Goal: Task Accomplishment & Management: Manage account settings

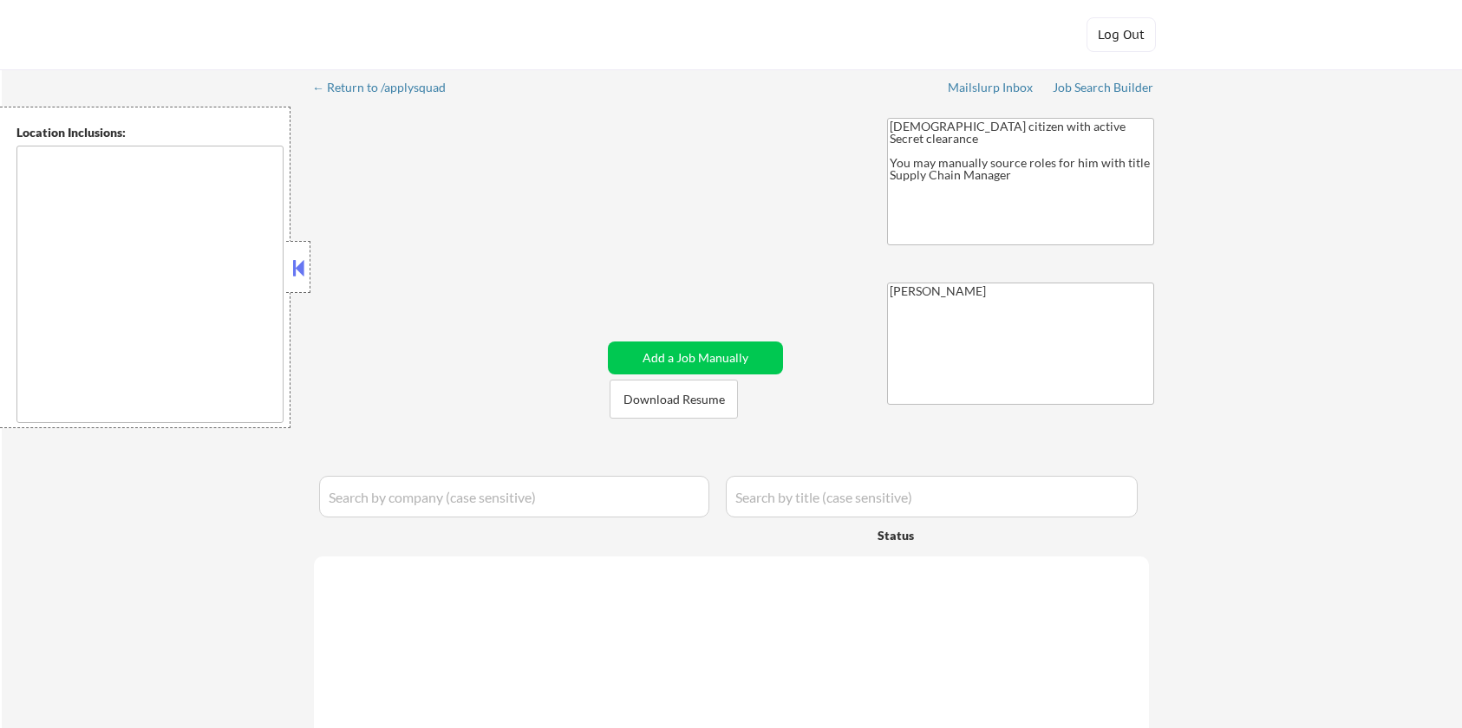
type textarea "[GEOGRAPHIC_DATA], [GEOGRAPHIC_DATA] in the [GEOGRAPHIC_DATA], [GEOGRAPHIC_DATA…"
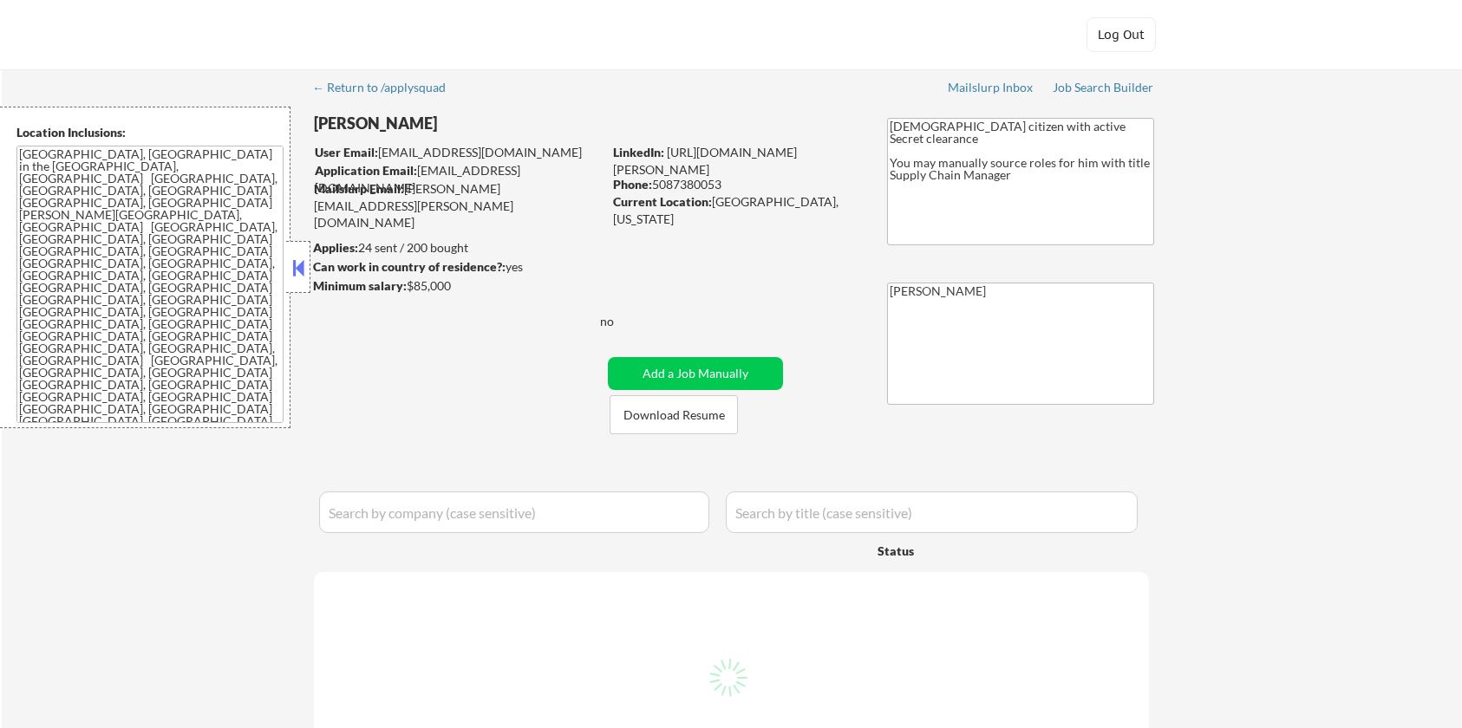
select select ""pending""
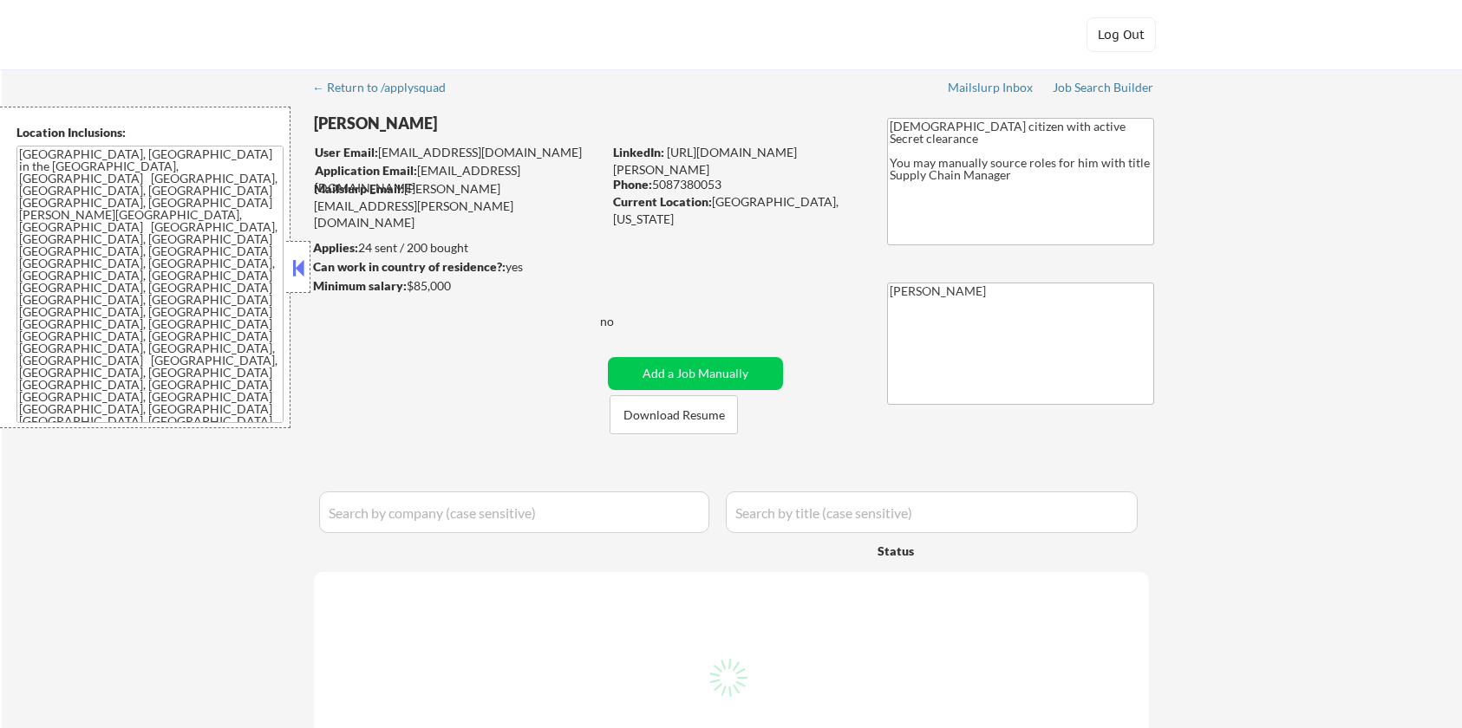
select select ""pending""
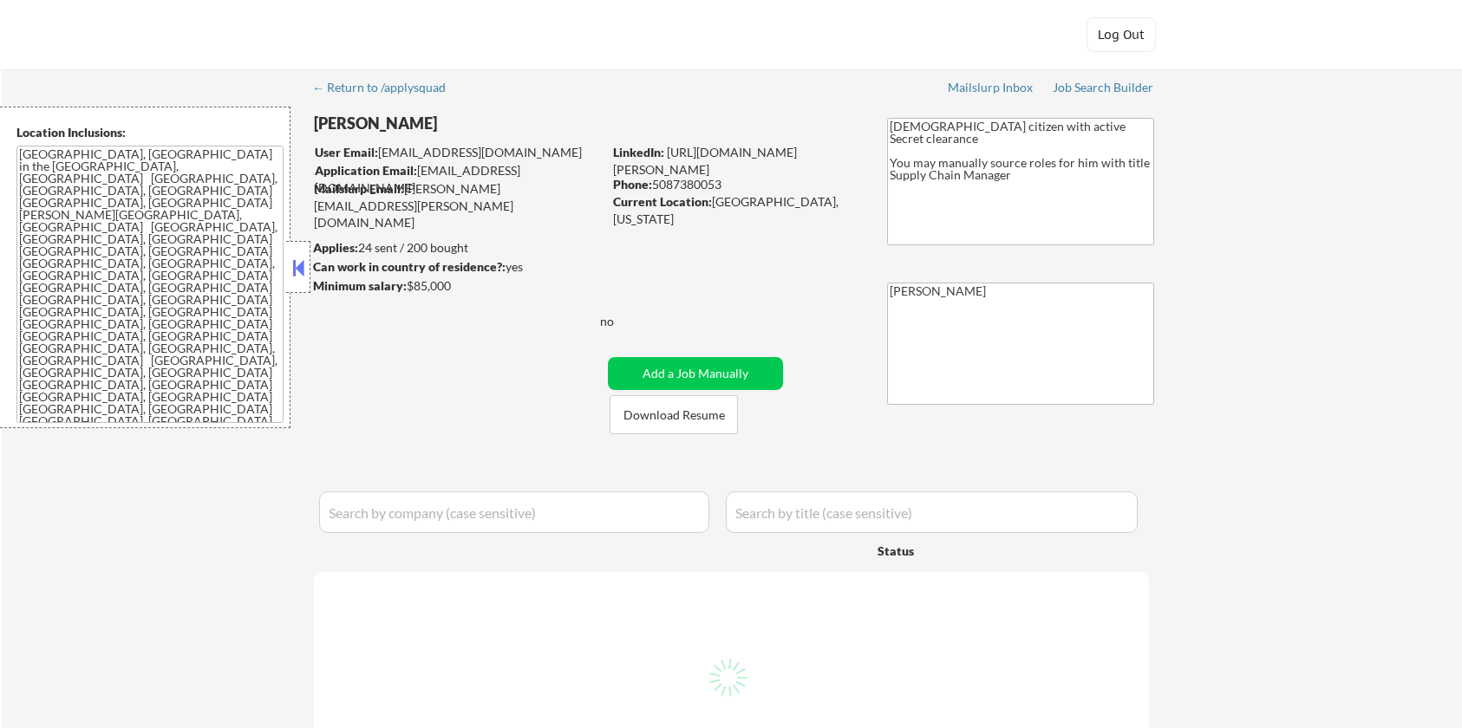
select select ""pending""
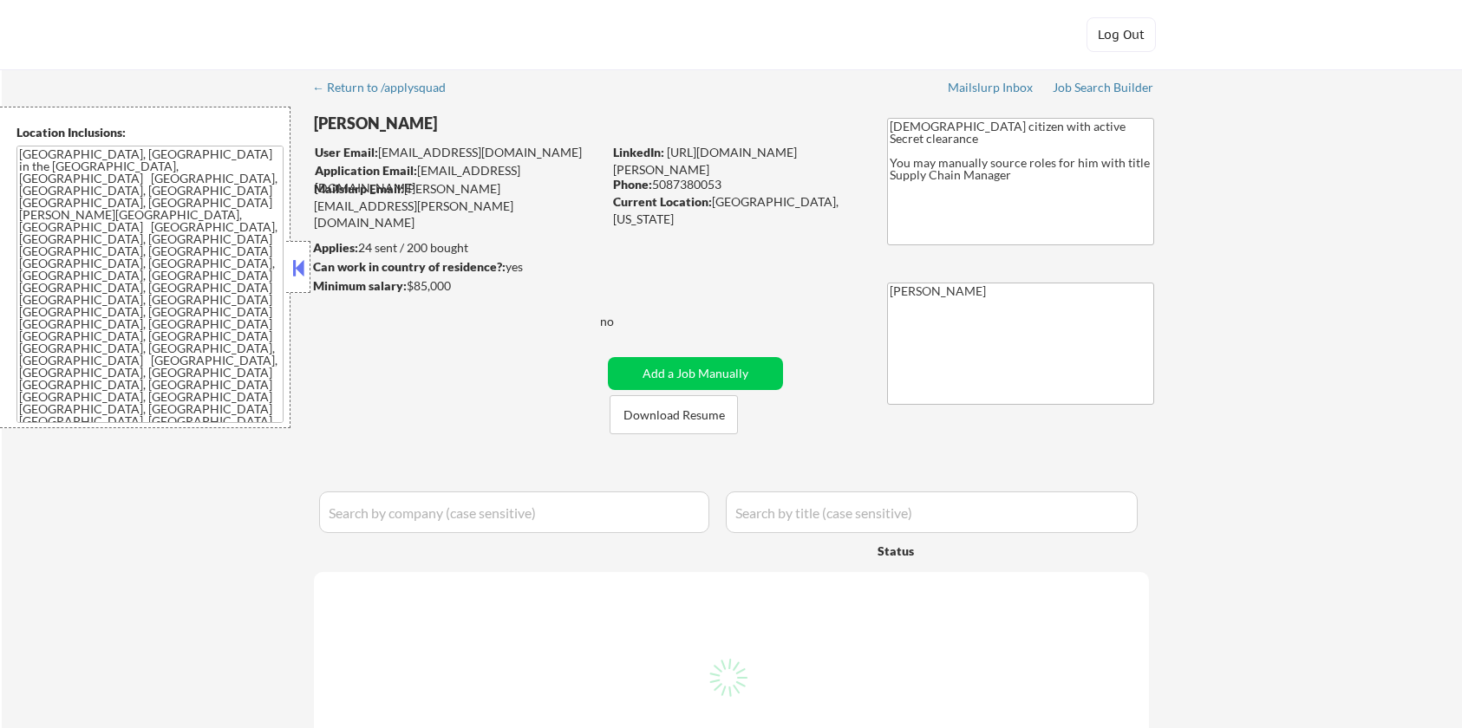
select select ""pending""
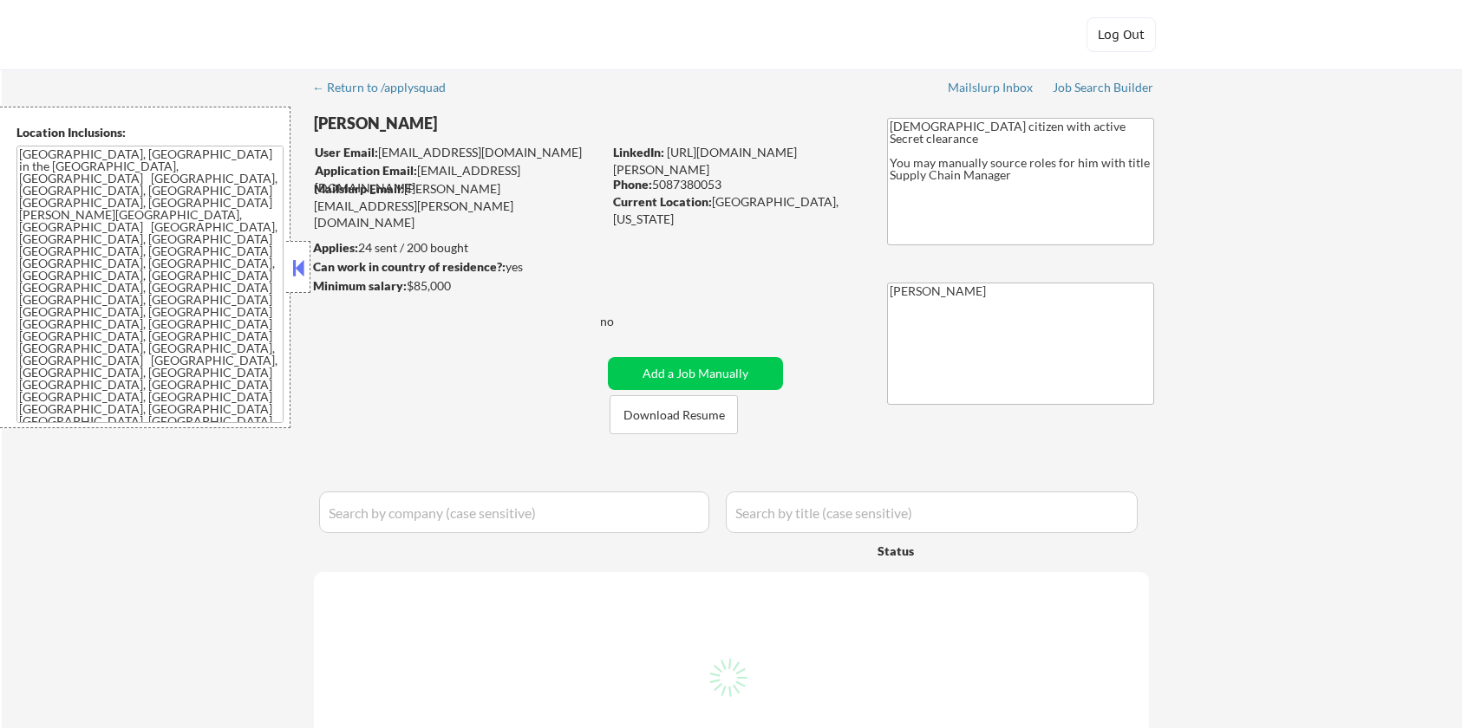
select select ""pending""
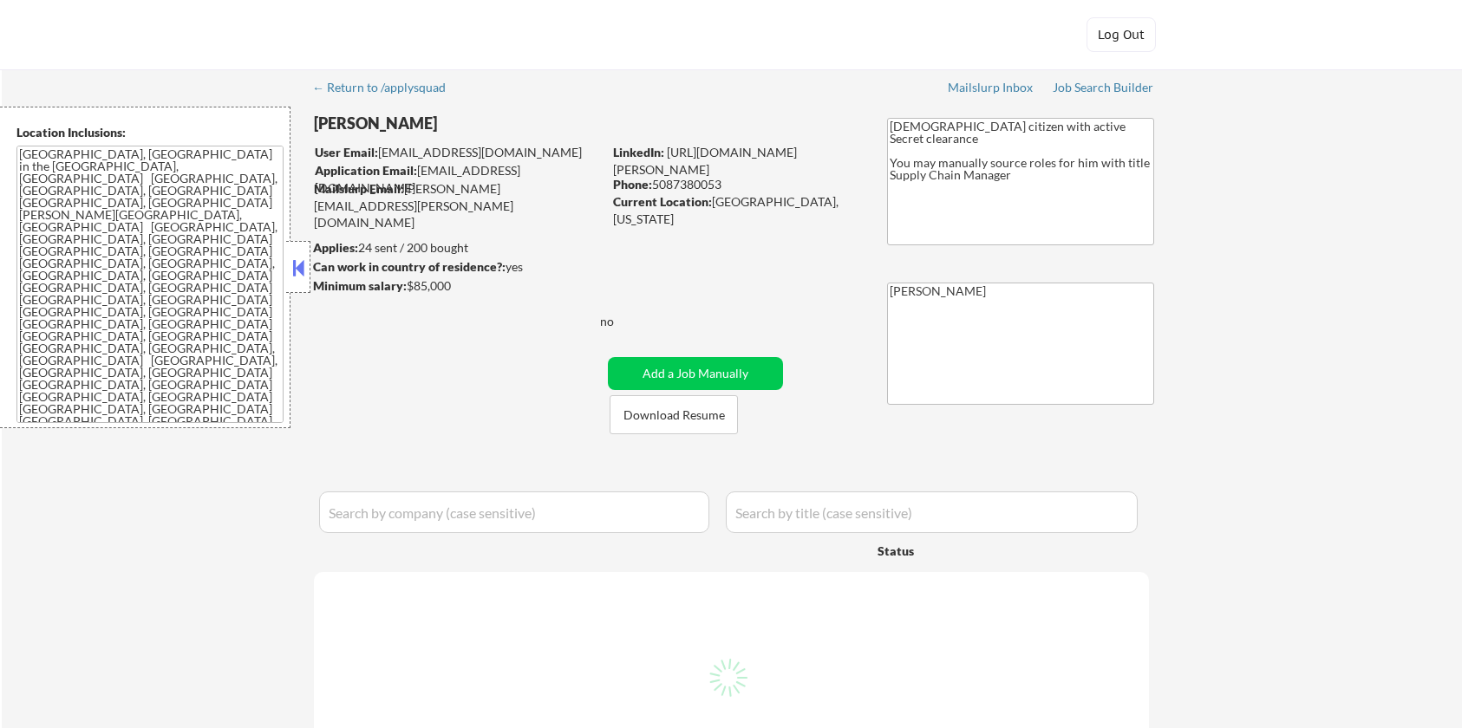
select select ""pending""
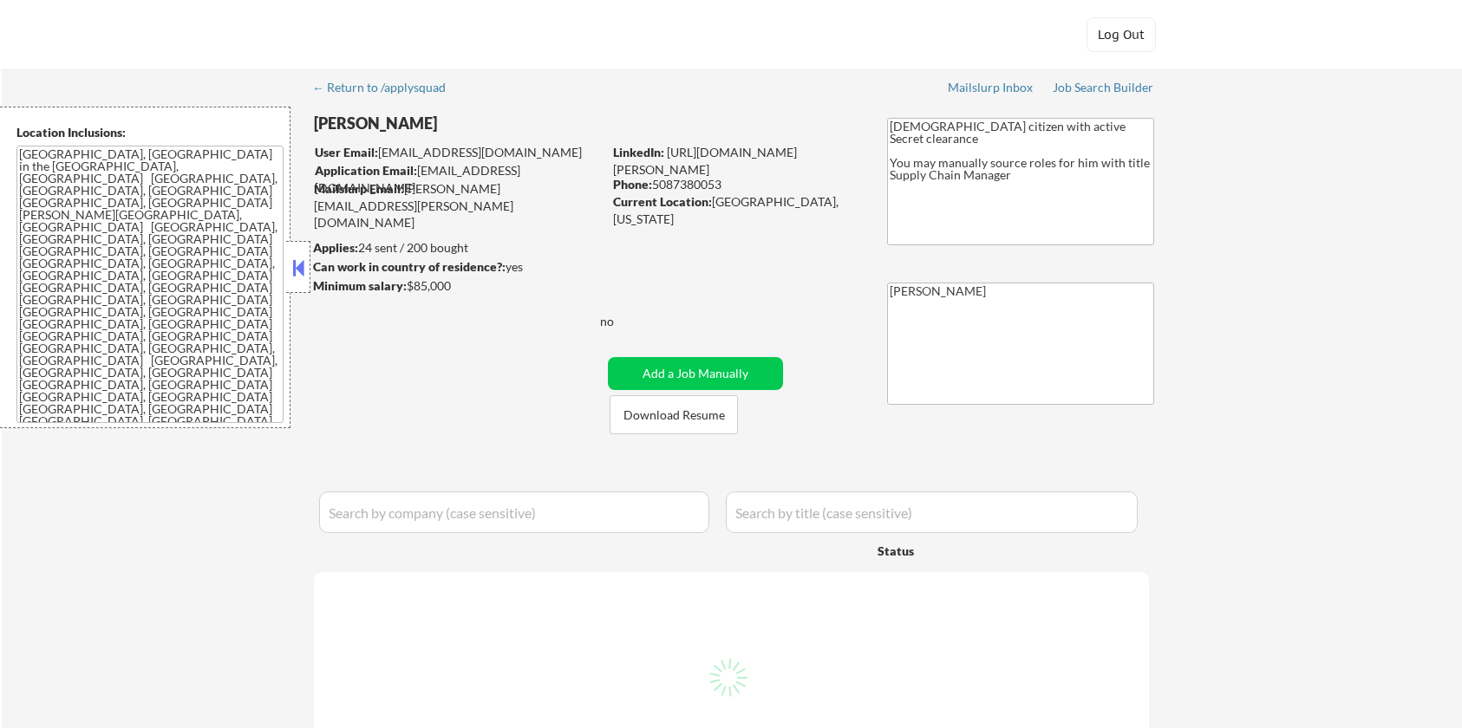
select select ""pending""
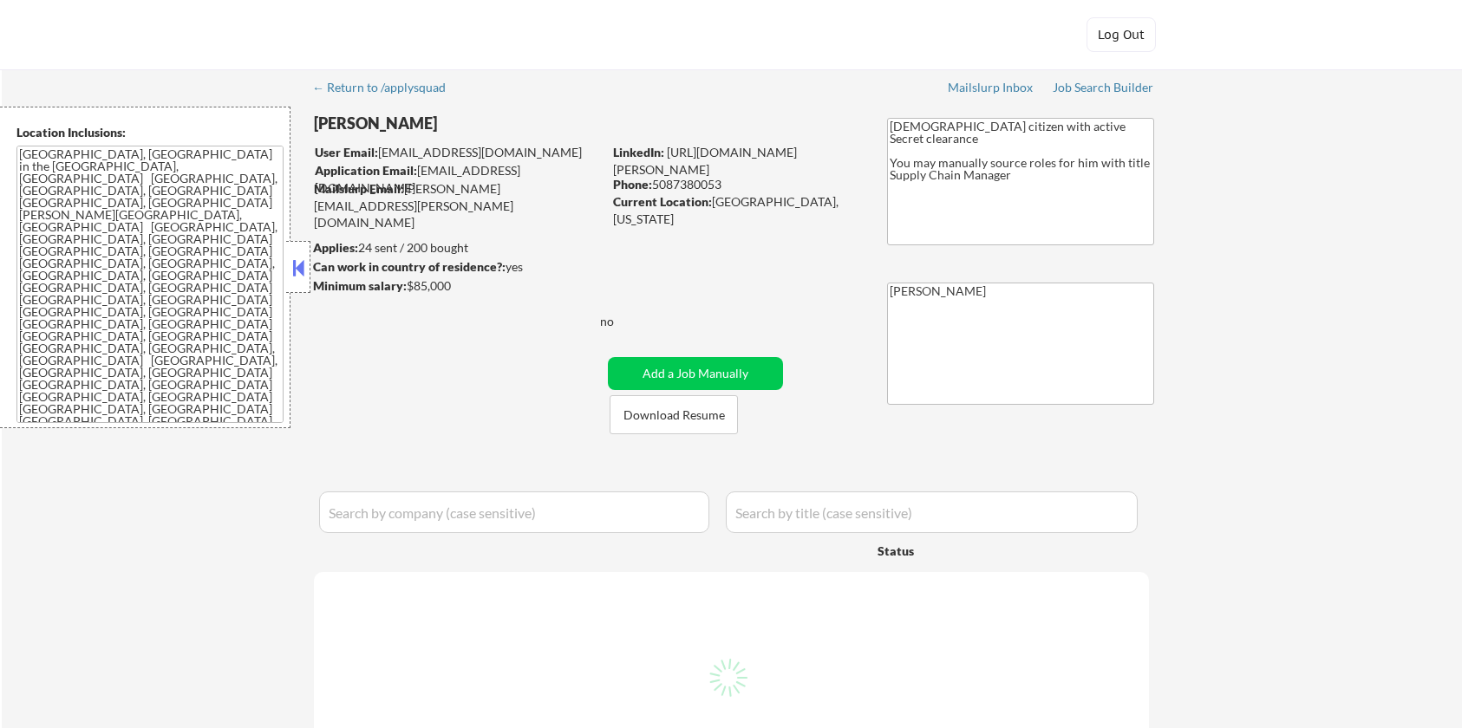
select select ""pending""
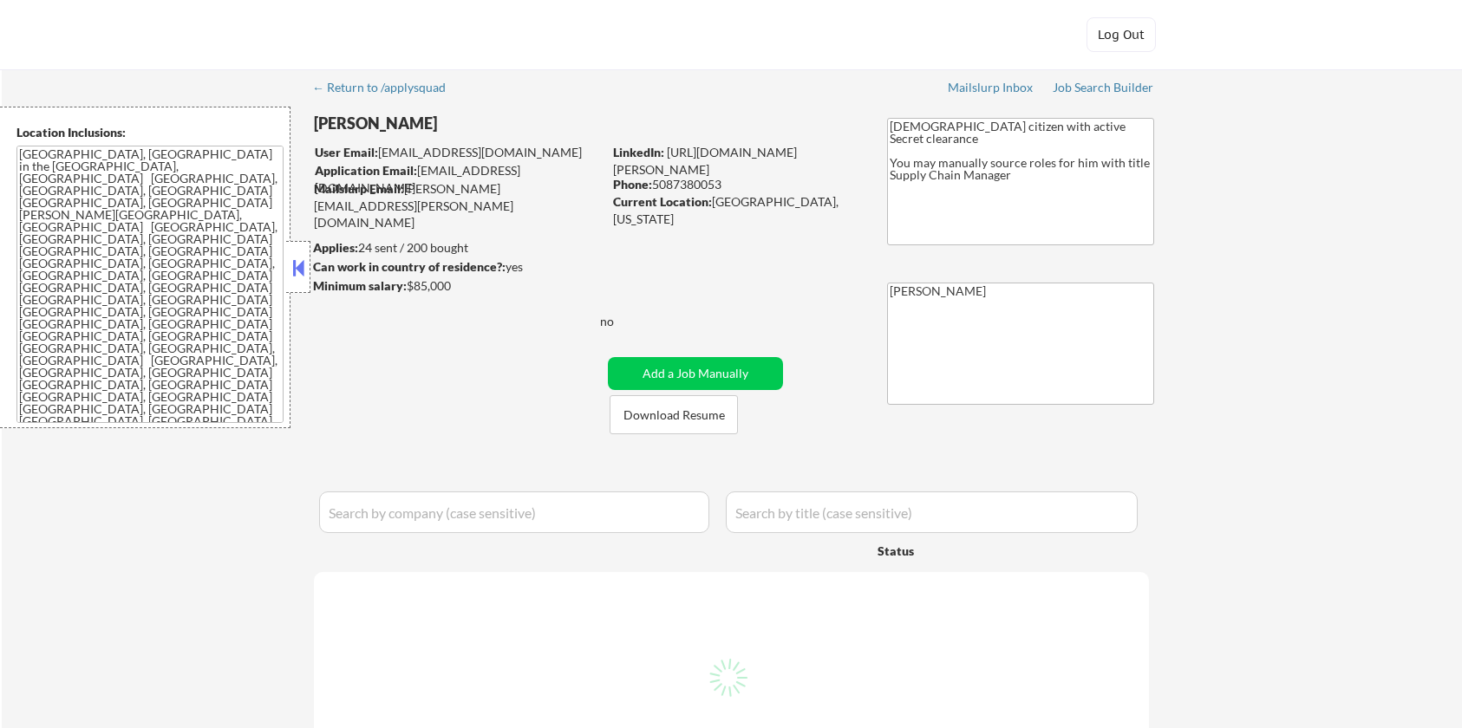
select select ""pending""
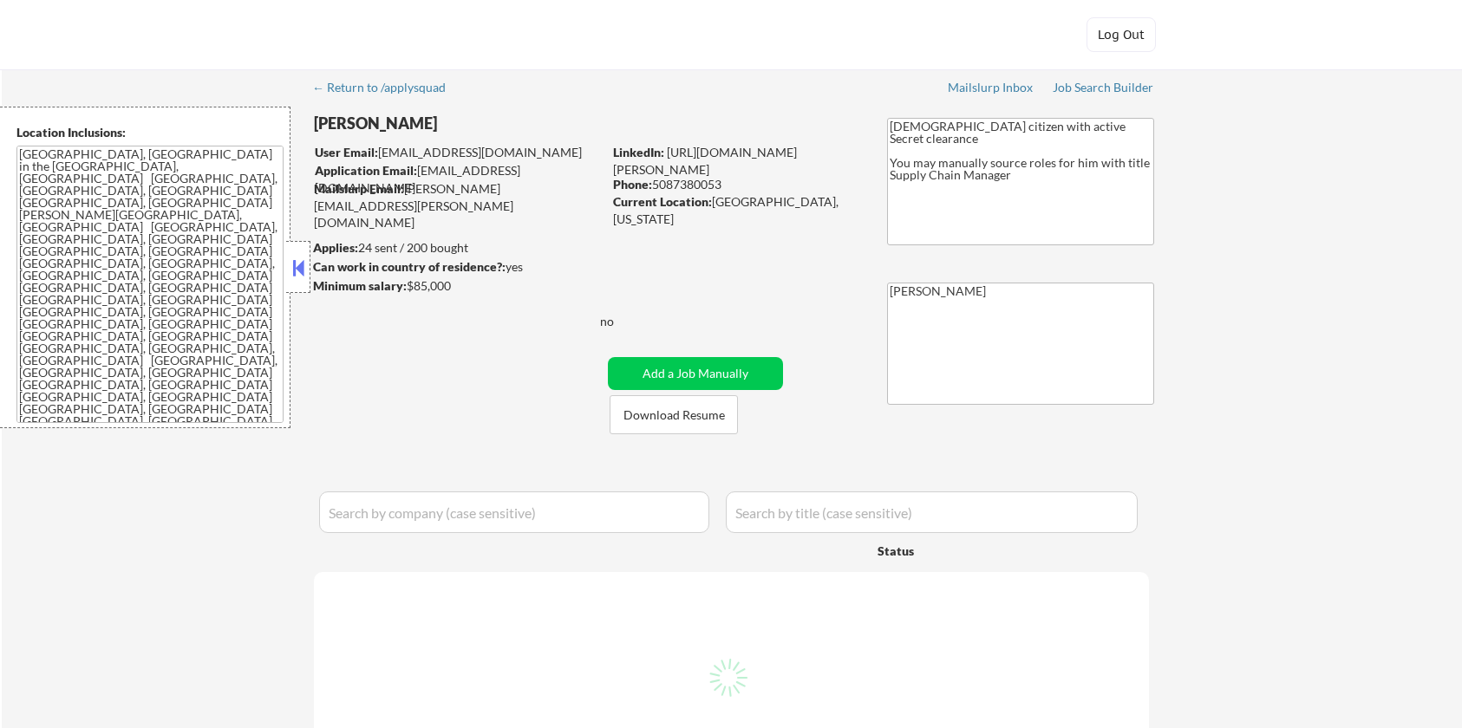
select select ""pending""
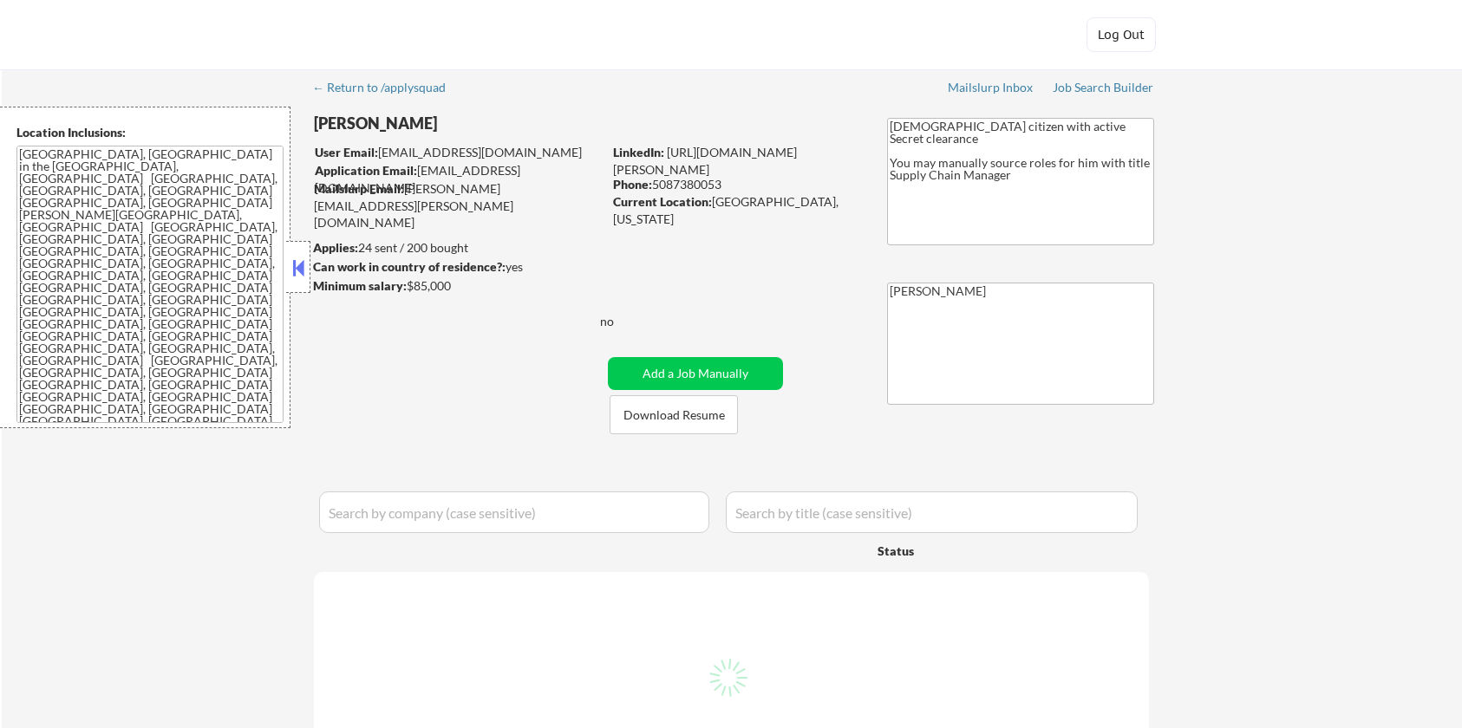
select select ""pending""
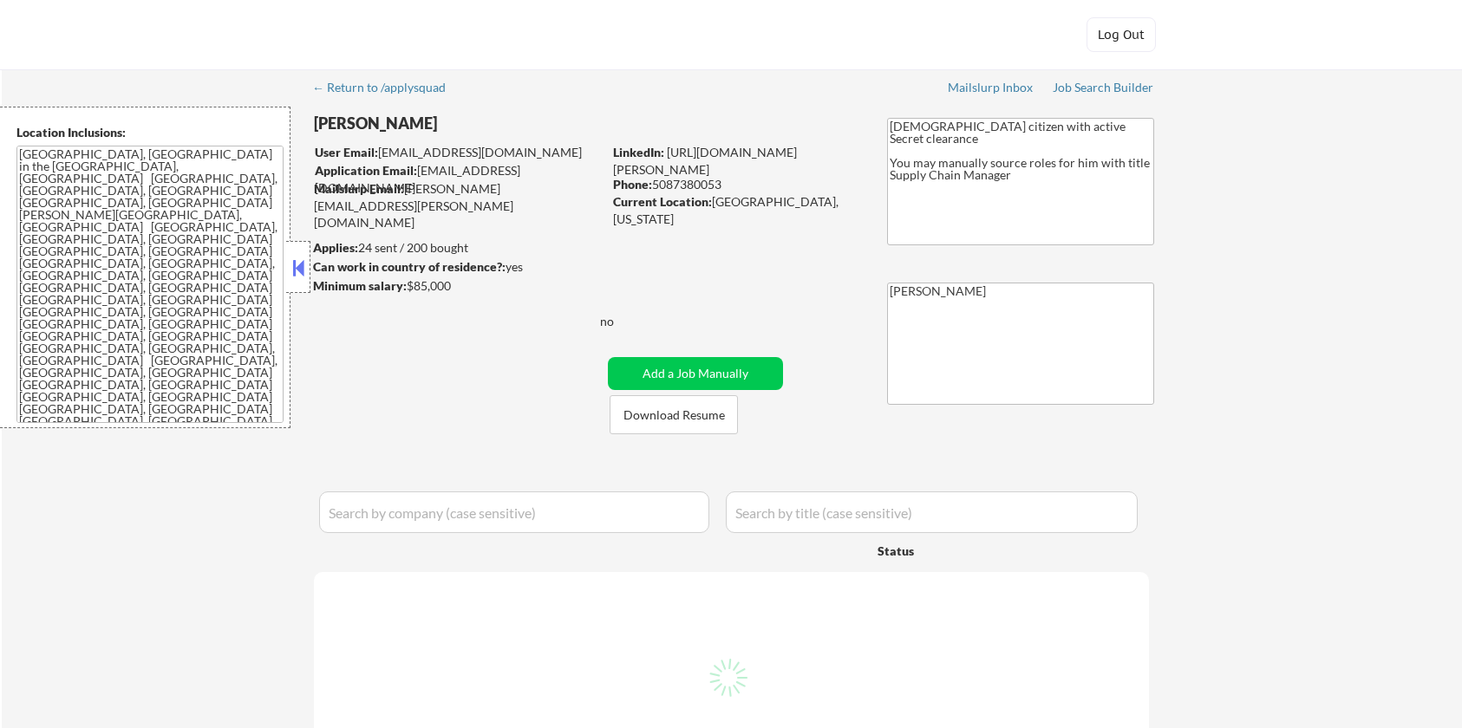
select select ""pending""
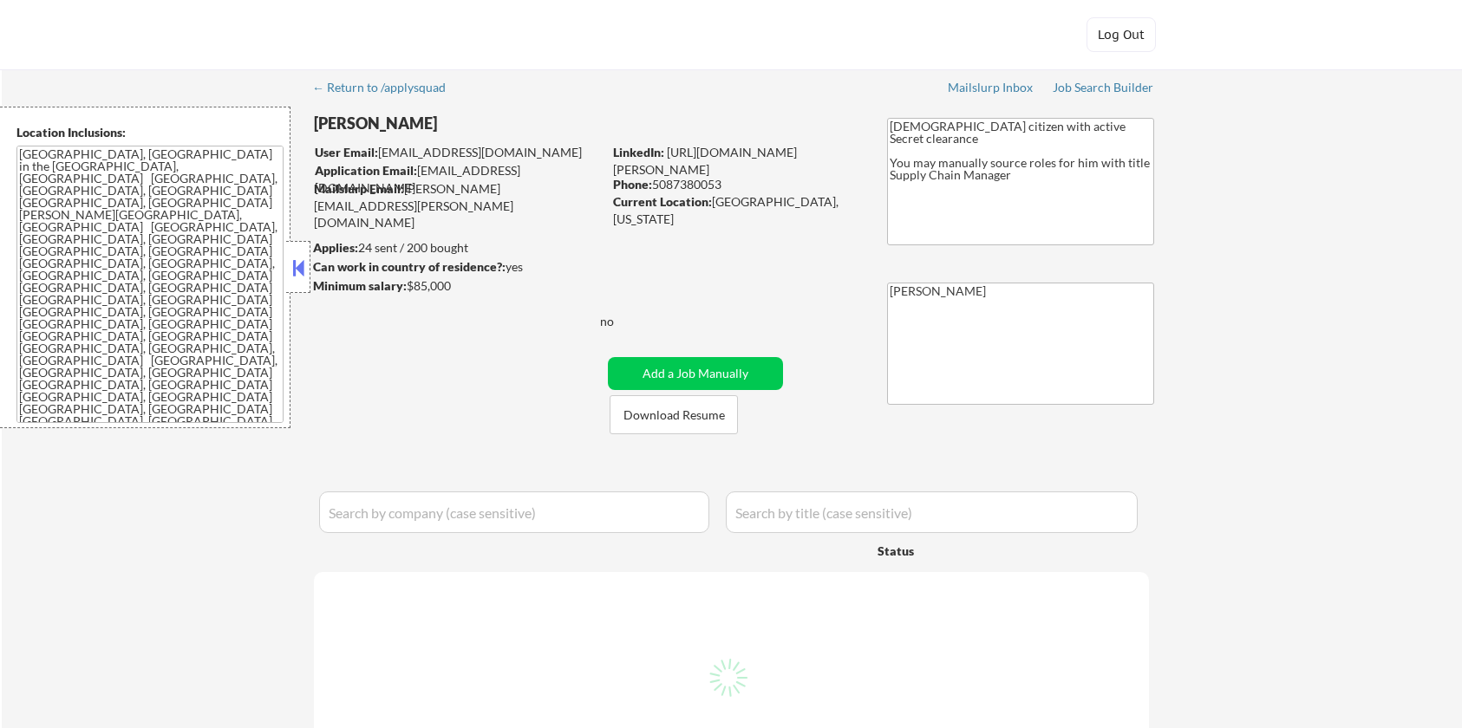
select select ""pending""
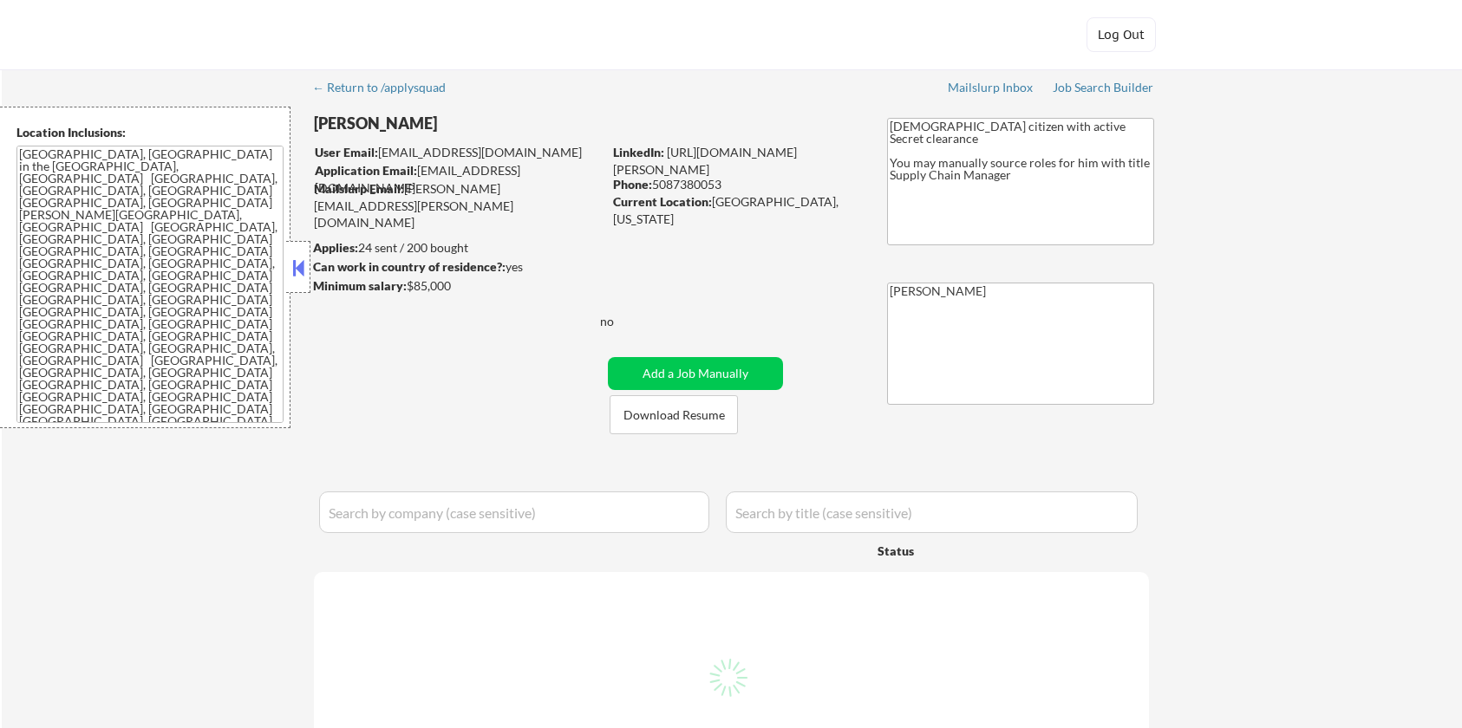
select select ""pending""
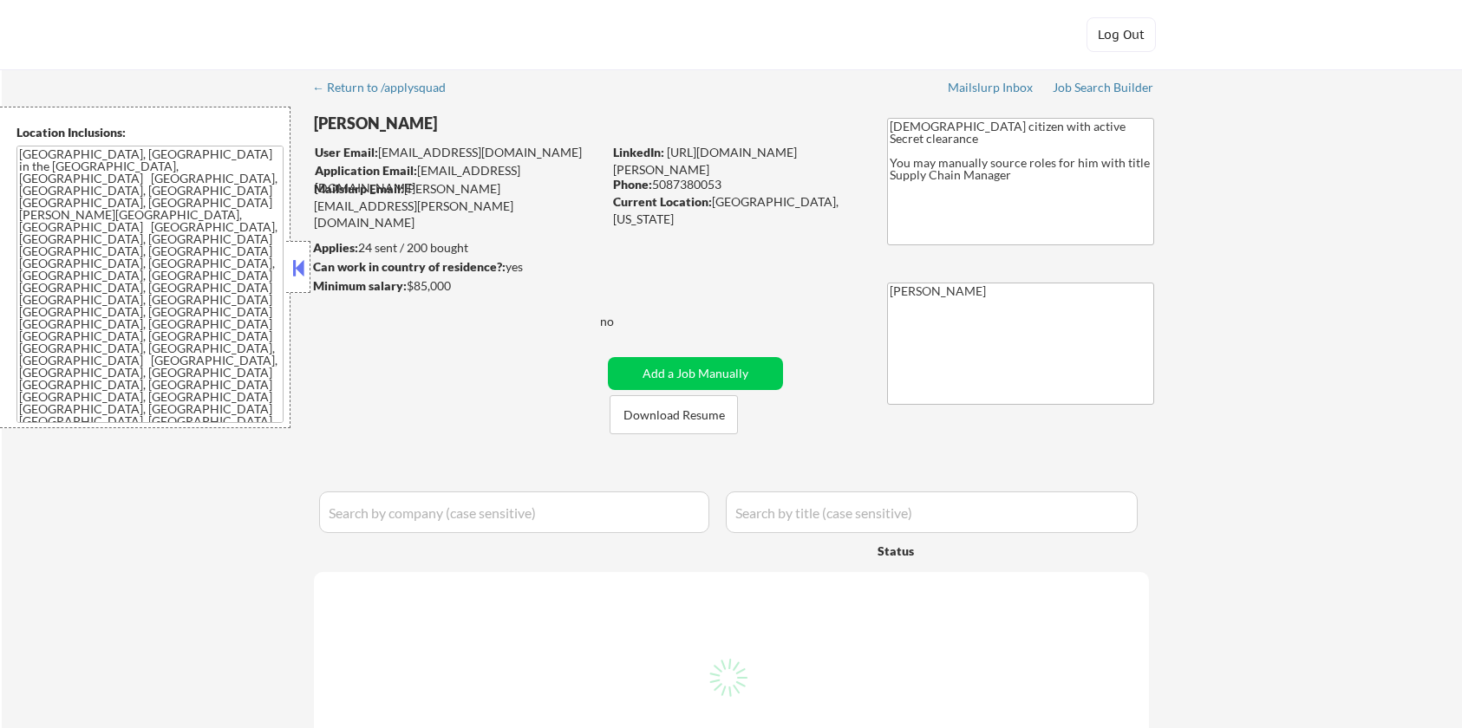
select select ""pending""
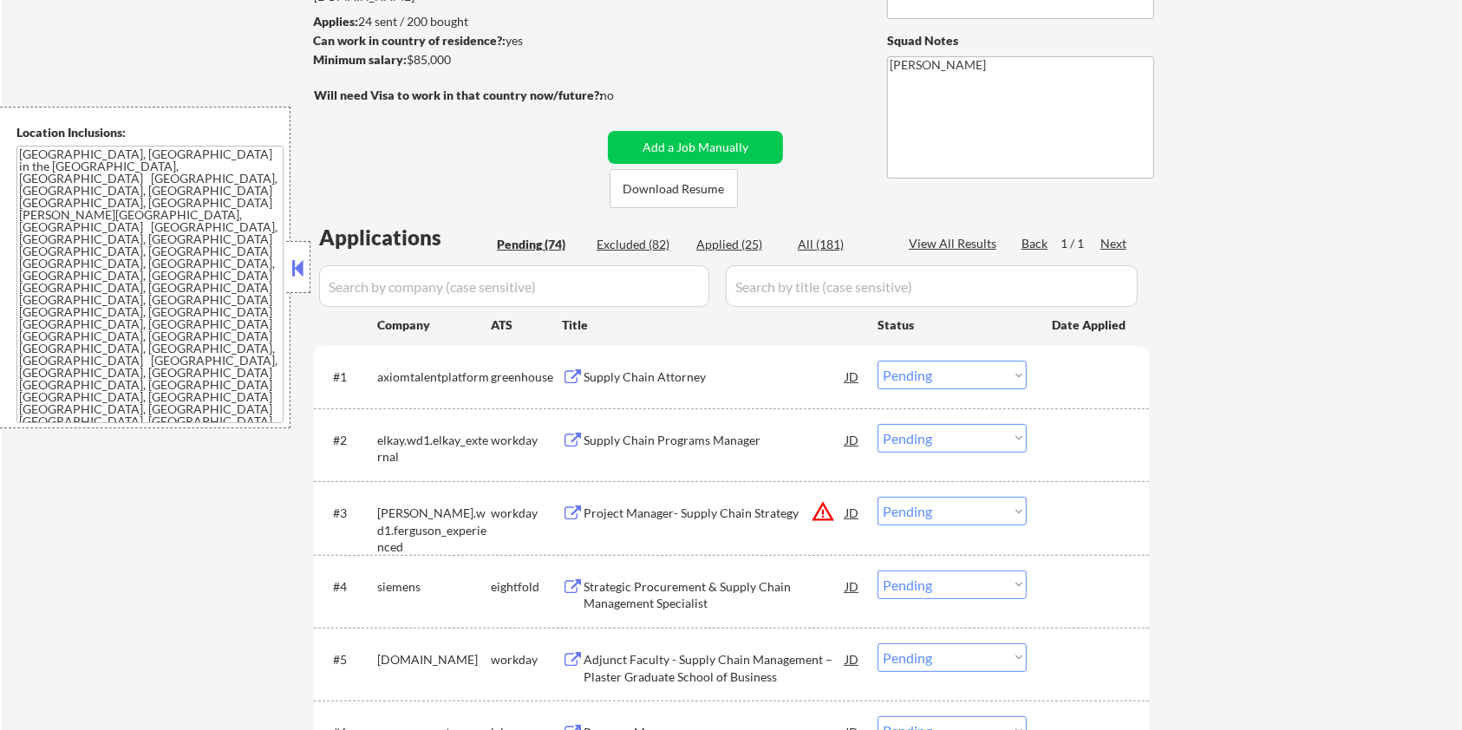
scroll to position [130, 0]
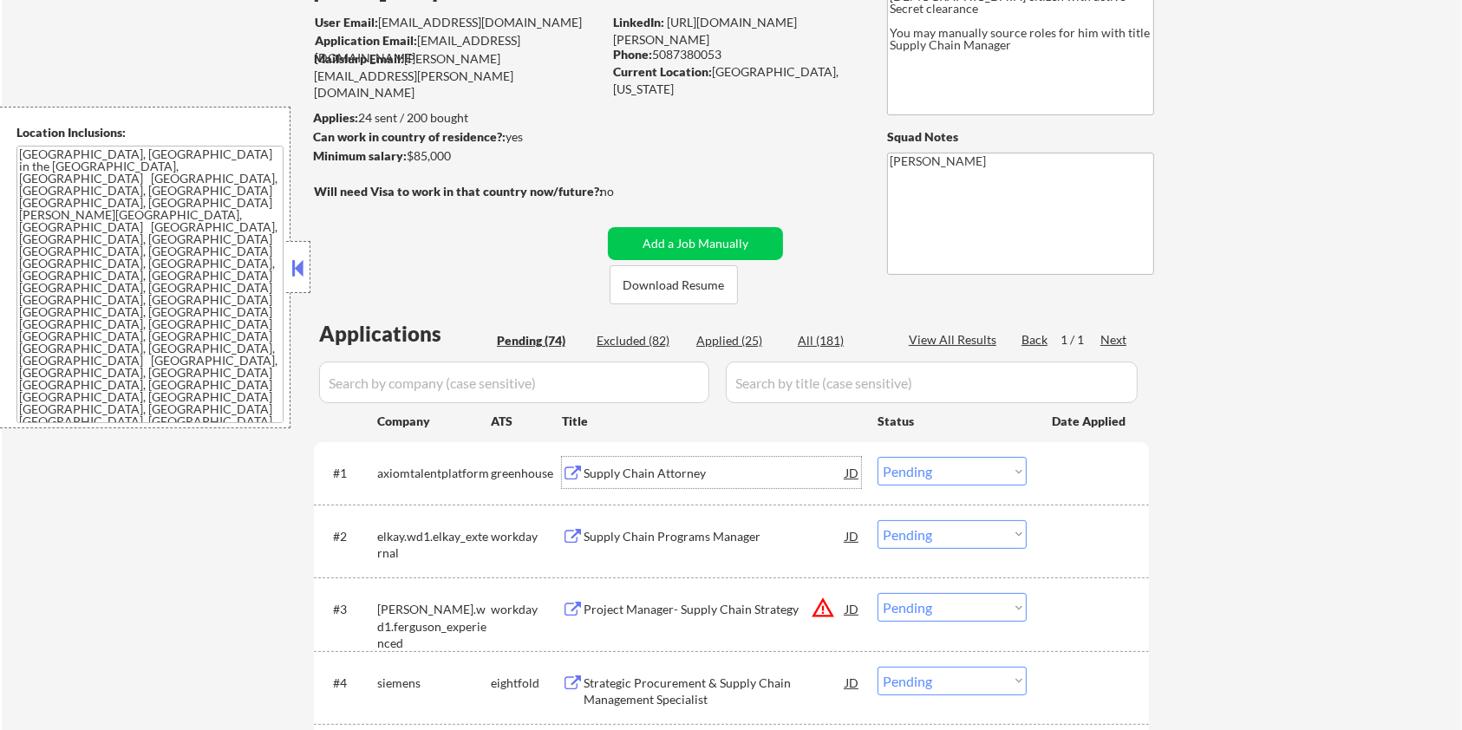
click at [654, 474] on div "Supply Chain Attorney" at bounding box center [714, 473] width 262 height 17
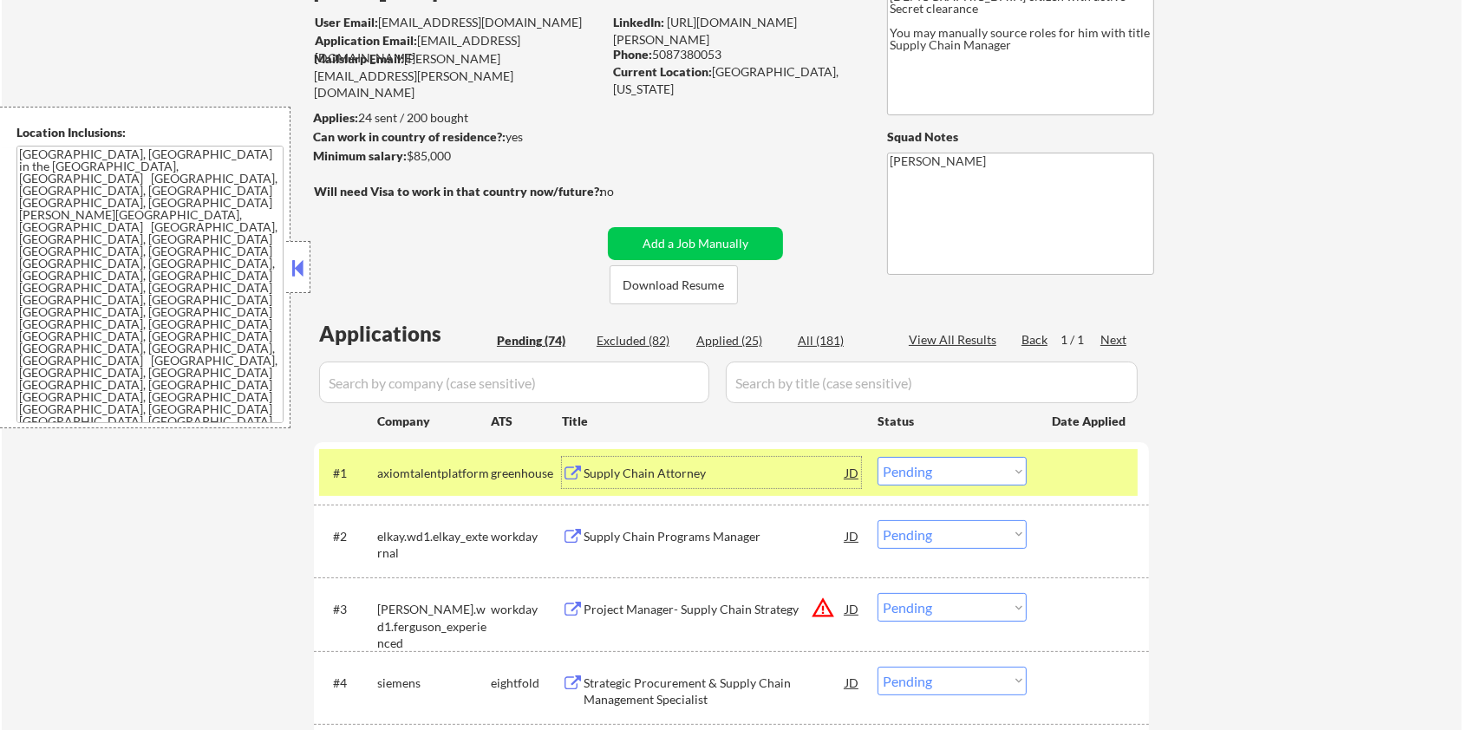
click at [1016, 476] on select "Choose an option... Pending Applied Excluded (Questions) Excluded (Expired) Exc…" at bounding box center [951, 471] width 149 height 29
click at [877, 457] on select "Choose an option... Pending Applied Excluded (Questions) Excluded (Expired) Exc…" at bounding box center [951, 471] width 149 height 29
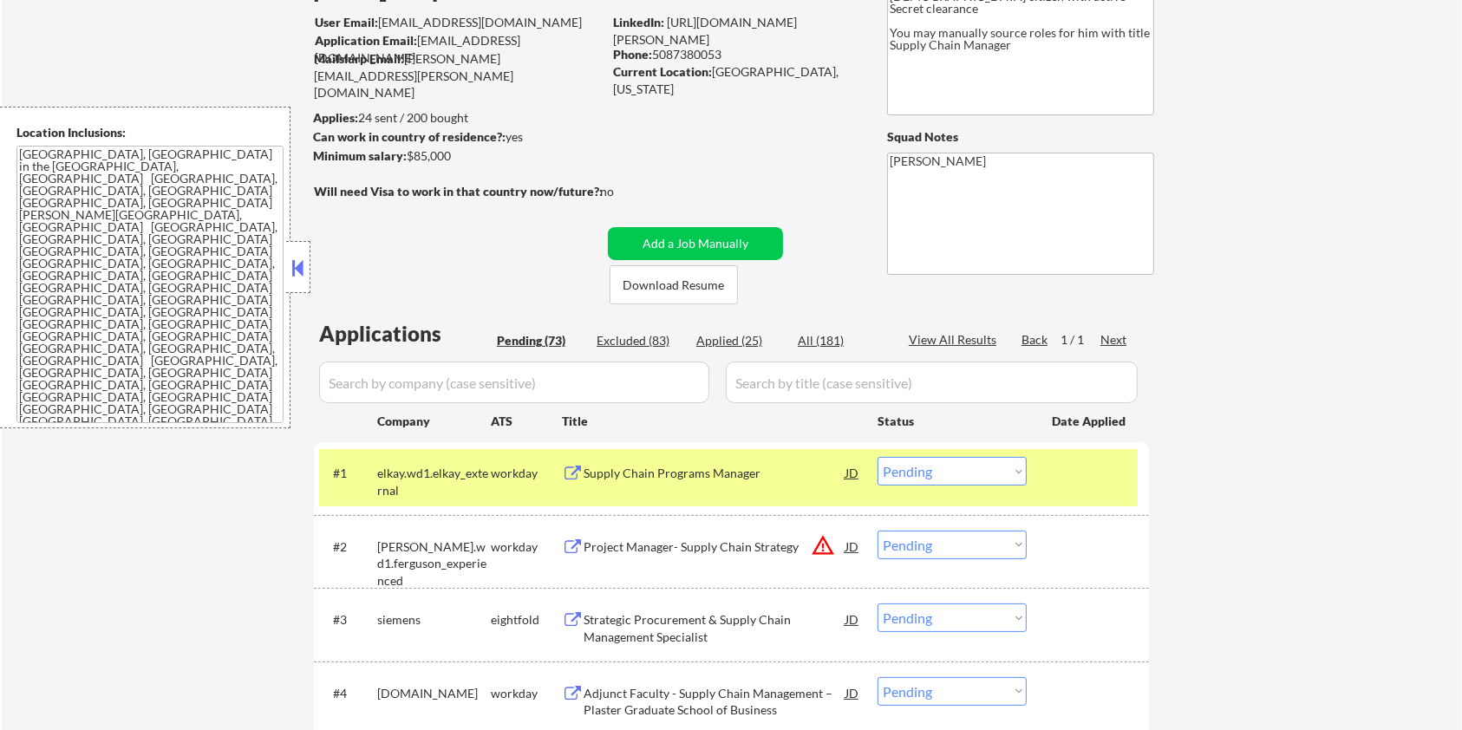
scroll to position [245, 0]
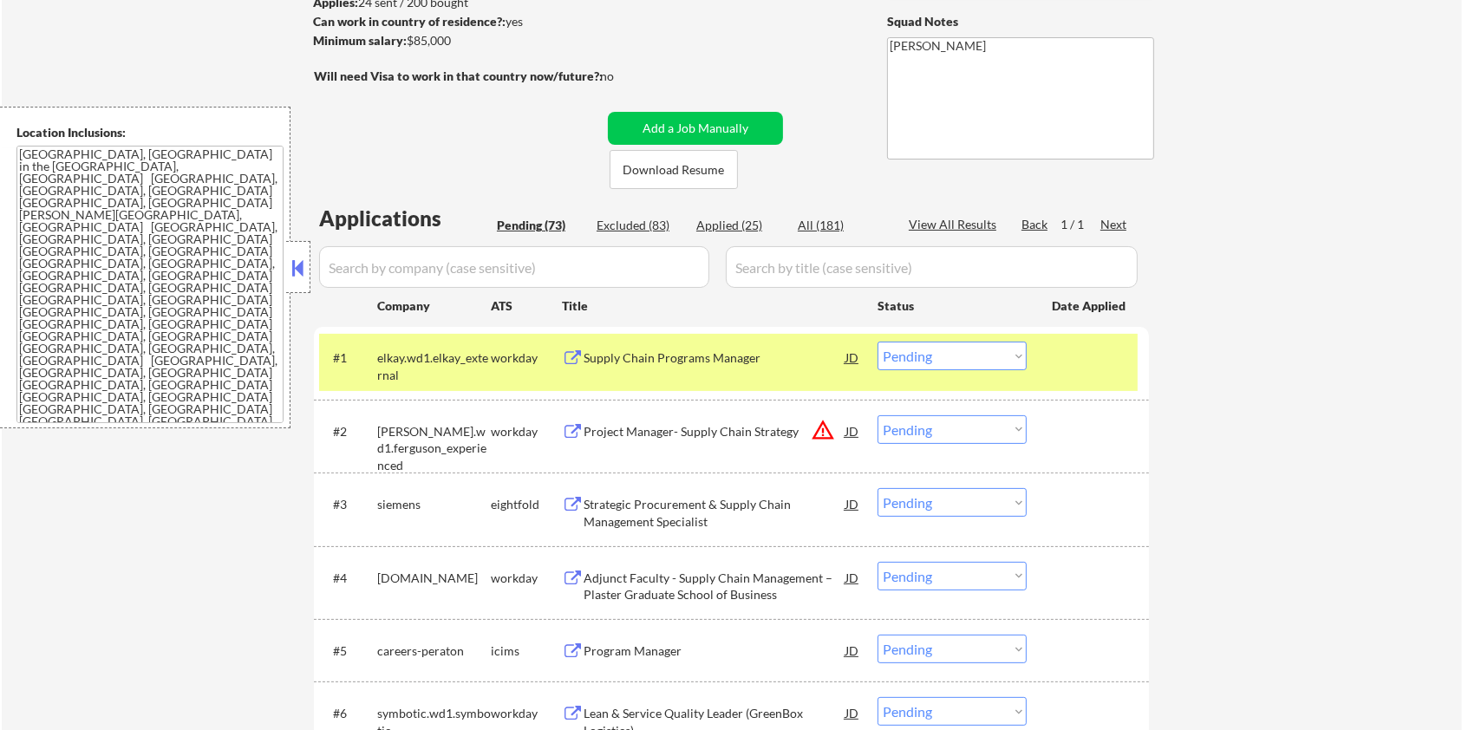
click at [646, 354] on div "Supply Chain Programs Manager" at bounding box center [714, 357] width 262 height 17
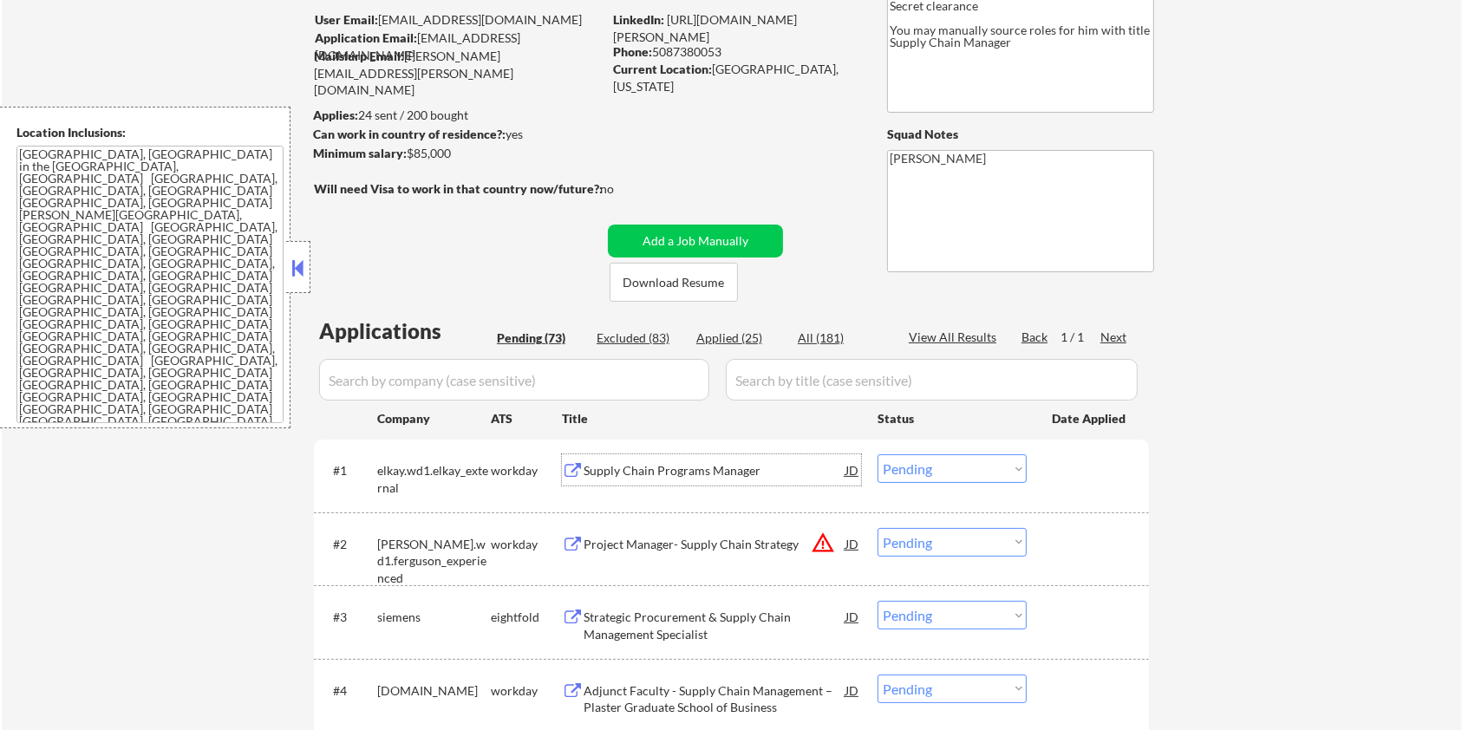
scroll to position [130, 0]
drag, startPoint x: 462, startPoint y: 161, endPoint x: 433, endPoint y: 167, distance: 29.2
drag, startPoint x: 406, startPoint y: 153, endPoint x: 474, endPoint y: 153, distance: 68.5
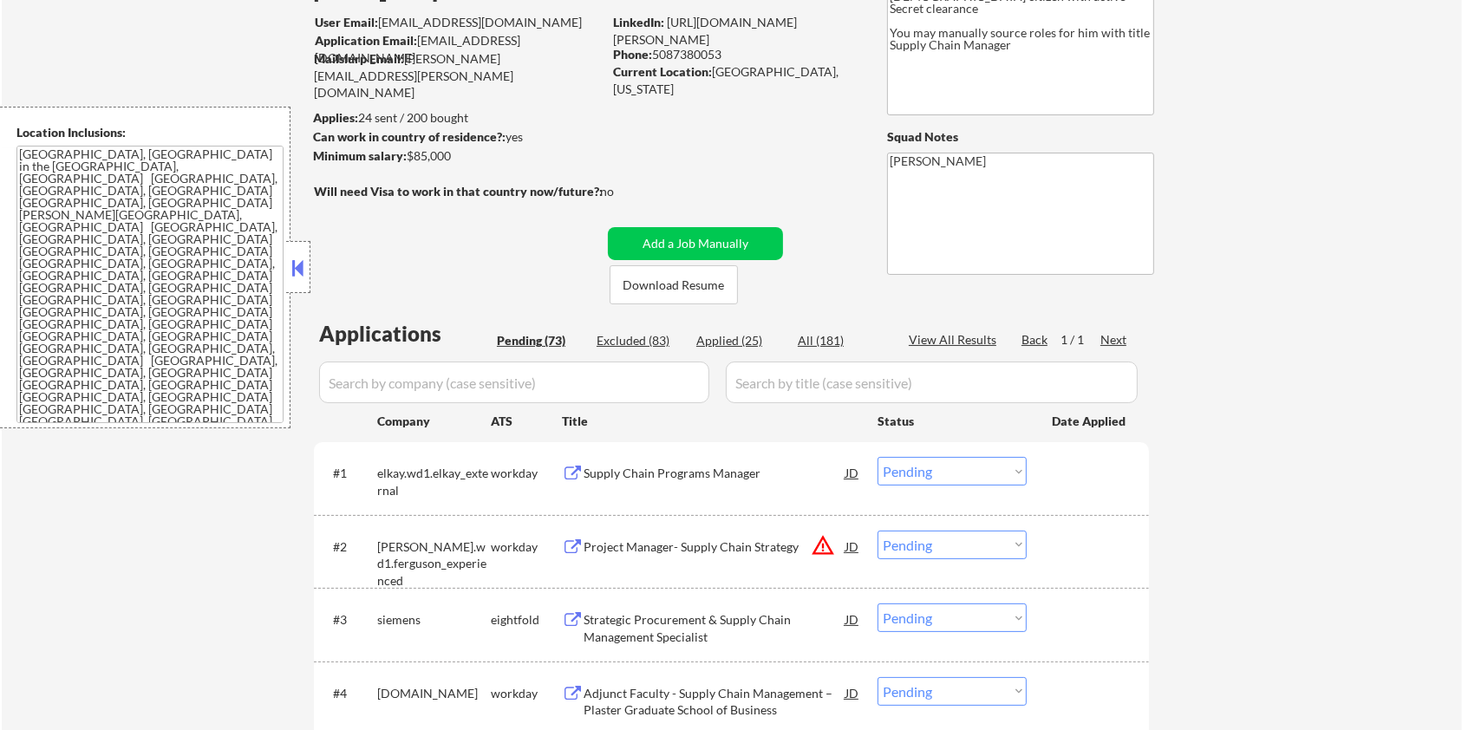
click at [474, 153] on div "Minimum salary: $85,000" at bounding box center [457, 155] width 289 height 17
copy div "$85,000"
click at [987, 475] on select "Choose an option... Pending Applied Excluded (Questions) Excluded (Expired) Exc…" at bounding box center [951, 471] width 149 height 29
click at [877, 457] on select "Choose an option... Pending Applied Excluded (Questions) Excluded (Expired) Exc…" at bounding box center [951, 471] width 149 height 29
select select ""pending""
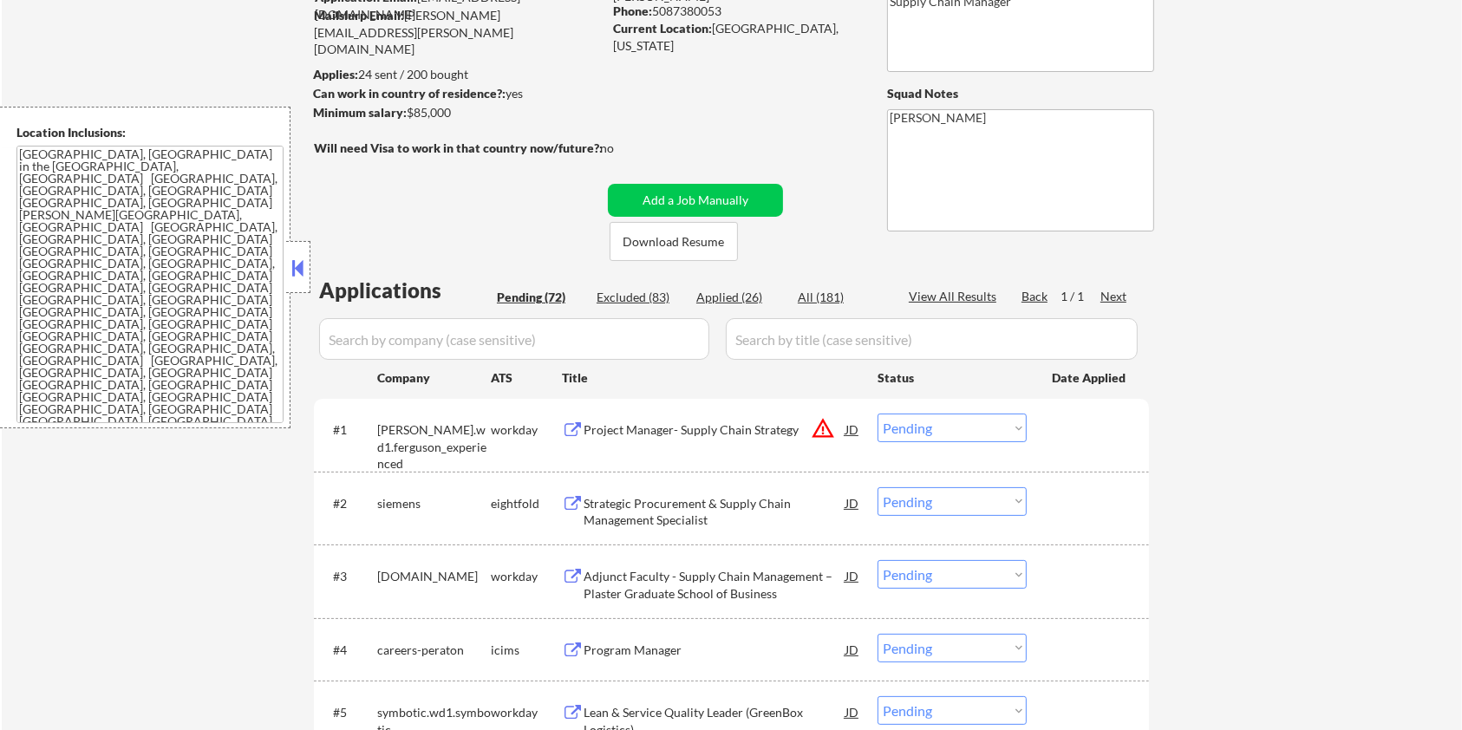
scroll to position [361, 0]
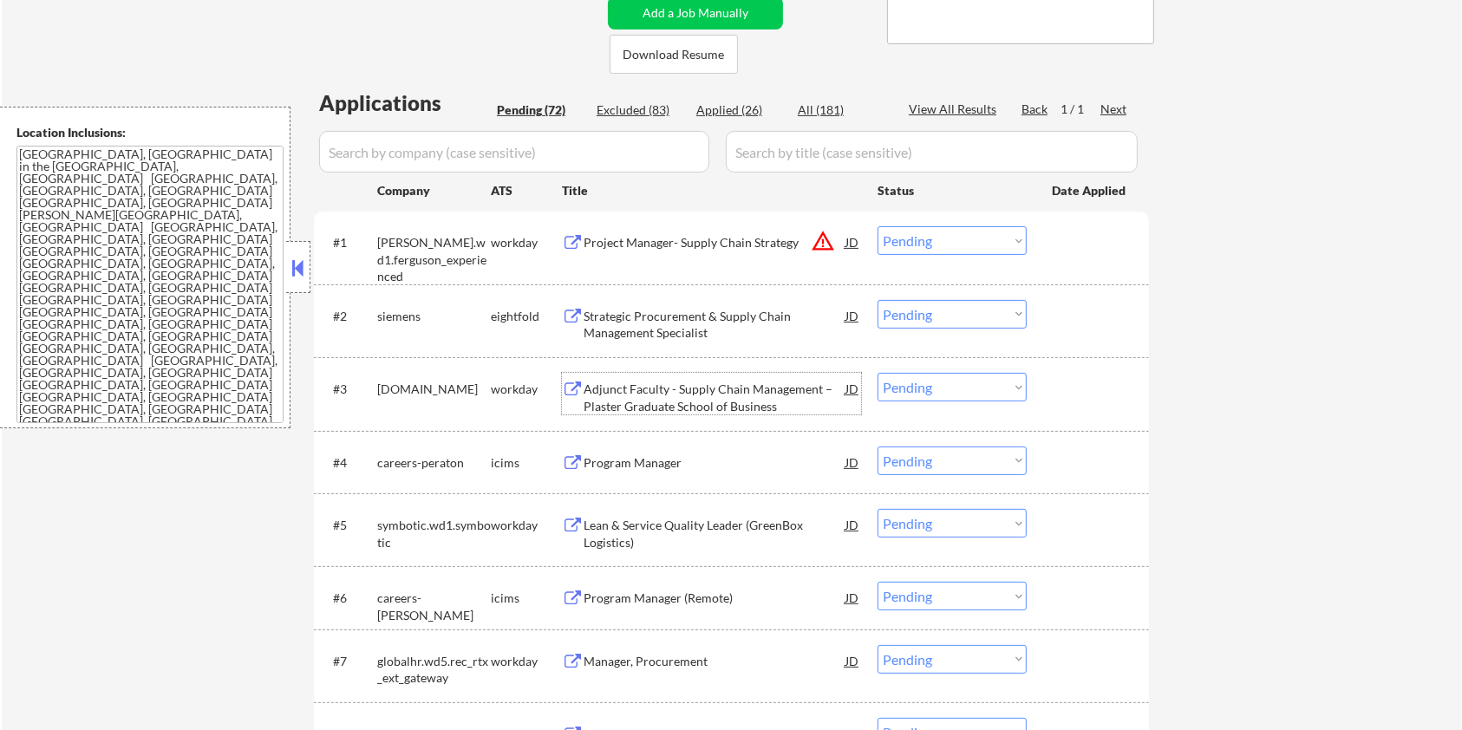
click at [696, 399] on div "Adjunct Faculty - Supply Chain Management – Plaster Graduate School of Business" at bounding box center [714, 398] width 262 height 34
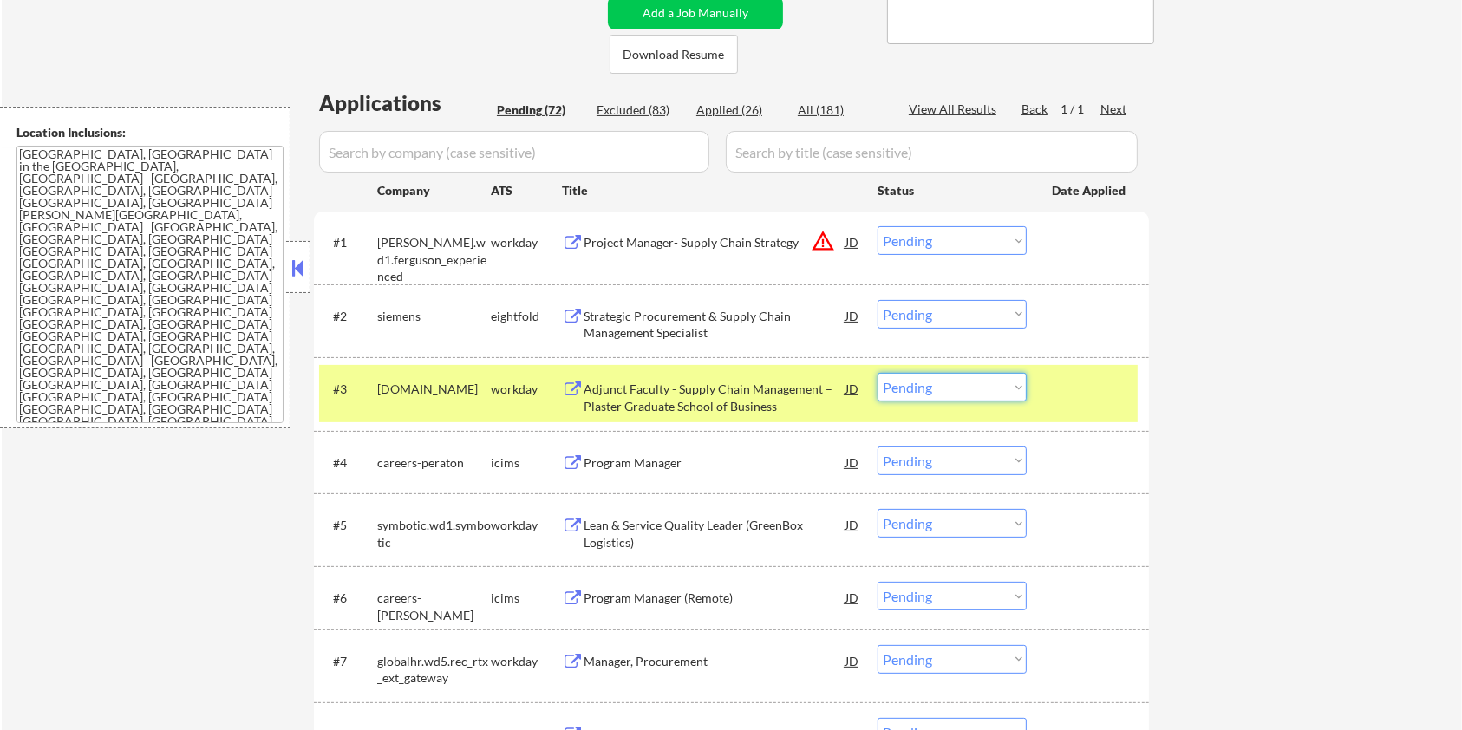
click at [960, 387] on select "Choose an option... Pending Applied Excluded (Questions) Excluded (Expired) Exc…" at bounding box center [951, 387] width 149 height 29
click at [877, 373] on select "Choose an option... Pending Applied Excluded (Questions) Excluded (Expired) Exc…" at bounding box center [951, 387] width 149 height 29
select select ""pending""
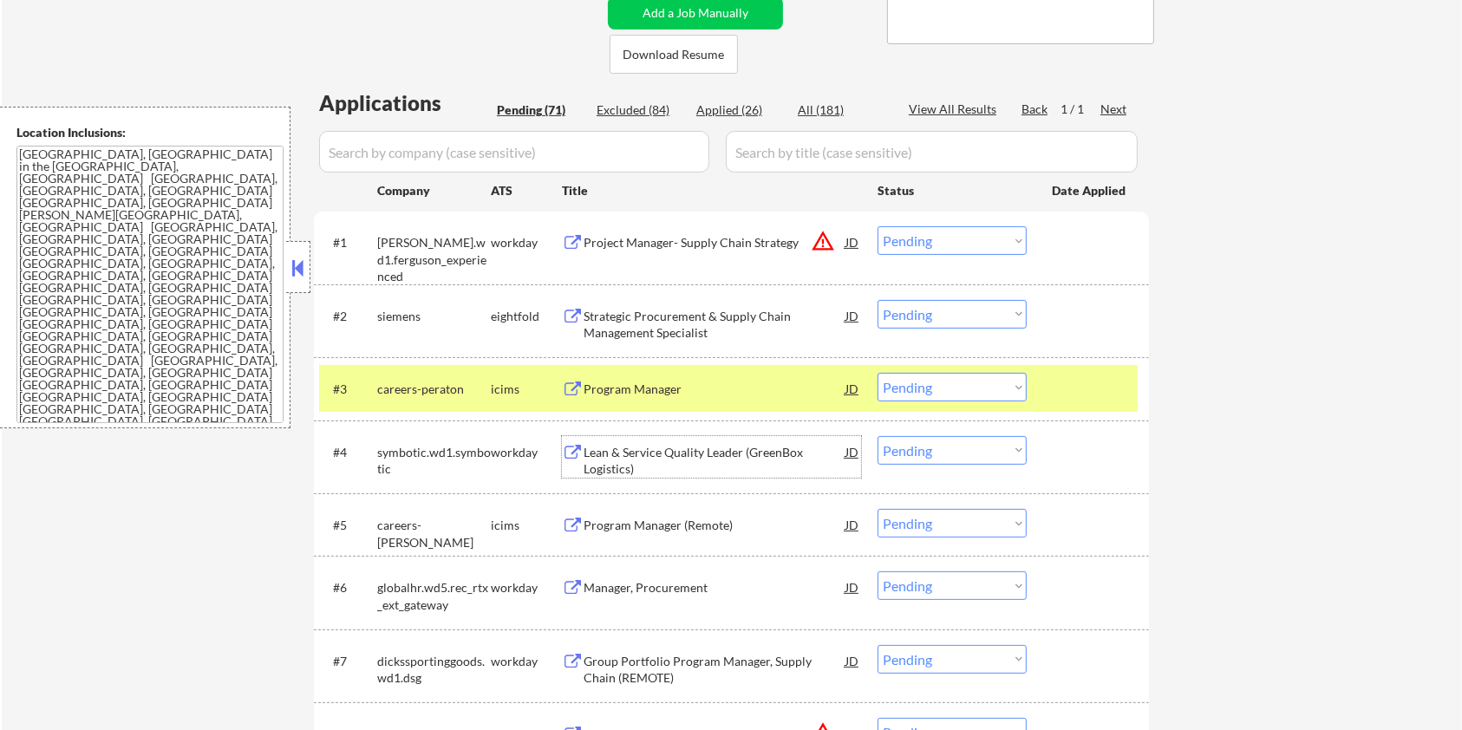
click at [604, 450] on div "Lean & Service Quality Leader (GreenBox Logistics)" at bounding box center [714, 461] width 262 height 34
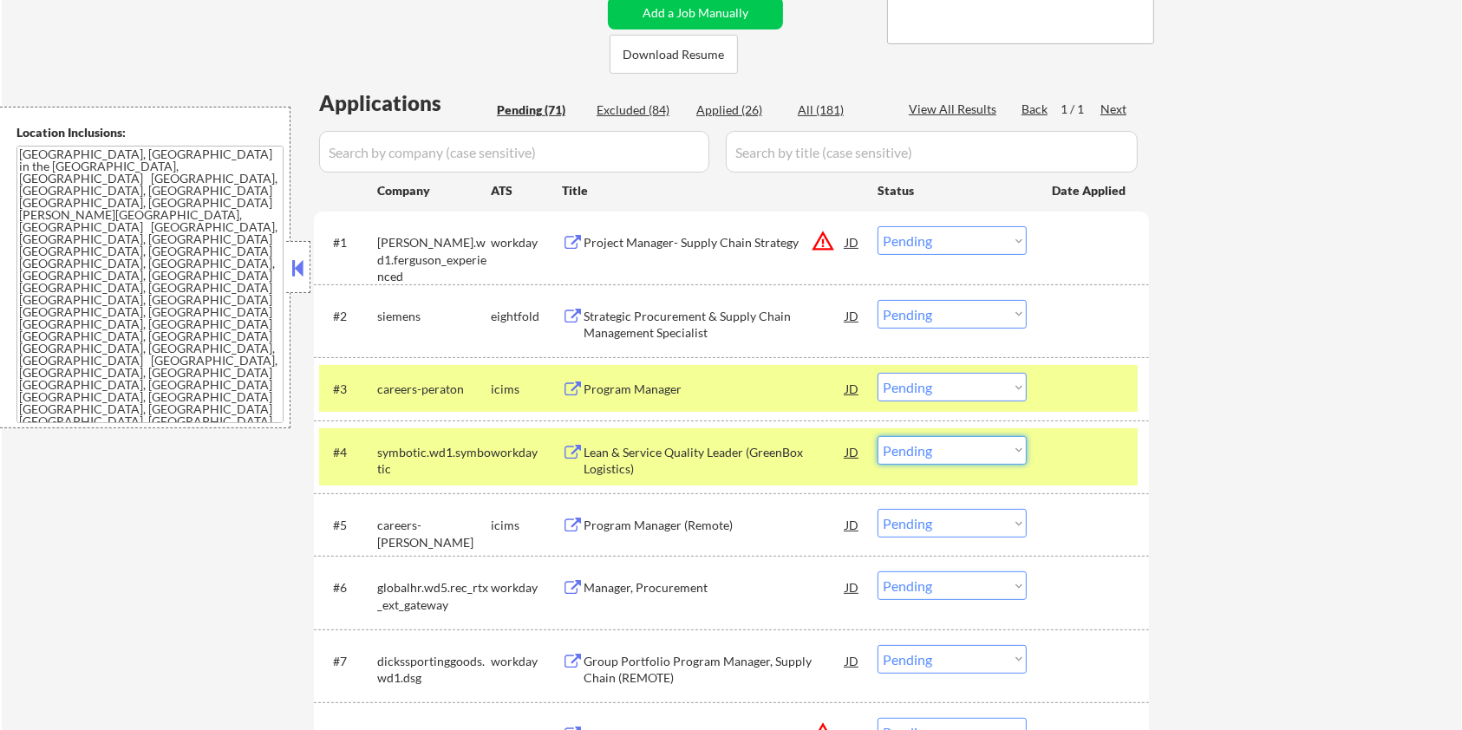
click at [1003, 444] on select "Choose an option... Pending Applied Excluded (Questions) Excluded (Expired) Exc…" at bounding box center [951, 450] width 149 height 29
click at [877, 436] on select "Choose an option... Pending Applied Excluded (Questions) Excluded (Expired) Exc…" at bounding box center [951, 450] width 149 height 29
select select ""pending""
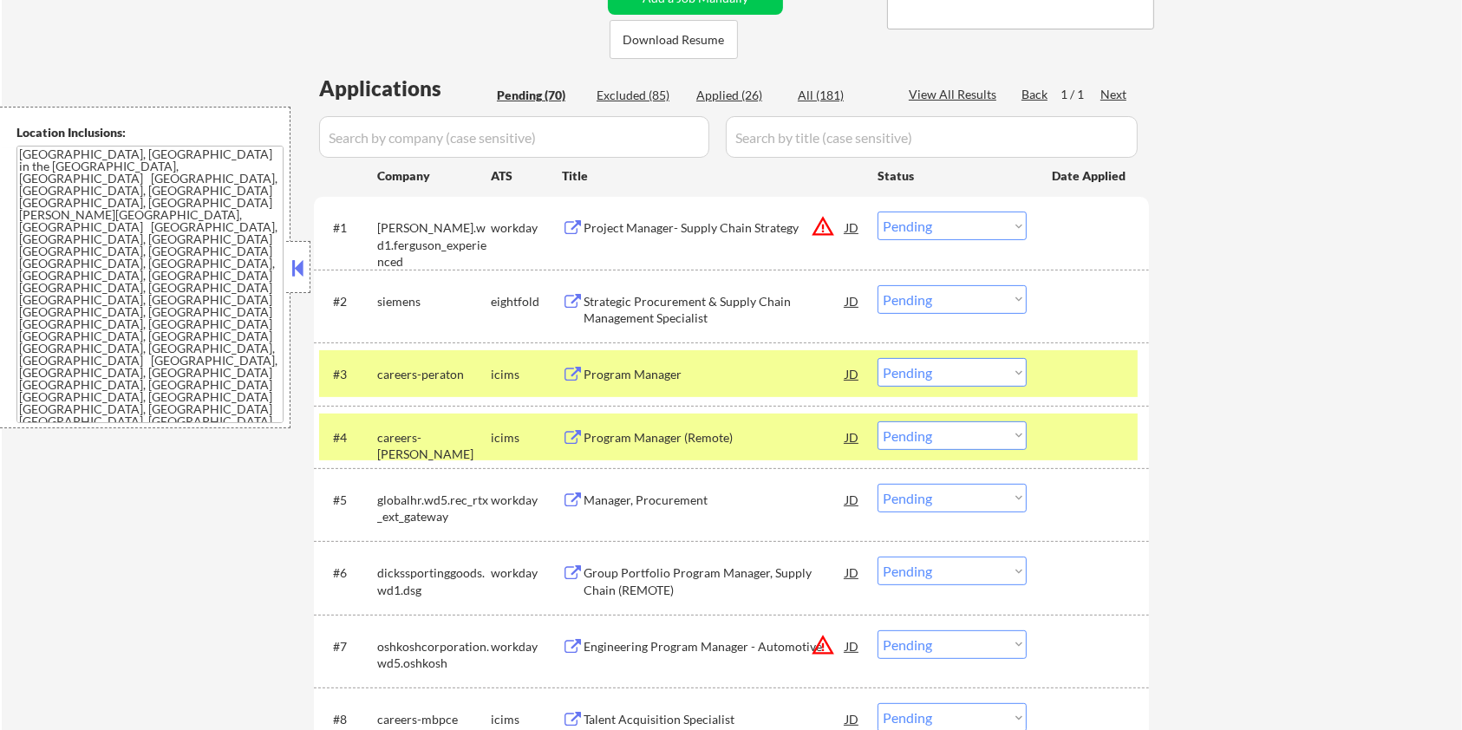
scroll to position [477, 0]
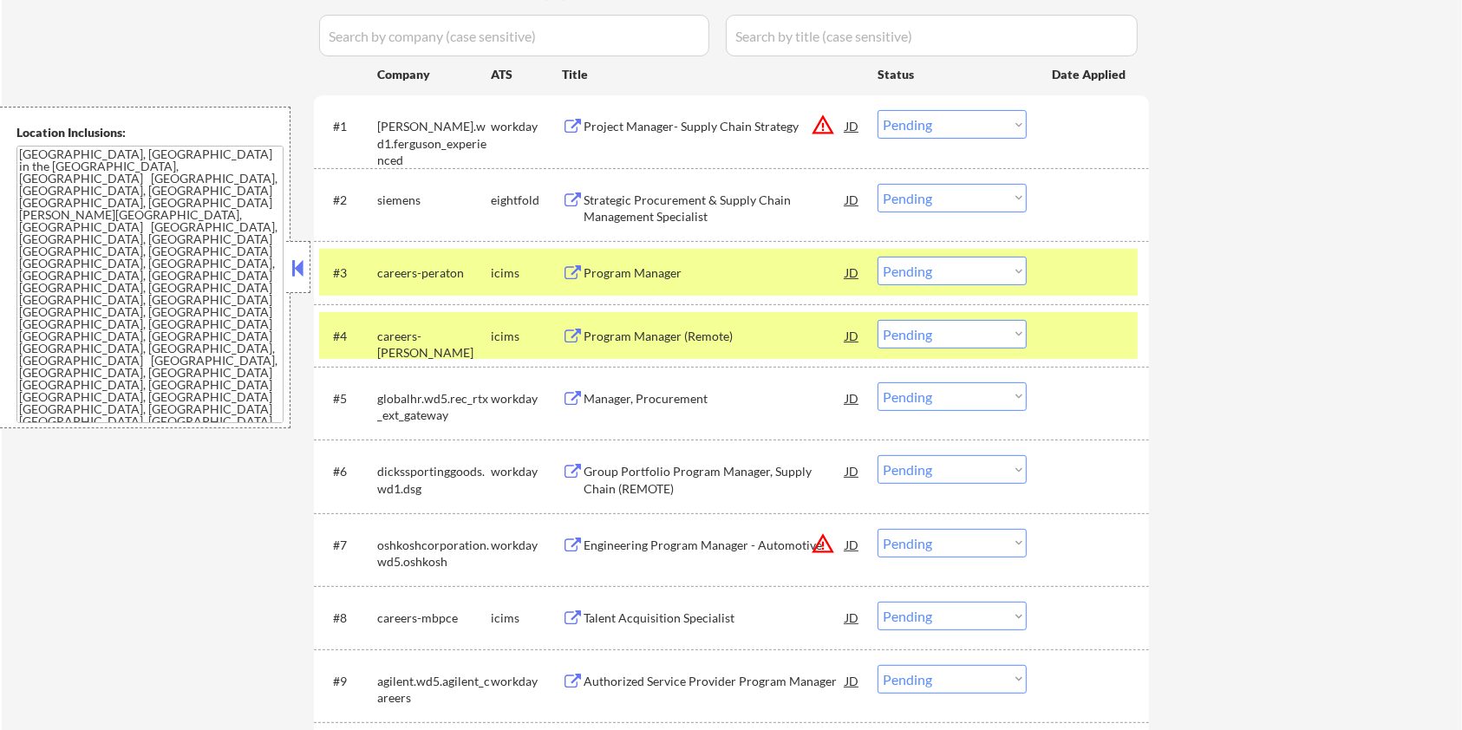
click at [674, 398] on div "Manager, Procurement" at bounding box center [714, 398] width 262 height 17
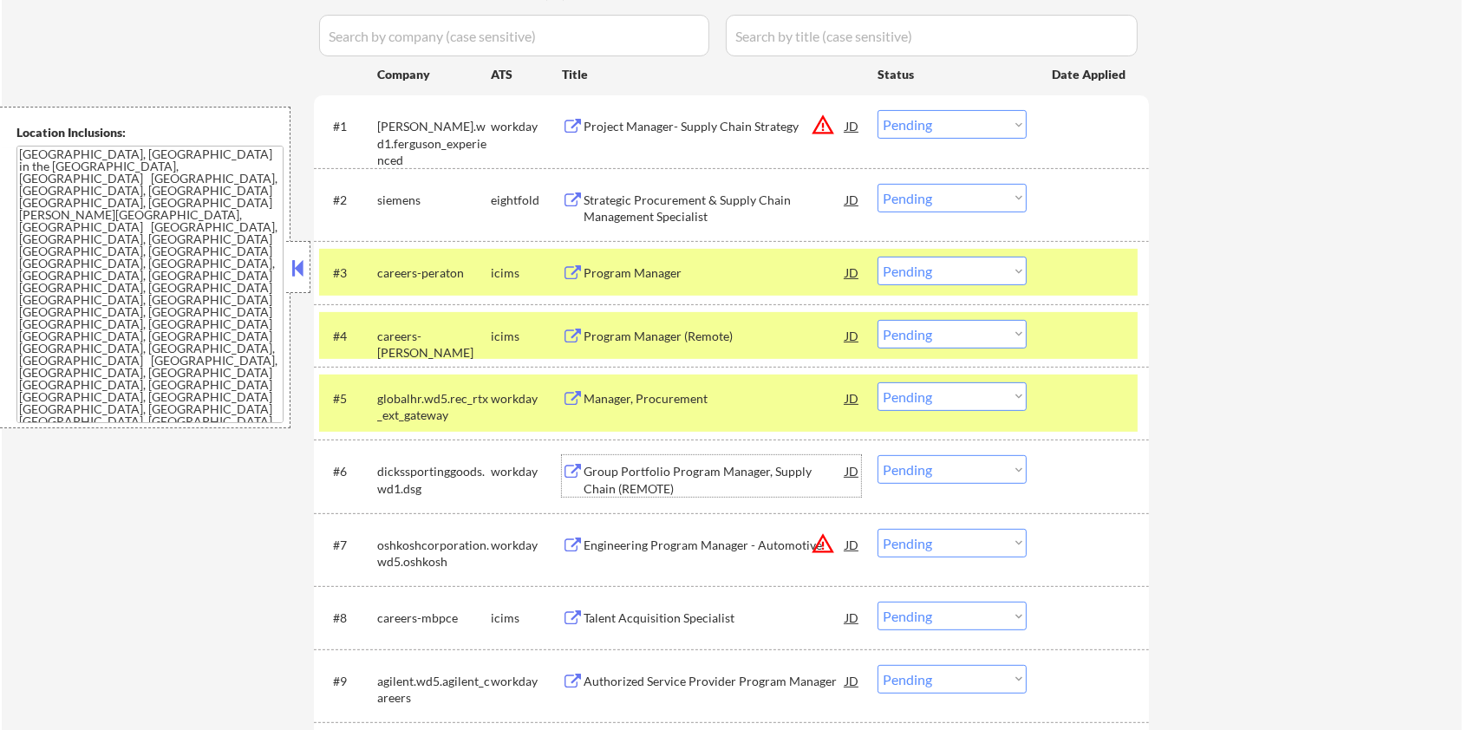
click at [673, 475] on div "Group Portfolio Program Manager, Supply Chain (REMOTE)" at bounding box center [714, 480] width 262 height 34
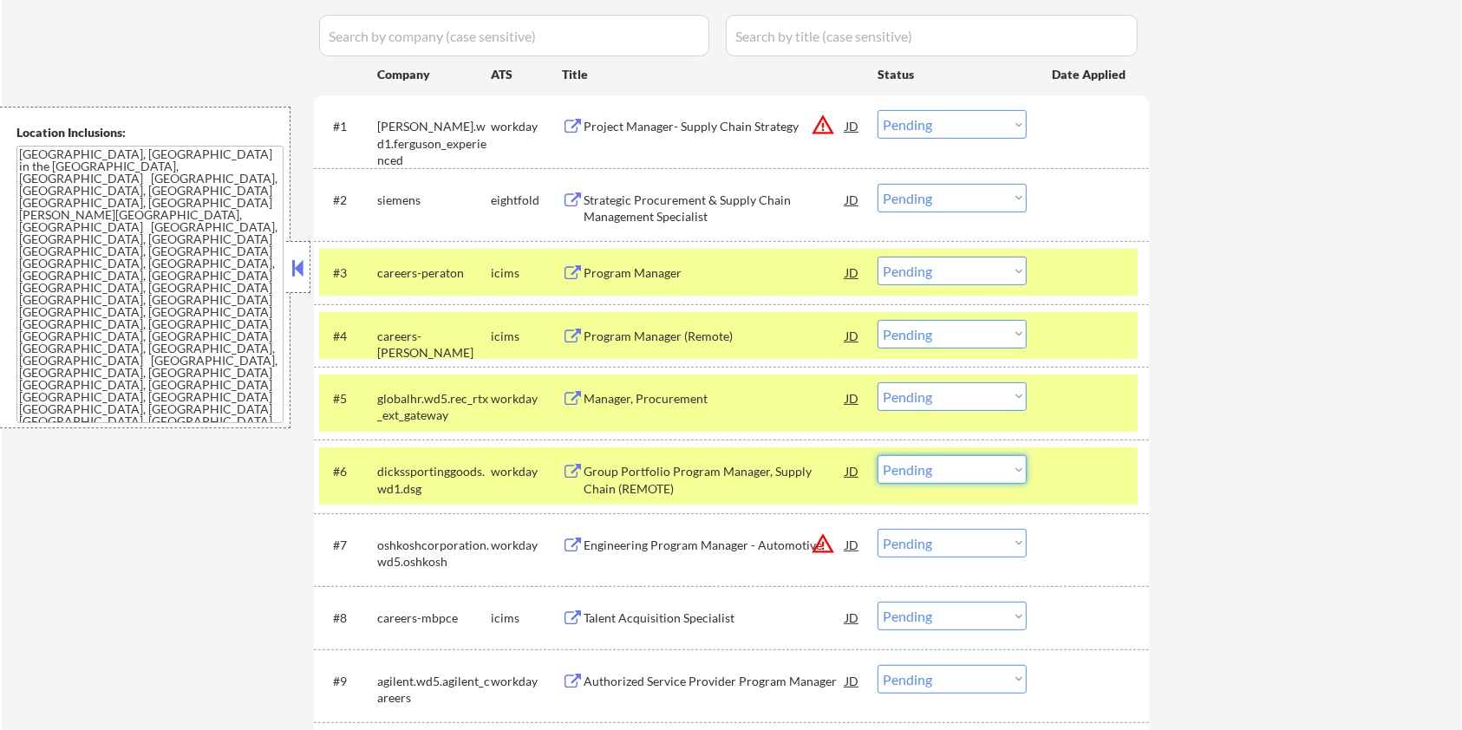
click at [972, 476] on select "Choose an option... Pending Applied Excluded (Questions) Excluded (Expired) Exc…" at bounding box center [951, 469] width 149 height 29
click at [947, 466] on select "Choose an option... Pending Applied Excluded (Questions) Excluded (Expired) Exc…" at bounding box center [951, 469] width 149 height 29
click at [877, 455] on select "Choose an option... Pending Applied Excluded (Questions) Excluded (Expired) Exc…" at bounding box center [951, 469] width 149 height 29
select select ""pending""
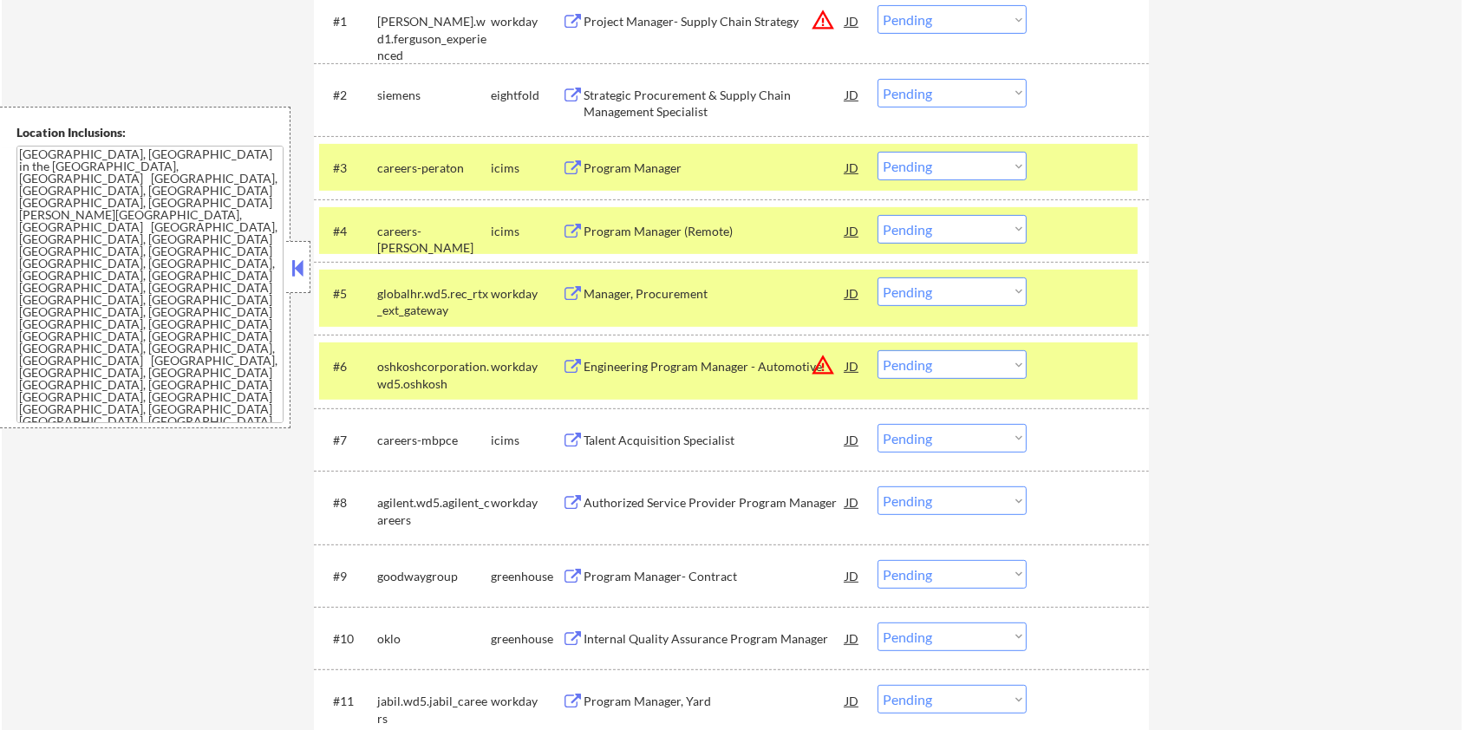
scroll to position [592, 0]
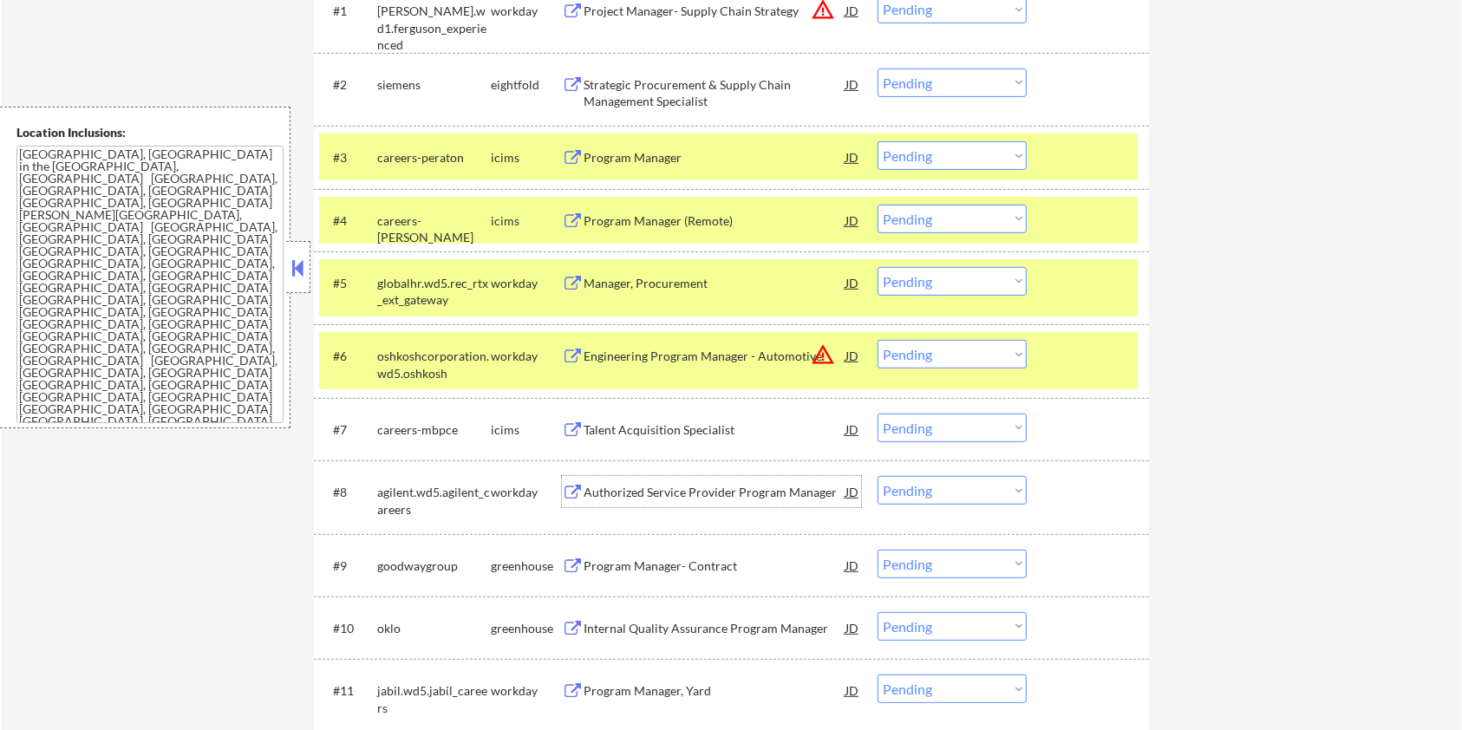
click at [693, 486] on div "Authorized Service Provider Program Manager" at bounding box center [714, 492] width 262 height 17
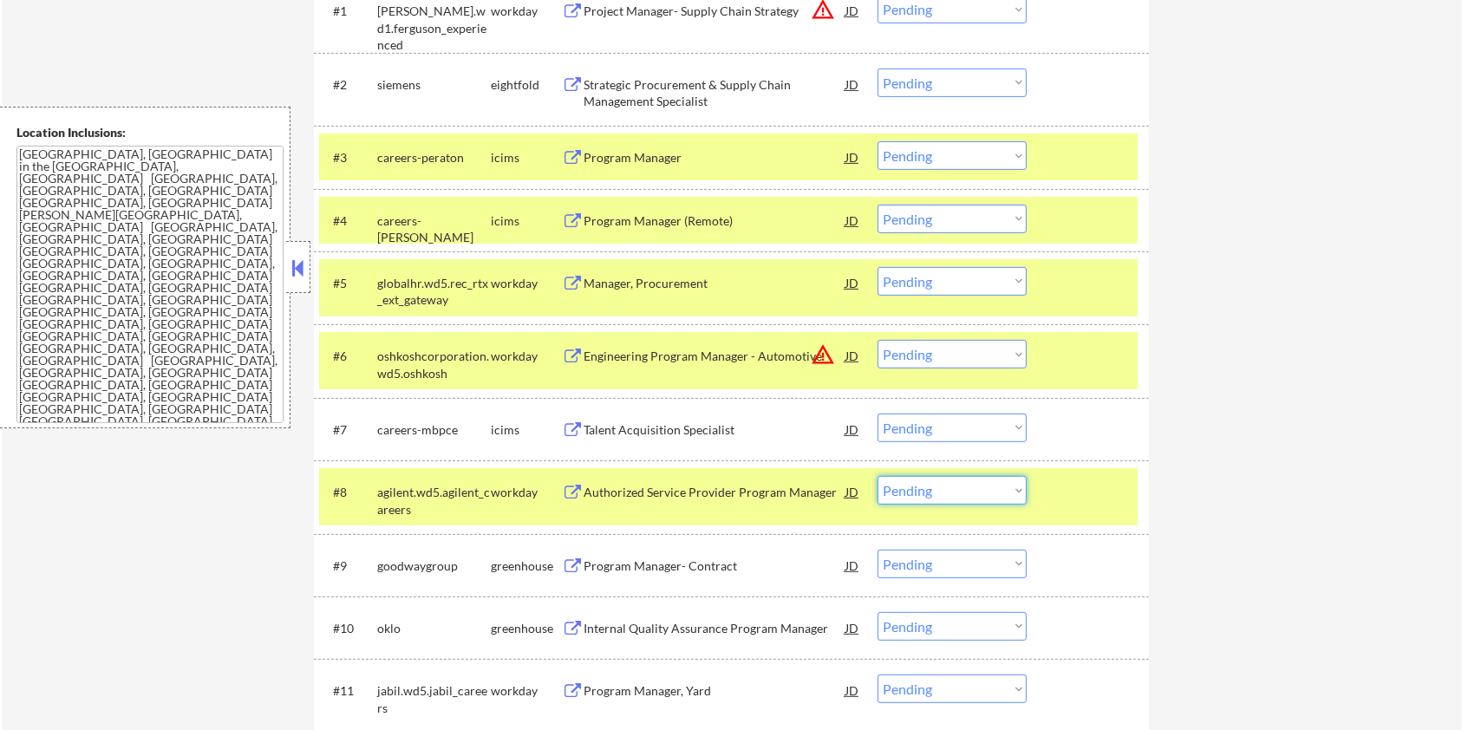
click at [950, 496] on select "Choose an option... Pending Applied Excluded (Questions) Excluded (Expired) Exc…" at bounding box center [951, 490] width 149 height 29
click at [1122, 508] on div "#8 agilent.wd5.agilent_careers workday Authorized Service Provider Program Mana…" at bounding box center [728, 496] width 818 height 57
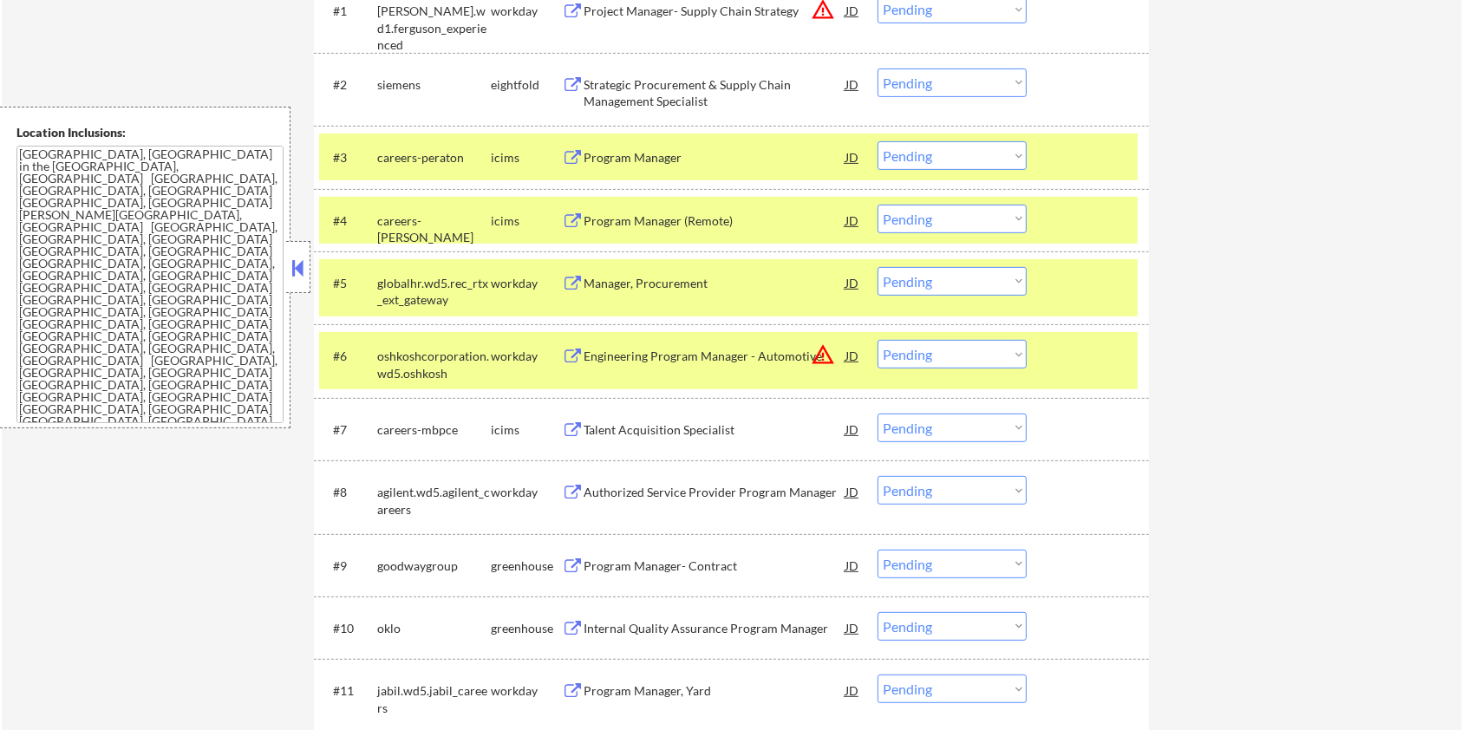
click at [1082, 390] on div "#6 oshkoshcorporation.wd5.oshkosh workday Engineering Program Manager - Automot…" at bounding box center [731, 360] width 835 height 73
click at [1084, 271] on div at bounding box center [1089, 282] width 76 height 31
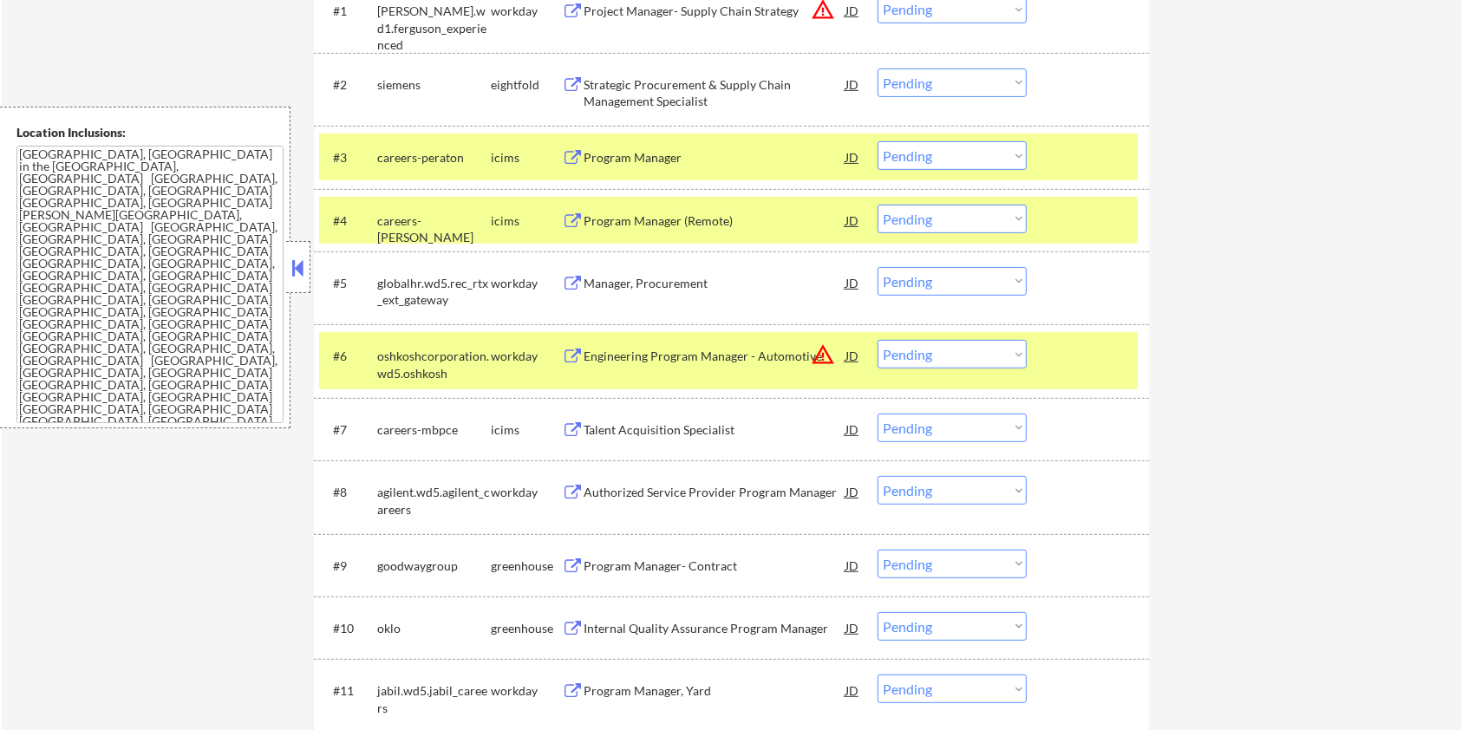
click at [1096, 185] on div "#3 careers-peraton icims Program Manager JD warning_amber Choose an option... P…" at bounding box center [731, 157] width 835 height 62
click at [1096, 150] on div at bounding box center [1089, 156] width 76 height 31
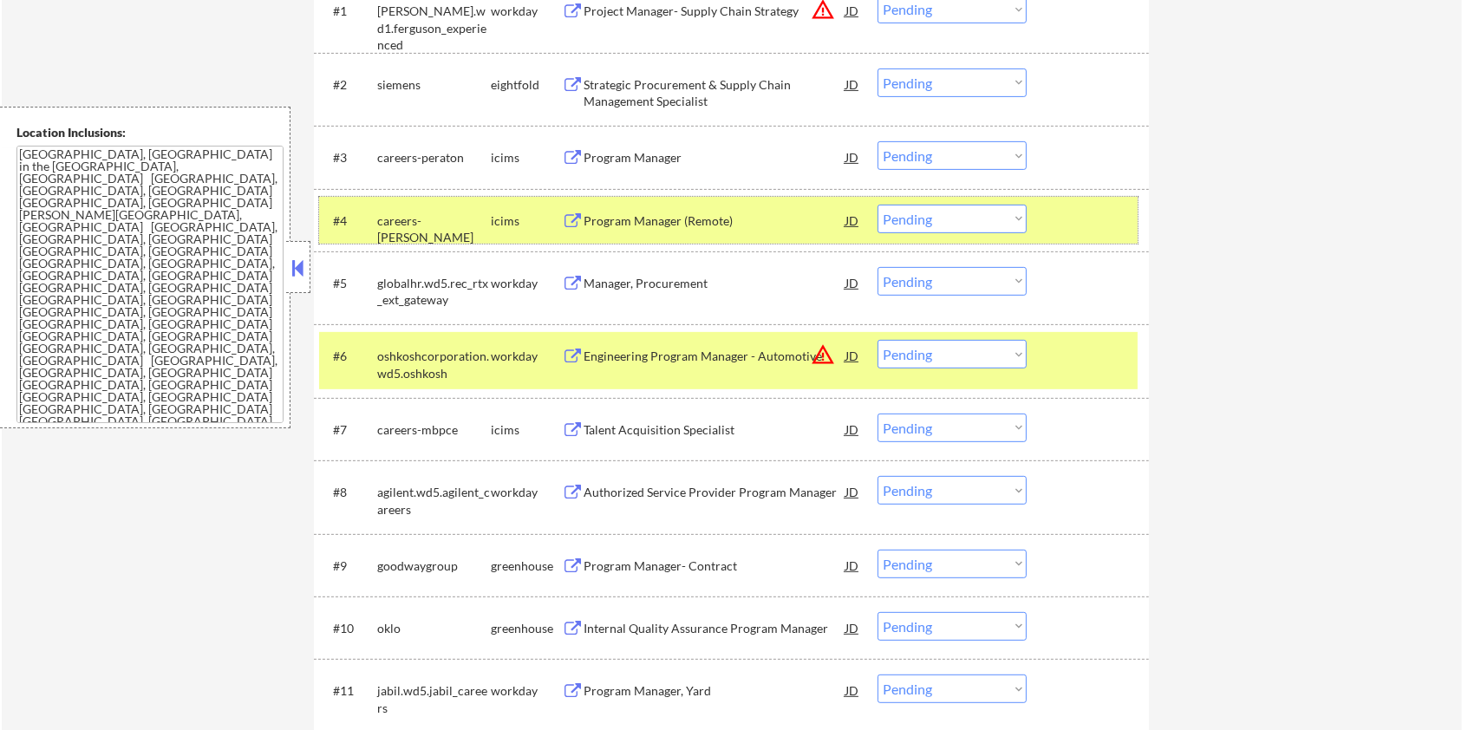
click at [1086, 200] on div "#4 careers-govcio icims Program Manager (Remote) JD Choose an option... Pending…" at bounding box center [728, 220] width 818 height 47
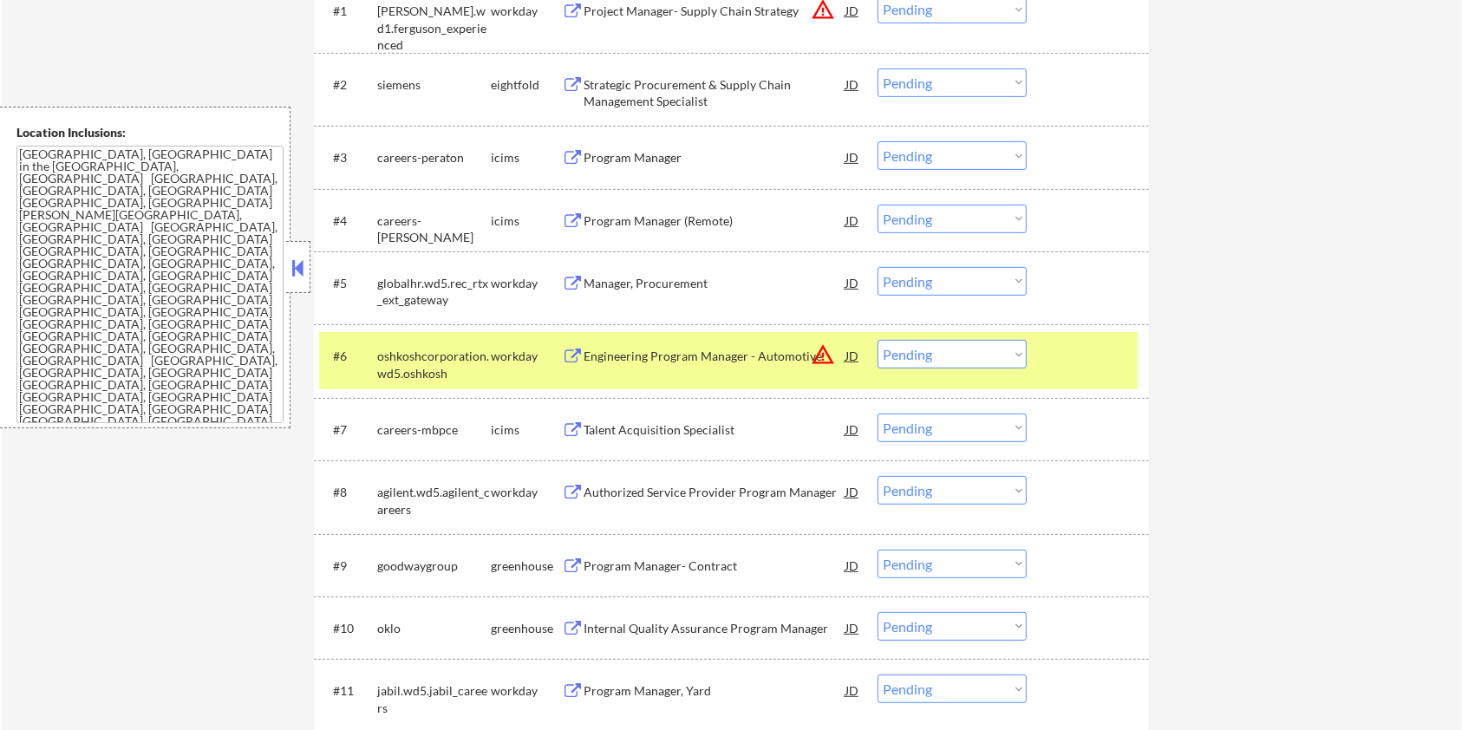
click at [1090, 353] on div at bounding box center [1089, 355] width 76 height 31
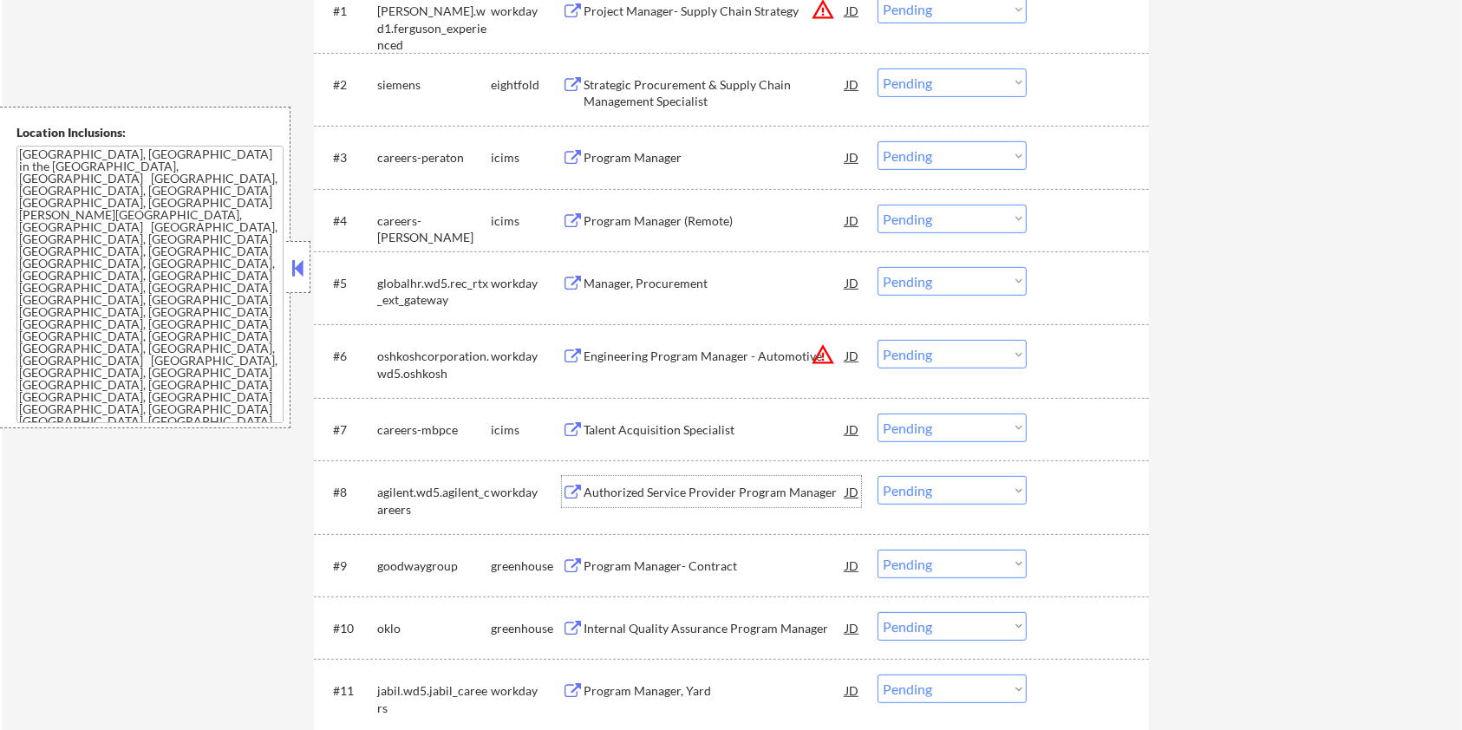
click at [697, 484] on div "Authorized Service Provider Program Manager" at bounding box center [714, 492] width 262 height 17
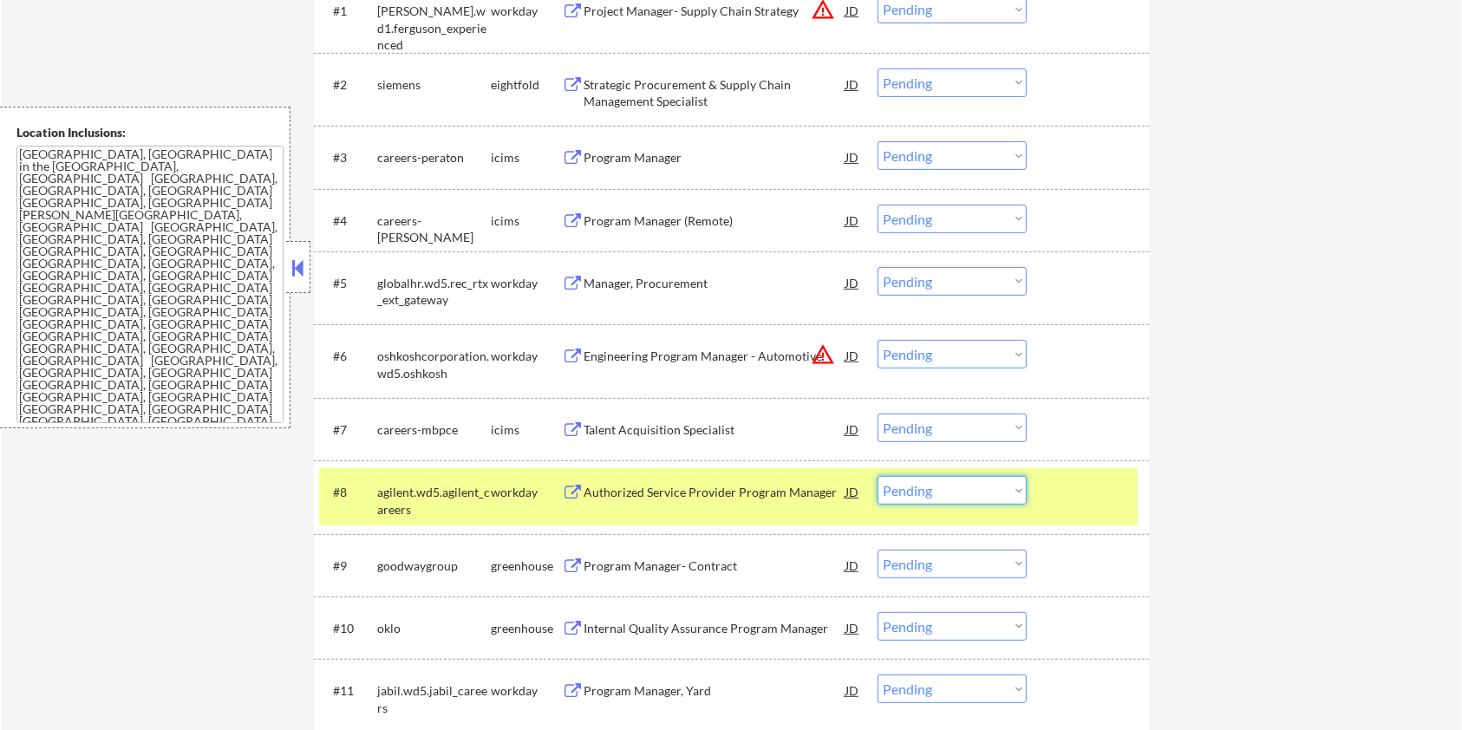
click at [962, 487] on select "Choose an option... Pending Applied Excluded (Questions) Excluded (Expired) Exc…" at bounding box center [951, 490] width 149 height 29
click at [877, 476] on select "Choose an option... Pending Applied Excluded (Questions) Excluded (Expired) Exc…" at bounding box center [951, 490] width 149 height 29
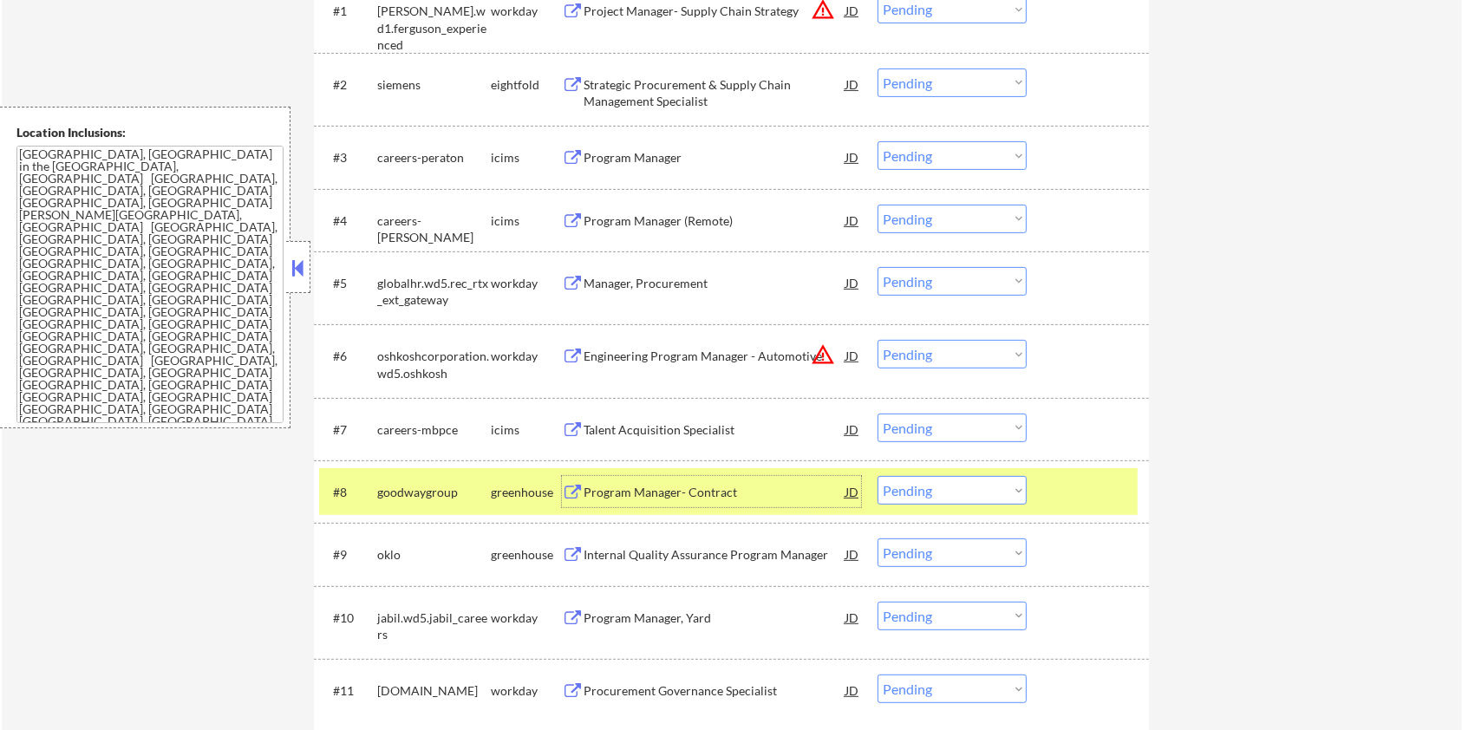
click at [622, 489] on div "Program Manager- Contract" at bounding box center [714, 492] width 262 height 17
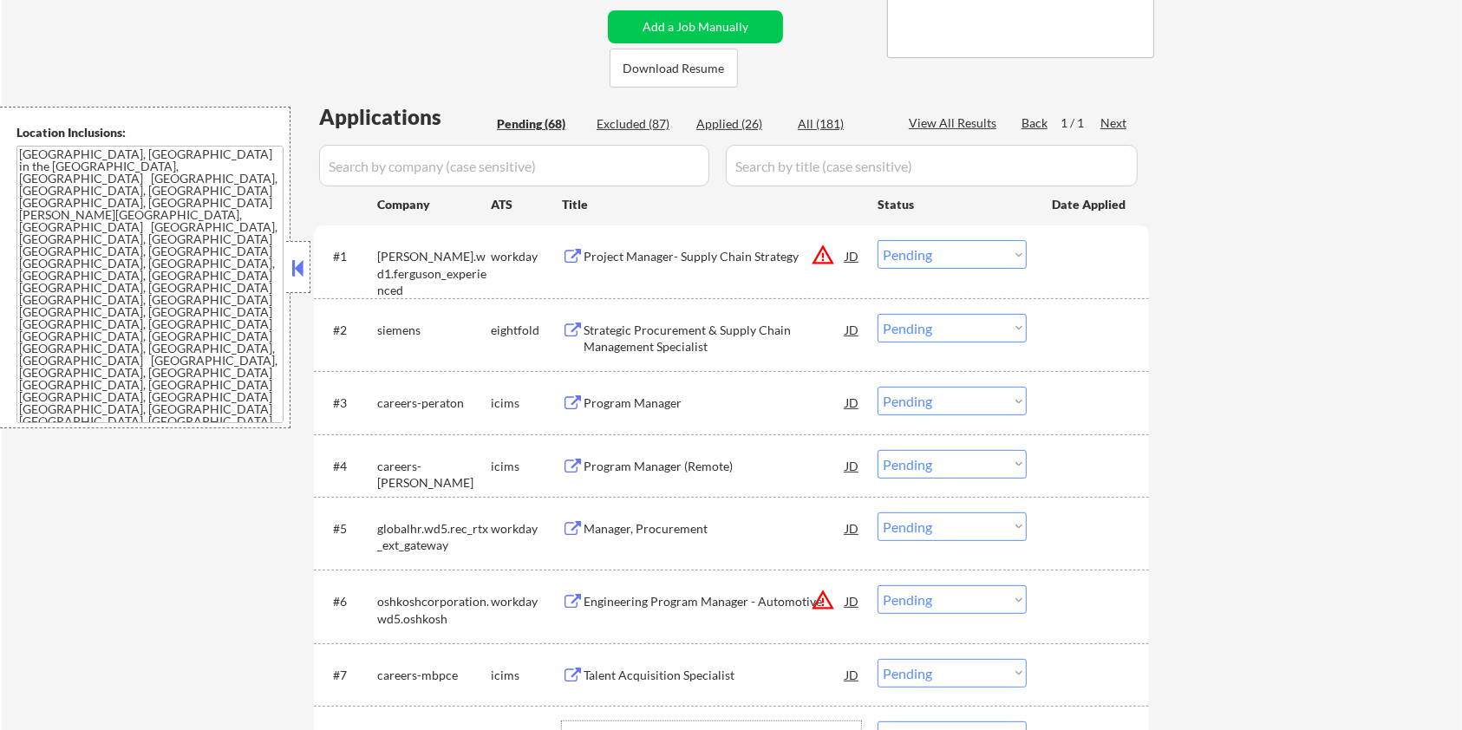
scroll to position [477, 0]
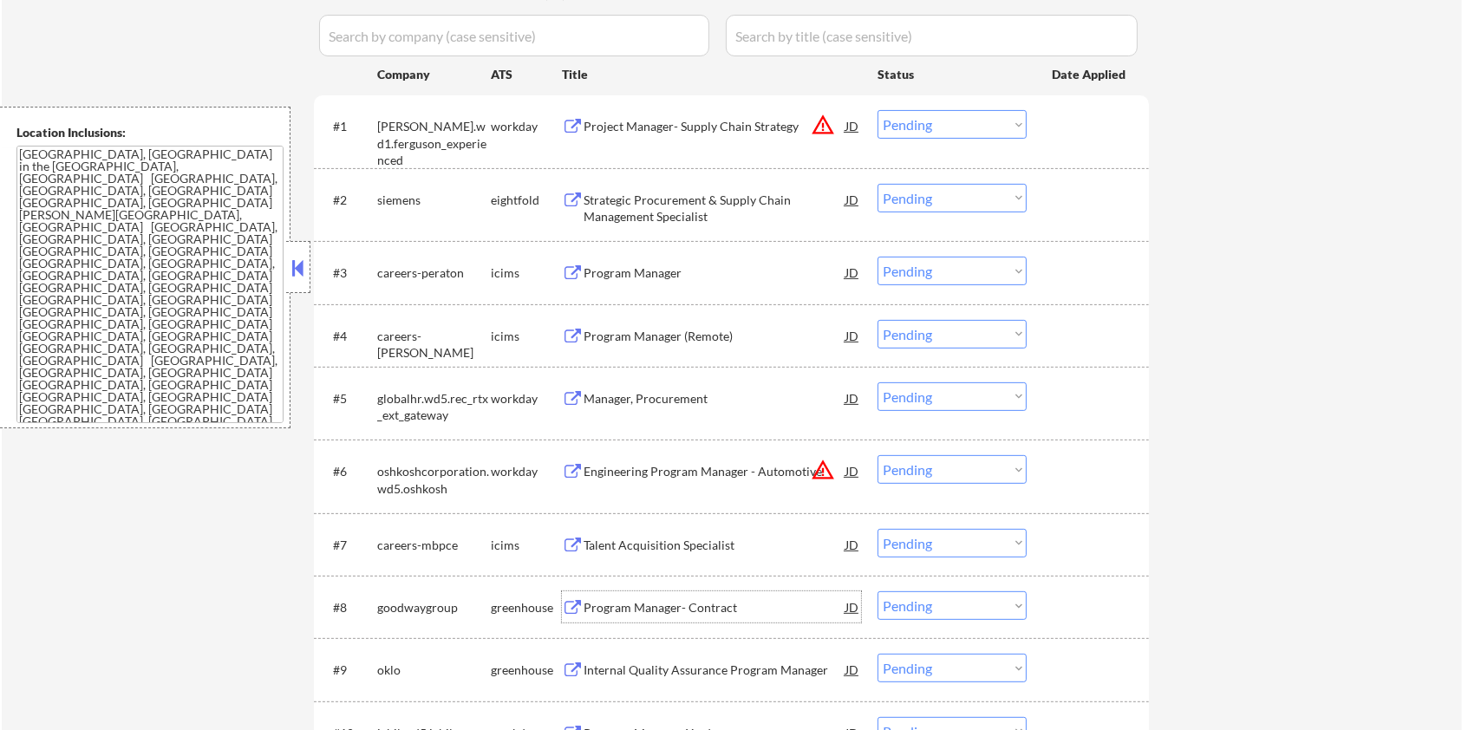
click at [993, 602] on select "Choose an option... Pending Applied Excluded (Questions) Excluded (Expired) Exc…" at bounding box center [951, 605] width 149 height 29
click at [877, 591] on select "Choose an option... Pending Applied Excluded (Questions) Excluded (Expired) Exc…" at bounding box center [951, 605] width 149 height 29
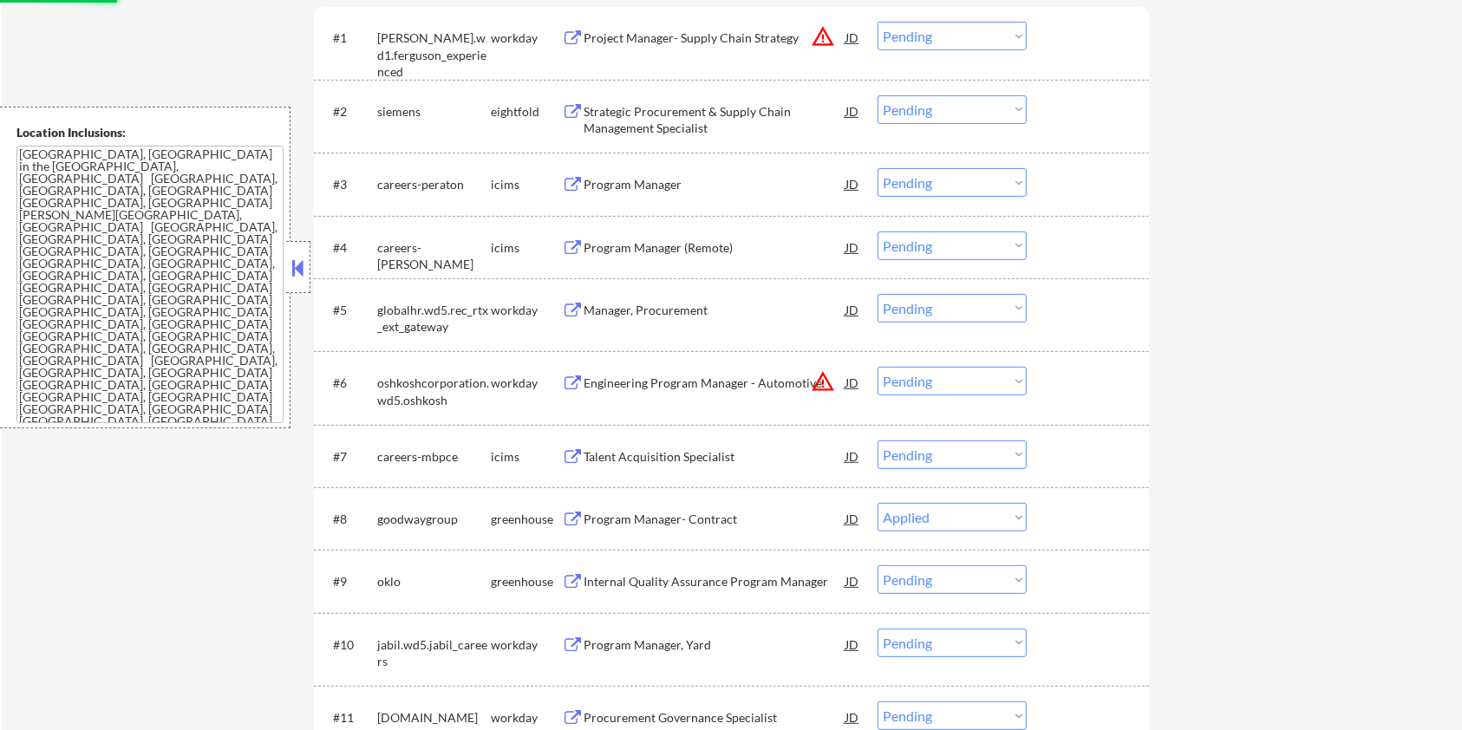
scroll to position [707, 0]
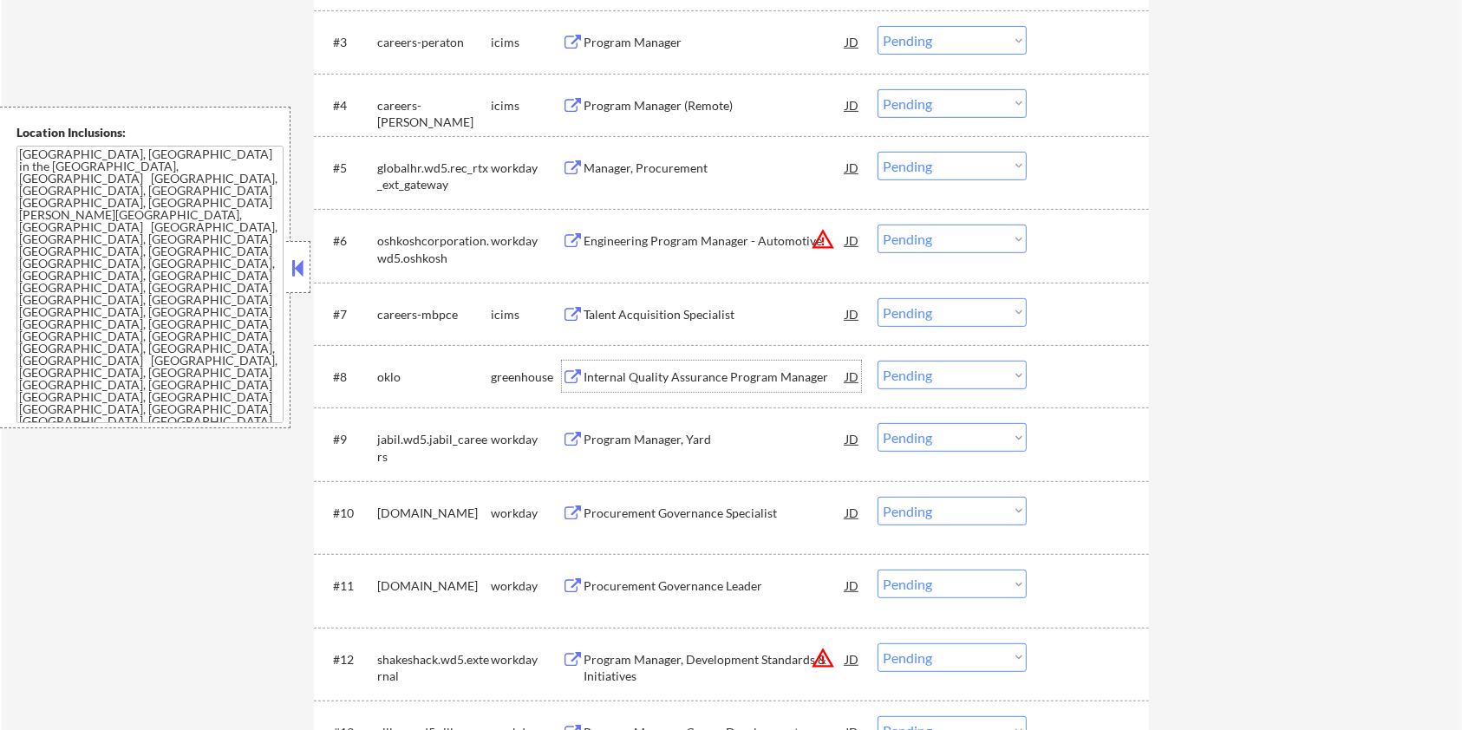
click at [706, 376] on div "Internal Quality Assurance Program Manager" at bounding box center [714, 376] width 262 height 17
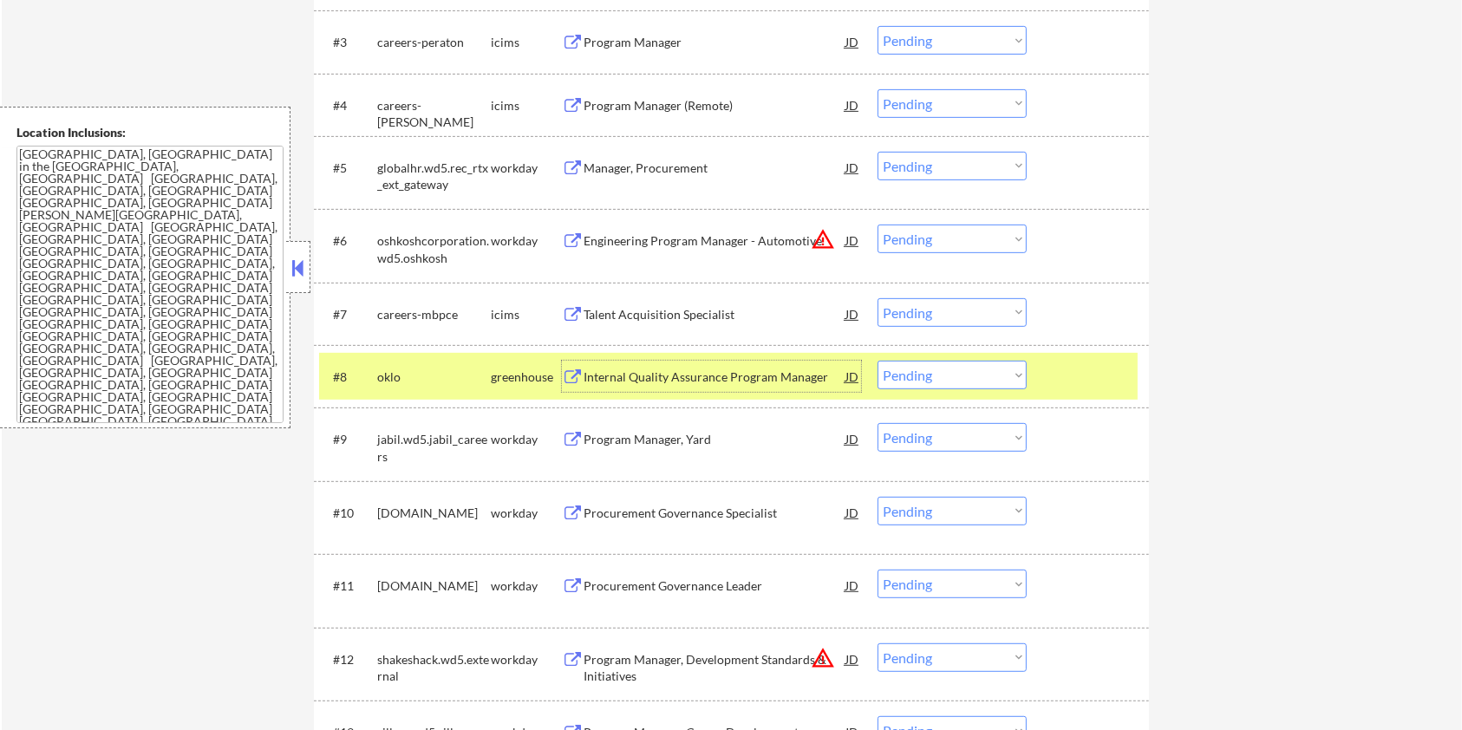
click at [986, 375] on select "Choose an option... Pending Applied Excluded (Questions) Excluded (Expired) Exc…" at bounding box center [951, 375] width 149 height 29
click at [877, 361] on select "Choose an option... Pending Applied Excluded (Questions) Excluded (Expired) Exc…" at bounding box center [951, 375] width 149 height 29
select select ""pending""
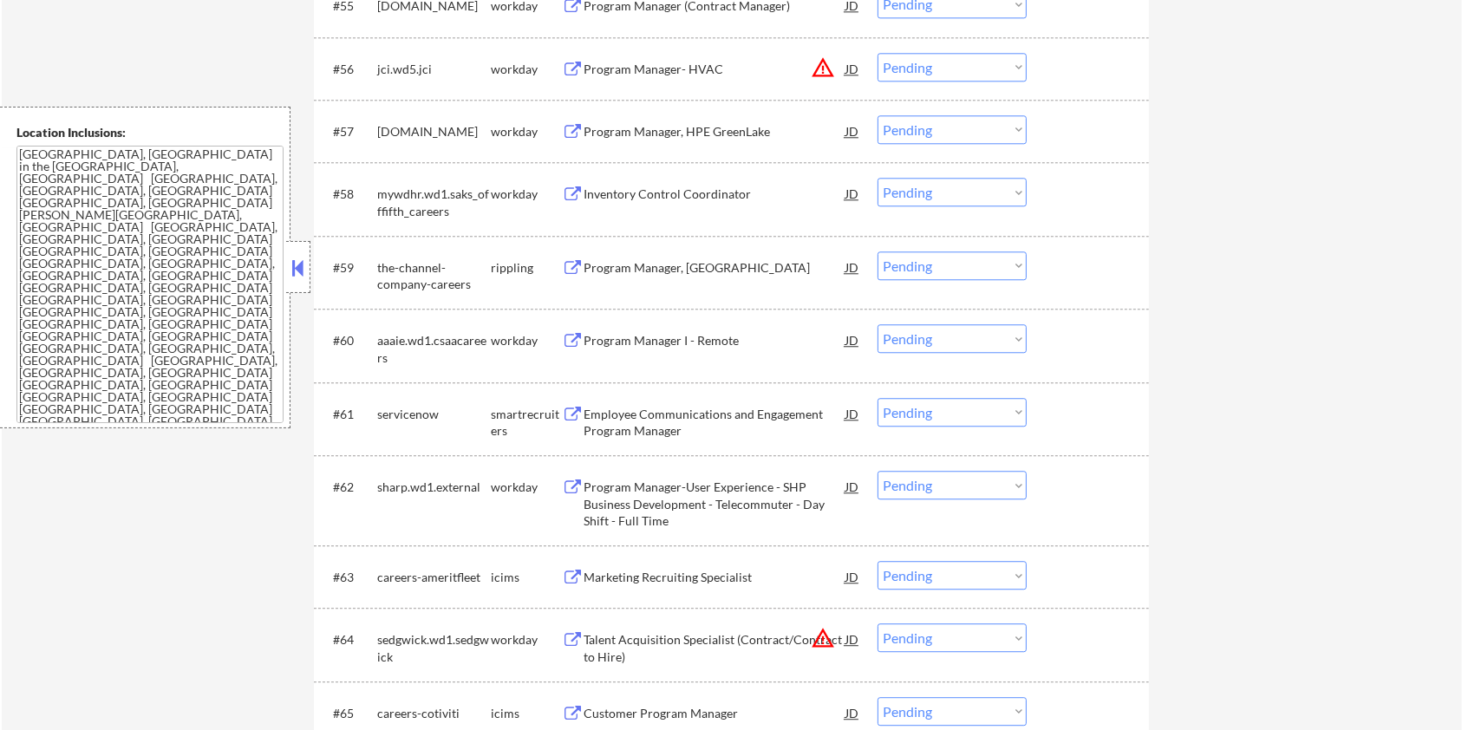
scroll to position [4521, 0]
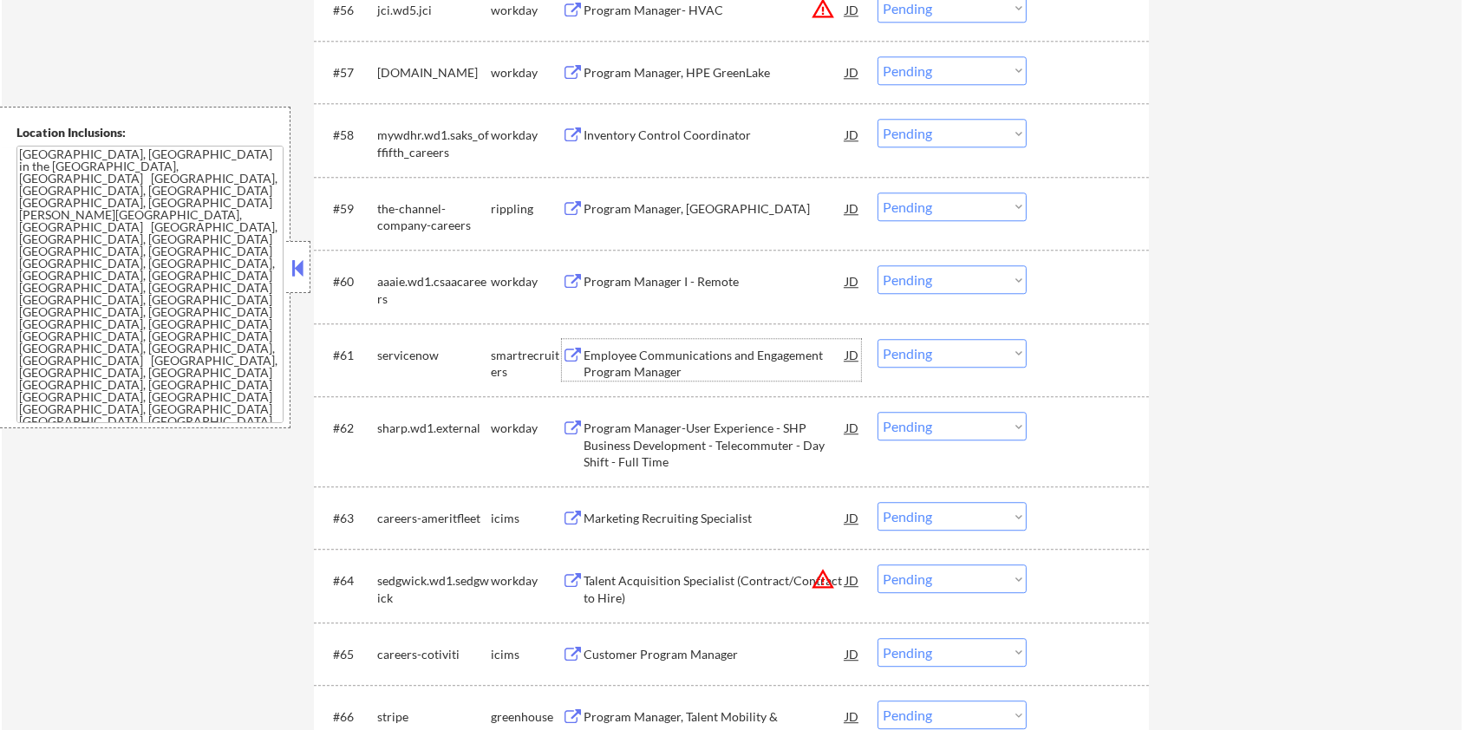
click at [726, 354] on div "Employee Communications and Engagement Program Manager" at bounding box center [714, 364] width 262 height 34
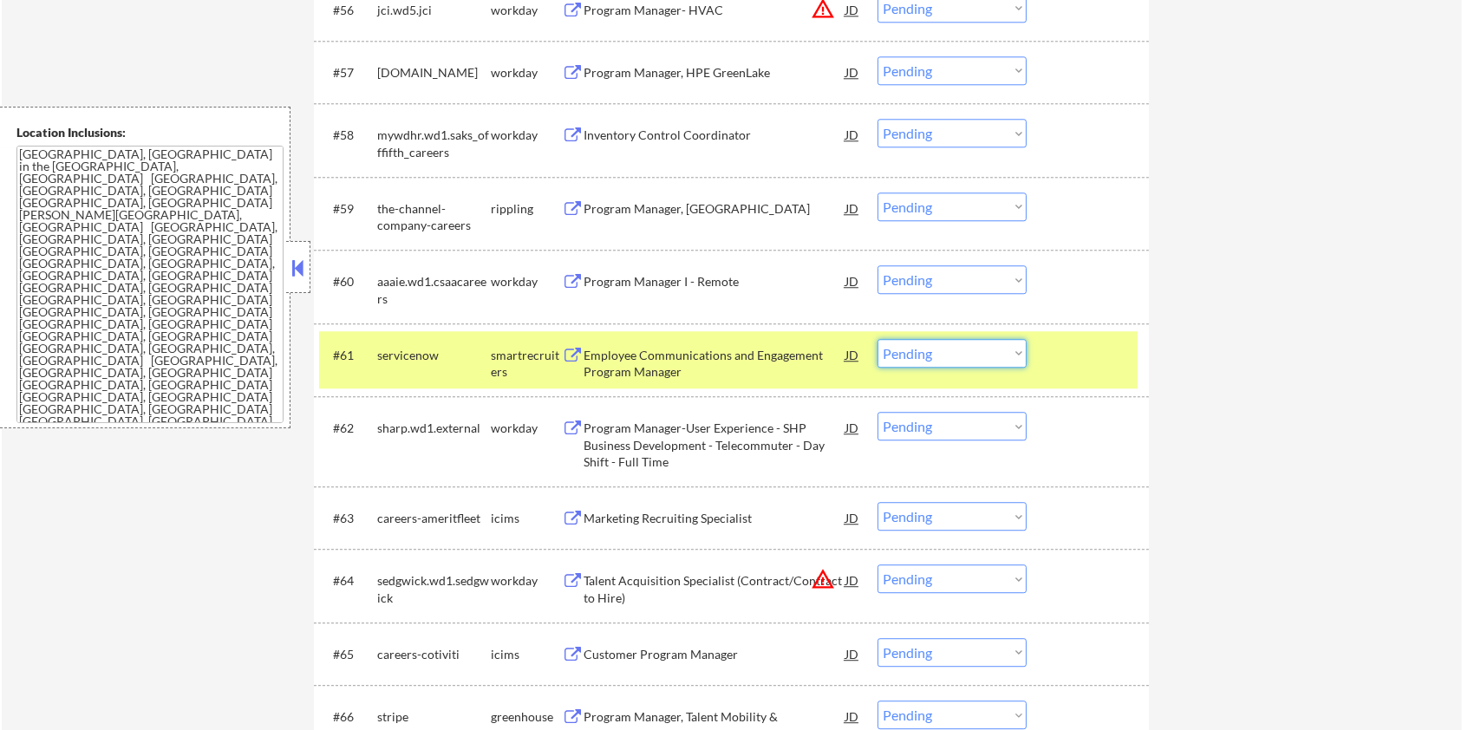
click at [965, 350] on select "Choose an option... Pending Applied Excluded (Questions) Excluded (Expired) Exc…" at bounding box center [951, 353] width 149 height 29
click at [877, 339] on select "Choose an option... Pending Applied Excluded (Questions) Excluded (Expired) Exc…" at bounding box center [951, 353] width 149 height 29
select select ""pending""
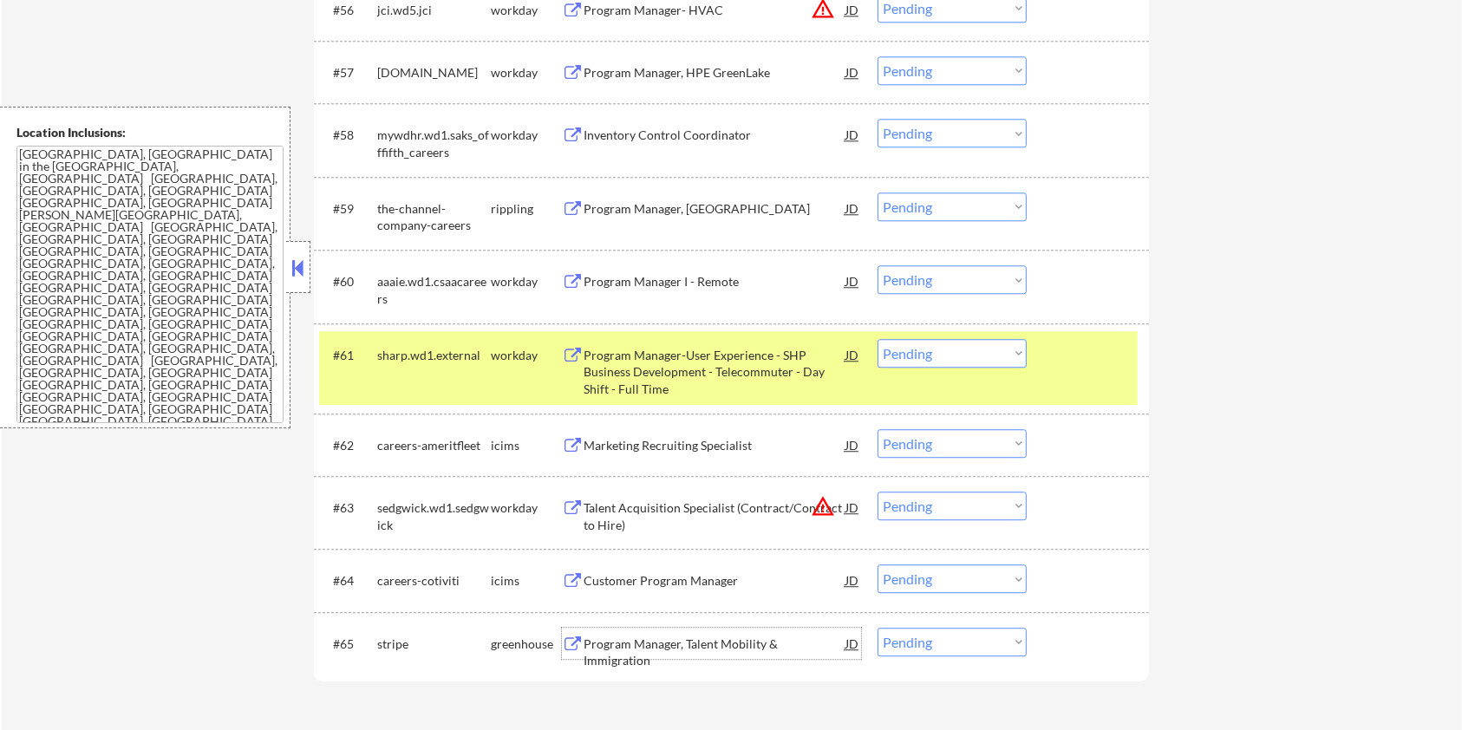
click at [697, 641] on div "Program Manager, Talent Mobility & Immigration" at bounding box center [714, 652] width 262 height 34
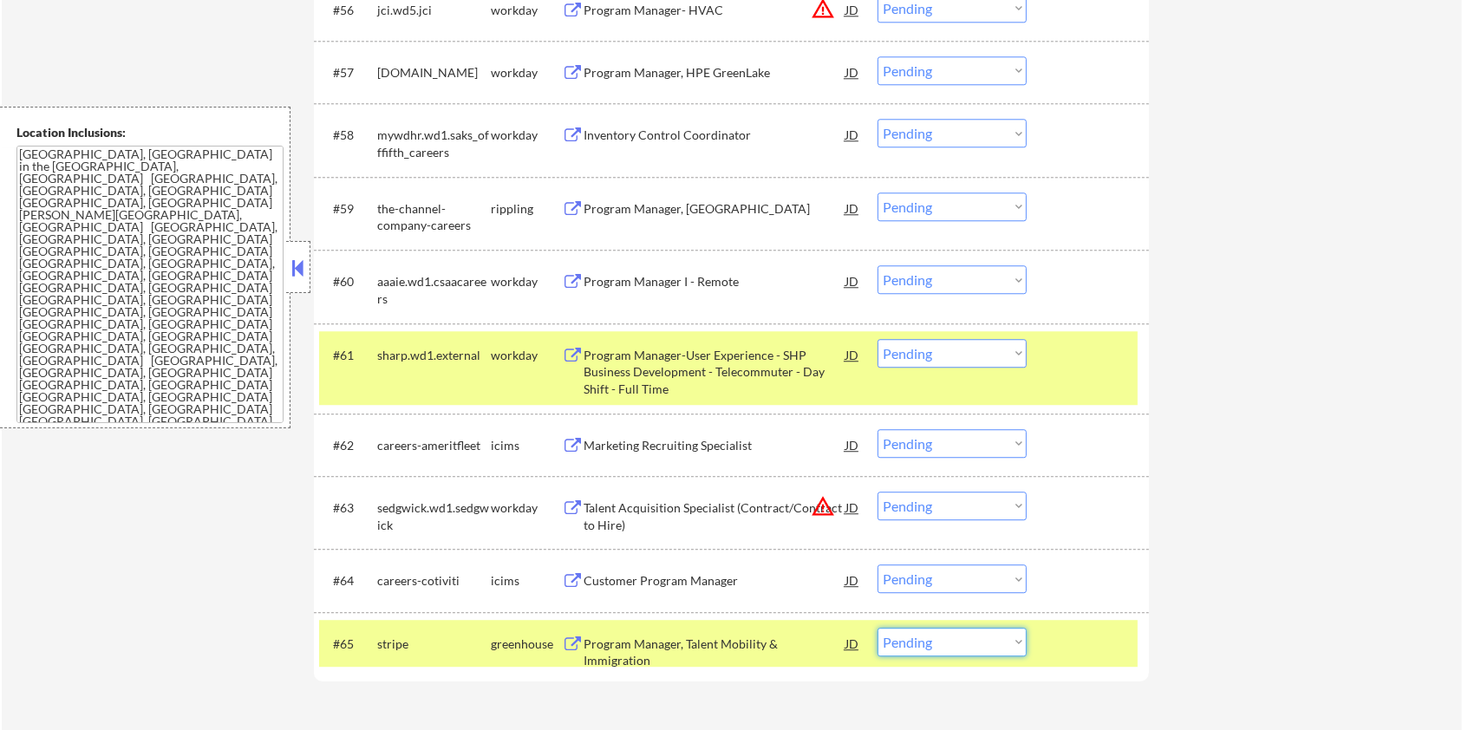
click at [956, 641] on select "Choose an option... Pending Applied Excluded (Questions) Excluded (Expired) Exc…" at bounding box center [951, 642] width 149 height 29
select select ""excluded__bad_match_""
click at [877, 628] on select "Choose an option... Pending Applied Excluded (Questions) Excluded (Expired) Exc…" at bounding box center [951, 642] width 149 height 29
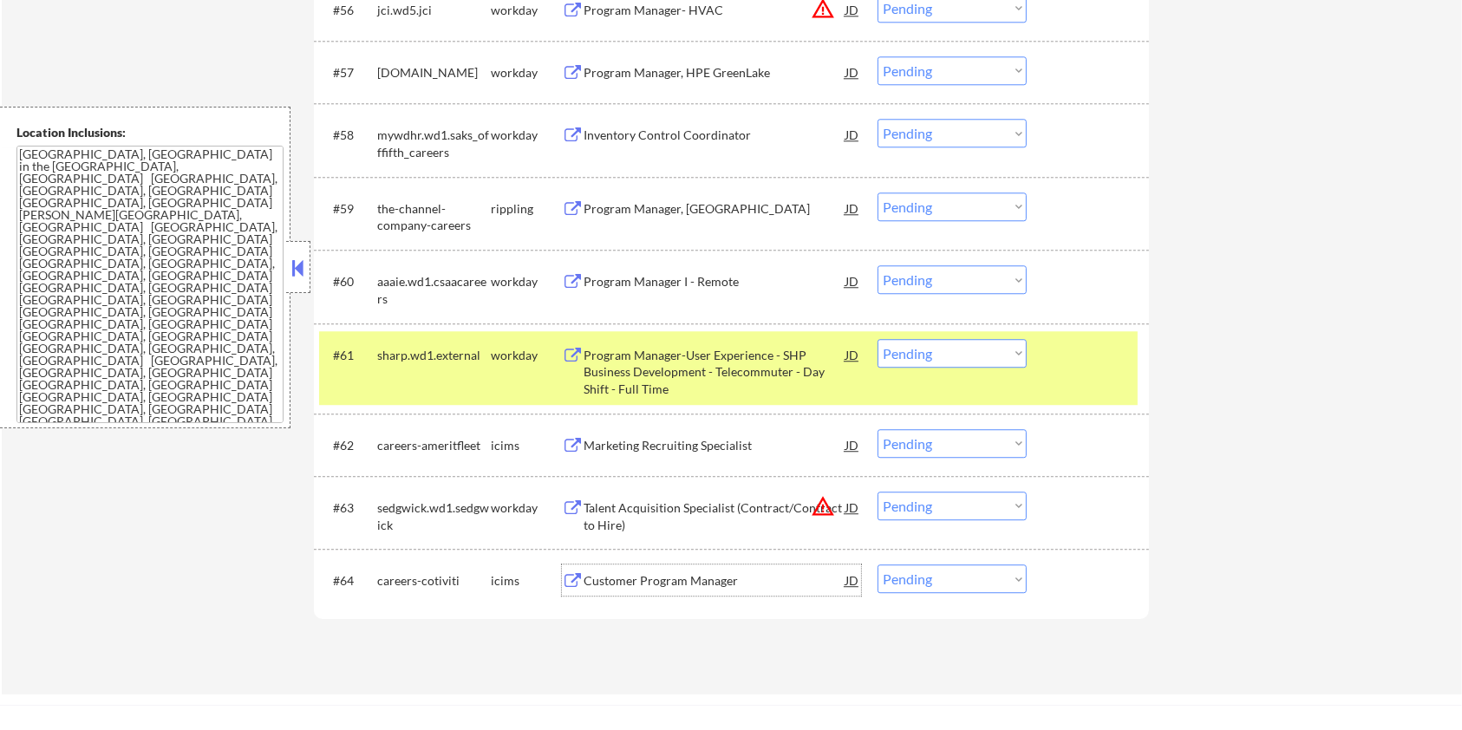
click at [717, 576] on div "Customer Program Manager" at bounding box center [714, 580] width 262 height 17
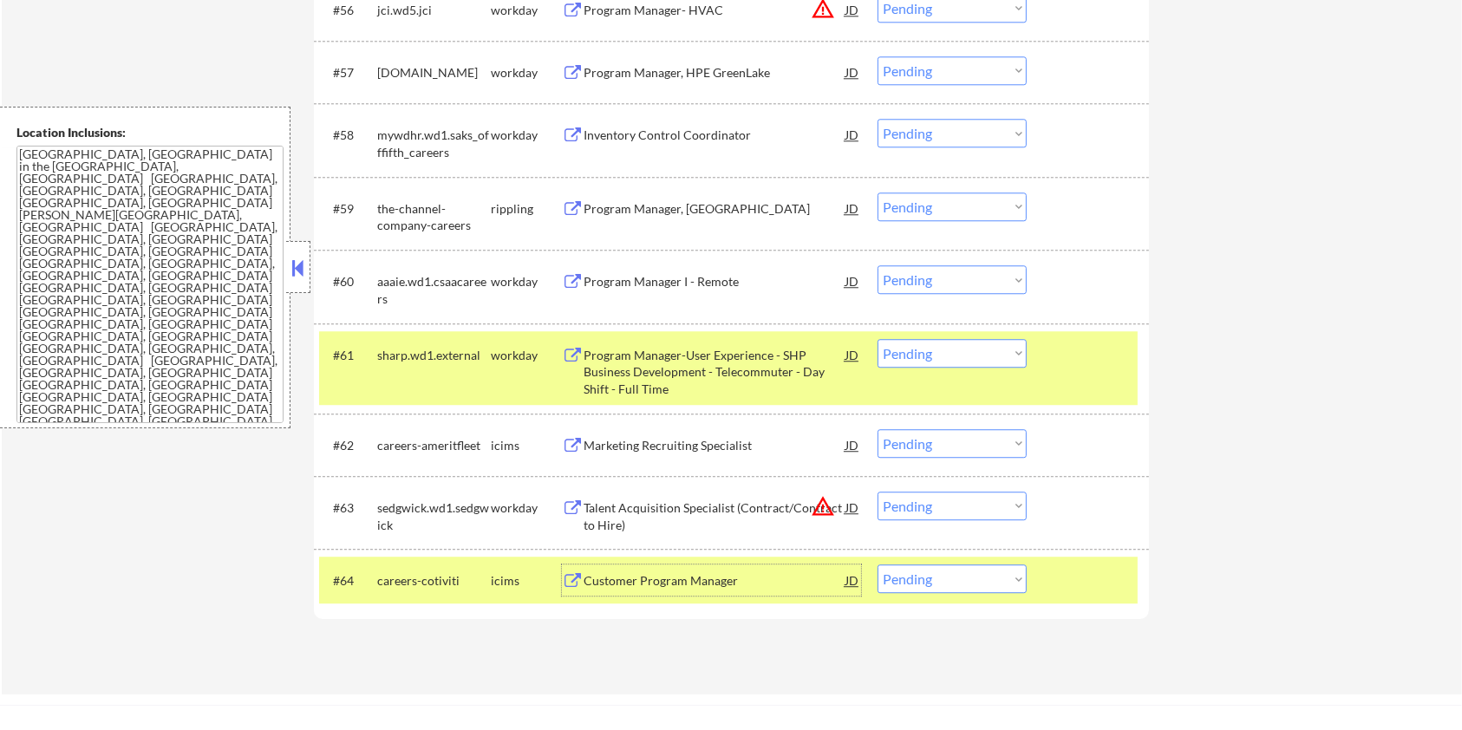
click at [942, 572] on select "Choose an option... Pending Applied Excluded (Questions) Excluded (Expired) Exc…" at bounding box center [951, 578] width 149 height 29
select select ""excluded__bad_match_""
click at [877, 564] on select "Choose an option... Pending Applied Excluded (Questions) Excluded (Expired) Exc…" at bounding box center [951, 578] width 149 height 29
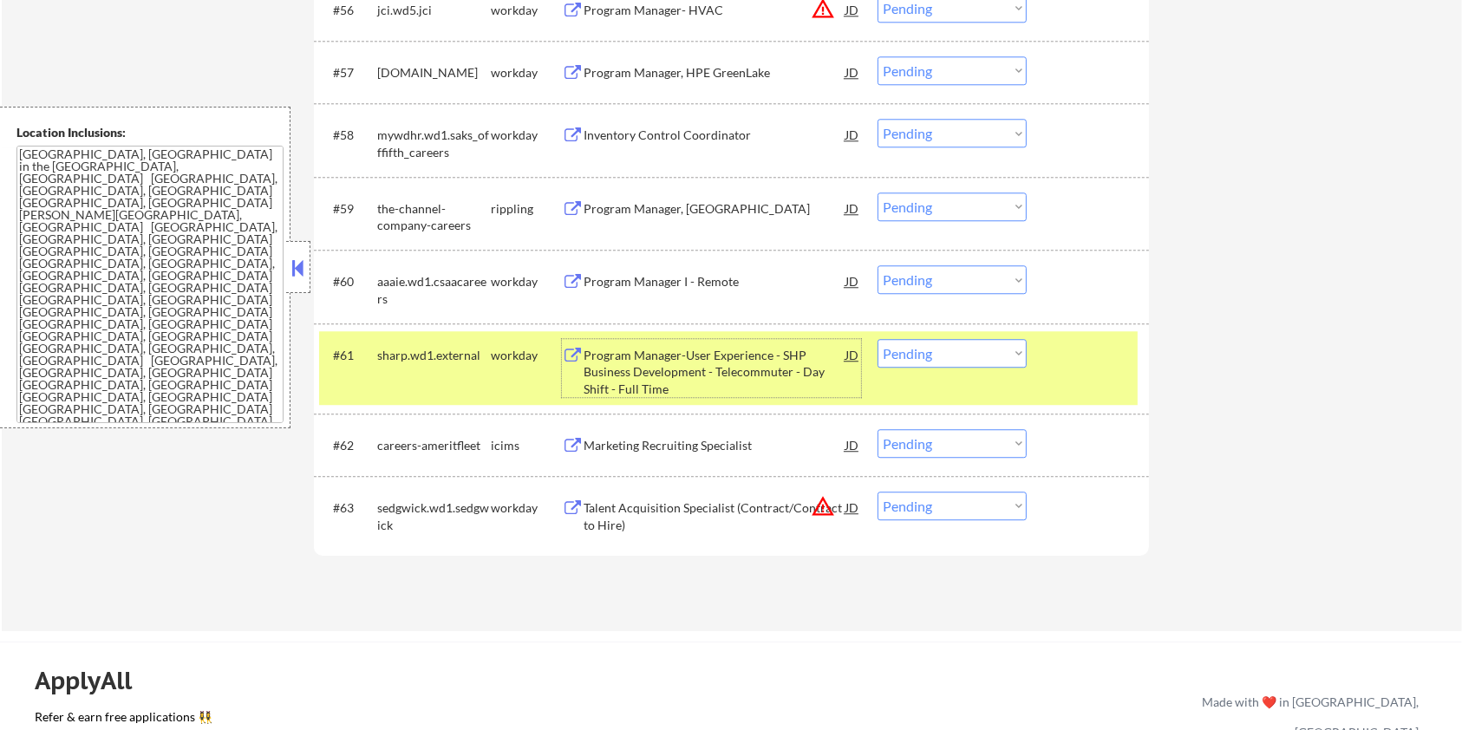
click at [649, 372] on div "Program Manager-User Experience - SHP Business Development - Telecommuter - Day…" at bounding box center [714, 372] width 262 height 51
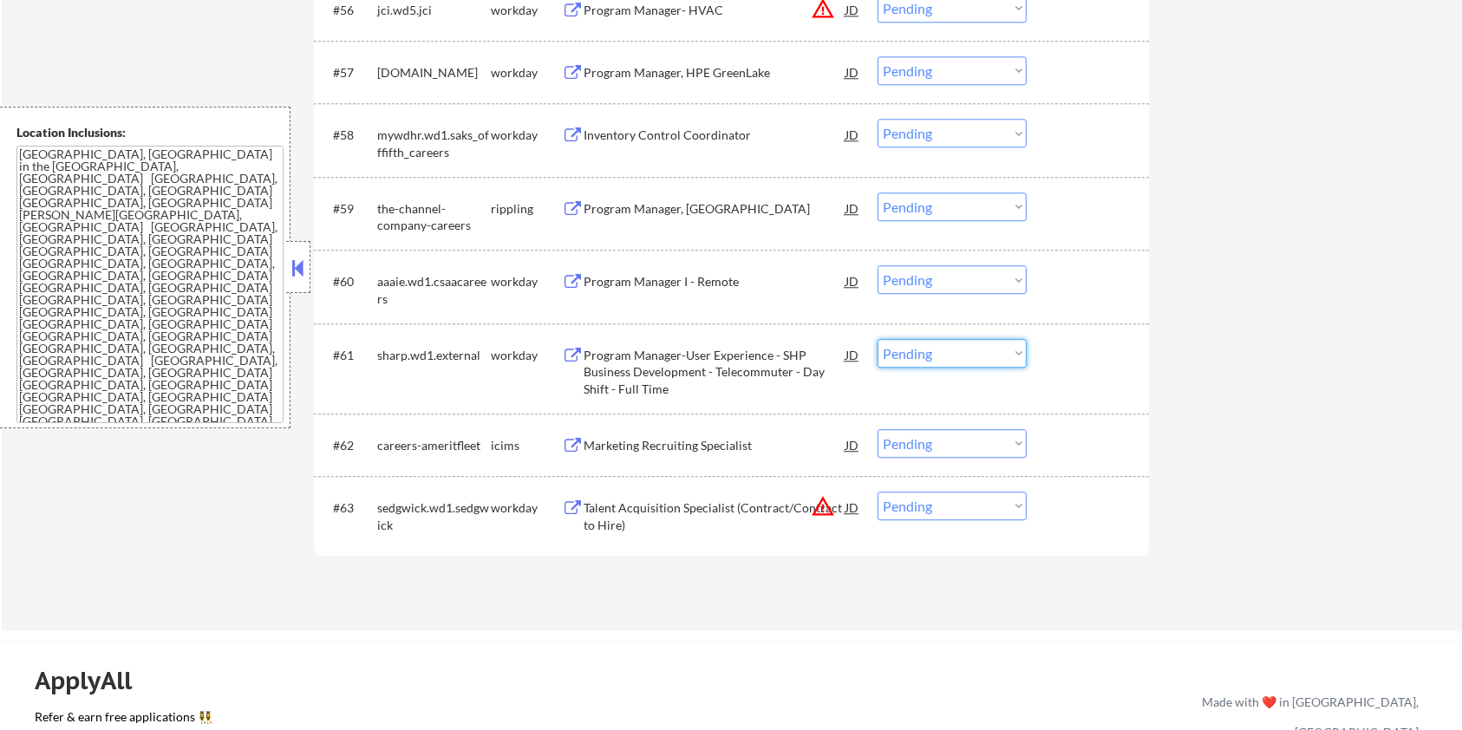
click at [935, 350] on select "Choose an option... Pending Applied Excluded (Questions) Excluded (Expired) Exc…" at bounding box center [951, 353] width 149 height 29
click at [877, 339] on select "Choose an option... Pending Applied Excluded (Questions) Excluded (Expired) Exc…" at bounding box center [951, 353] width 149 height 29
select select ""pending""
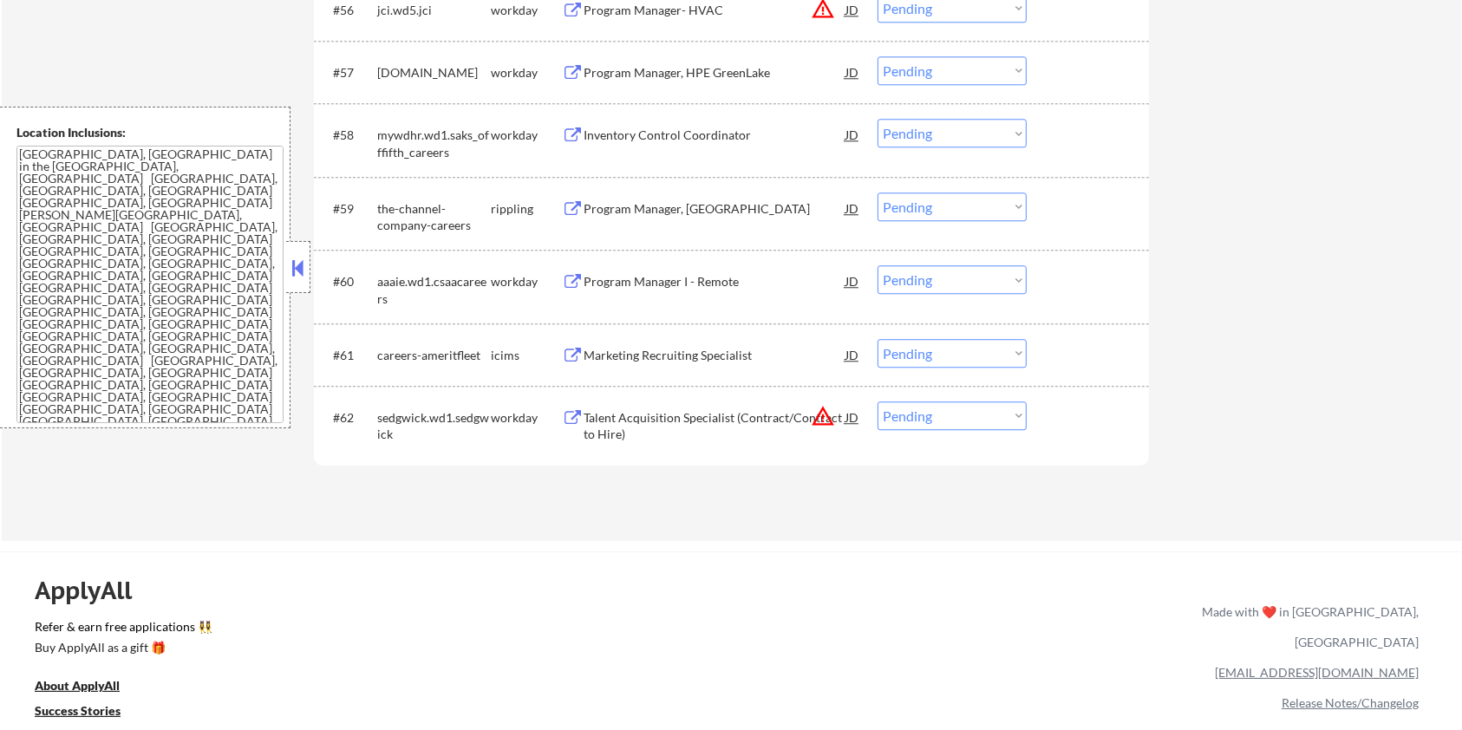
click at [677, 283] on div "Program Manager I - Remote" at bounding box center [714, 281] width 262 height 17
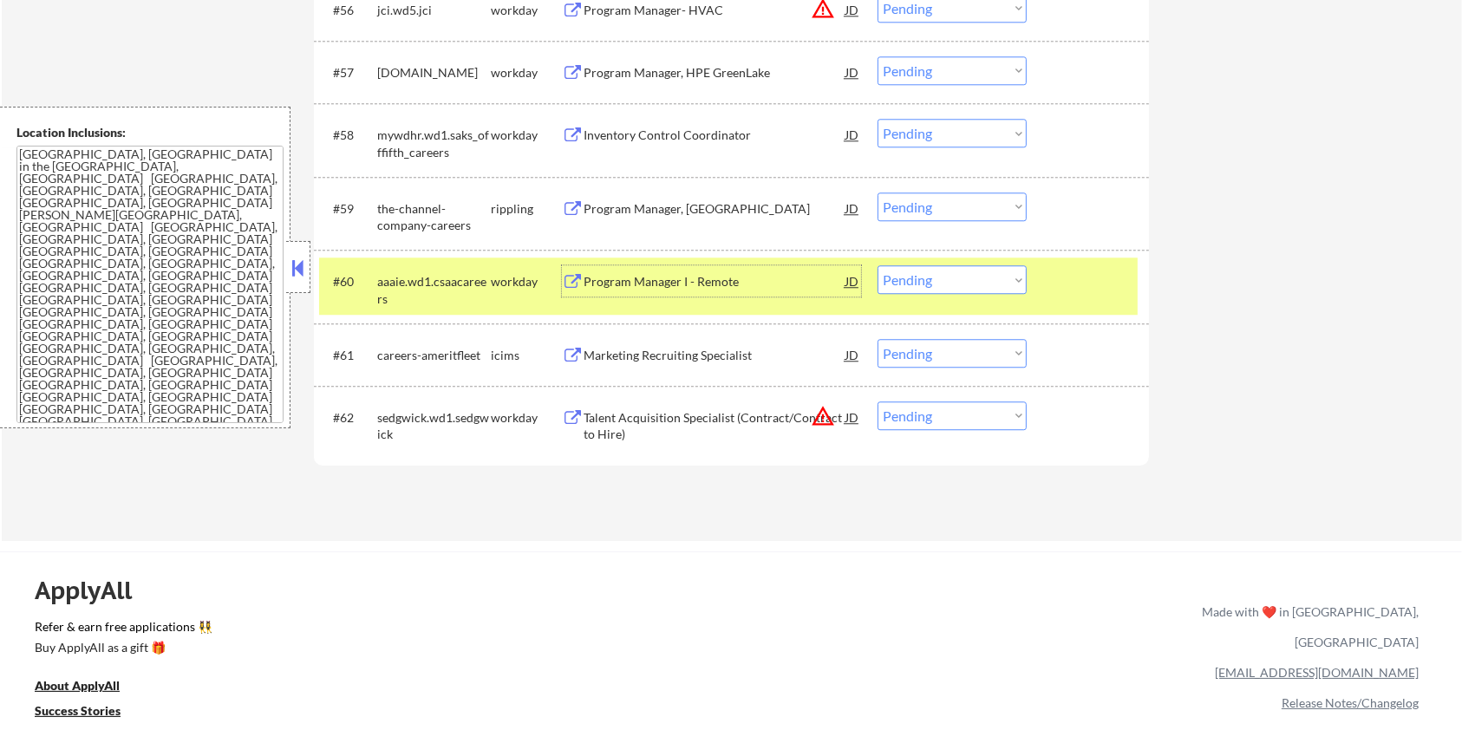
click at [1001, 285] on select "Choose an option... Pending Applied Excluded (Questions) Excluded (Expired) Exc…" at bounding box center [951, 279] width 149 height 29
click at [877, 265] on select "Choose an option... Pending Applied Excluded (Questions) Excluded (Expired) Exc…" at bounding box center [951, 279] width 149 height 29
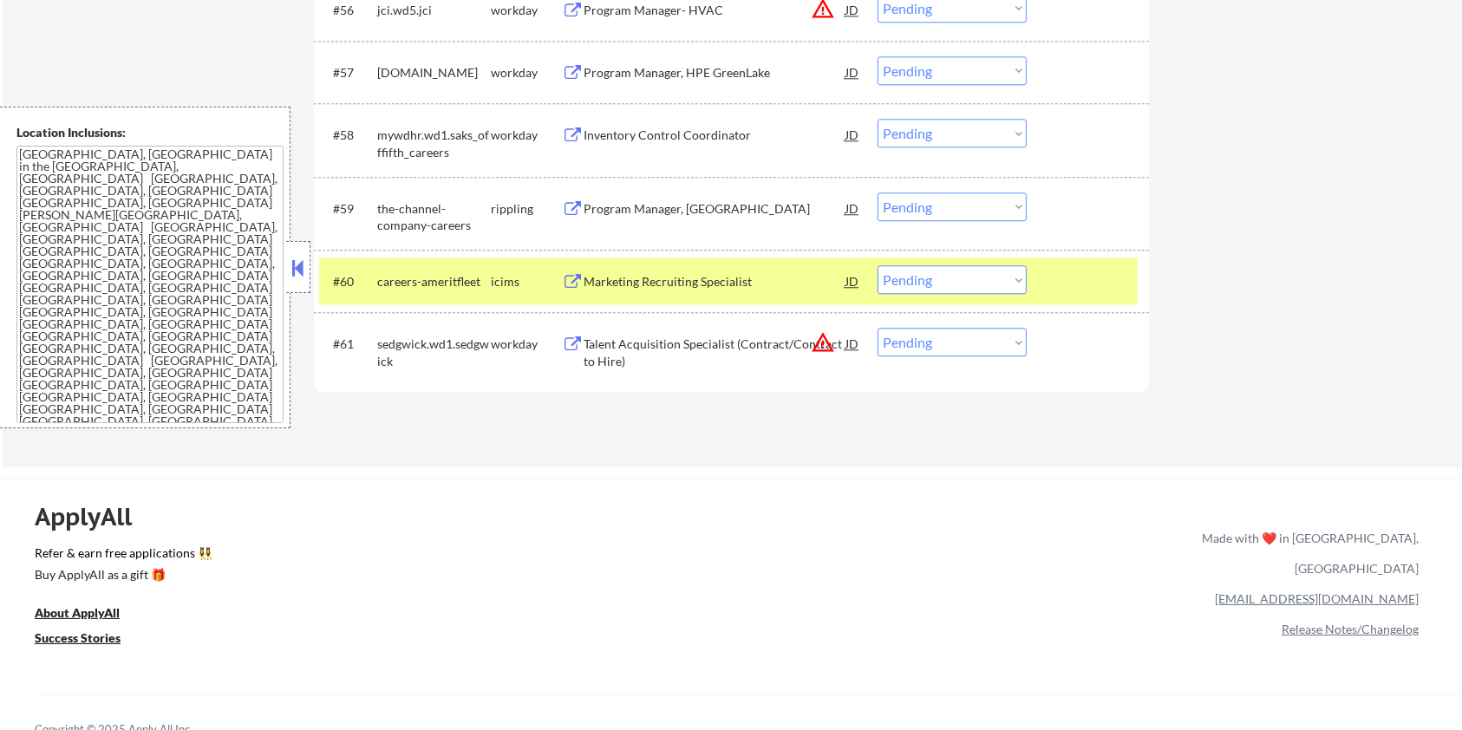
click at [701, 139] on div "Inventory Control Coordinator" at bounding box center [714, 135] width 262 height 17
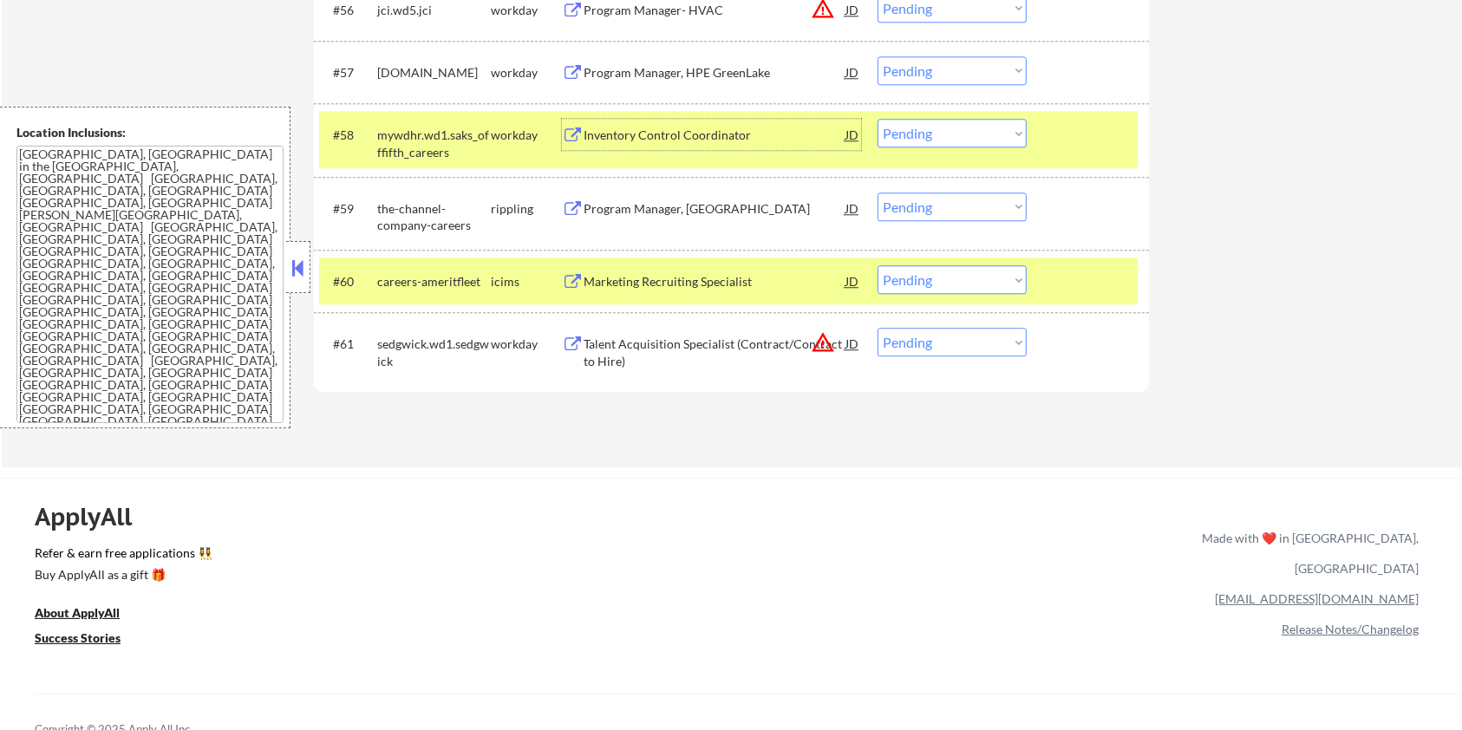
click at [986, 280] on select "Choose an option... Pending Applied Excluded (Questions) Excluded (Expired) Exc…" at bounding box center [951, 279] width 149 height 29
click at [877, 265] on select "Choose an option... Pending Applied Excluded (Questions) Excluded (Expired) Exc…" at bounding box center [951, 279] width 149 height 29
select select ""pending""
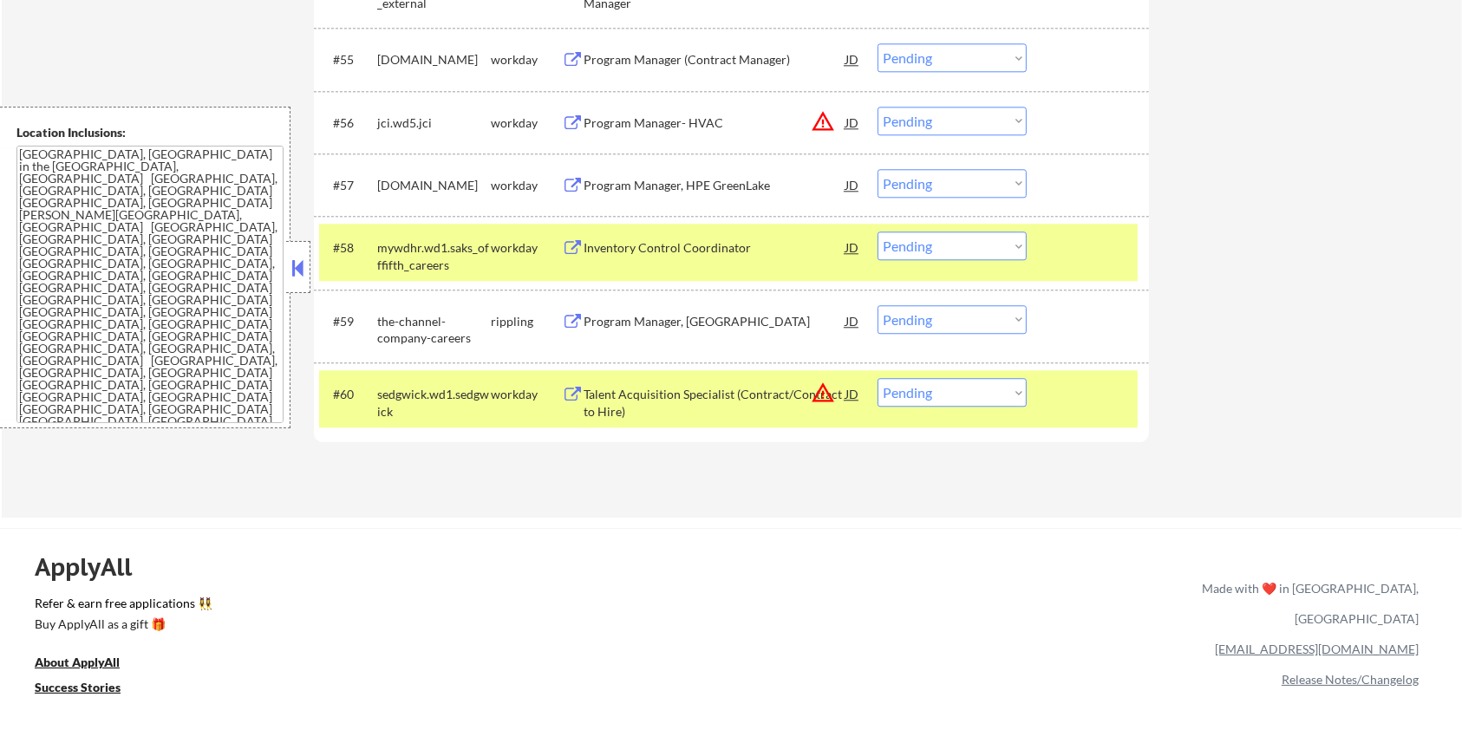
scroll to position [4406, 0]
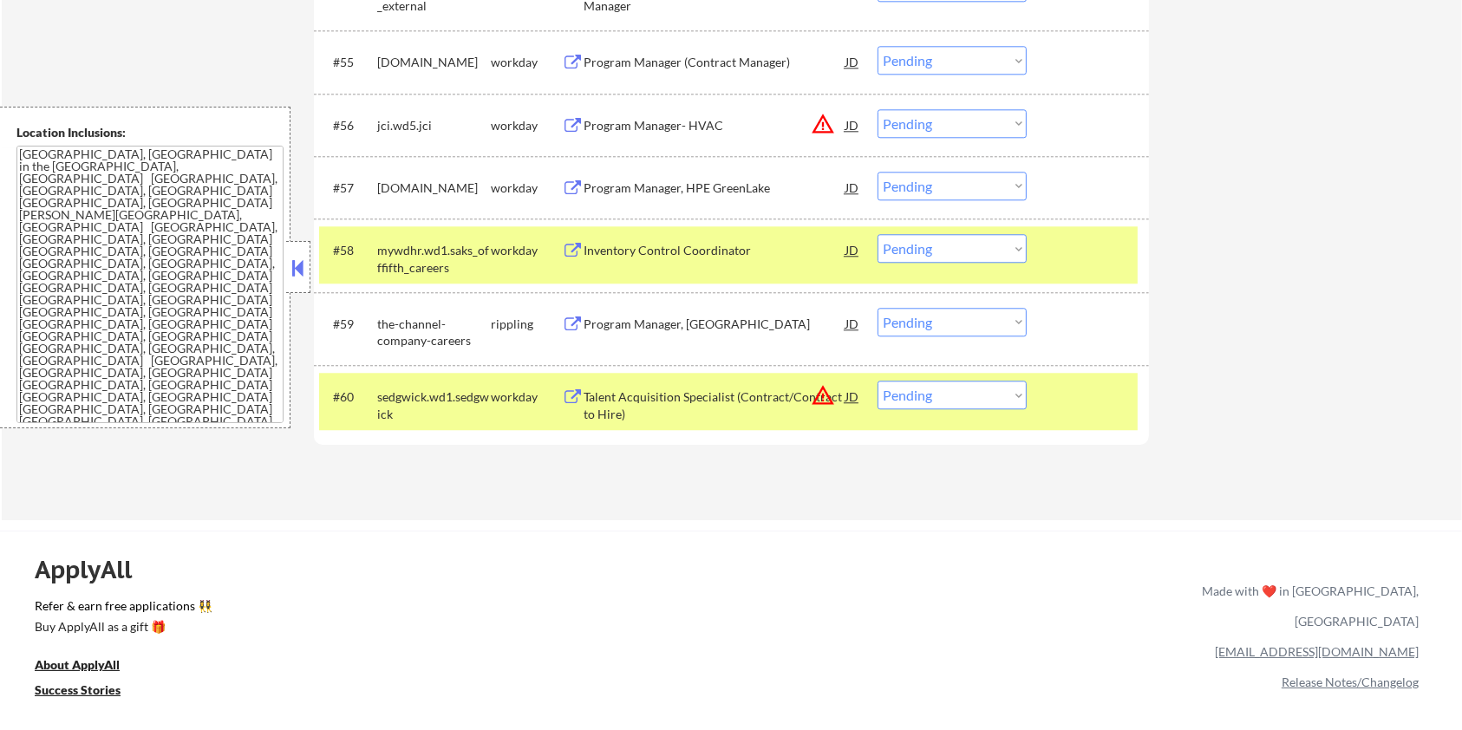
click at [687, 187] on div "Program Manager, HPE GreenLake" at bounding box center [714, 187] width 262 height 17
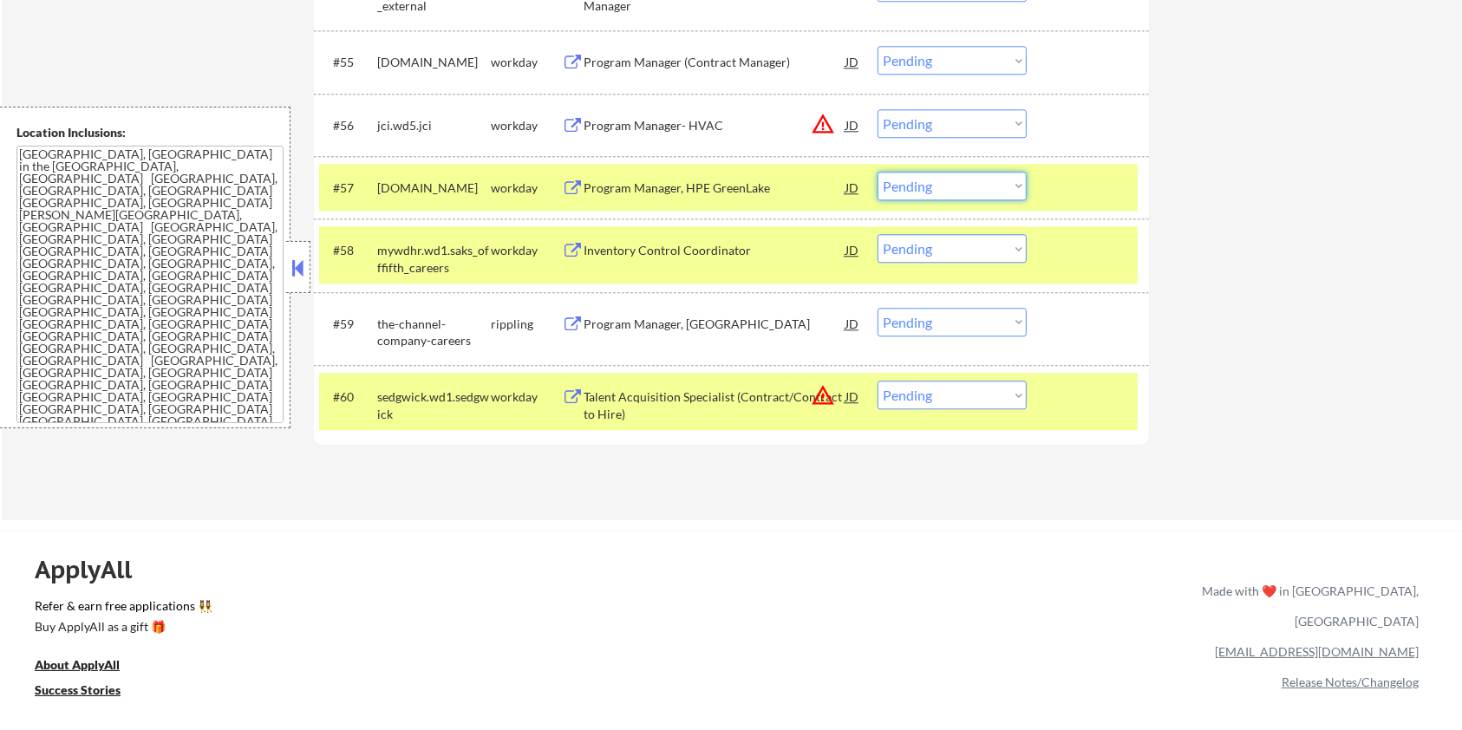
click at [971, 185] on select "Choose an option... Pending Applied Excluded (Questions) Excluded (Expired) Exc…" at bounding box center [951, 186] width 149 height 29
click at [877, 172] on select "Choose an option... Pending Applied Excluded (Questions) Excluded (Expired) Exc…" at bounding box center [951, 186] width 149 height 29
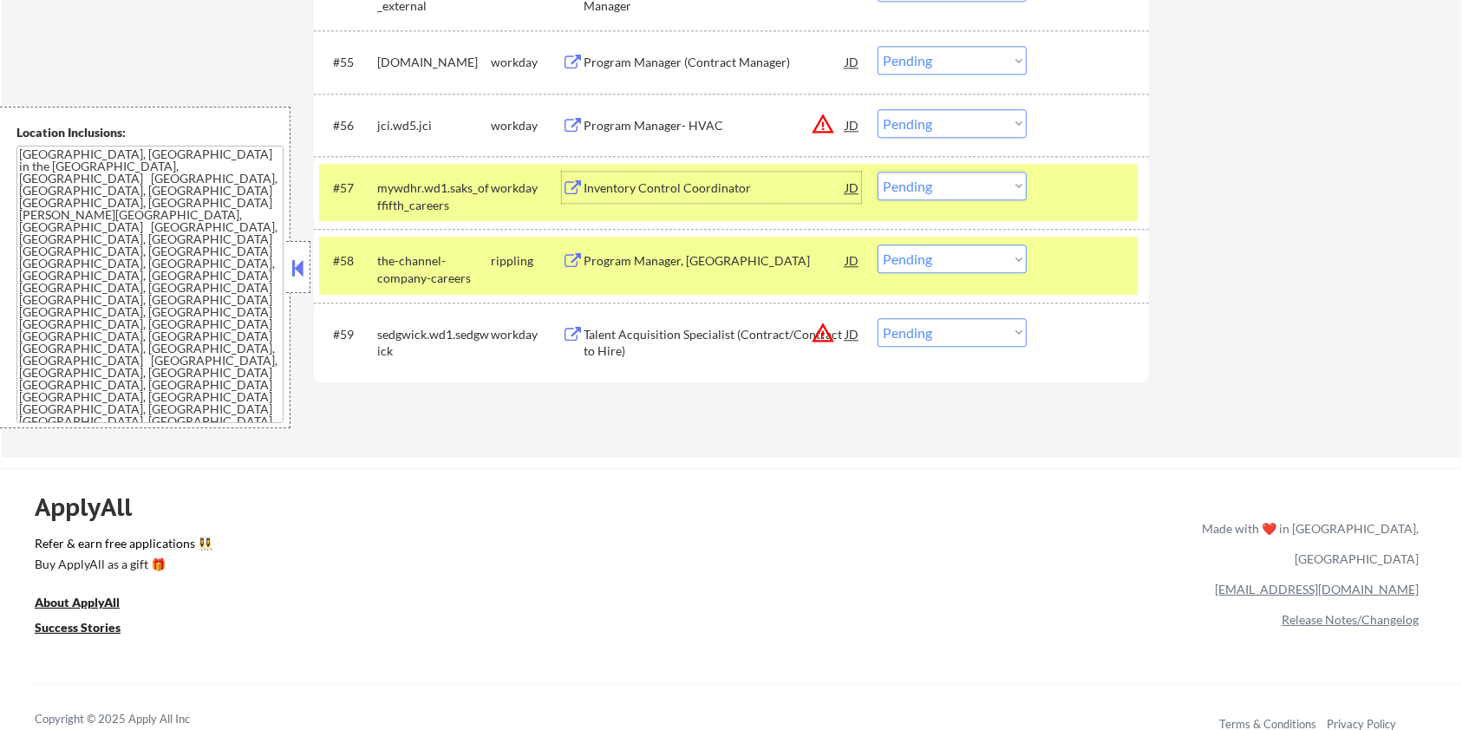
click at [734, 186] on div "Inventory Control Coordinator" at bounding box center [714, 187] width 262 height 17
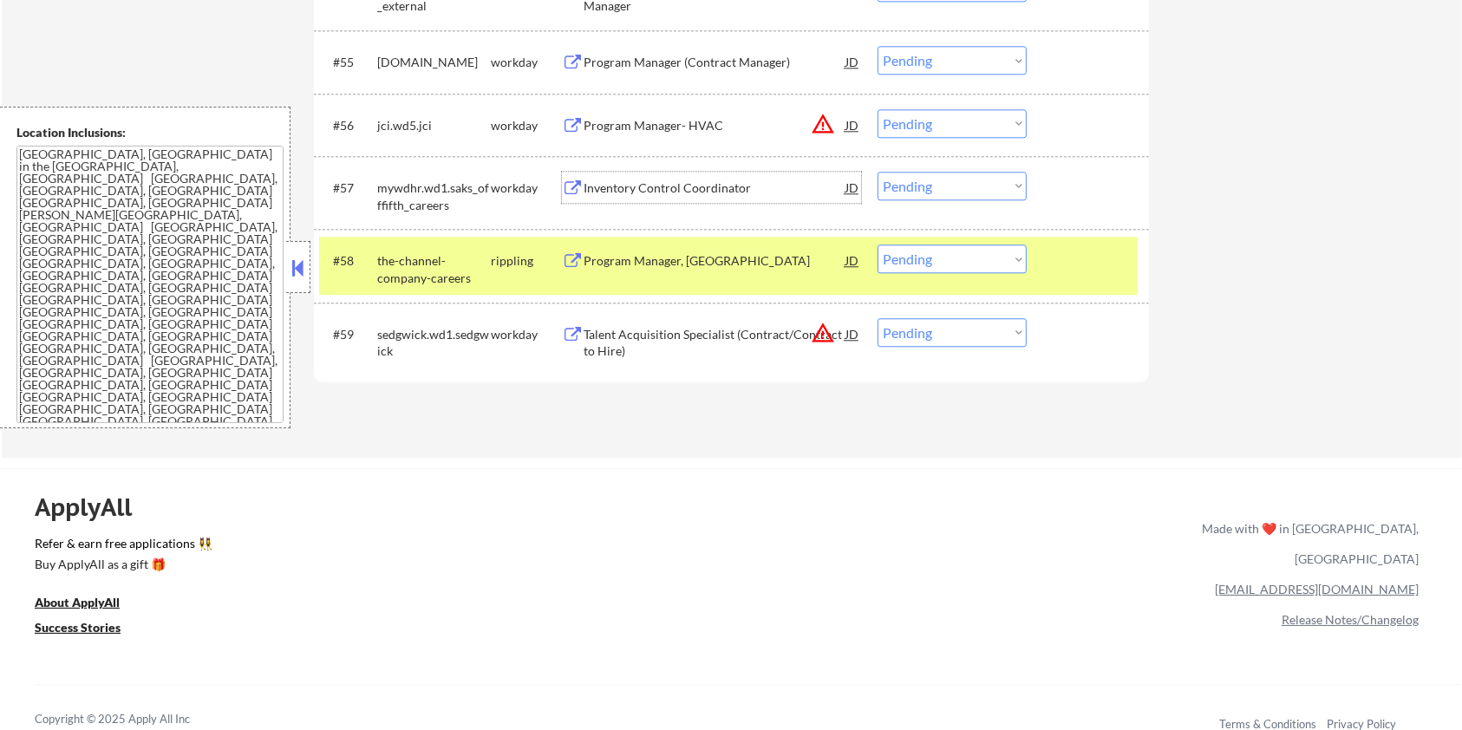
click at [915, 187] on select "Choose an option... Pending Applied Excluded (Questions) Excluded (Expired) Exc…" at bounding box center [951, 186] width 149 height 29
click at [877, 172] on select "Choose an option... Pending Applied Excluded (Questions) Excluded (Expired) Exc…" at bounding box center [951, 186] width 149 height 29
select select ""pending""
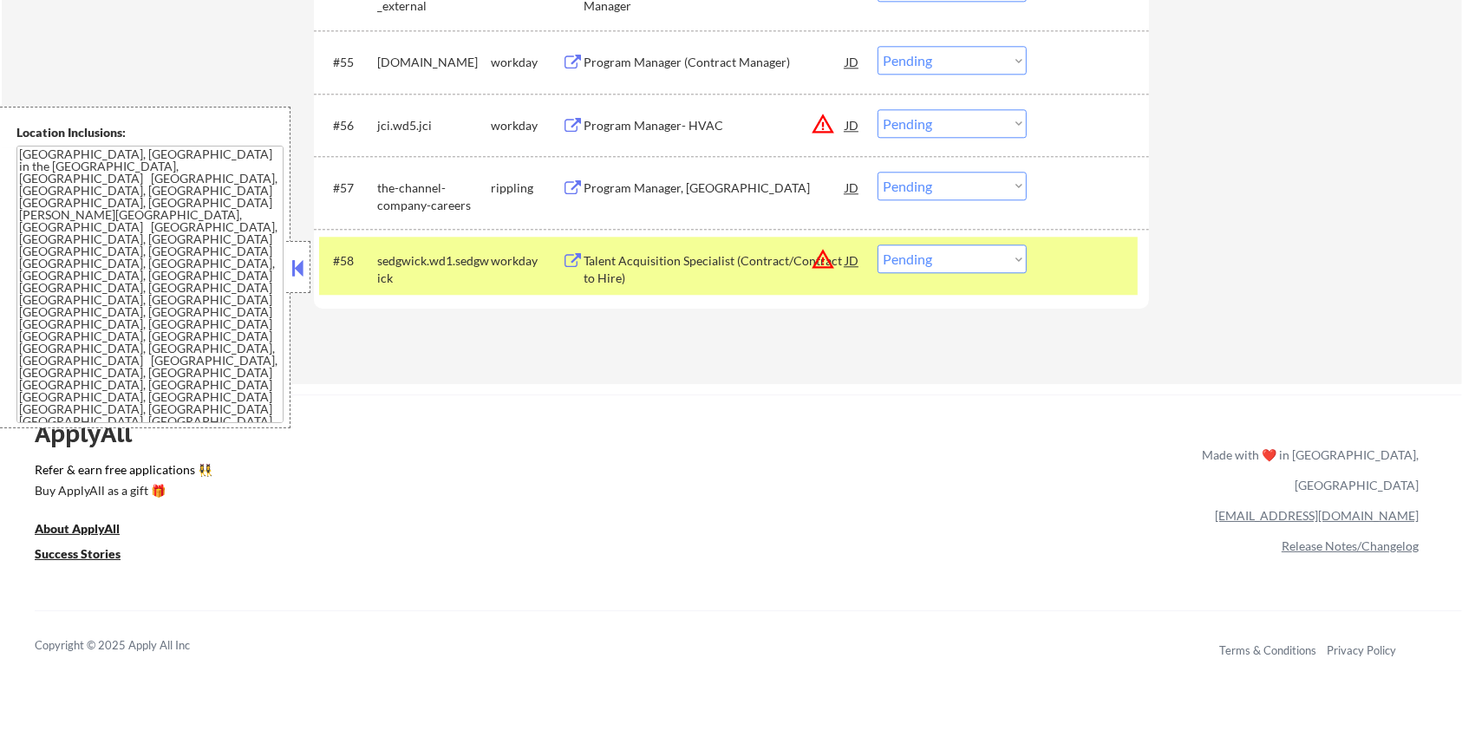
scroll to position [4291, 0]
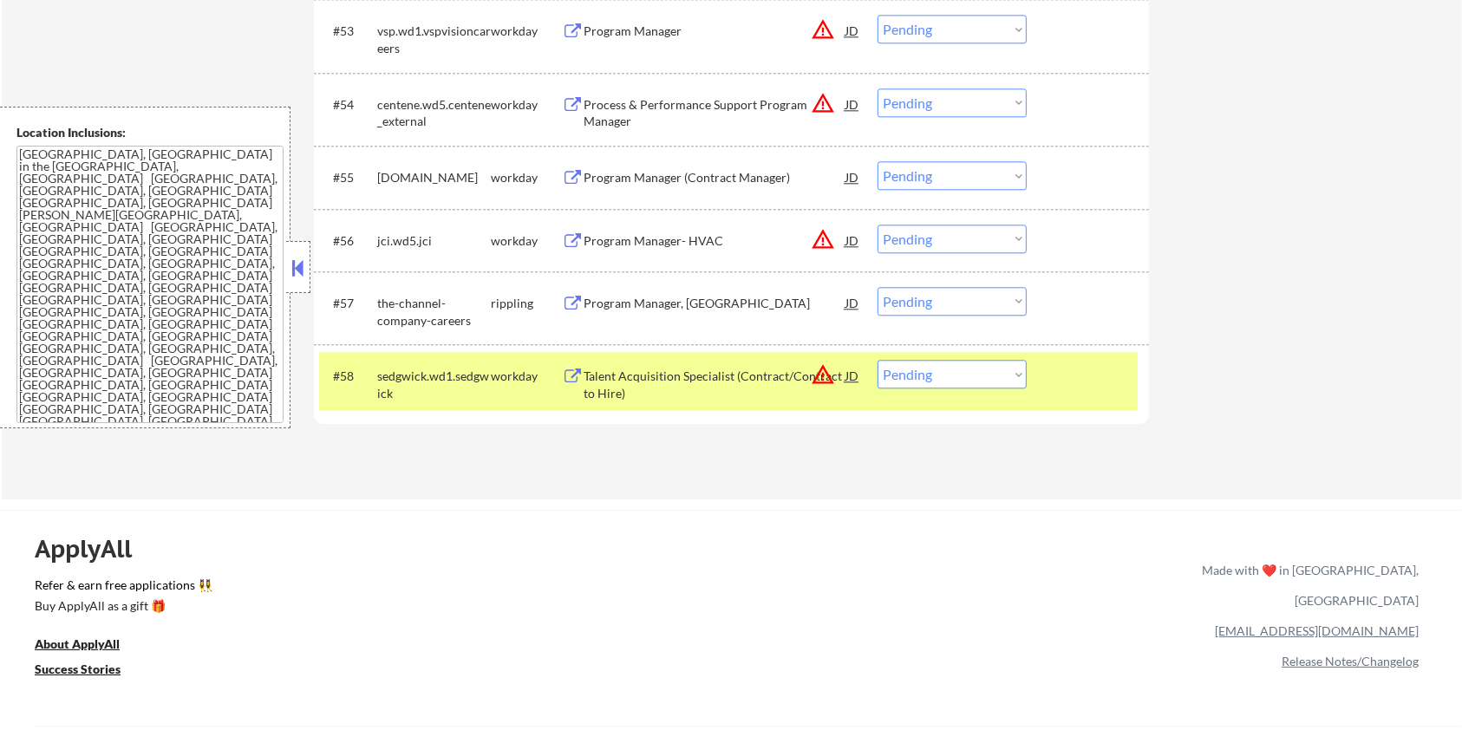
click at [652, 177] on div "Program Manager (Contract Manager)" at bounding box center [714, 177] width 262 height 17
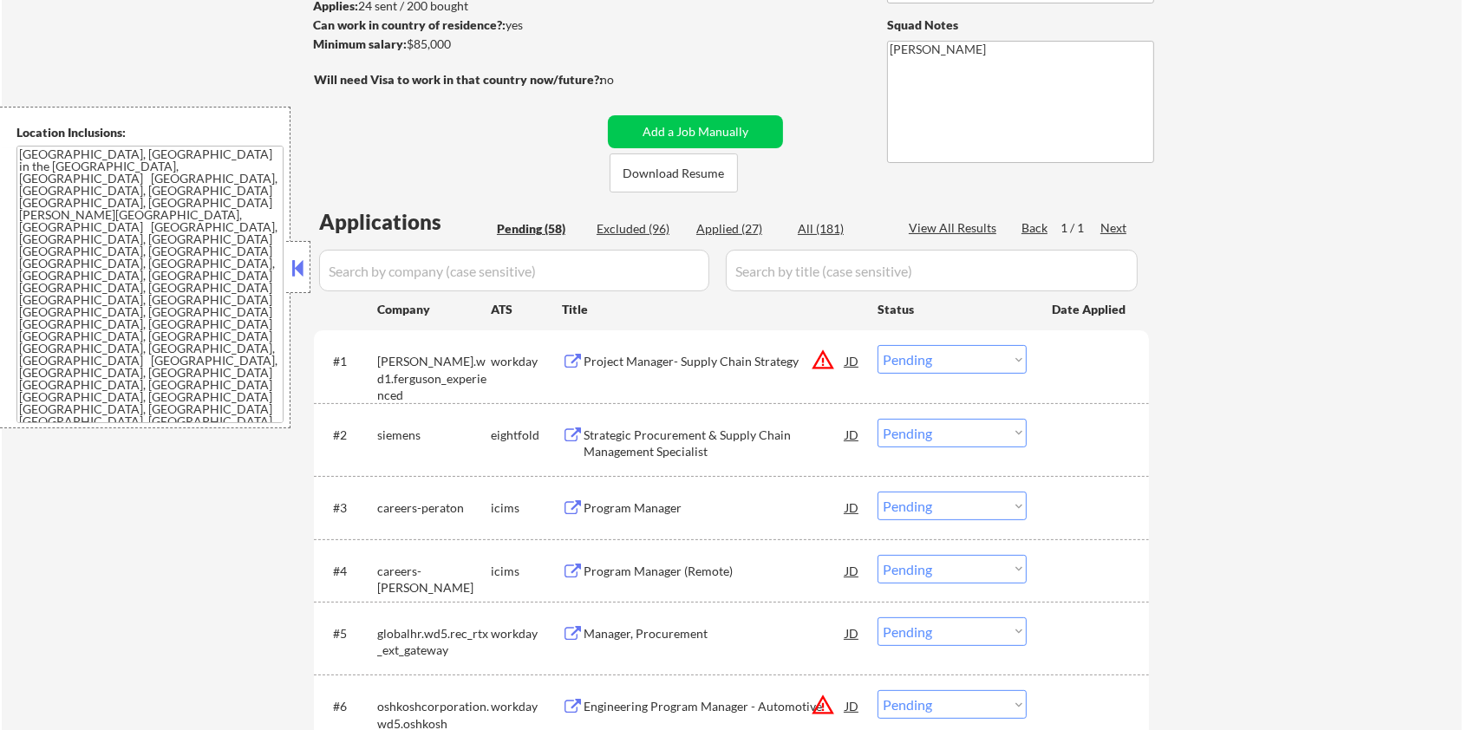
scroll to position [146, 0]
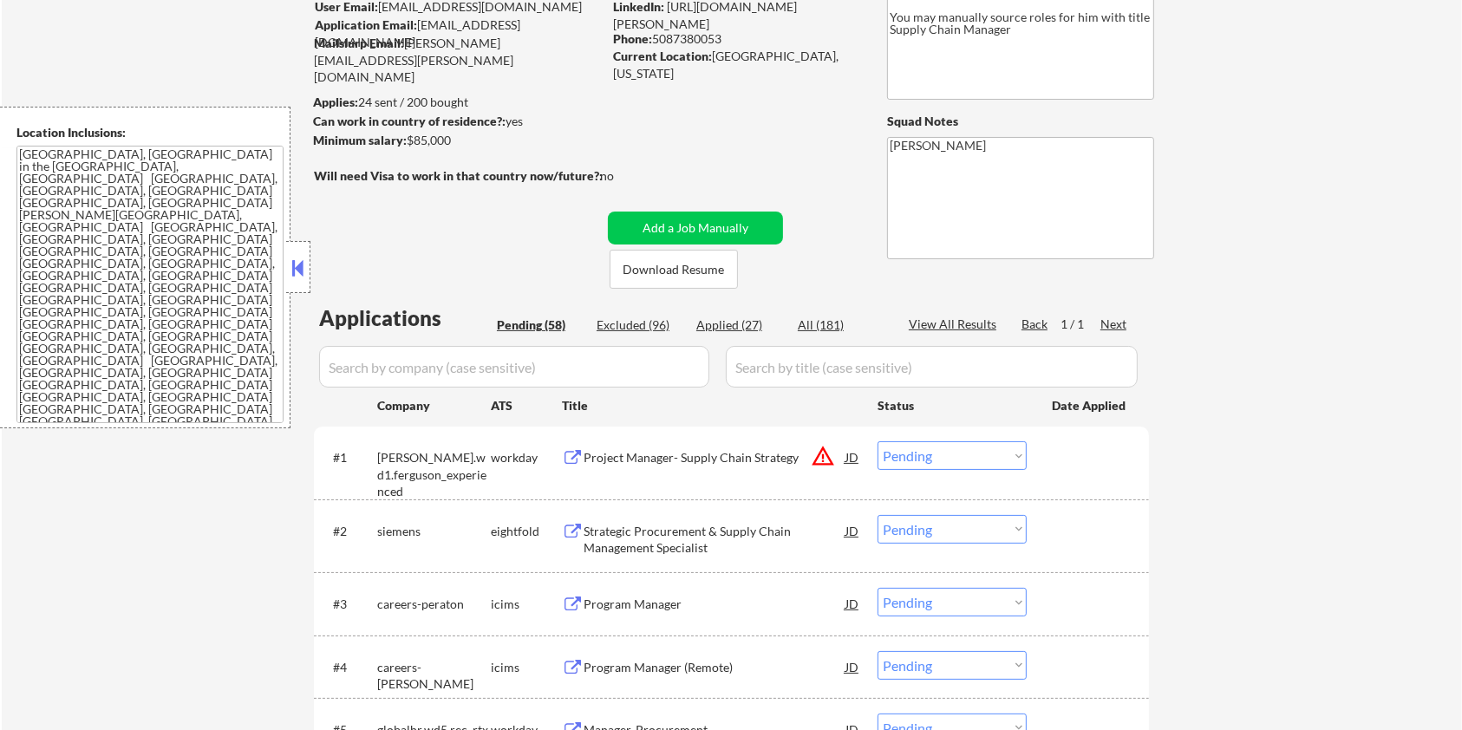
drag, startPoint x: 480, startPoint y: 149, endPoint x: 406, endPoint y: 144, distance: 74.7
click at [406, 144] on div "Minimum salary: $85,000" at bounding box center [457, 141] width 289 height 18
copy div "$85,000"
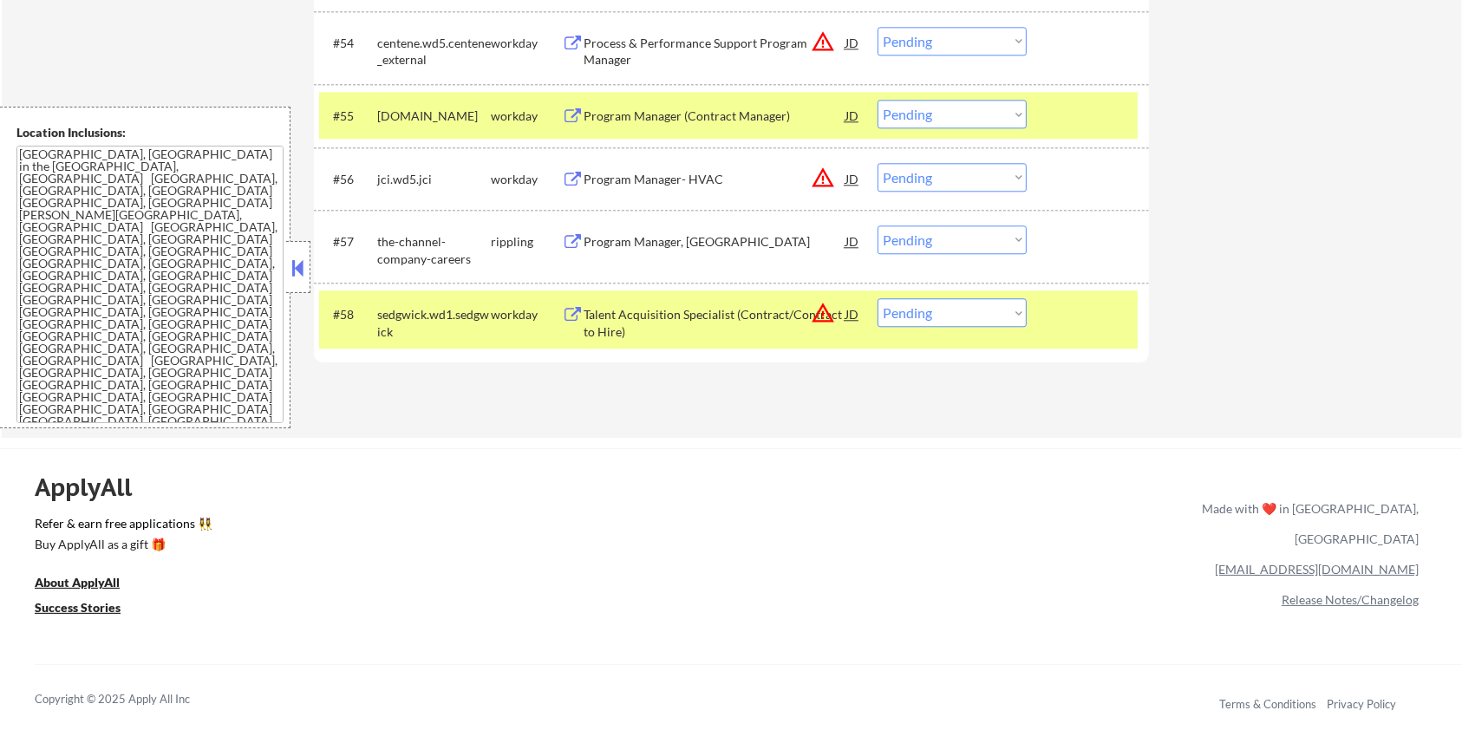
scroll to position [4270, 0]
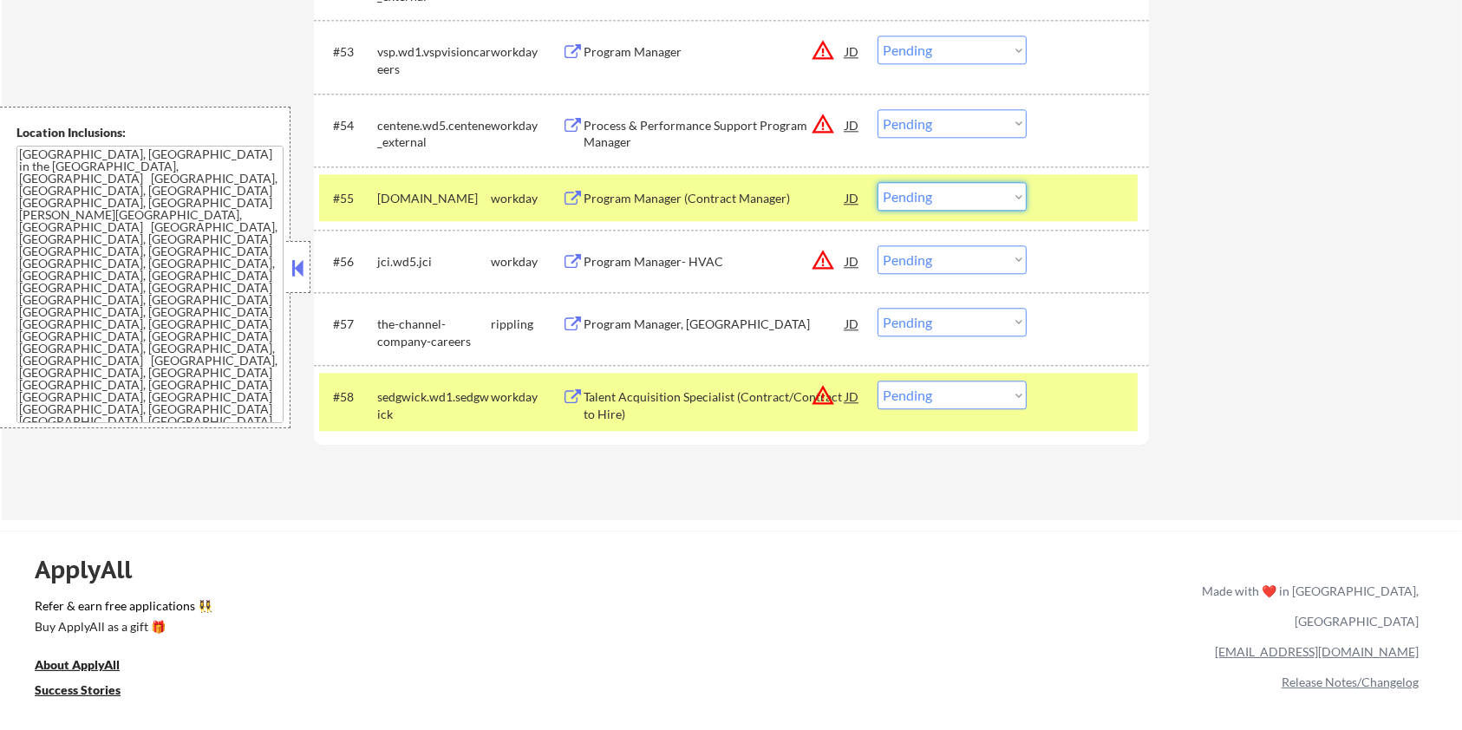
click at [974, 198] on select "Choose an option... Pending Applied Excluded (Questions) Excluded (Expired) Exc…" at bounding box center [951, 196] width 149 height 29
click at [877, 182] on select "Choose an option... Pending Applied Excluded (Questions) Excluded (Expired) Exc…" at bounding box center [951, 196] width 149 height 29
select select ""pending""
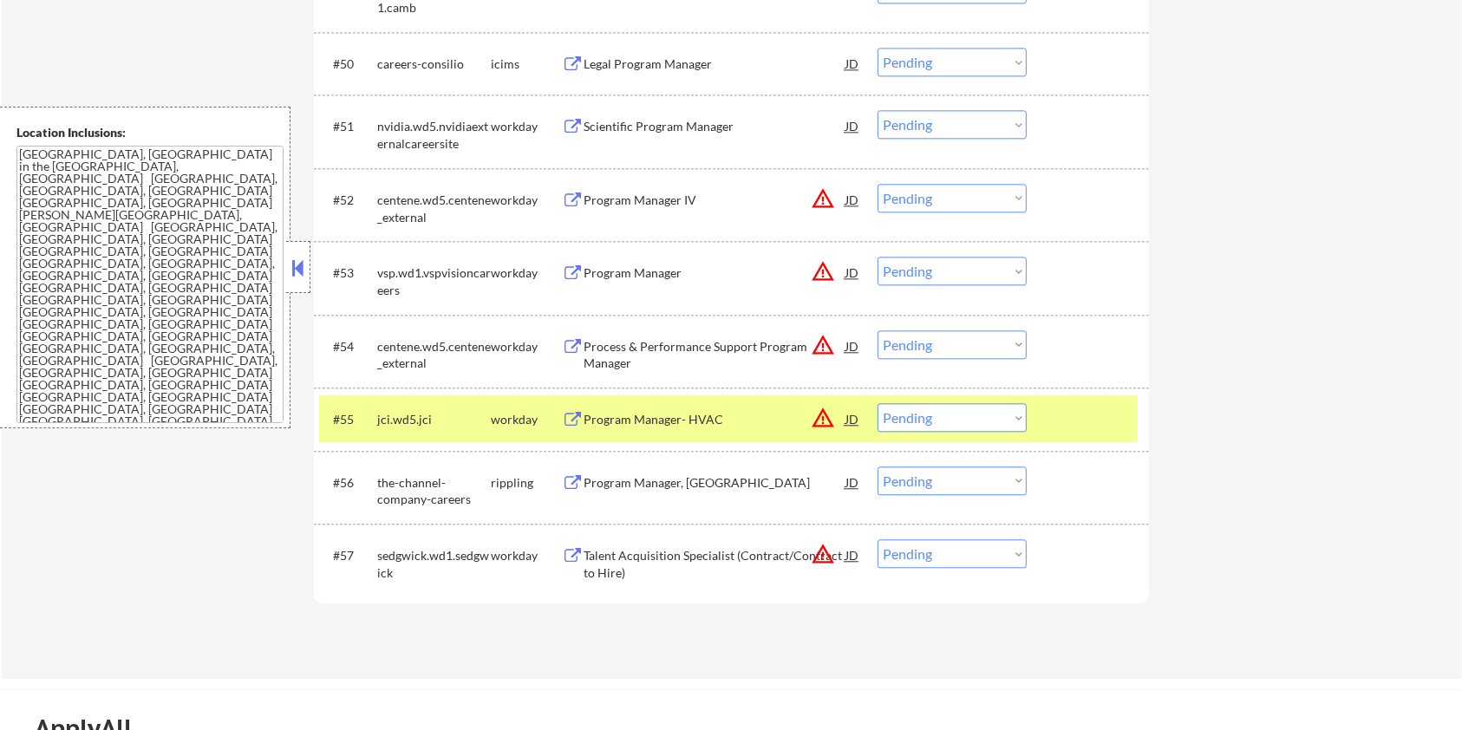
scroll to position [3923, 0]
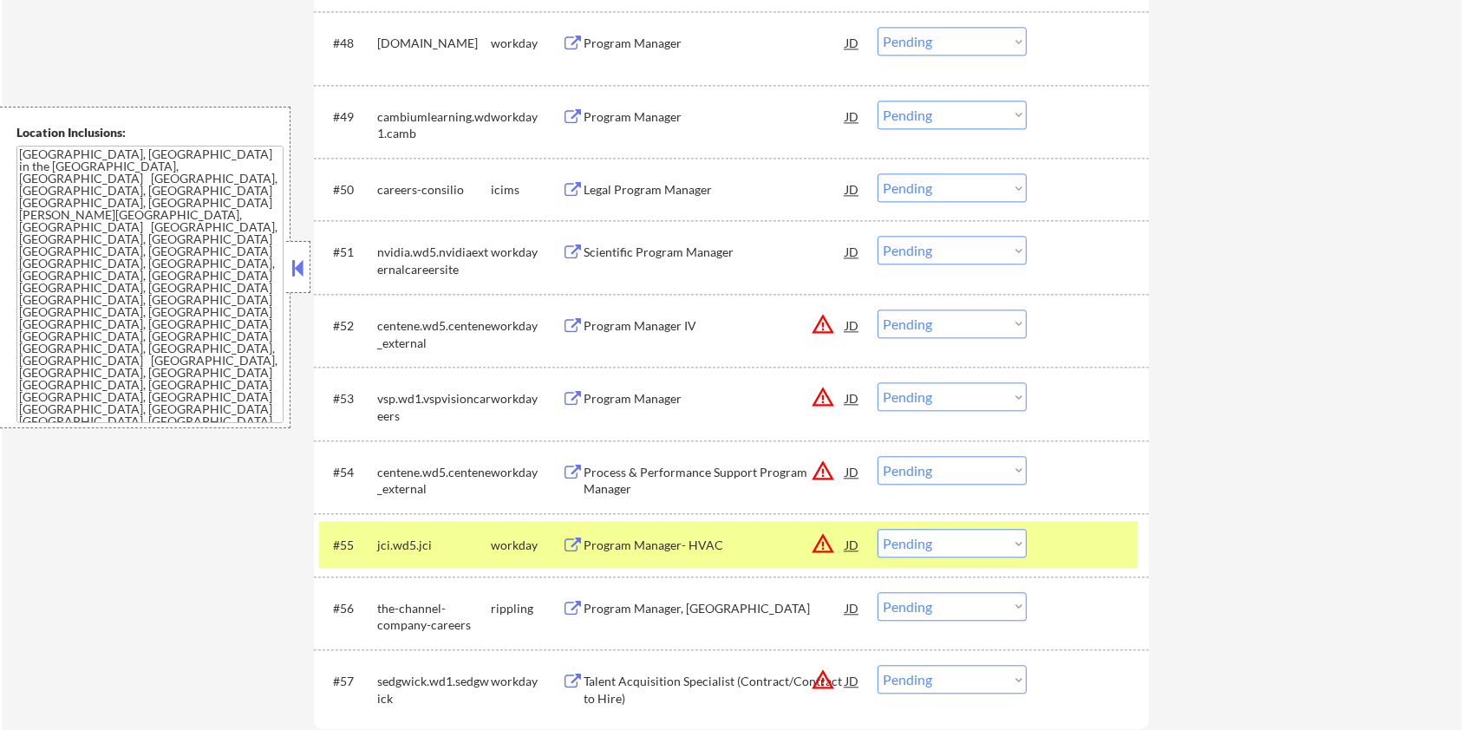
click at [645, 247] on div "Scientific Program Manager" at bounding box center [714, 252] width 262 height 17
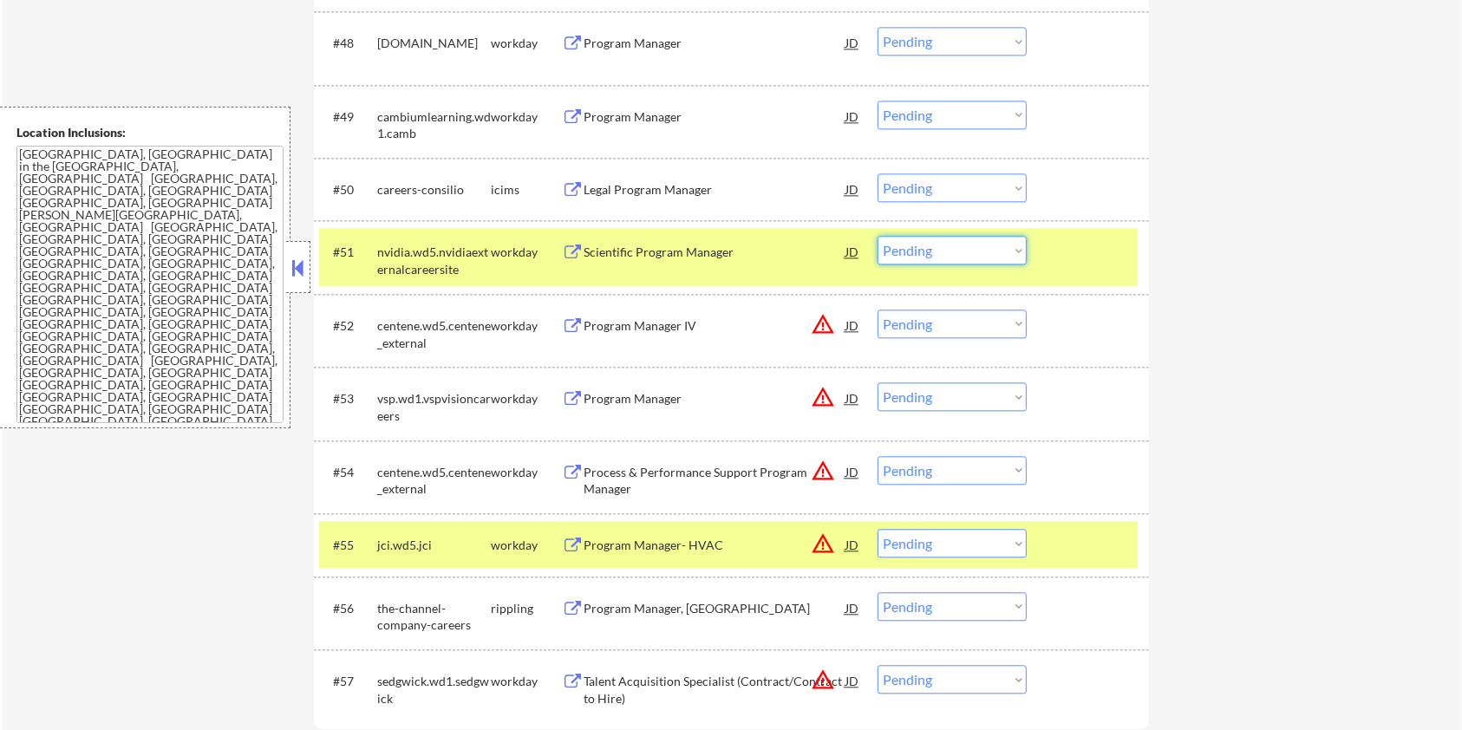
click at [1002, 252] on select "Choose an option... Pending Applied Excluded (Questions) Excluded (Expired) Exc…" at bounding box center [951, 250] width 149 height 29
click at [877, 236] on select "Choose an option... Pending Applied Excluded (Questions) Excluded (Expired) Exc…" at bounding box center [951, 250] width 149 height 29
select select ""pending""
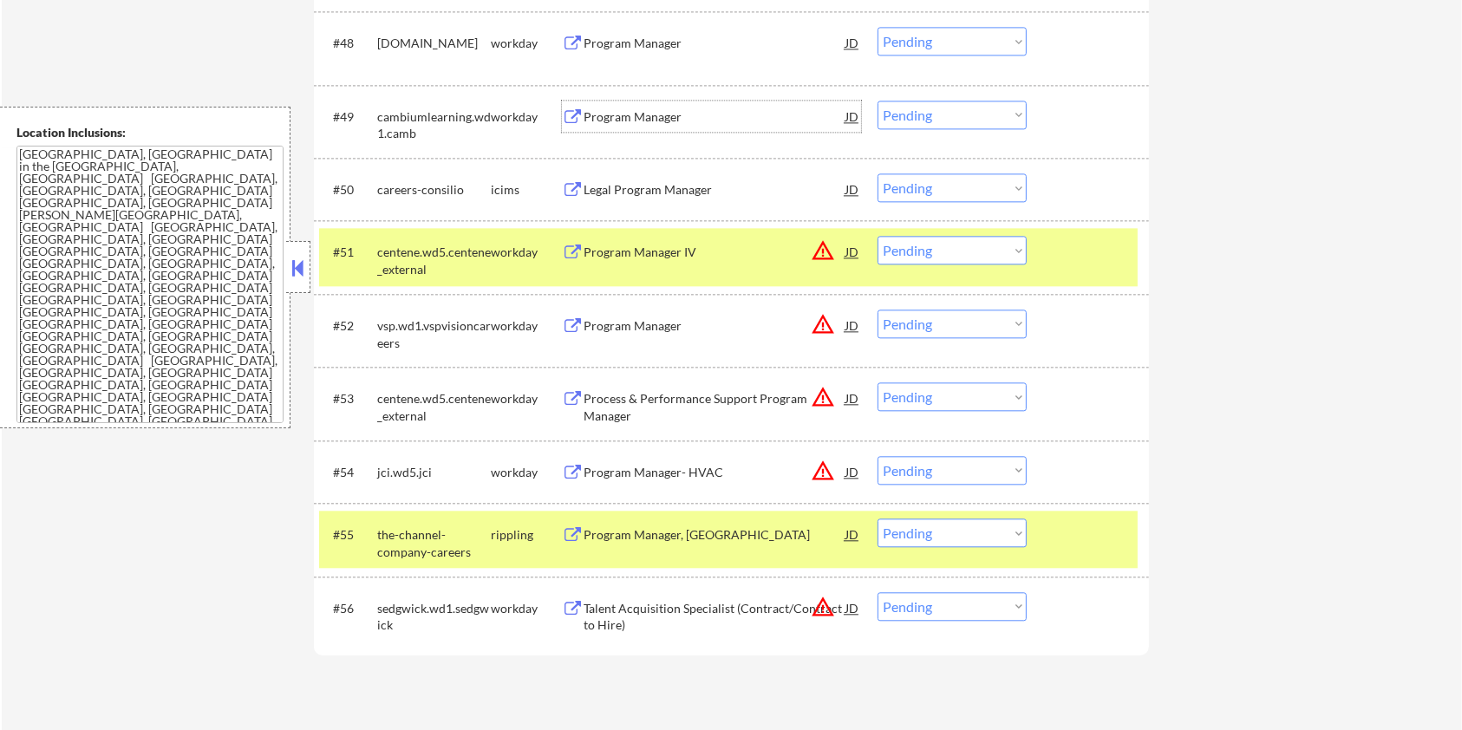
click at [654, 120] on div "Program Manager" at bounding box center [714, 116] width 262 height 17
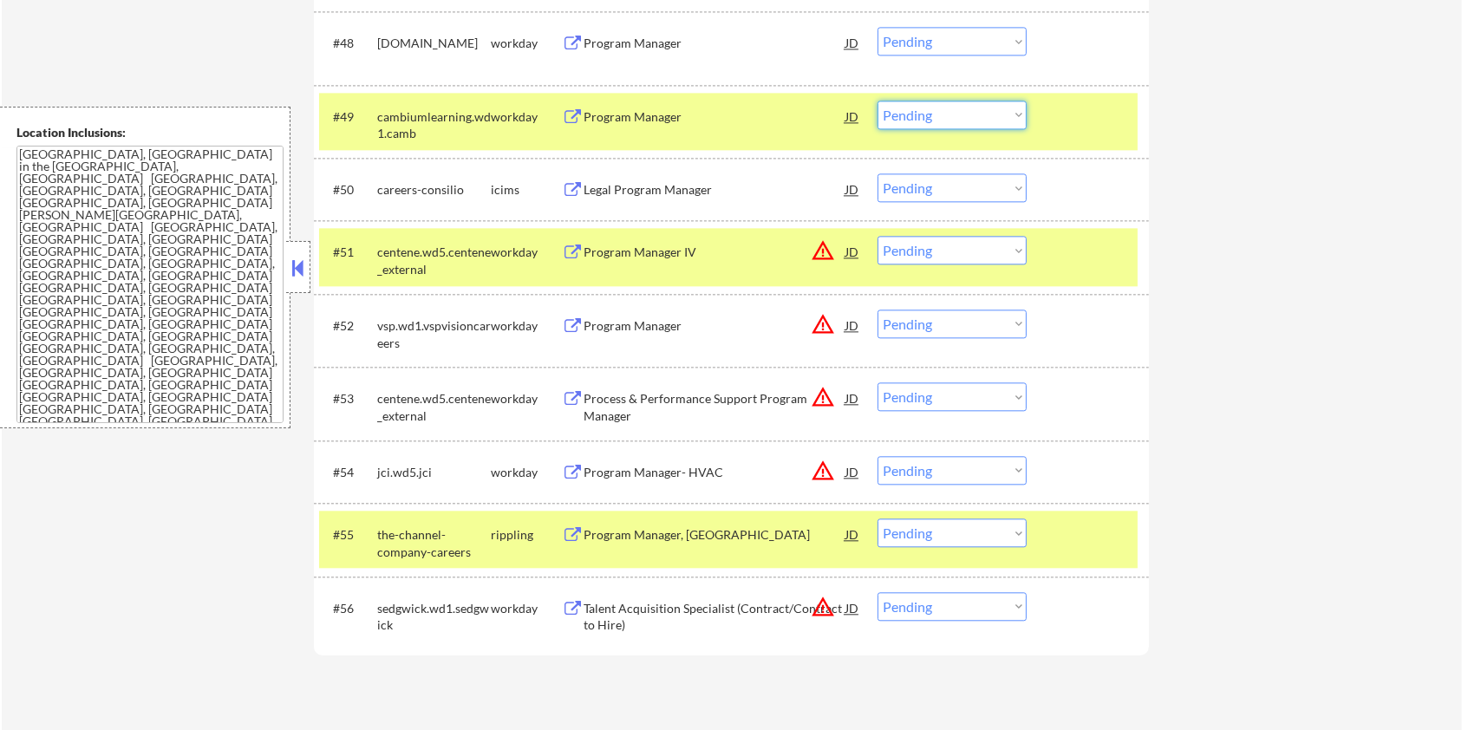
click at [976, 121] on select "Choose an option... Pending Applied Excluded (Questions) Excluded (Expired) Exc…" at bounding box center [951, 115] width 149 height 29
click at [877, 101] on select "Choose an option... Pending Applied Excluded (Questions) Excluded (Expired) Exc…" at bounding box center [951, 115] width 149 height 29
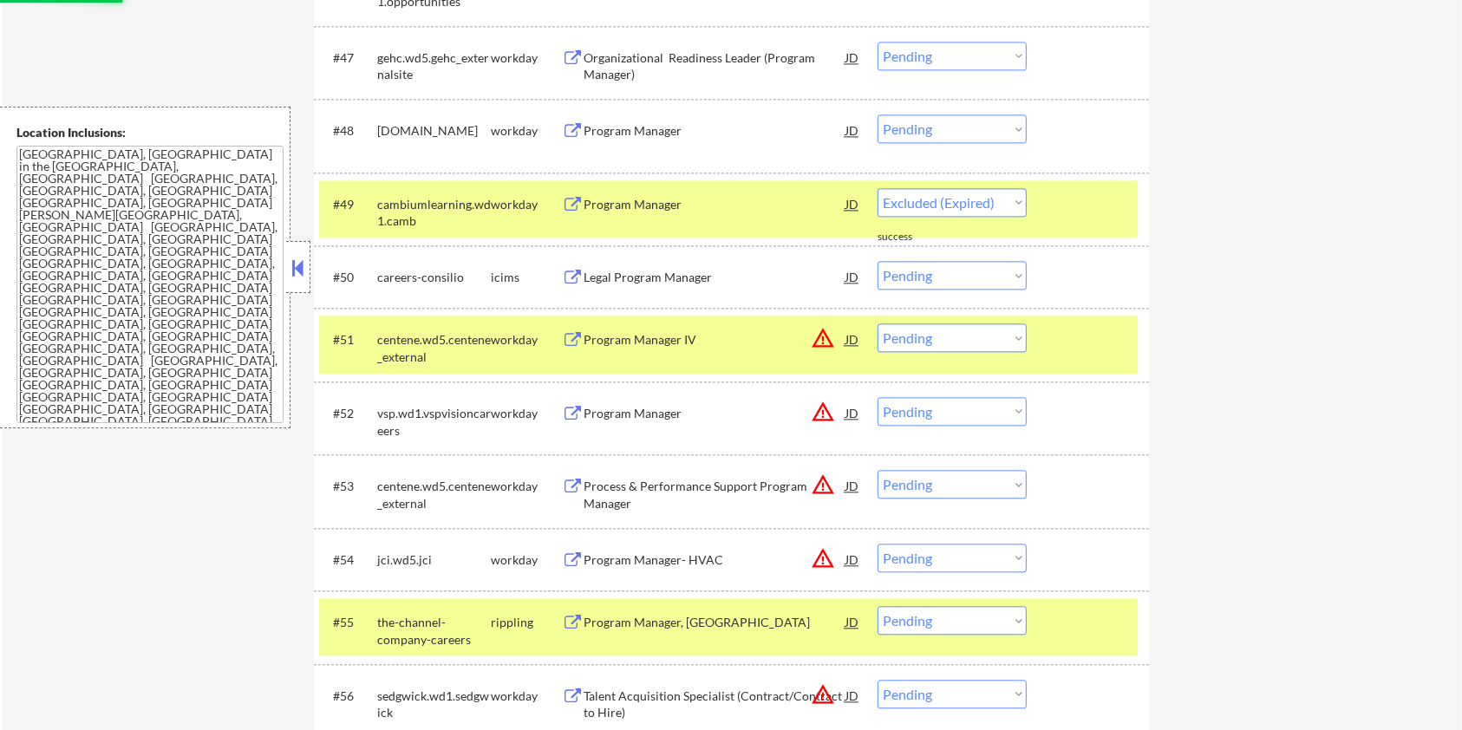
scroll to position [3807, 0]
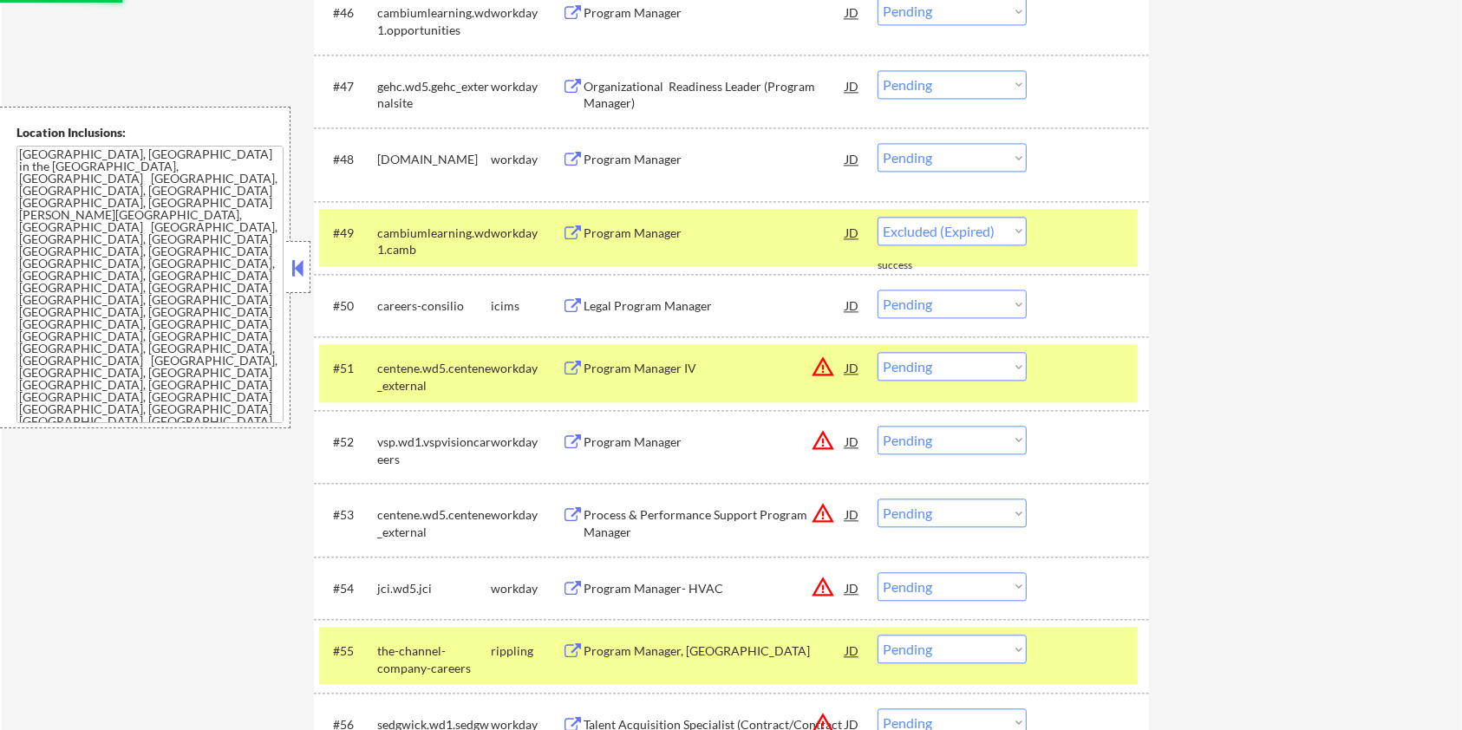
select select ""pending""
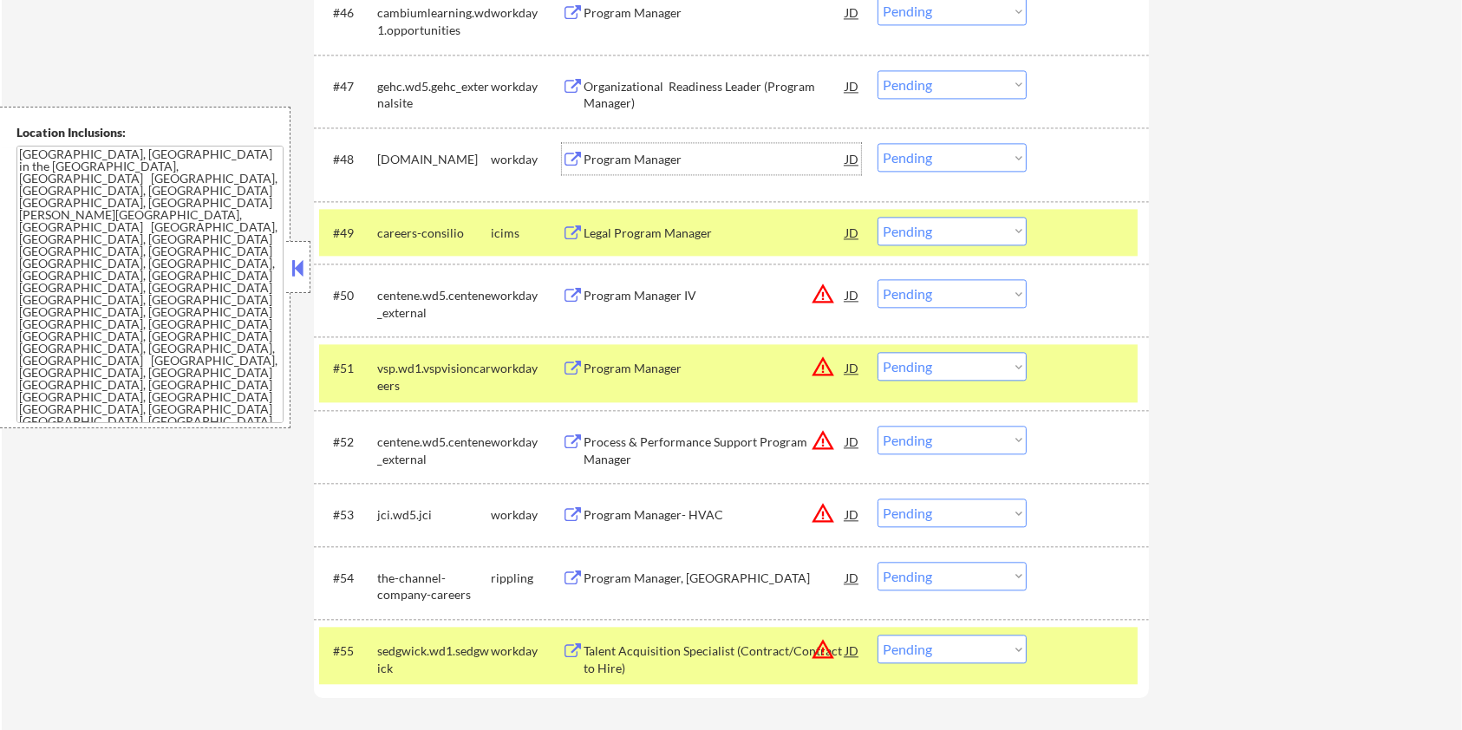
click at [624, 159] on div "Program Manager" at bounding box center [714, 159] width 262 height 17
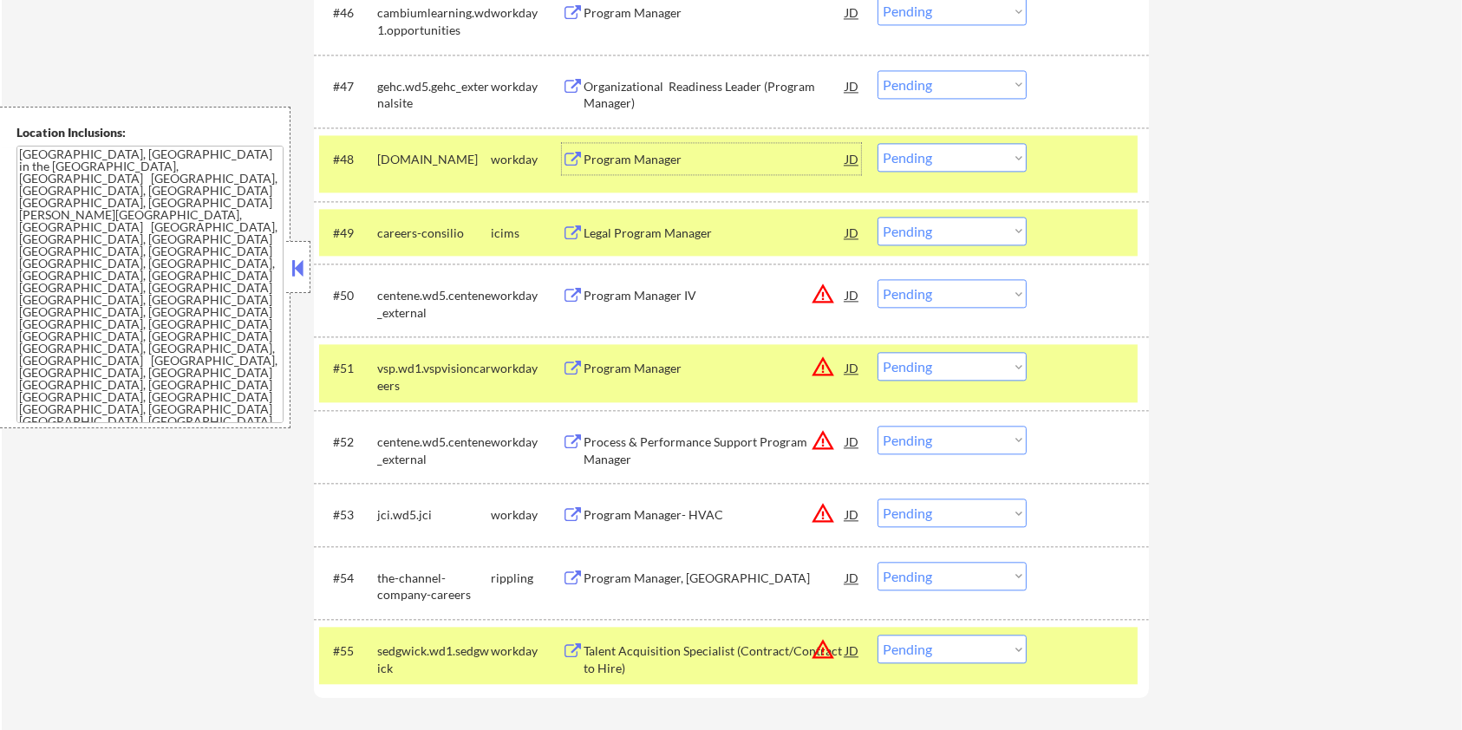
click at [913, 154] on select "Choose an option... Pending Applied Excluded (Questions) Excluded (Expired) Exc…" at bounding box center [951, 157] width 149 height 29
click at [877, 143] on select "Choose an option... Pending Applied Excluded (Questions) Excluded (Expired) Exc…" at bounding box center [951, 157] width 149 height 29
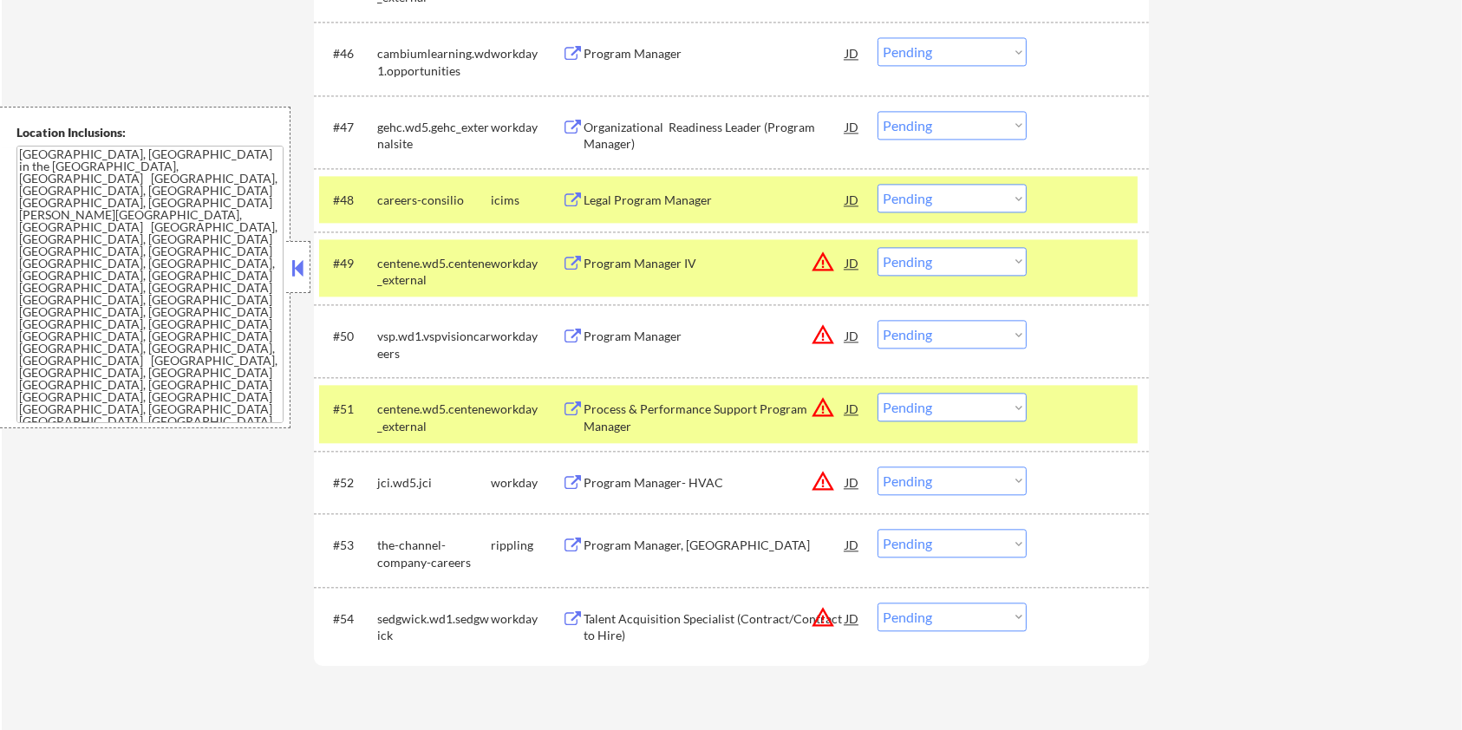
scroll to position [3692, 0]
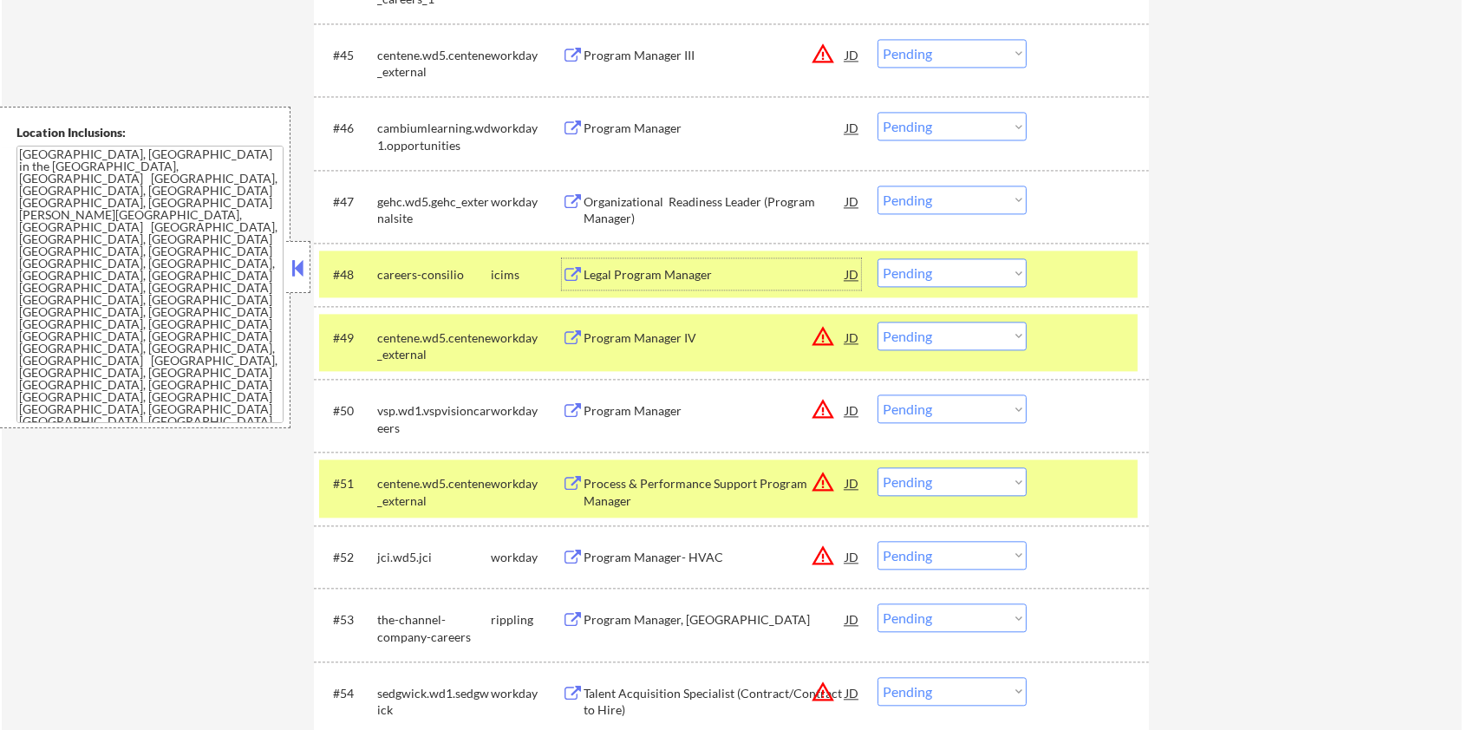
click at [731, 270] on div "Legal Program Manager" at bounding box center [714, 274] width 262 height 17
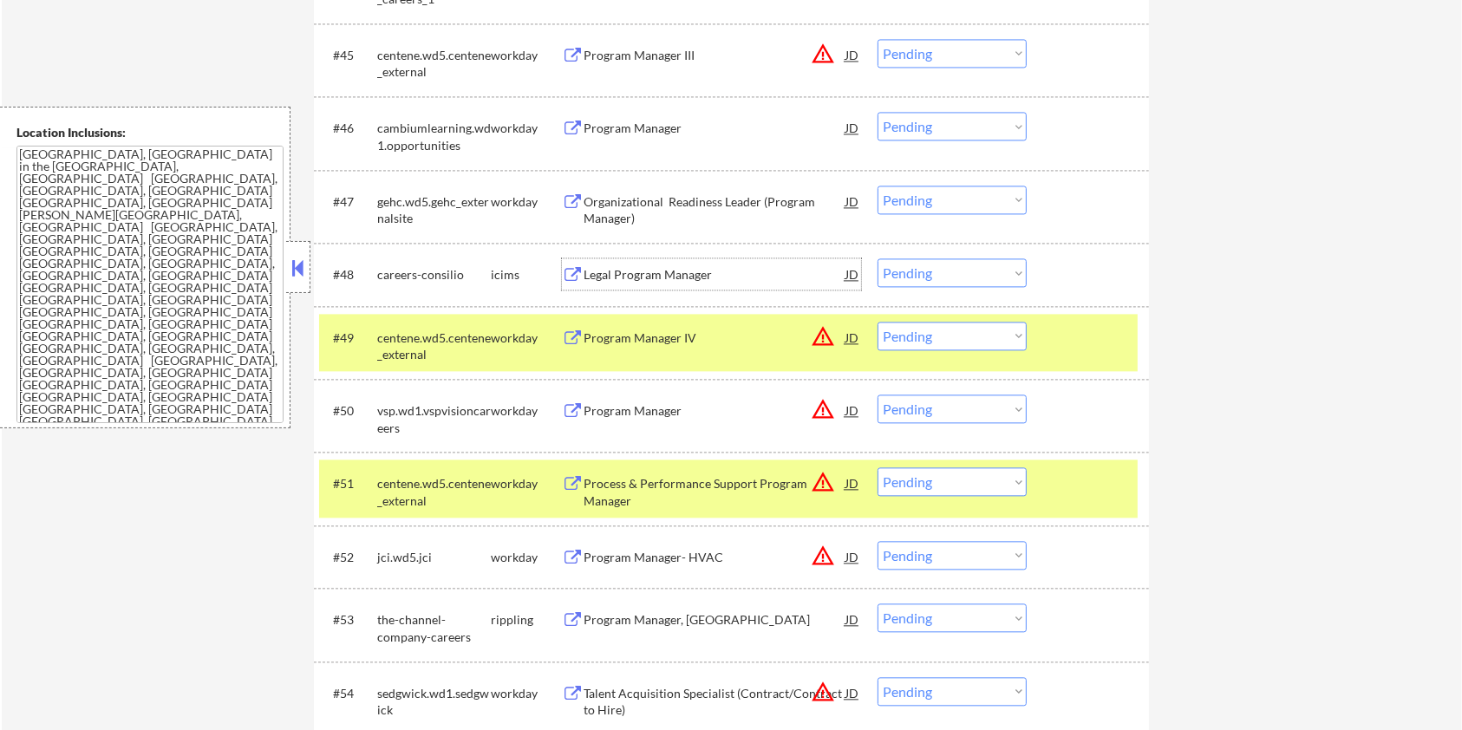
click at [965, 272] on select "Choose an option... Pending Applied Excluded (Questions) Excluded (Expired) Exc…" at bounding box center [951, 272] width 149 height 29
click at [877, 258] on select "Choose an option... Pending Applied Excluded (Questions) Excluded (Expired) Exc…" at bounding box center [951, 272] width 149 height 29
select select ""pending""
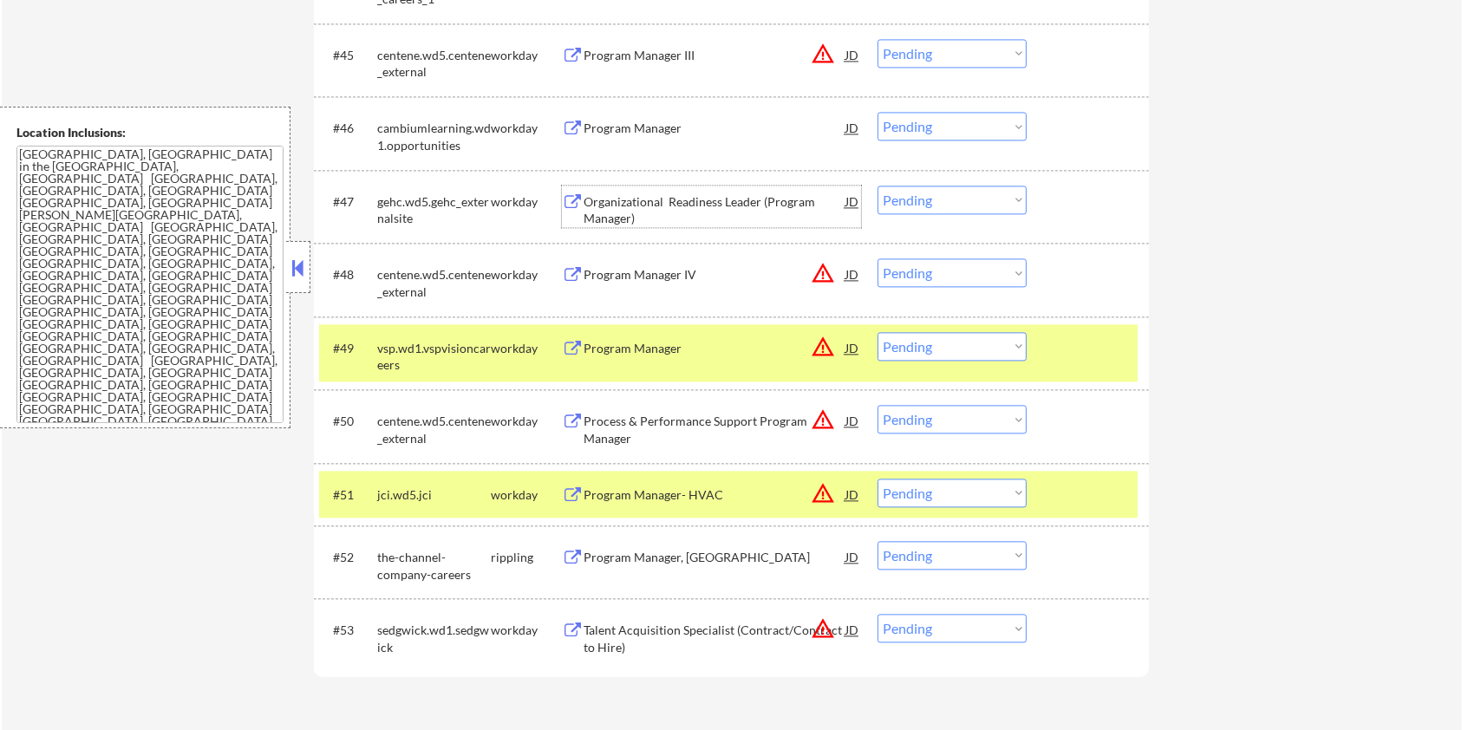
click at [619, 201] on div "Organizational Readiness Leader (Program Manager)" at bounding box center [714, 210] width 262 height 34
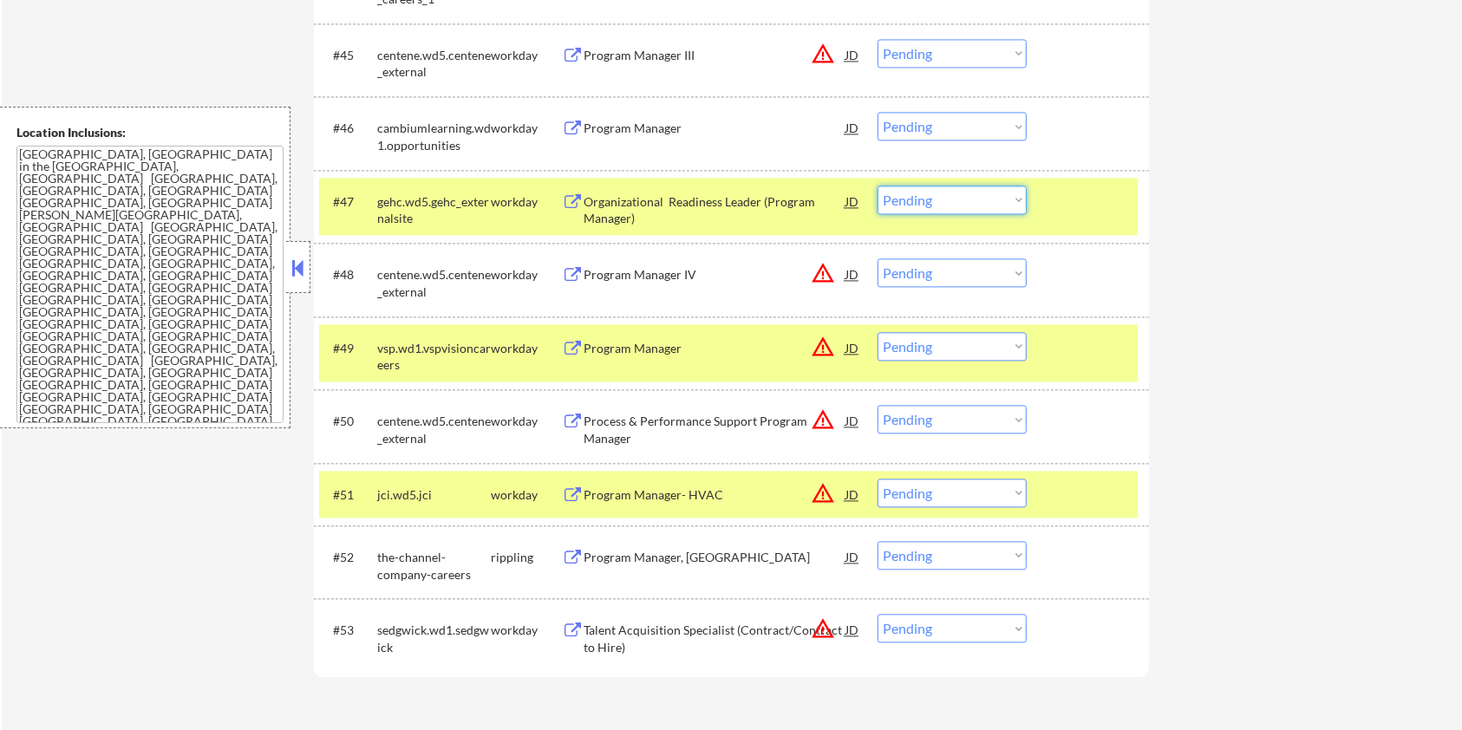
click at [970, 205] on select "Choose an option... Pending Applied Excluded (Questions) Excluded (Expired) Exc…" at bounding box center [951, 200] width 149 height 29
click at [877, 186] on select "Choose an option... Pending Applied Excluded (Questions) Excluded (Expired) Exc…" at bounding box center [951, 200] width 149 height 29
select select ""pending""
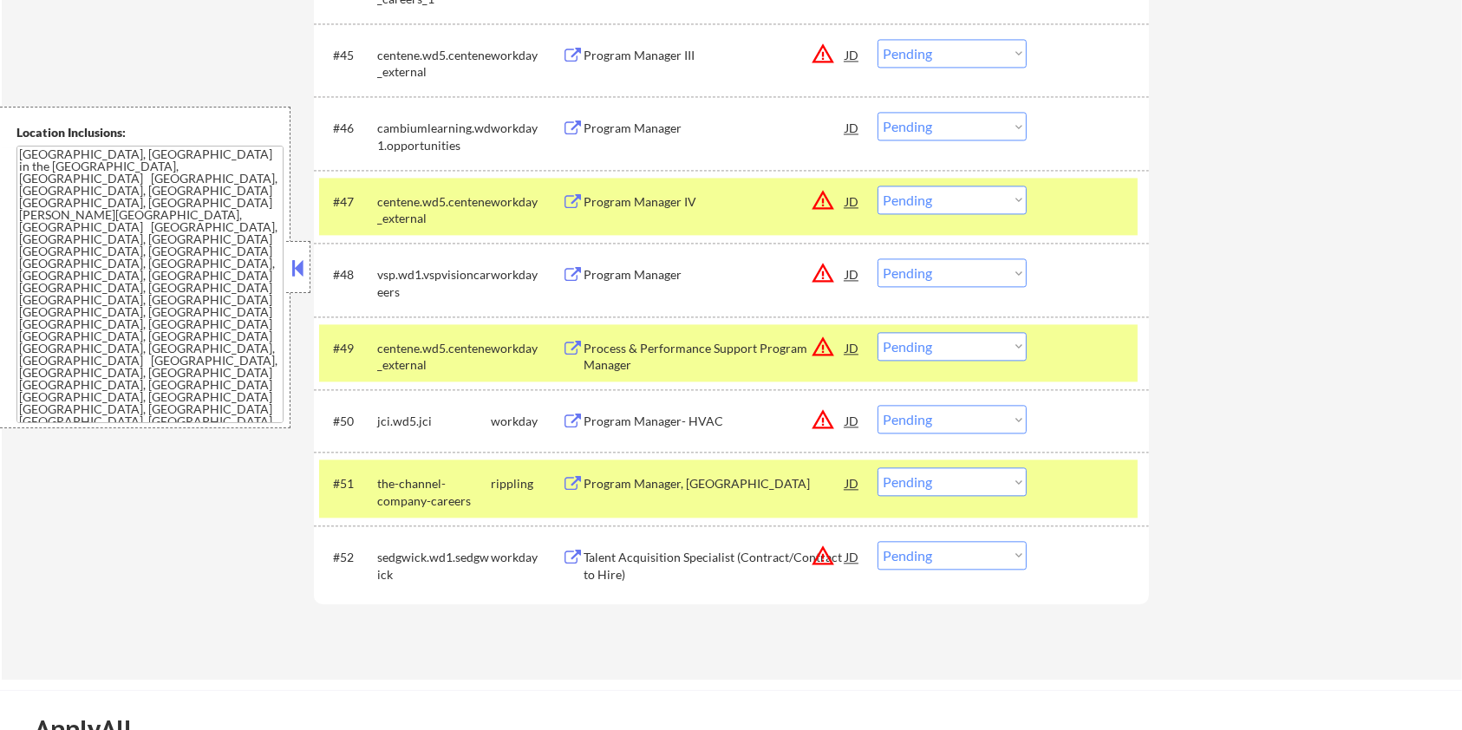
click at [706, 128] on div "Program Manager" at bounding box center [714, 128] width 262 height 17
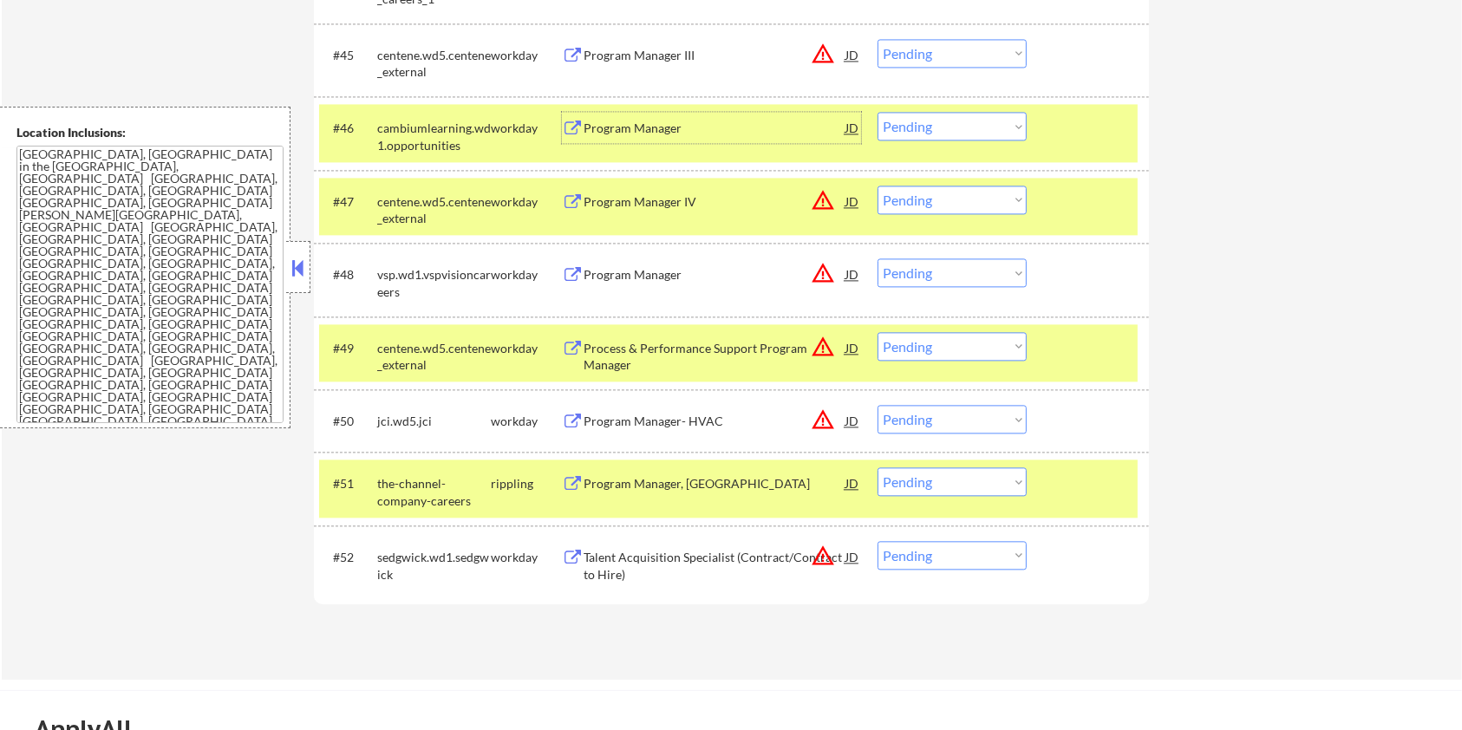
click at [934, 134] on select "Choose an option... Pending Applied Excluded (Questions) Excluded (Expired) Exc…" at bounding box center [951, 126] width 149 height 29
click at [877, 112] on select "Choose an option... Pending Applied Excluded (Questions) Excluded (Expired) Exc…" at bounding box center [951, 126] width 149 height 29
click at [1092, 135] on div at bounding box center [1089, 127] width 76 height 31
select select ""pending""
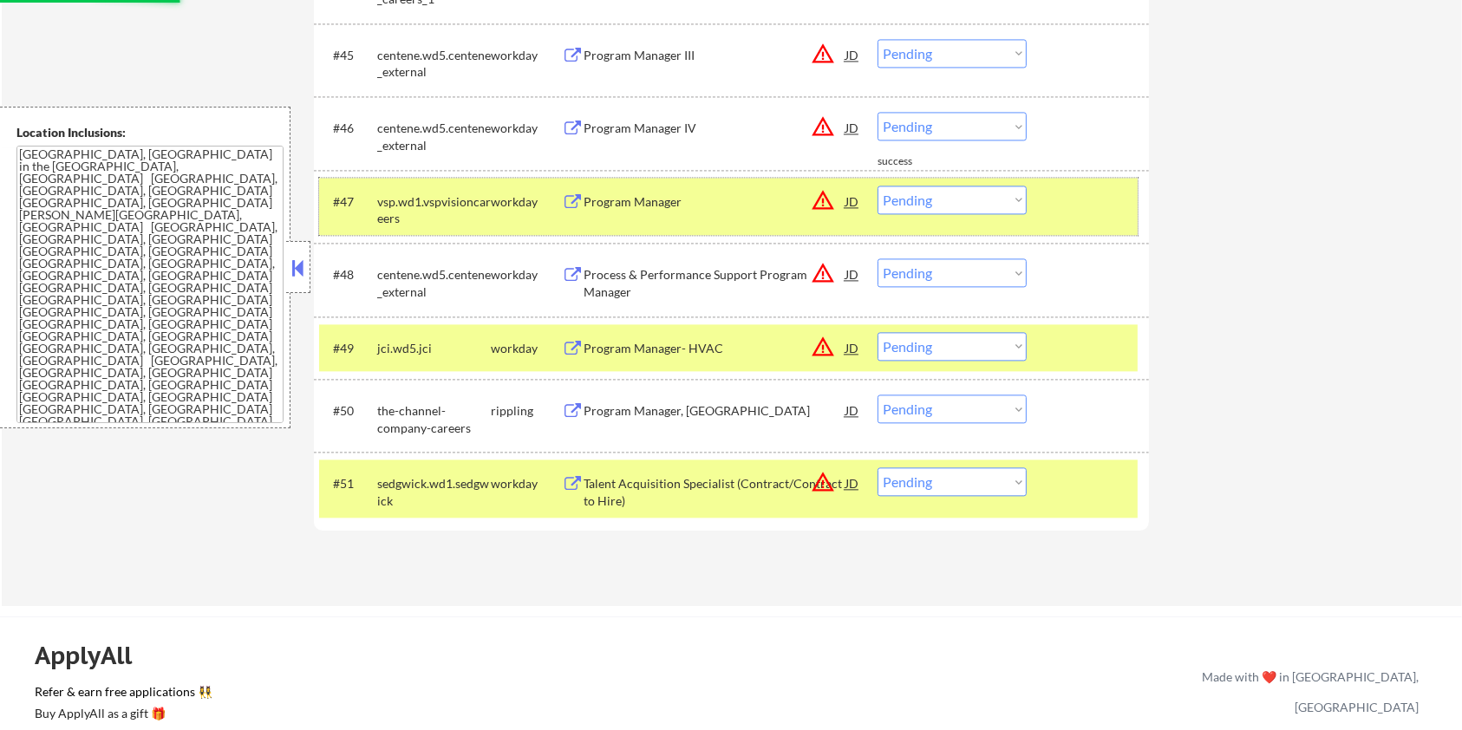
click at [1081, 186] on div at bounding box center [1089, 201] width 76 height 31
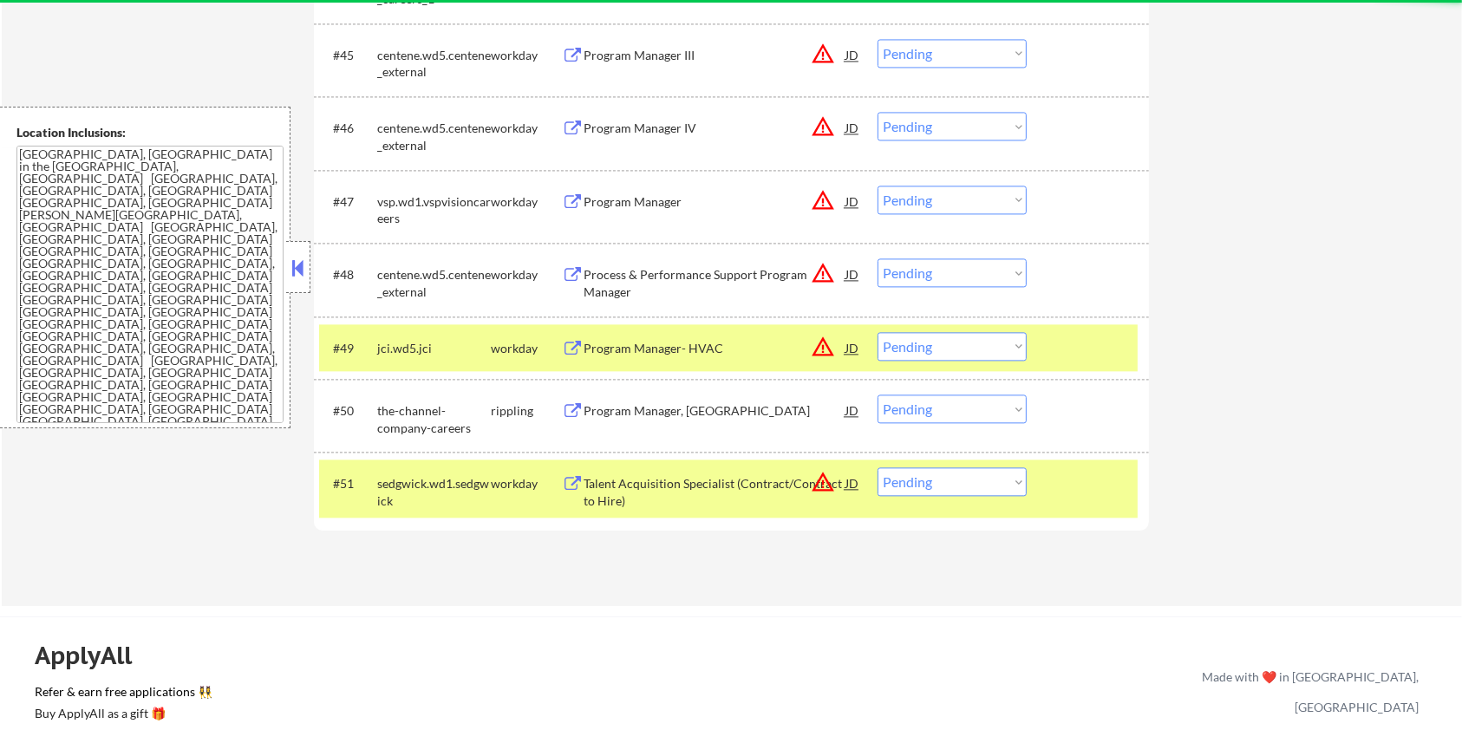
click at [1090, 342] on div at bounding box center [1089, 347] width 76 height 31
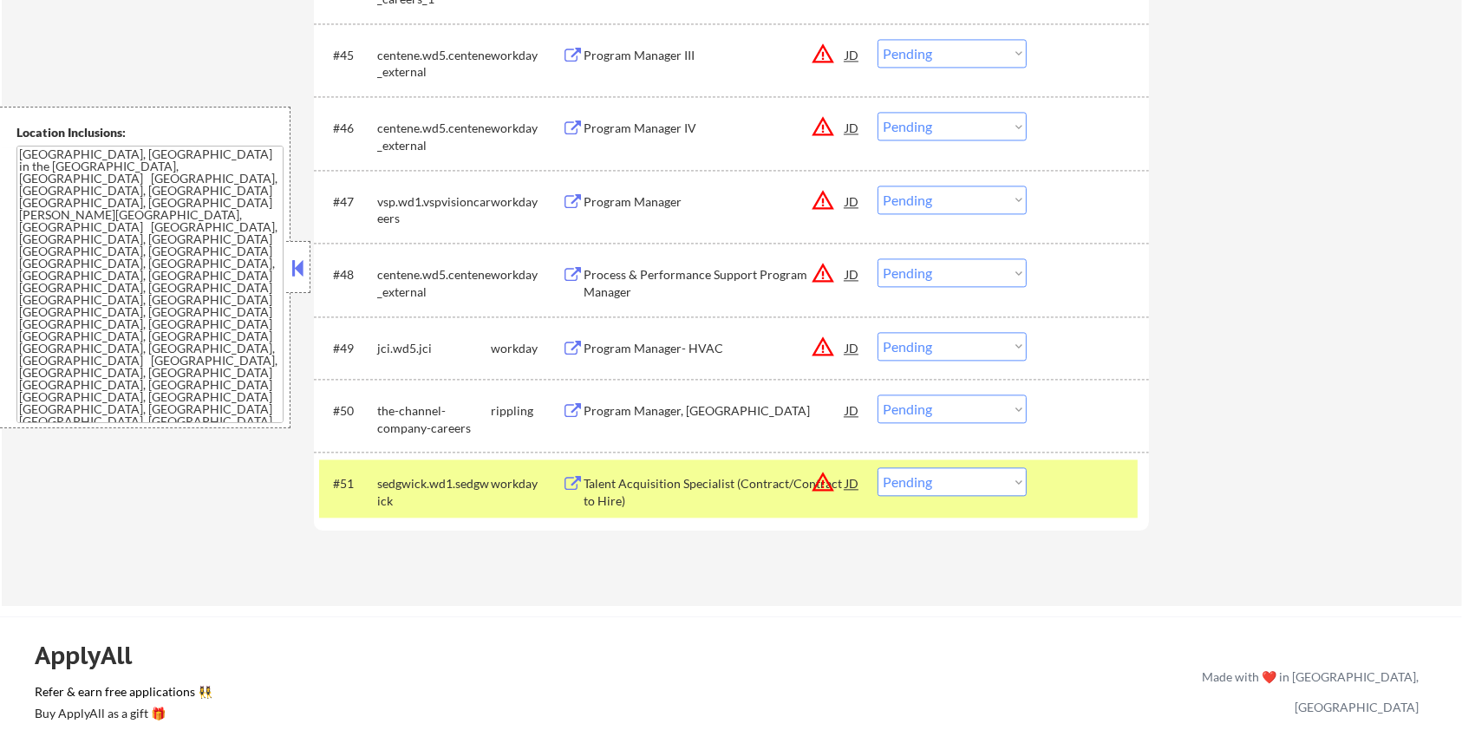
click at [1090, 460] on div "#51 sedgwick.wd1.sedgwick workday Talent Acquisition Specialist (Contract/Contr…" at bounding box center [728, 487] width 818 height 57
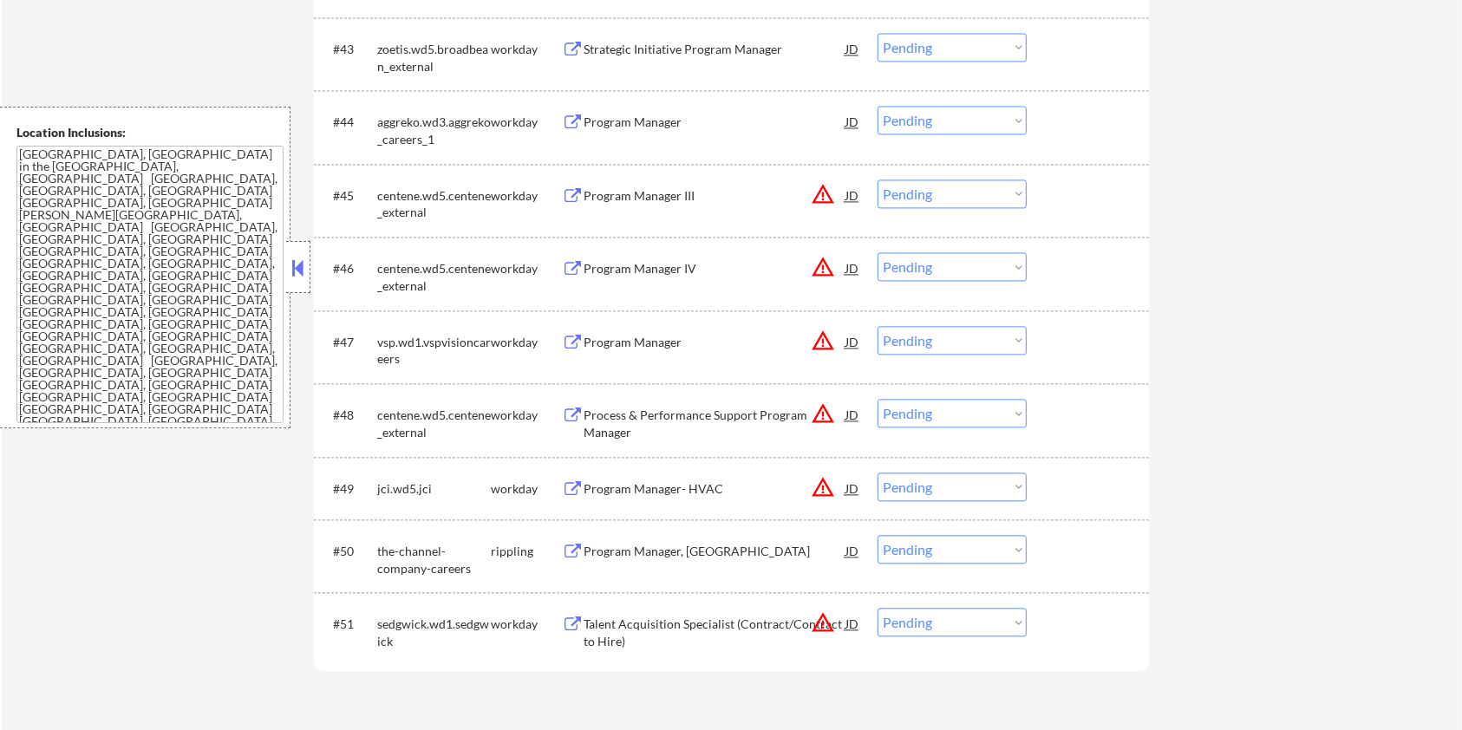
scroll to position [3460, 0]
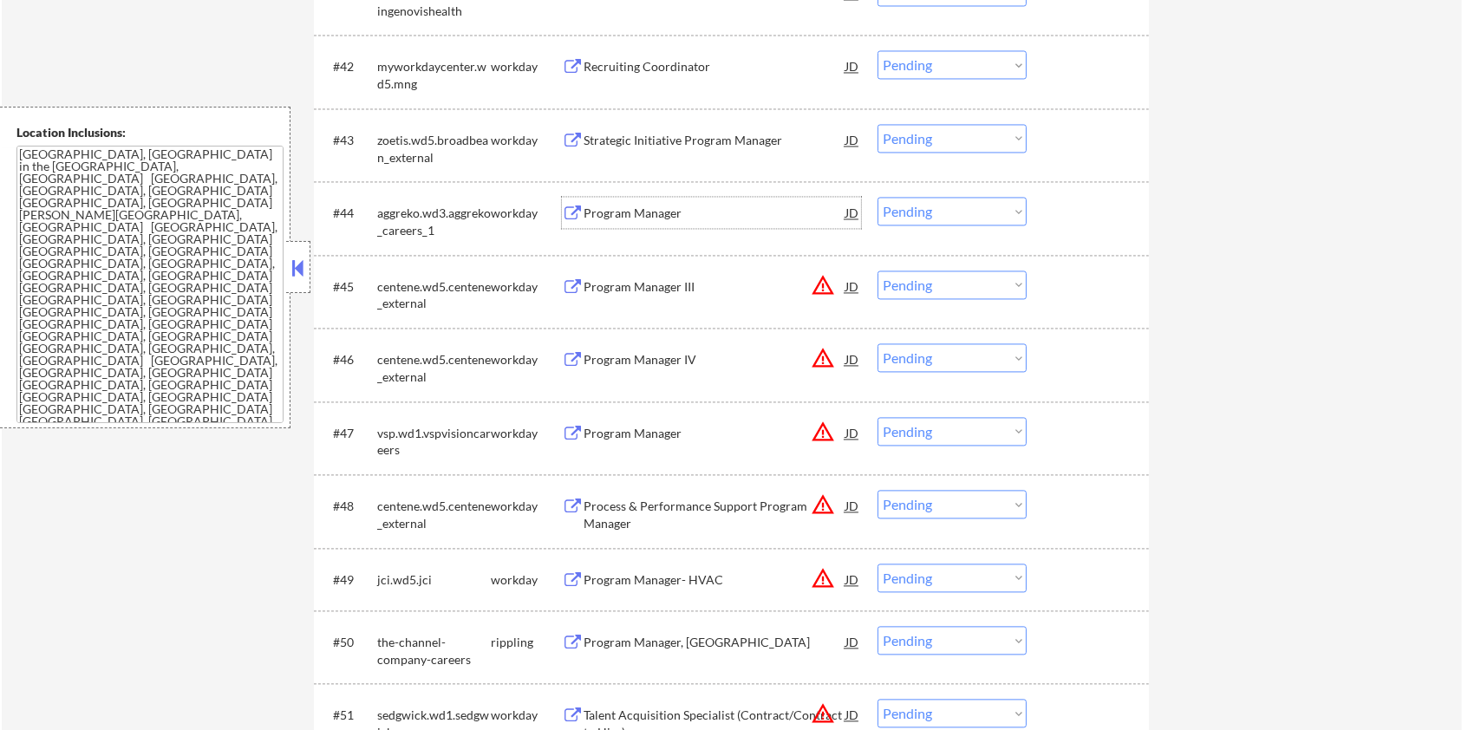
click at [654, 212] on div "Program Manager" at bounding box center [714, 213] width 262 height 17
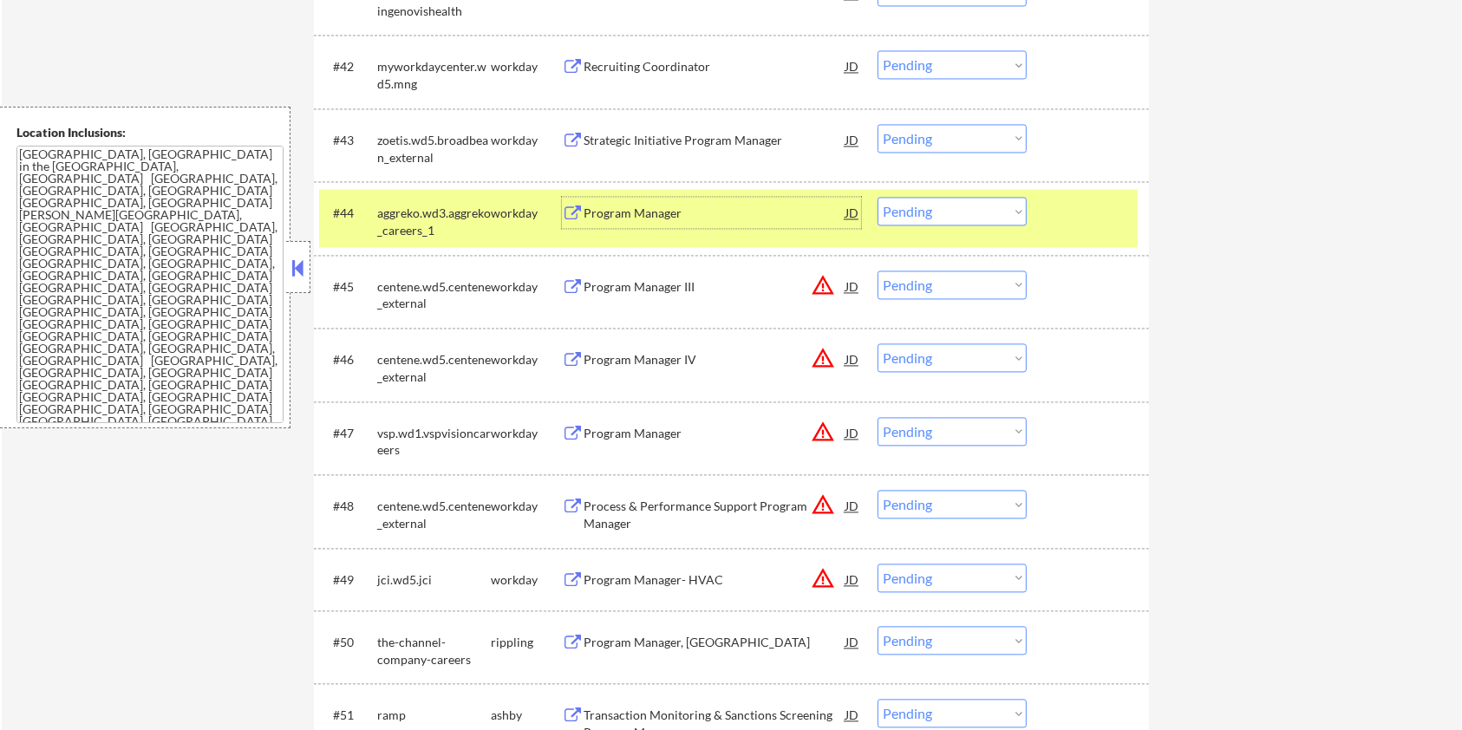
click at [950, 212] on select "Choose an option... Pending Applied Excluded (Questions) Excluded (Expired) Exc…" at bounding box center [951, 211] width 149 height 29
click at [877, 197] on select "Choose an option... Pending Applied Excluded (Questions) Excluded (Expired) Exc…" at bounding box center [951, 211] width 149 height 29
select select ""pending""
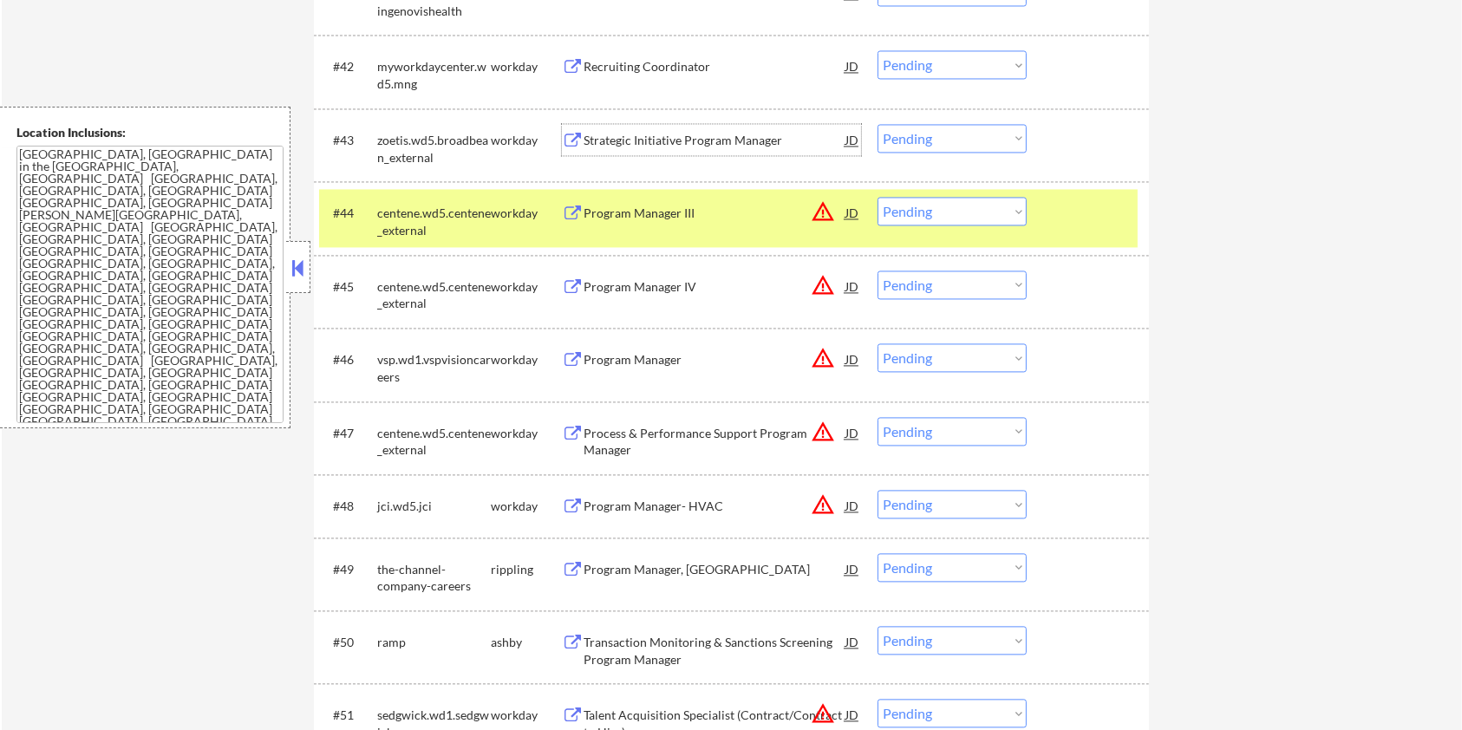
click at [651, 137] on div "Strategic Initiative Program Manager" at bounding box center [714, 140] width 262 height 17
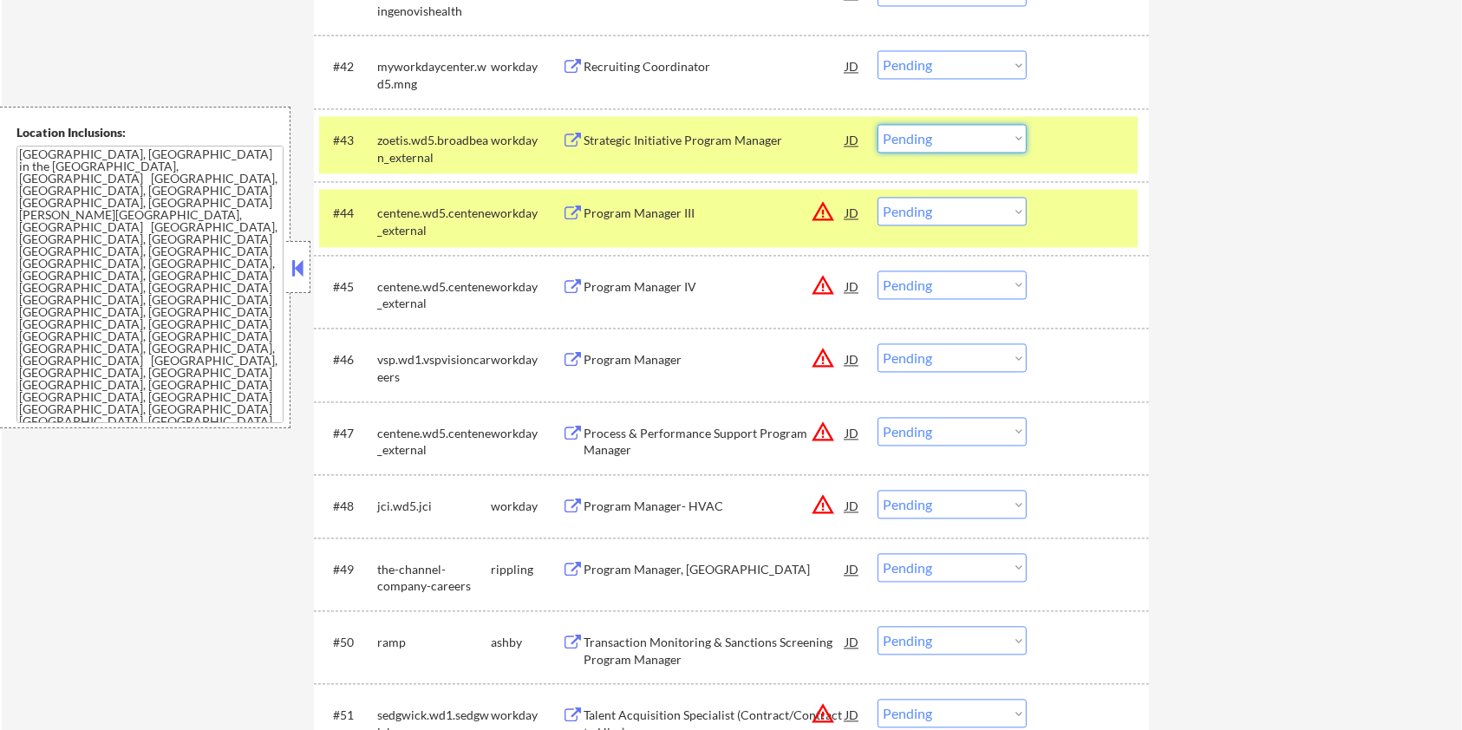
click at [996, 130] on select "Choose an option... Pending Applied Excluded (Questions) Excluded (Expired) Exc…" at bounding box center [951, 138] width 149 height 29
click at [877, 124] on select "Choose an option... Pending Applied Excluded (Questions) Excluded (Expired) Exc…" at bounding box center [951, 138] width 149 height 29
select select ""pending""
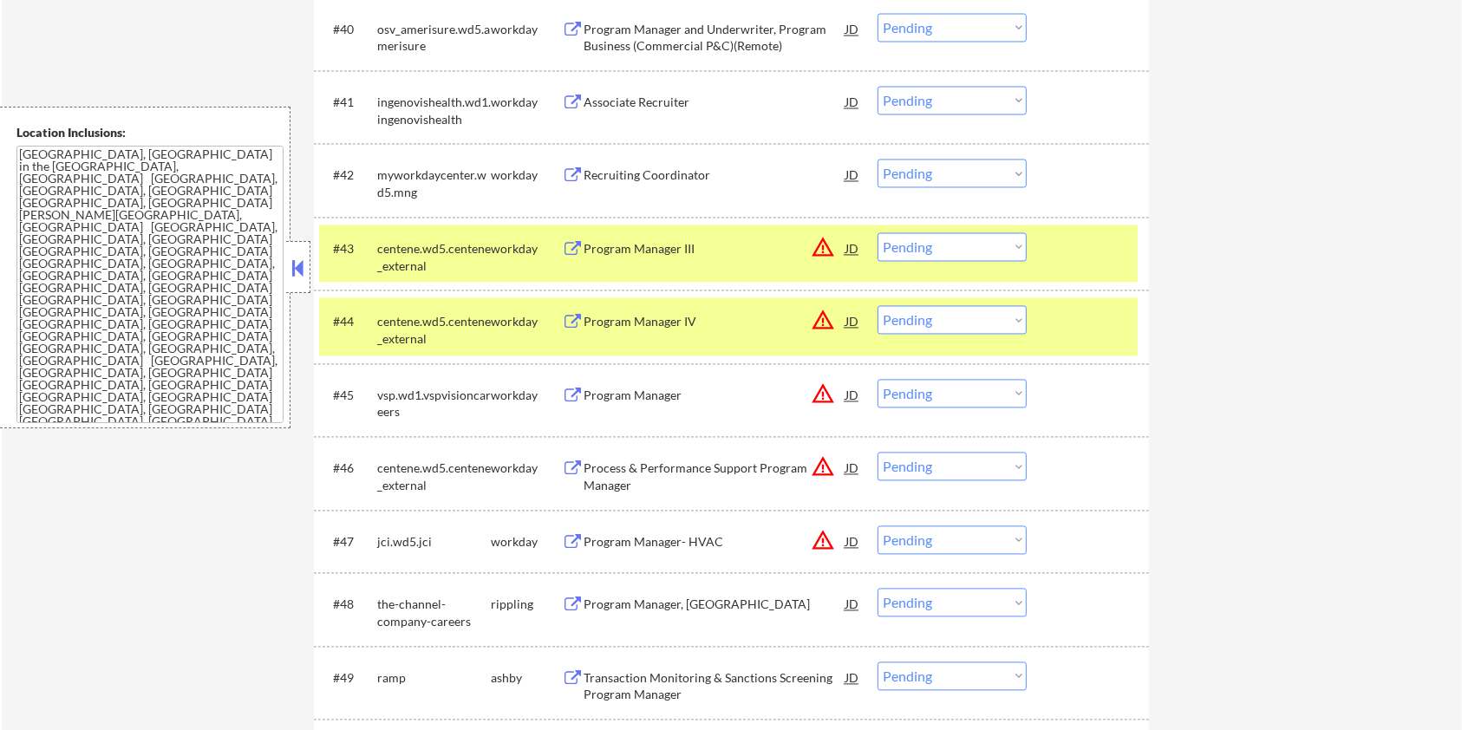
scroll to position [3345, 0]
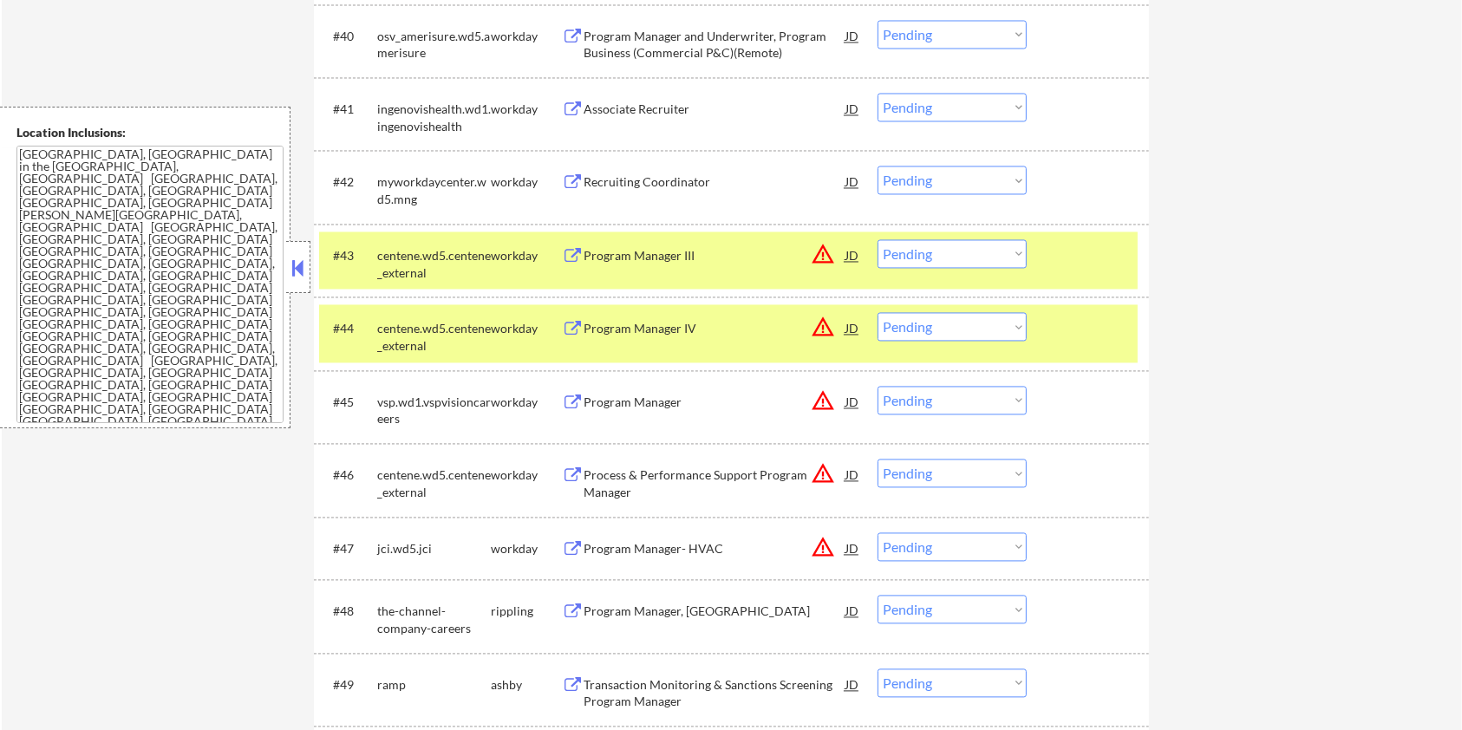
click at [644, 179] on div "Recruiting Coordinator" at bounding box center [714, 181] width 262 height 17
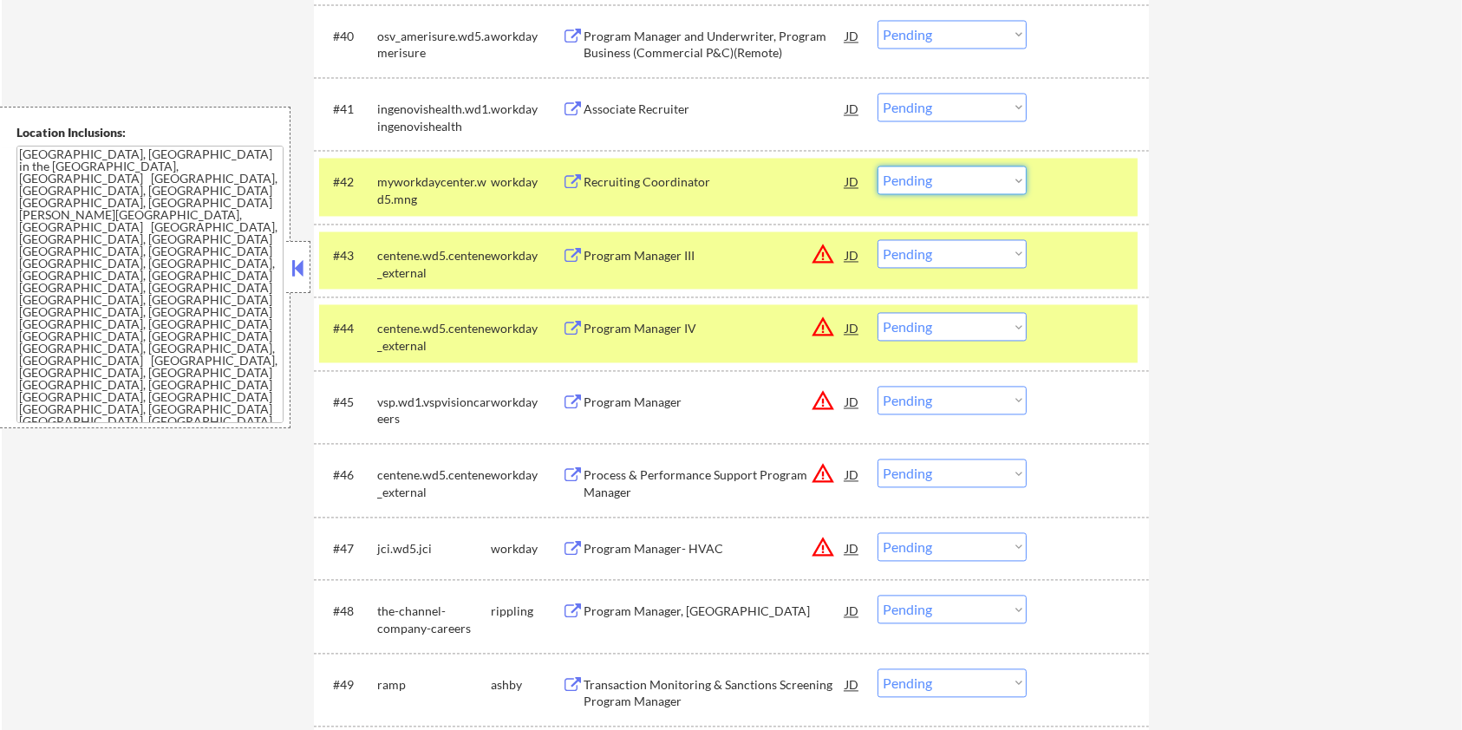
click at [960, 173] on select "Choose an option... Pending Applied Excluded (Questions) Excluded (Expired) Exc…" at bounding box center [951, 180] width 149 height 29
click at [877, 166] on select "Choose an option... Pending Applied Excluded (Questions) Excluded (Expired) Exc…" at bounding box center [951, 180] width 149 height 29
select select ""pending""
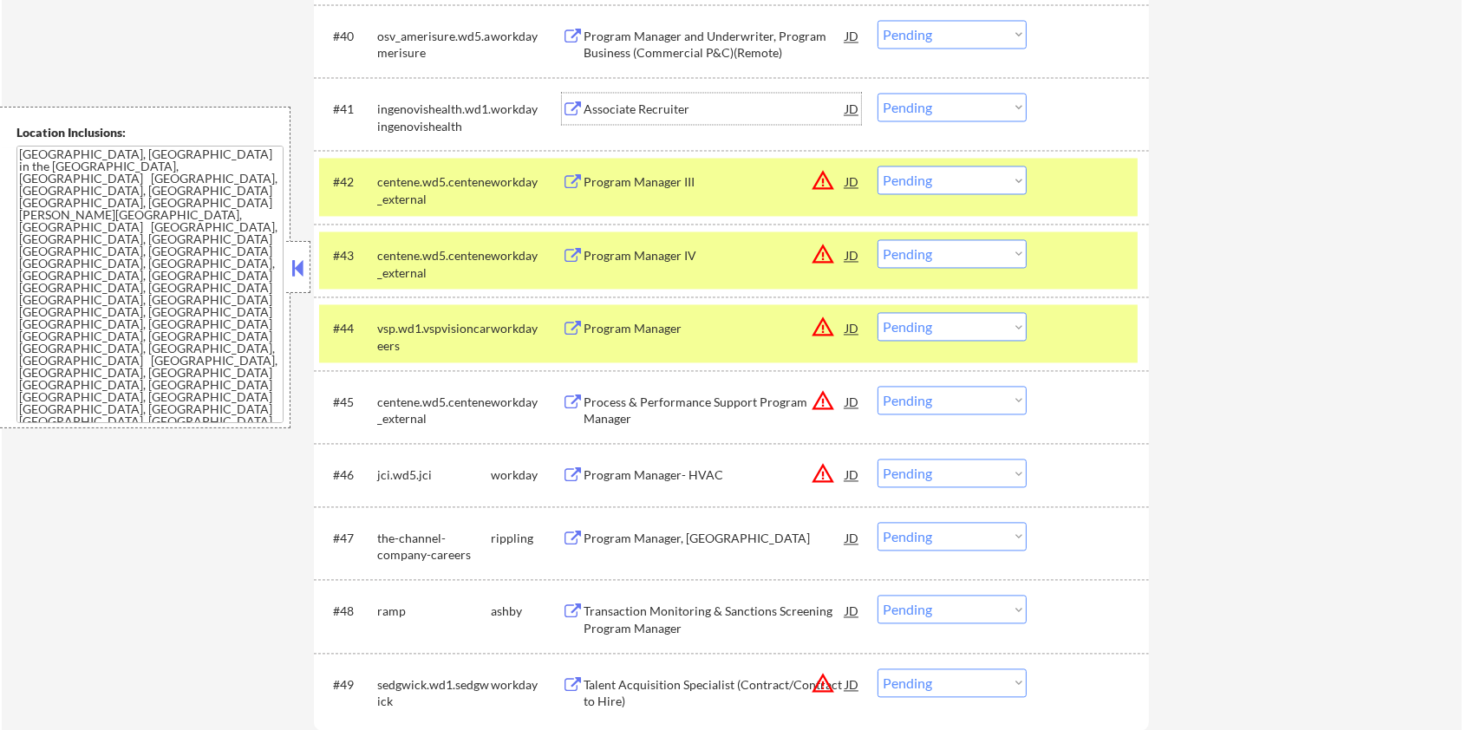
click at [682, 114] on div "Associate Recruiter" at bounding box center [714, 109] width 262 height 17
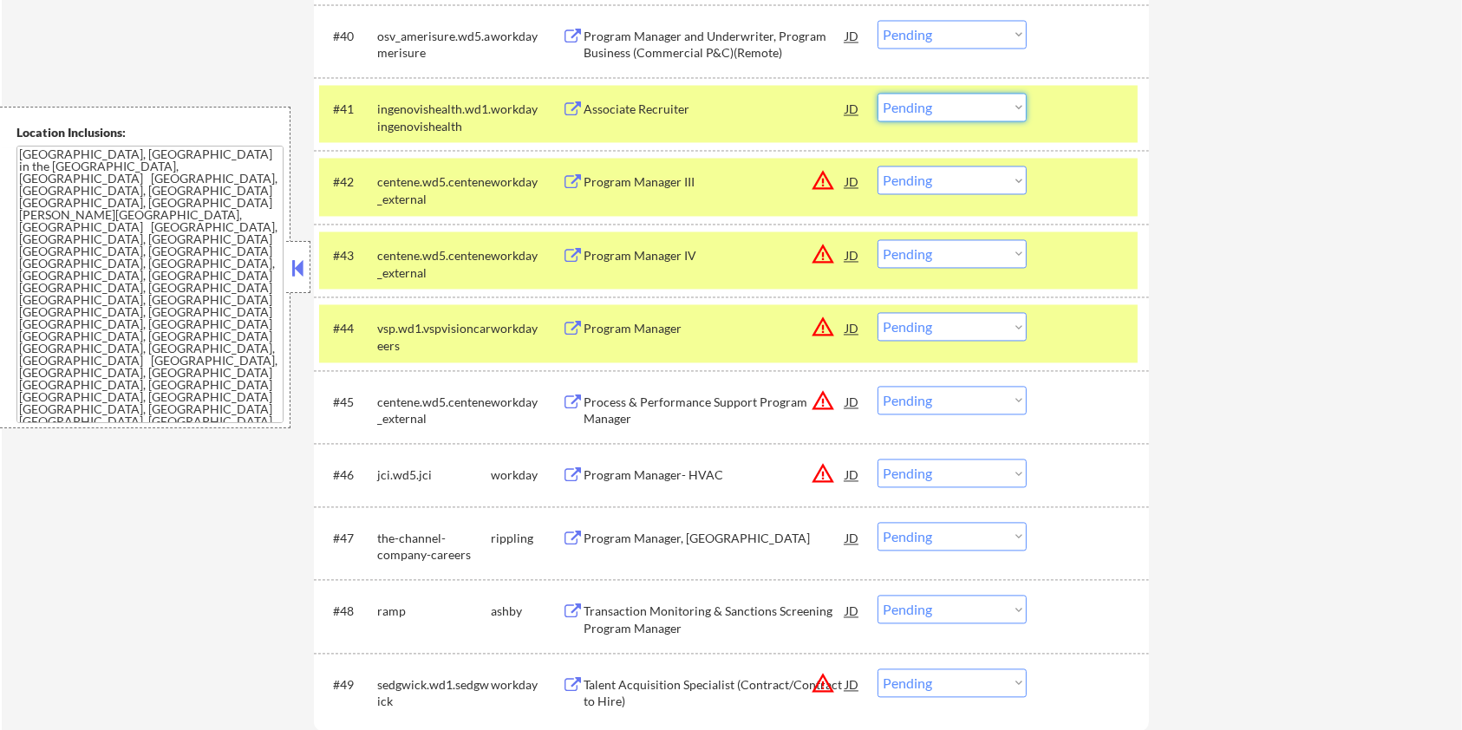
click at [978, 113] on select "Choose an option... Pending Applied Excluded (Questions) Excluded (Expired) Exc…" at bounding box center [951, 107] width 149 height 29
click at [877, 93] on select "Choose an option... Pending Applied Excluded (Questions) Excluded (Expired) Exc…" at bounding box center [951, 107] width 149 height 29
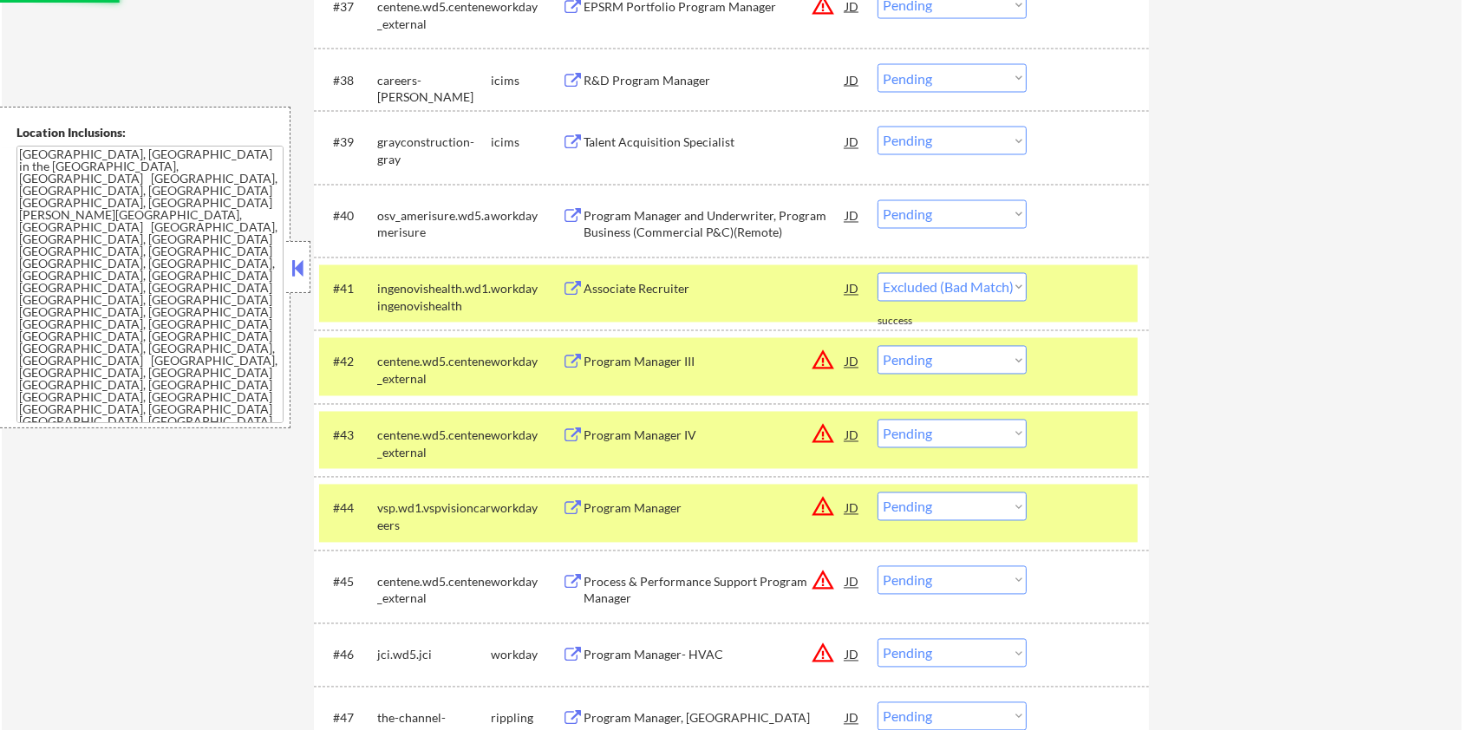
scroll to position [3114, 0]
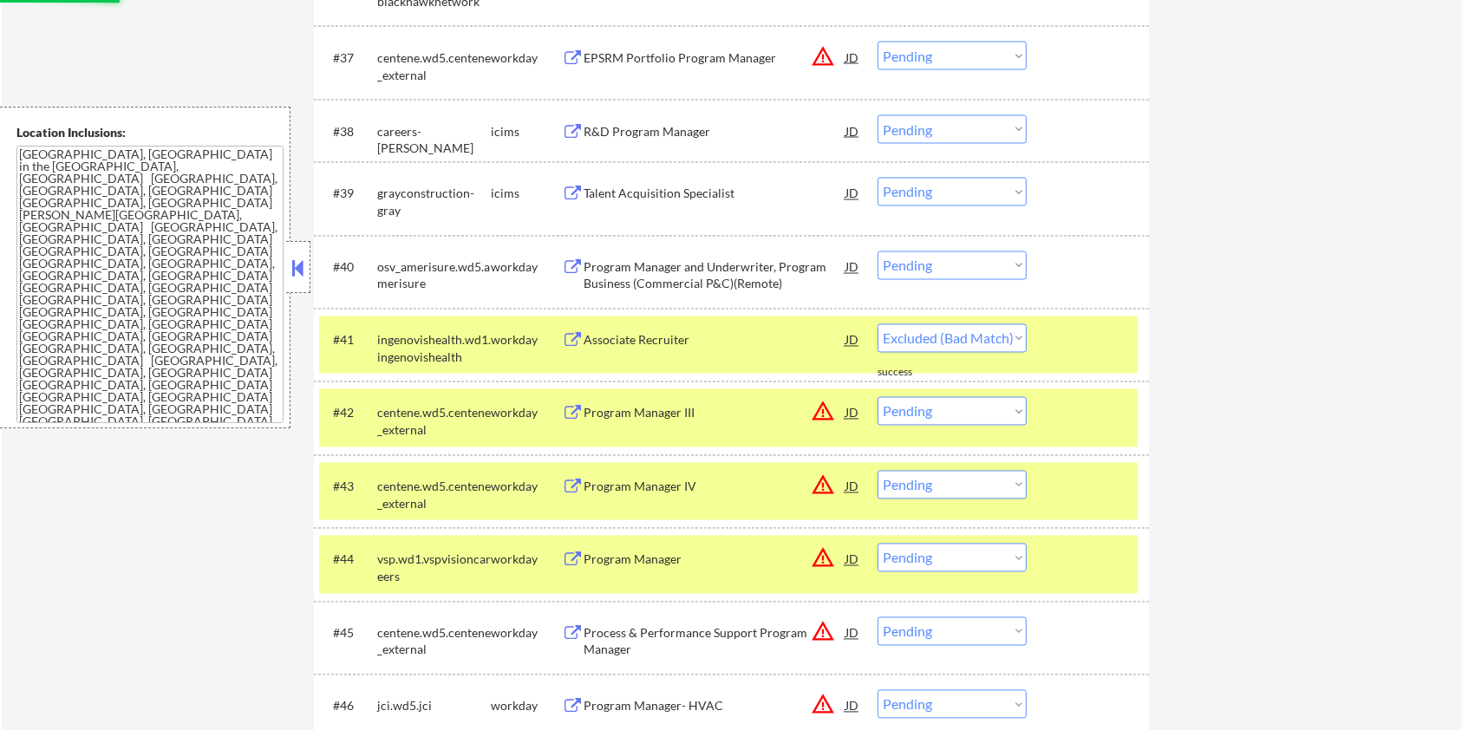
select select ""pending""
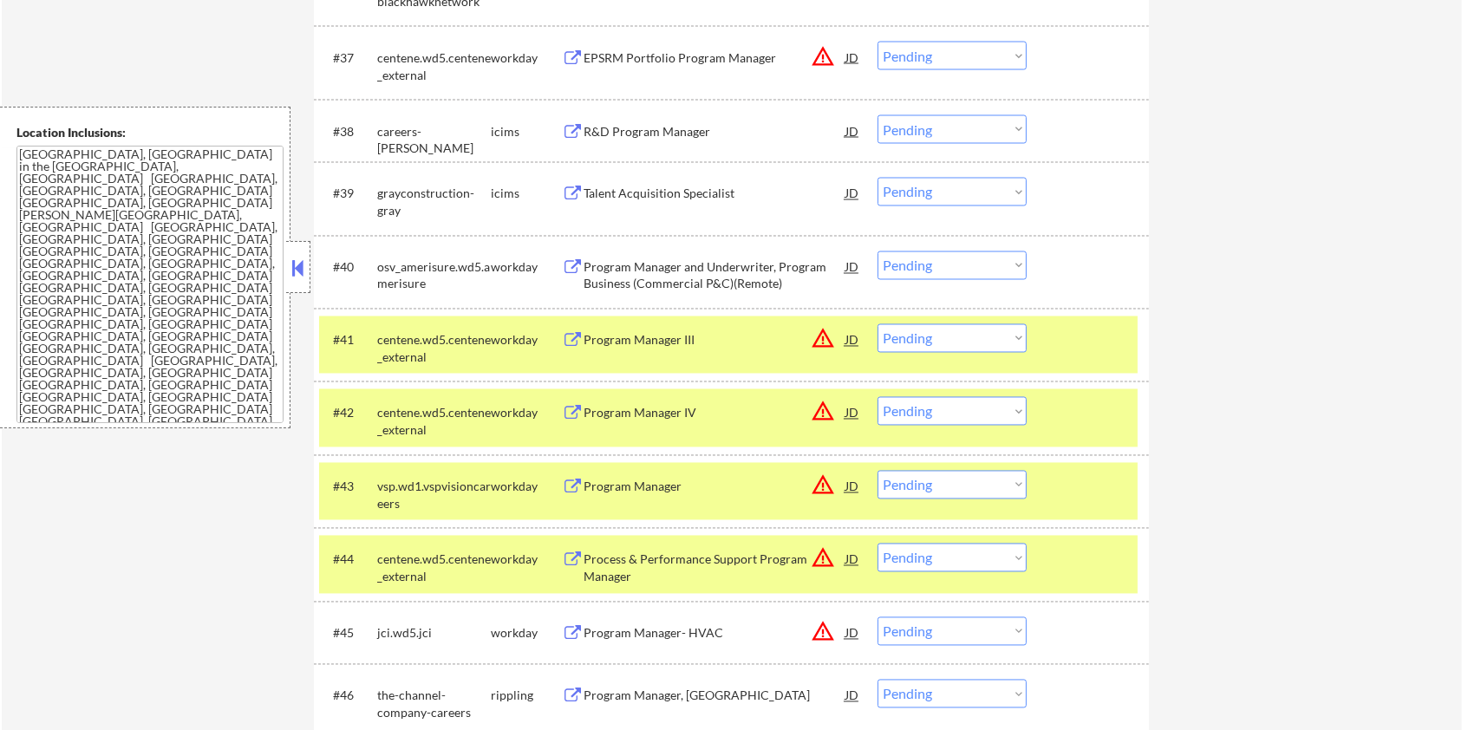
click at [622, 264] on div "Program Manager and Underwriter, Program Business (Commercial P&C)(Remote)" at bounding box center [714, 276] width 262 height 34
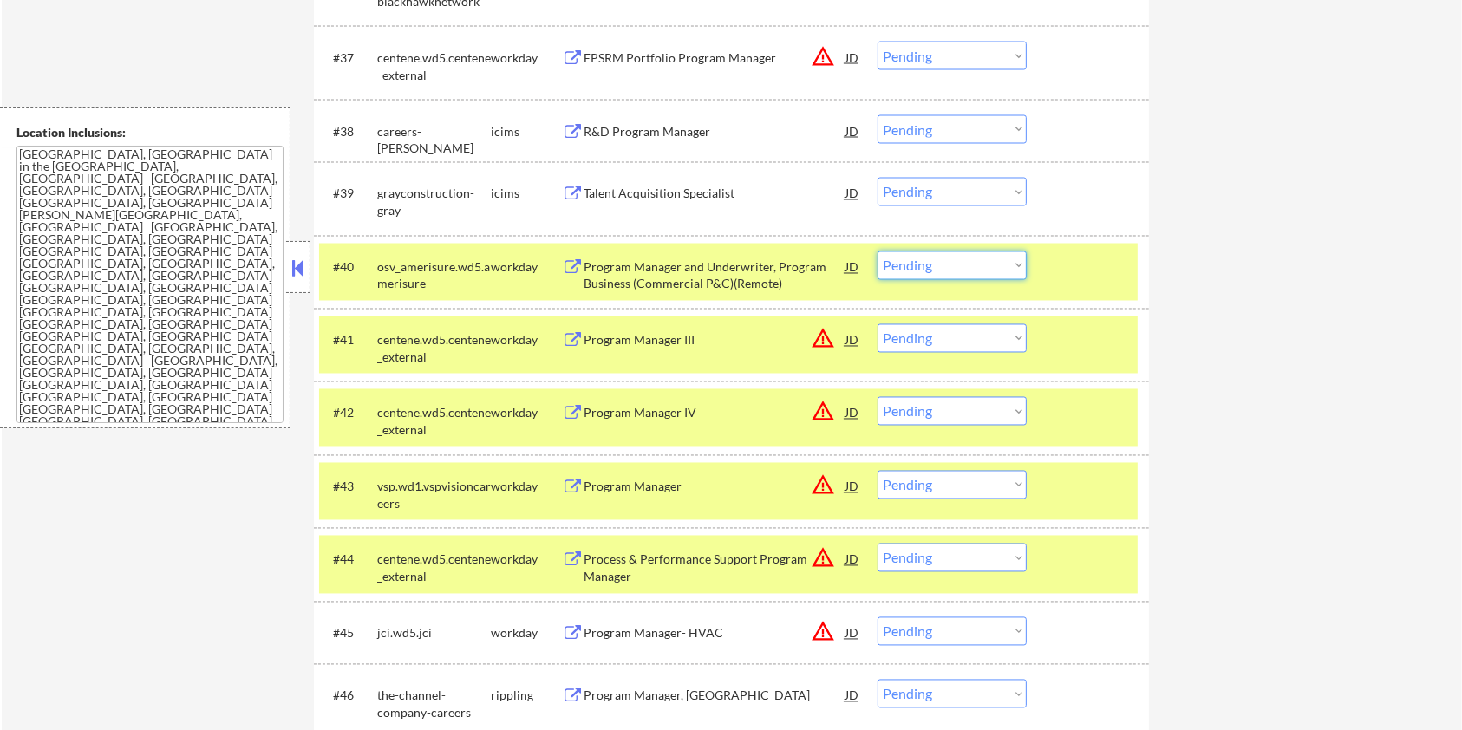
click at [974, 267] on select "Choose an option... Pending Applied Excluded (Questions) Excluded (Expired) Exc…" at bounding box center [951, 265] width 149 height 29
click at [877, 251] on select "Choose an option... Pending Applied Excluded (Questions) Excluded (Expired) Exc…" at bounding box center [951, 265] width 149 height 29
select select ""pending""
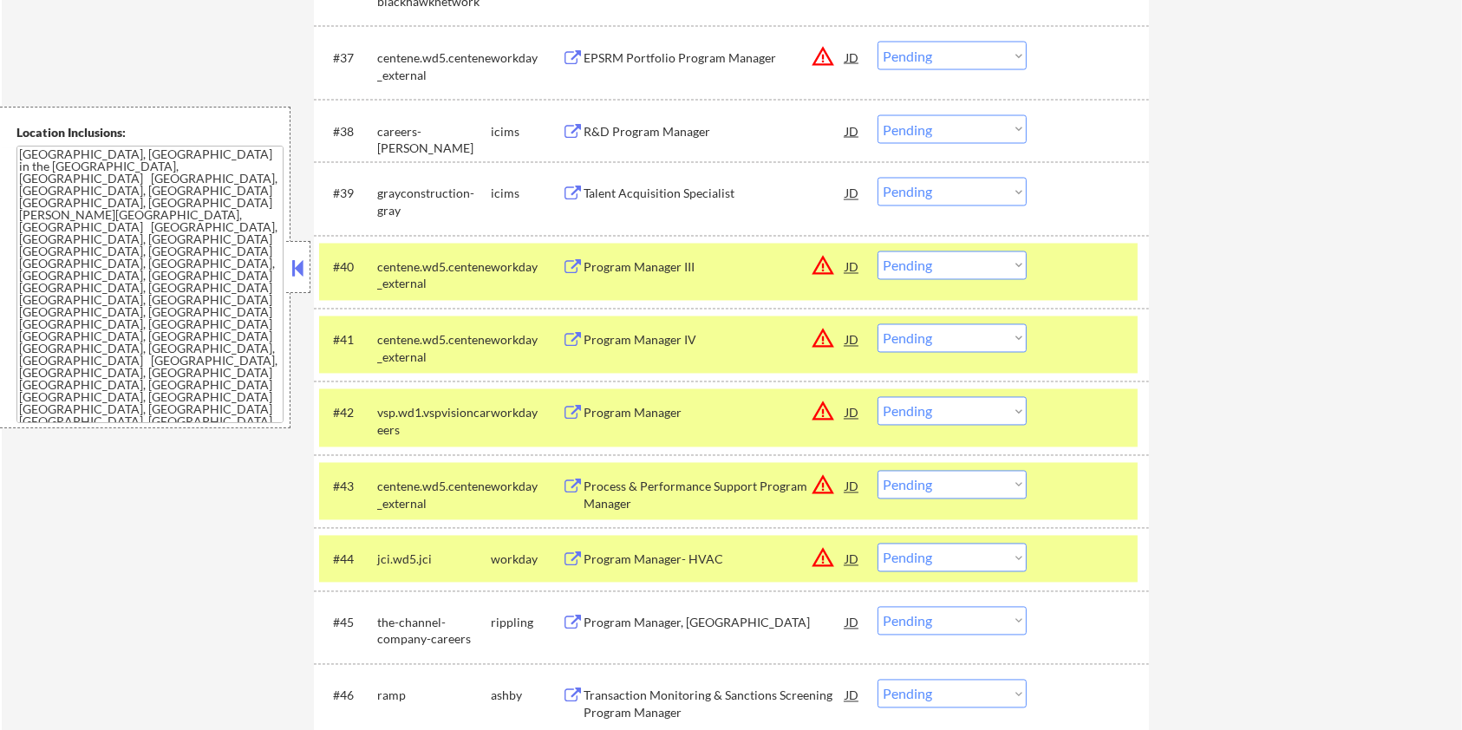
click at [667, 189] on div "Talent Acquisition Specialist" at bounding box center [714, 194] width 262 height 17
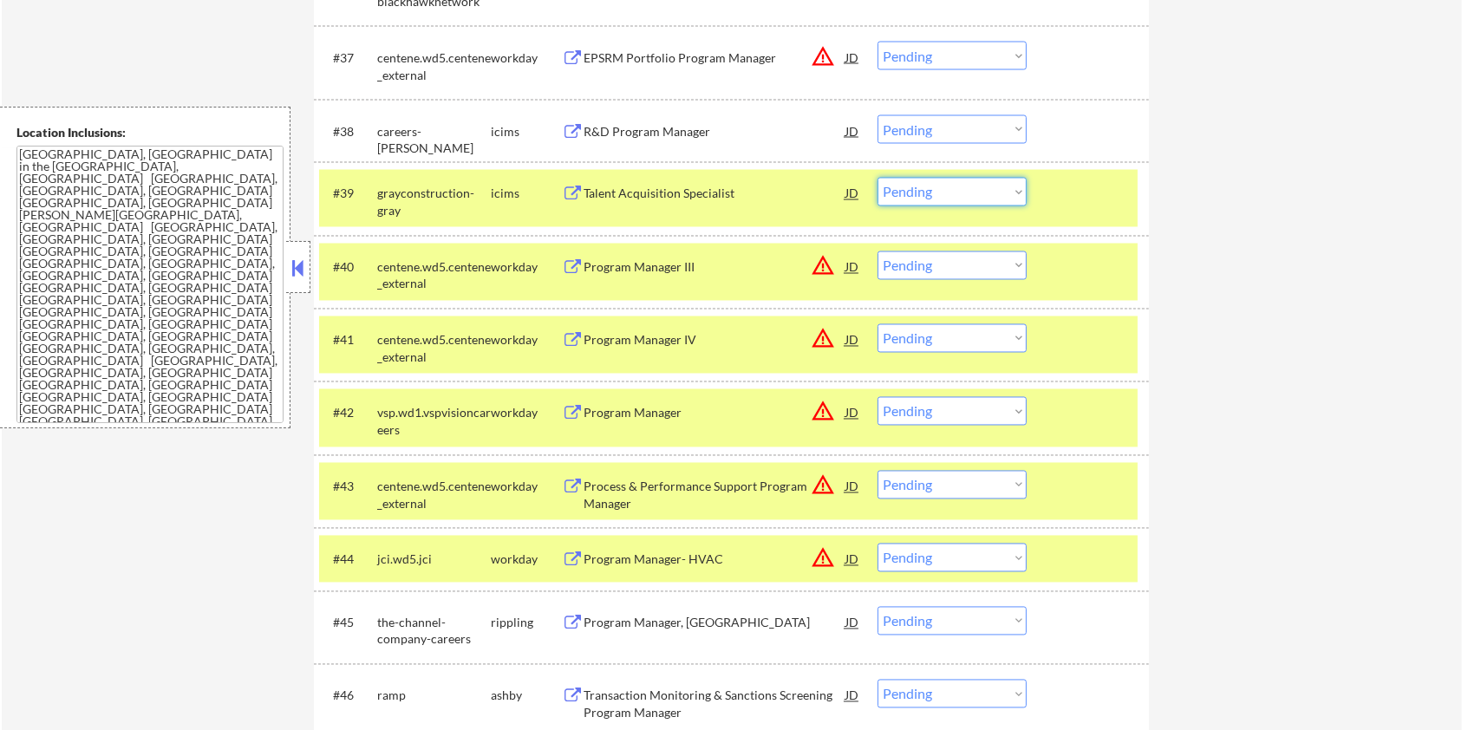
click at [941, 181] on select "Choose an option... Pending Applied Excluded (Questions) Excluded (Expired) Exc…" at bounding box center [951, 192] width 149 height 29
click at [877, 178] on select "Choose an option... Pending Applied Excluded (Questions) Excluded (Expired) Exc…" at bounding box center [951, 192] width 149 height 29
select select ""pending""
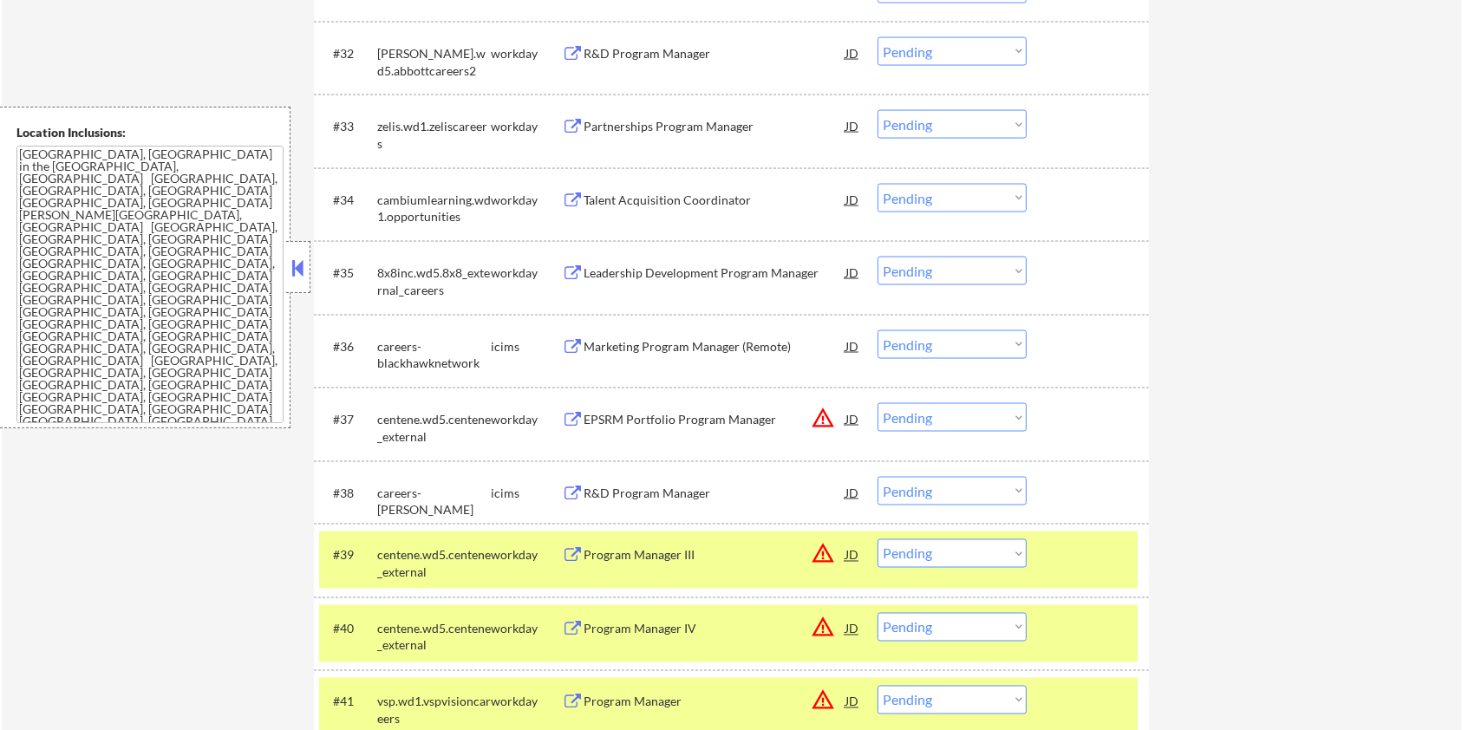
scroll to position [2883, 0]
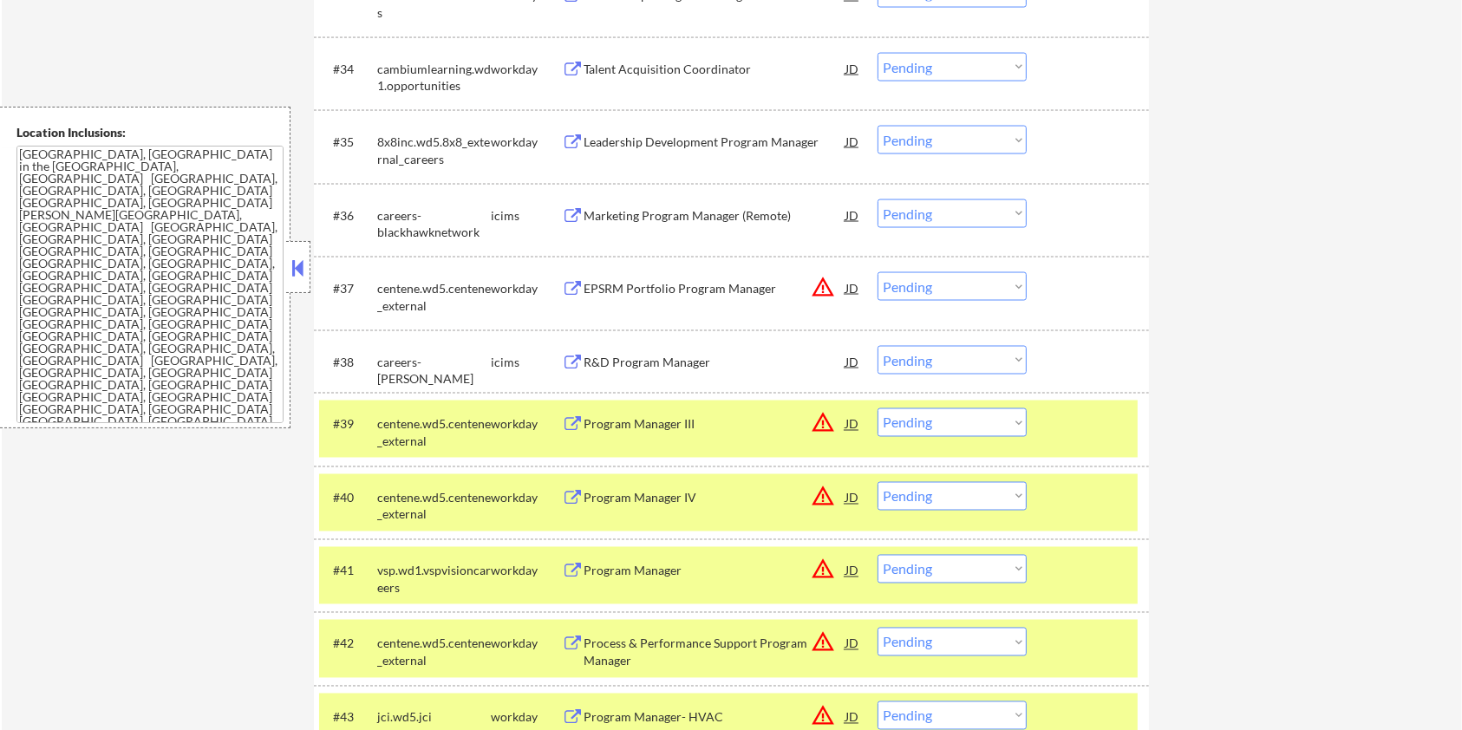
click at [629, 357] on div "R&D Program Manager" at bounding box center [714, 362] width 262 height 17
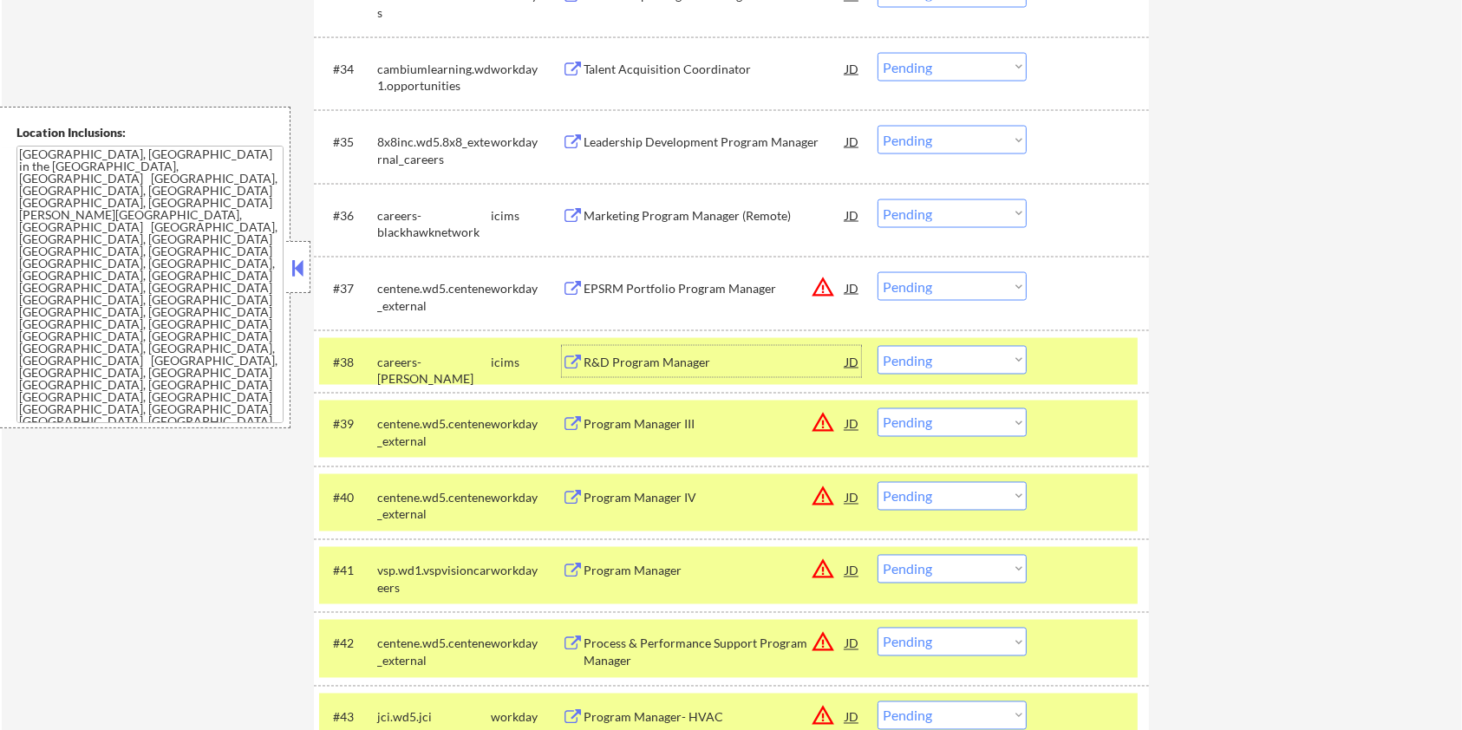
click at [997, 358] on select "Choose an option... Pending Applied Excluded (Questions) Excluded (Expired) Exc…" at bounding box center [951, 360] width 149 height 29
click at [877, 346] on select "Choose an option... Pending Applied Excluded (Questions) Excluded (Expired) Exc…" at bounding box center [951, 360] width 149 height 29
select select ""pending""
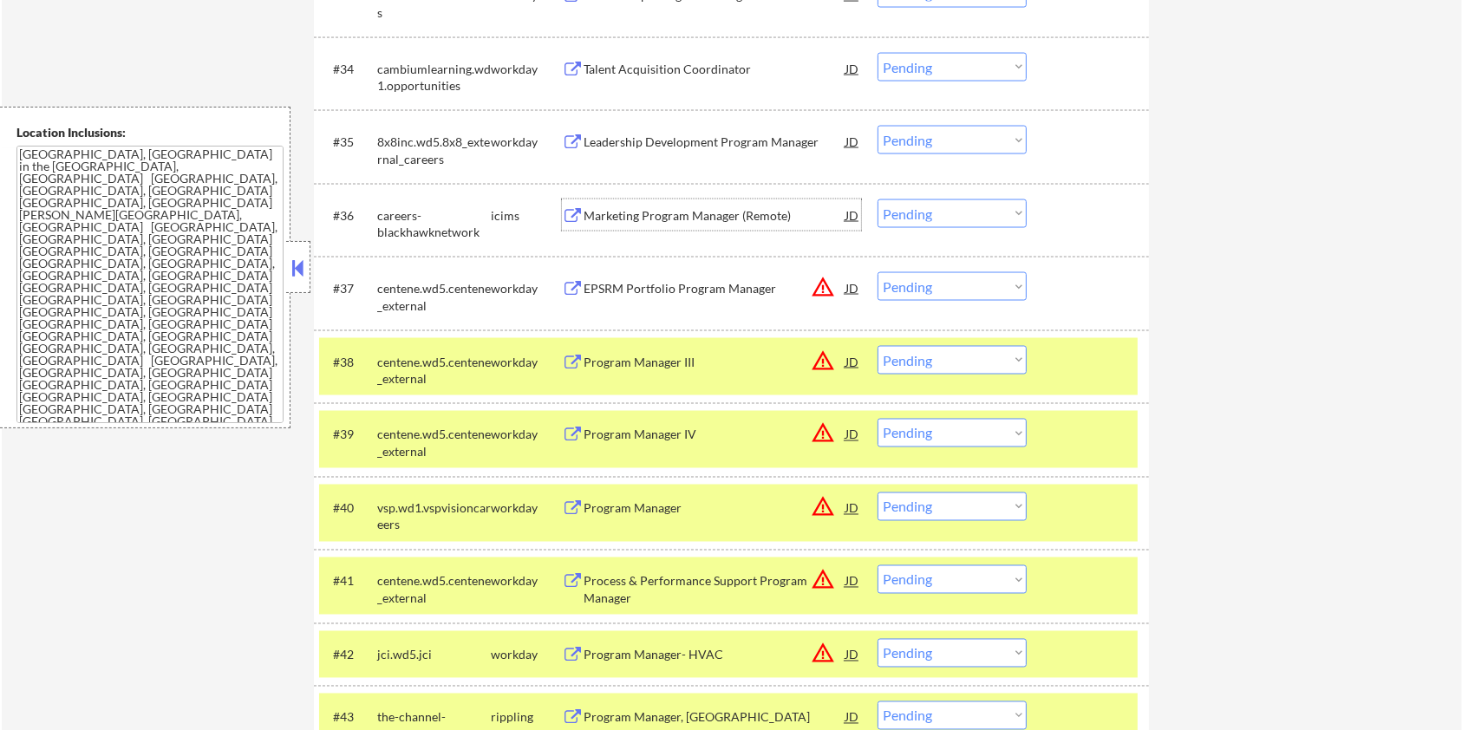
click at [746, 205] on div "Marketing Program Manager (Remote)" at bounding box center [714, 214] width 262 height 31
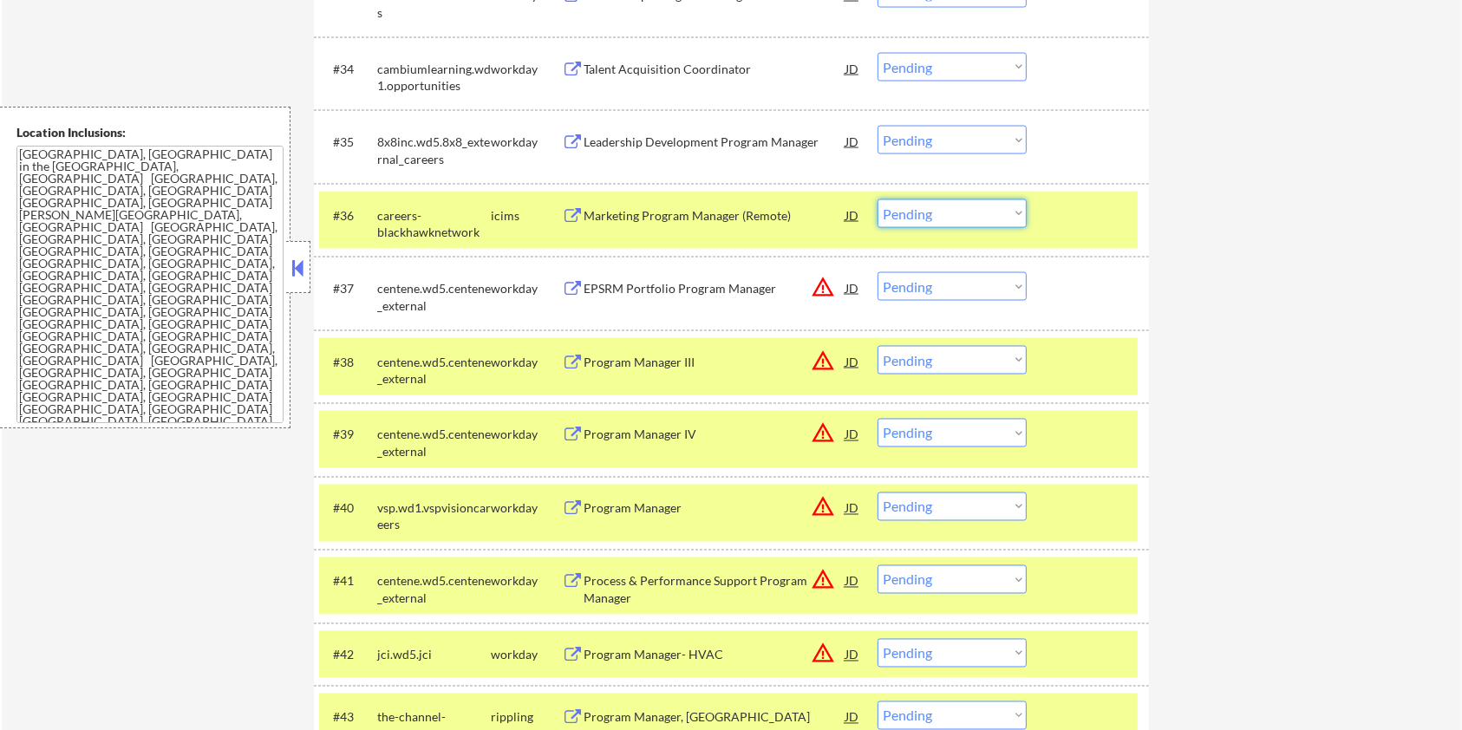
click at [920, 213] on select "Choose an option... Pending Applied Excluded (Questions) Excluded (Expired) Exc…" at bounding box center [951, 213] width 149 height 29
click at [877, 199] on select "Choose an option... Pending Applied Excluded (Questions) Excluded (Expired) Exc…" at bounding box center [951, 213] width 149 height 29
select select ""pending""
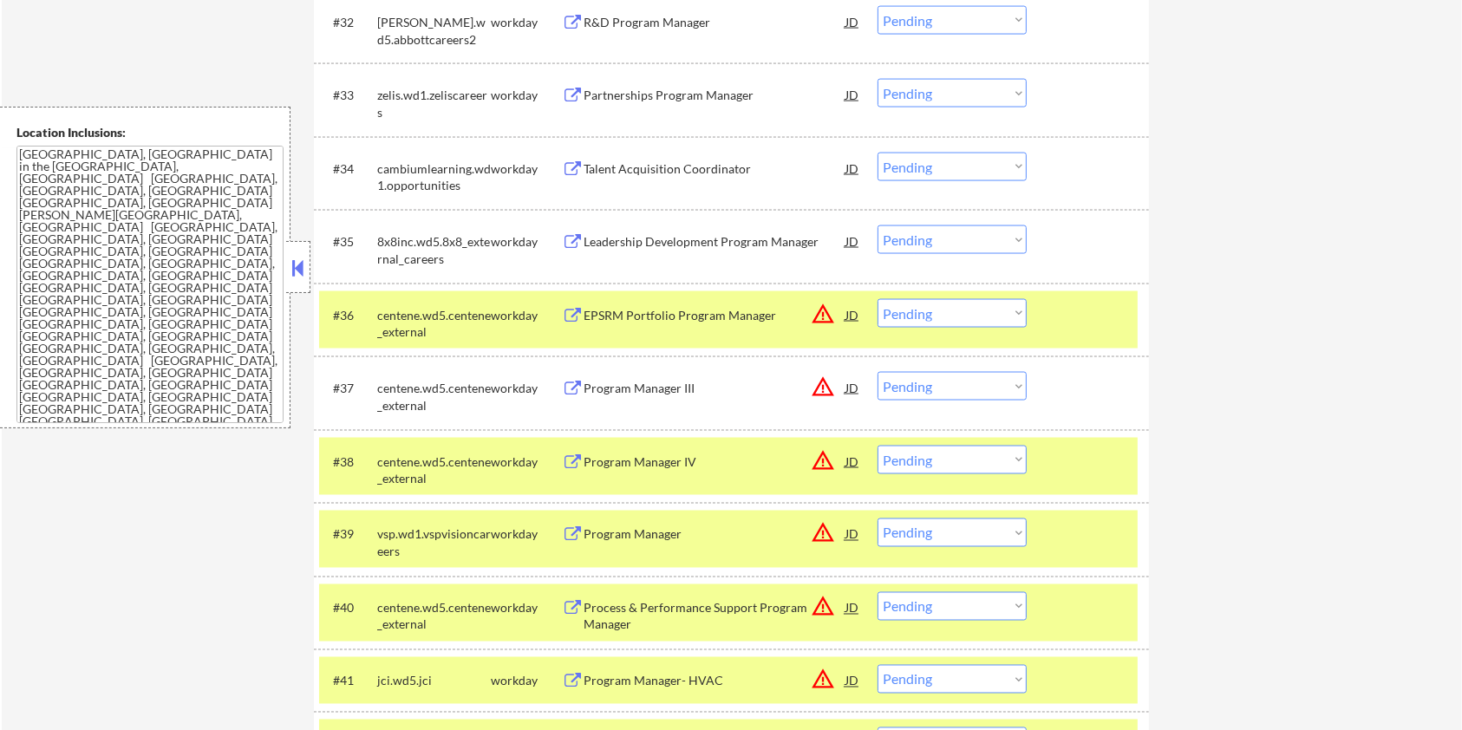
scroll to position [2767, 0]
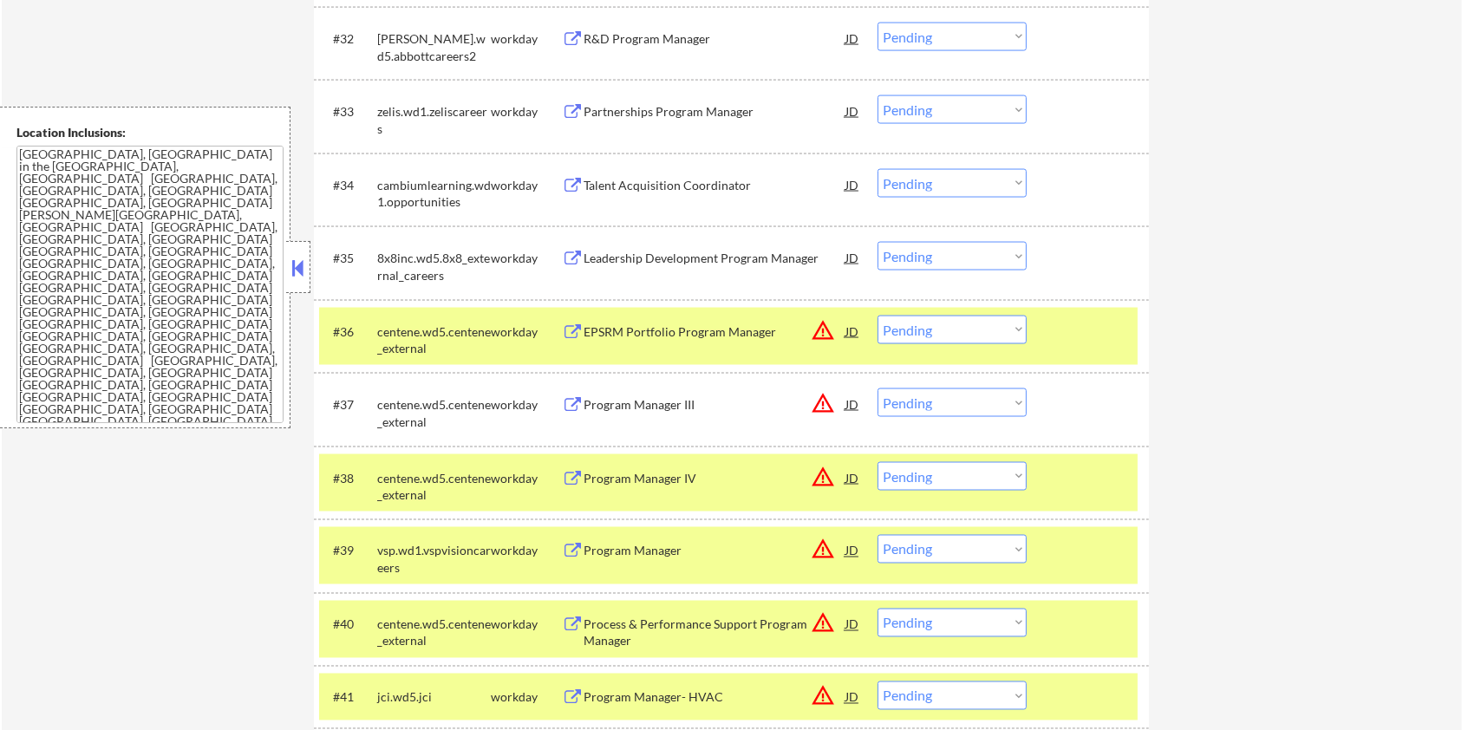
click at [673, 252] on div "Leadership Development Program Manager" at bounding box center [714, 258] width 262 height 17
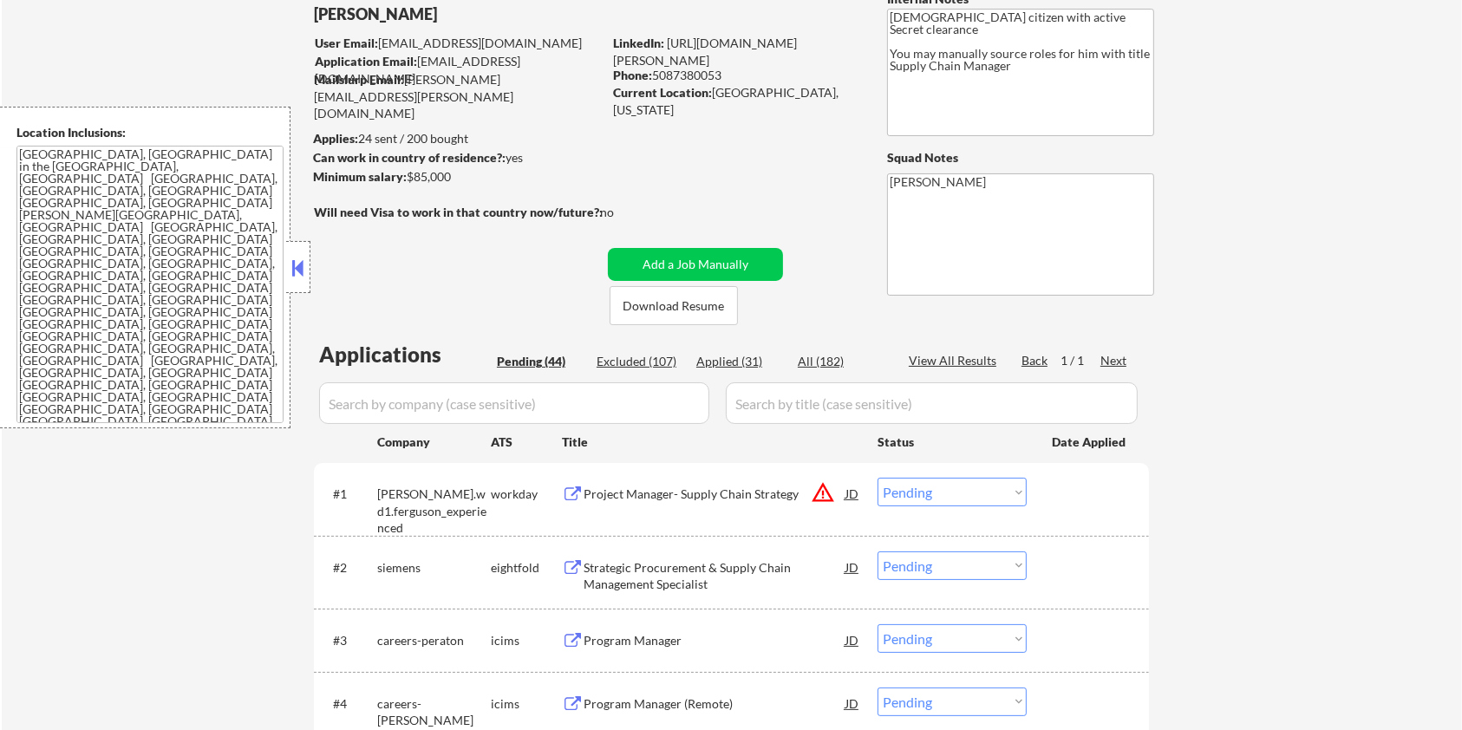
scroll to position [340, 0]
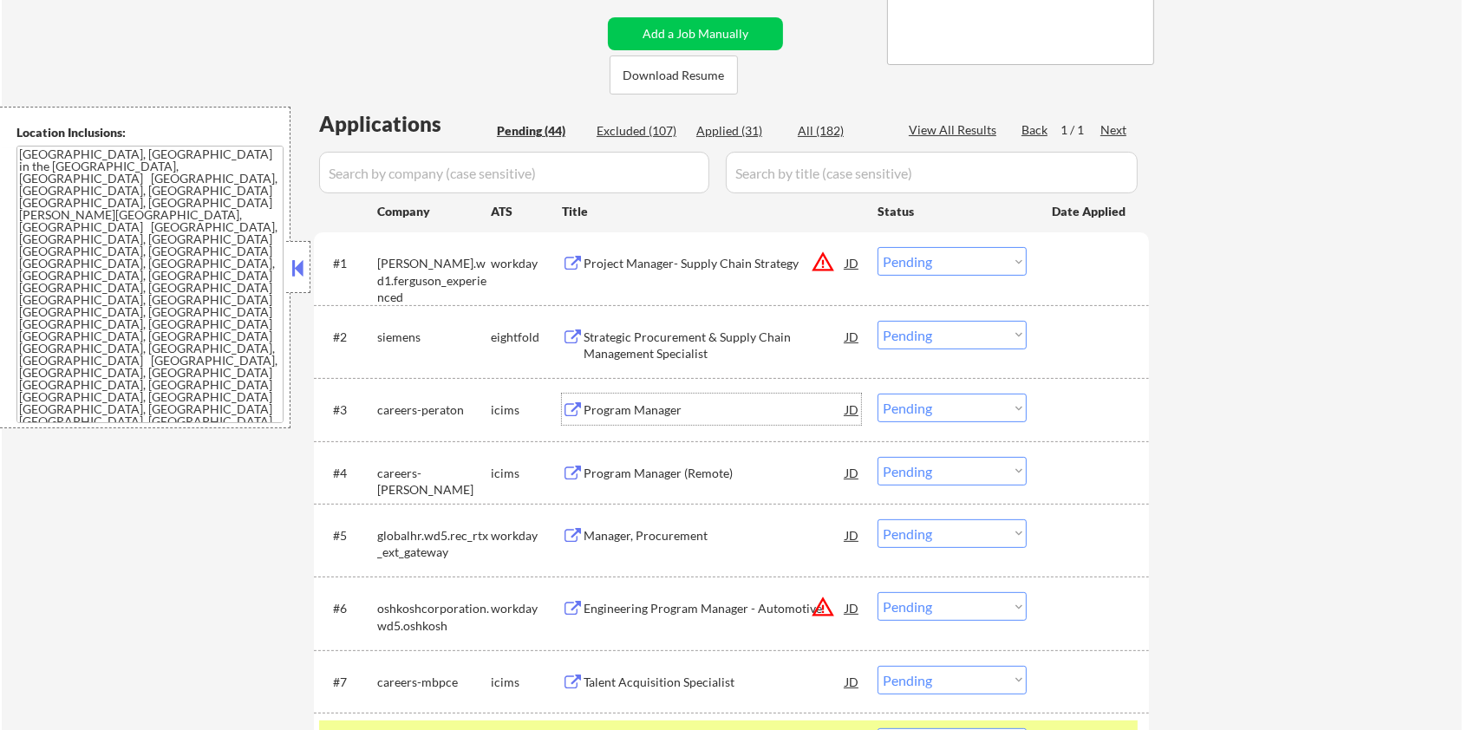
click at [707, 408] on div "Program Manager" at bounding box center [714, 409] width 262 height 17
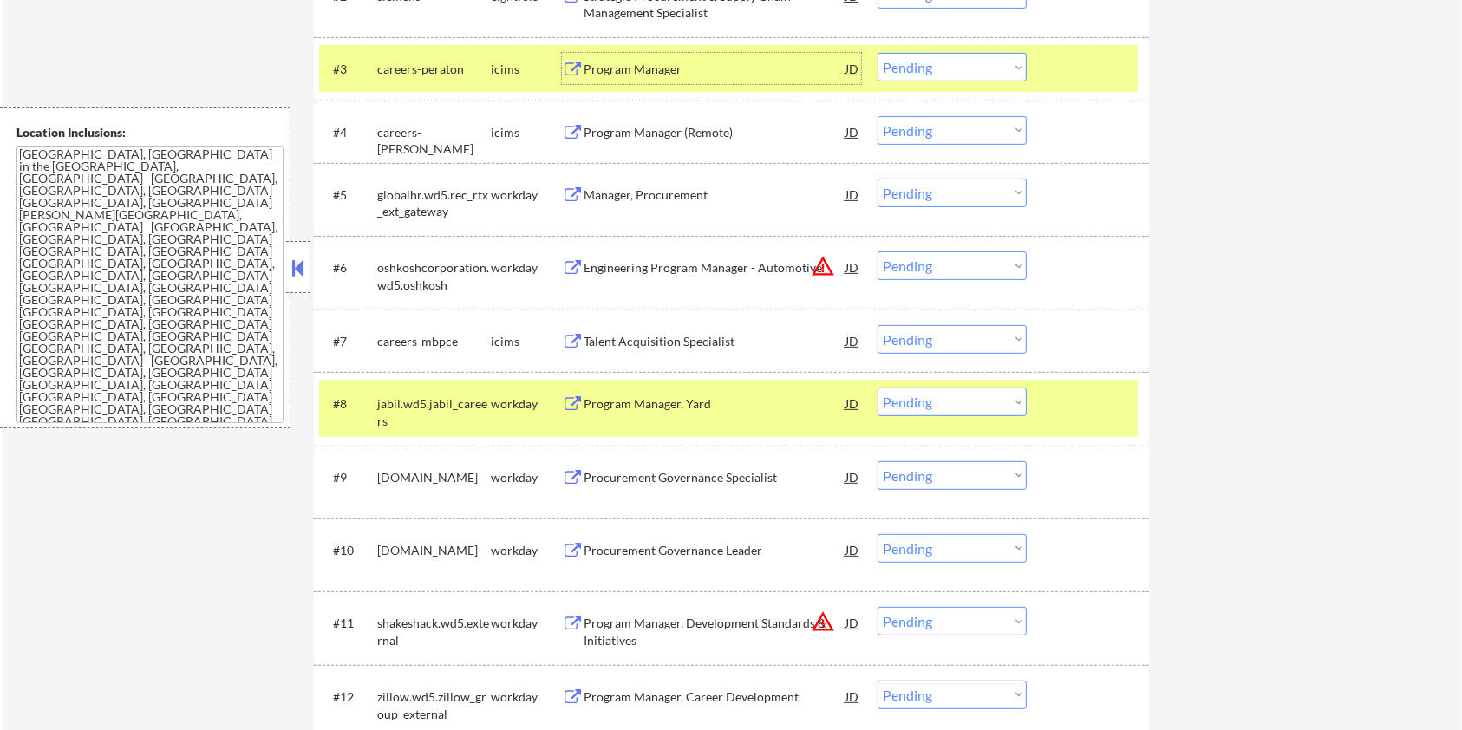
scroll to position [803, 0]
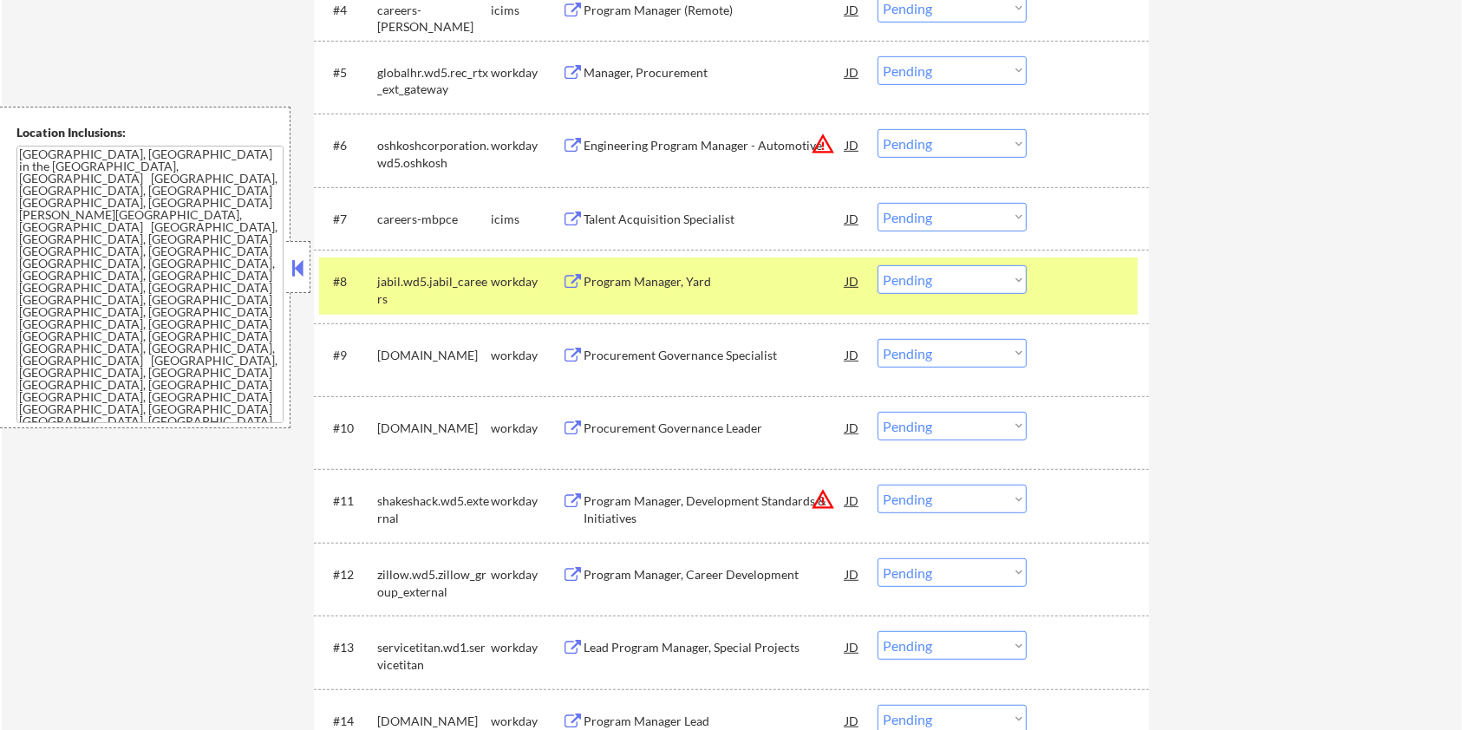
click at [673, 354] on div "Procurement Governance Specialist" at bounding box center [714, 355] width 262 height 17
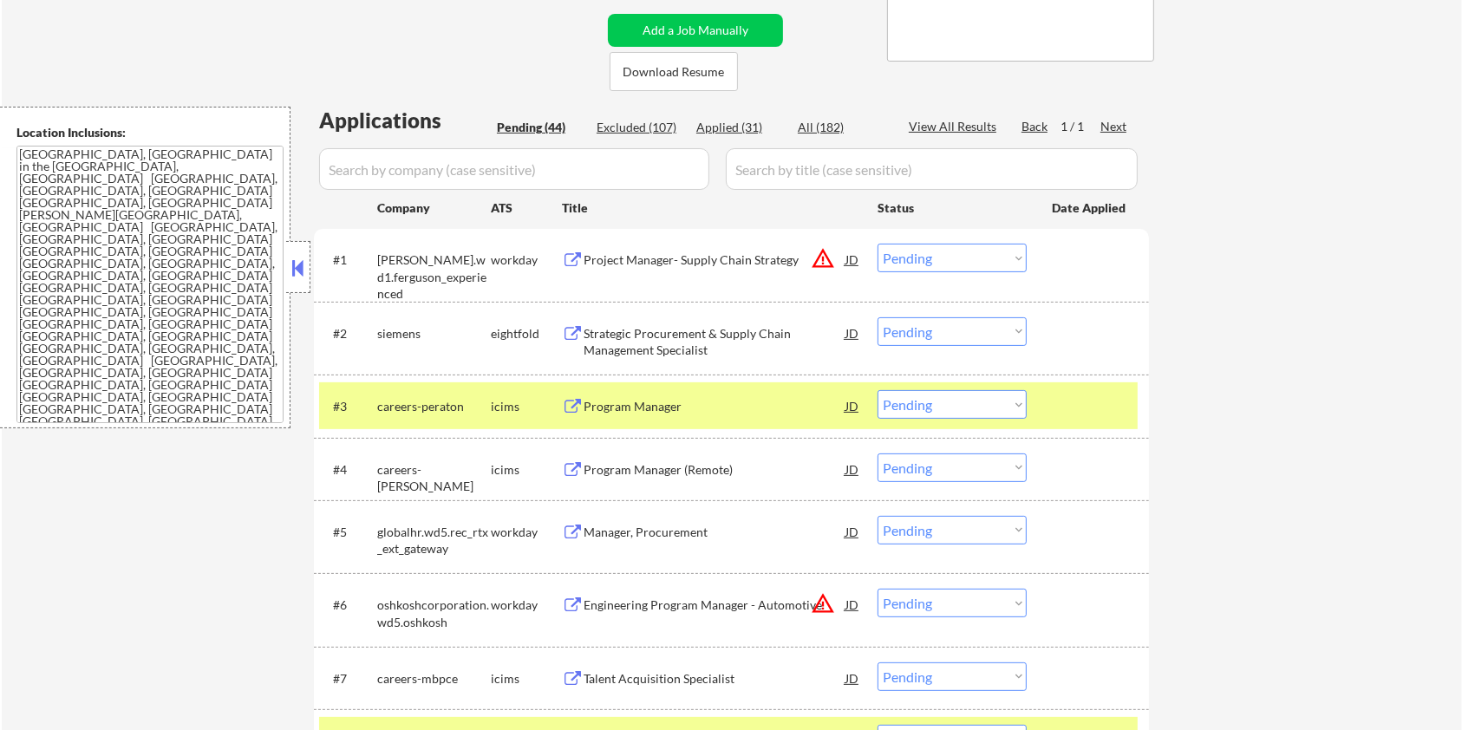
scroll to position [456, 0]
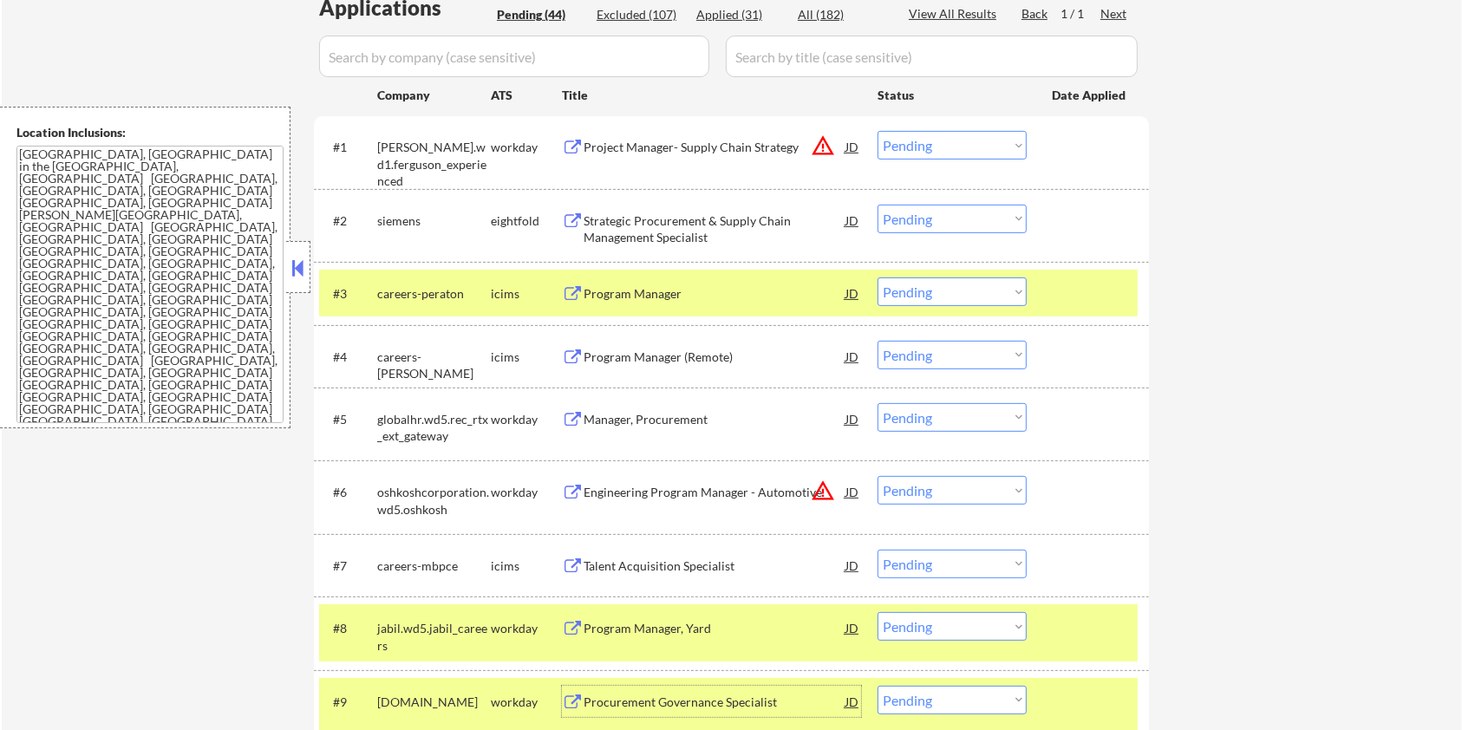
click at [683, 355] on div "Program Manager (Remote)" at bounding box center [714, 356] width 262 height 17
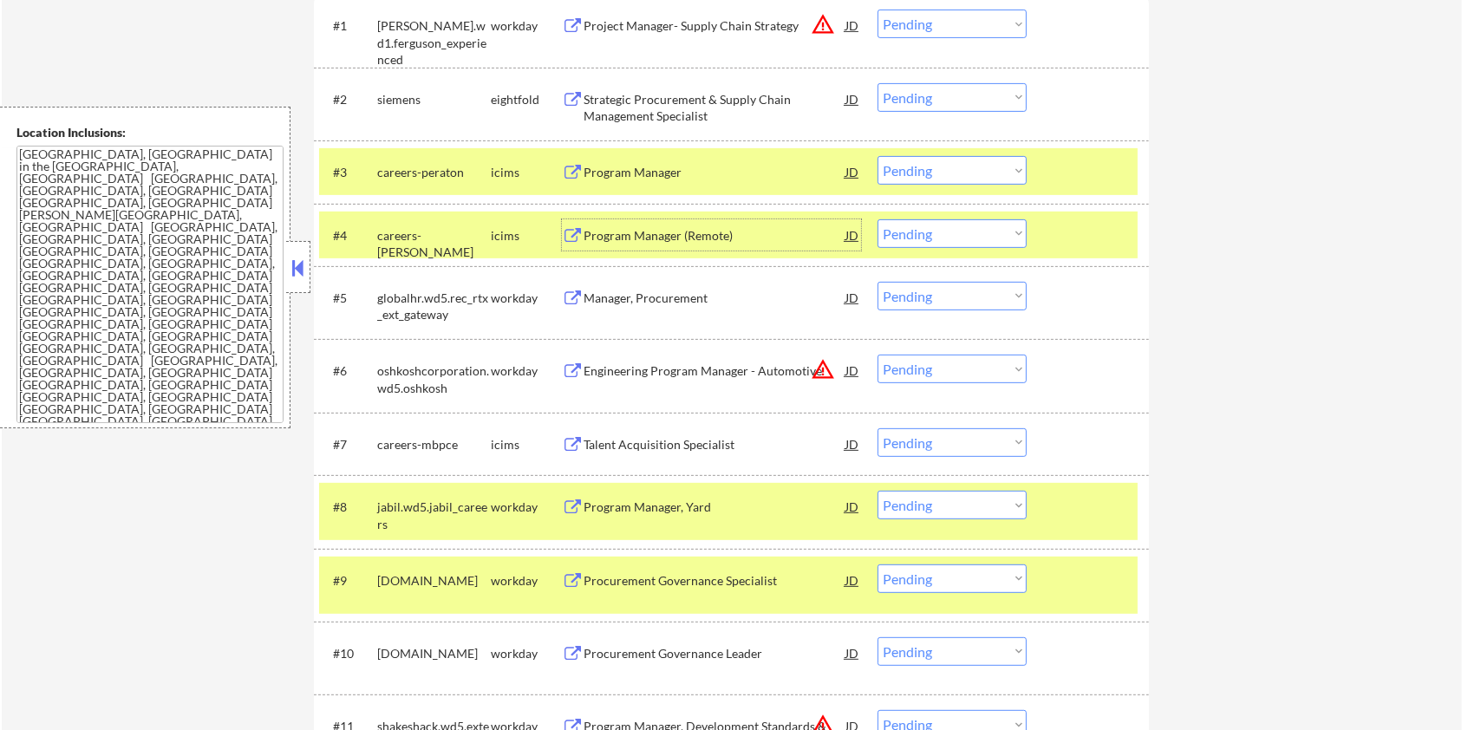
scroll to position [809, 0]
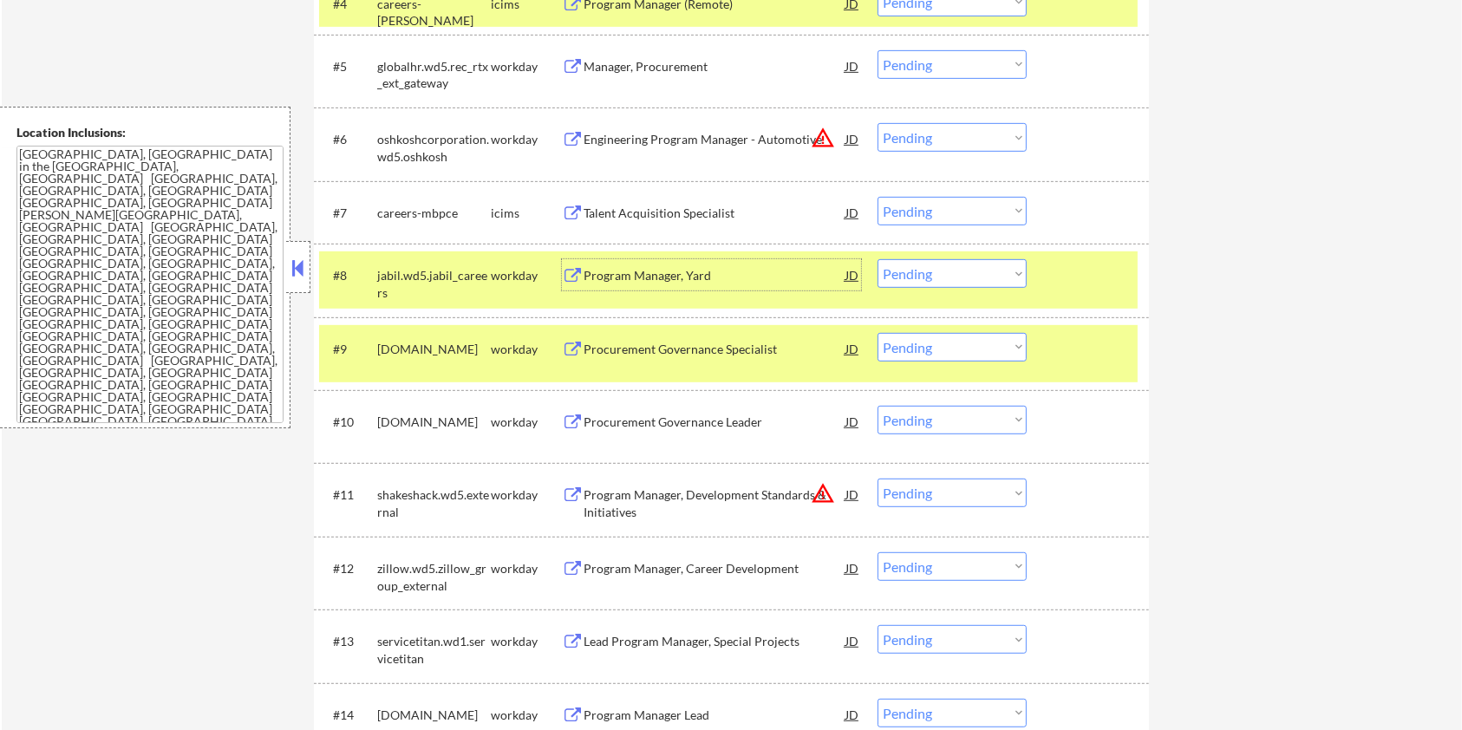
click at [622, 269] on div "Program Manager, Yard" at bounding box center [714, 275] width 262 height 17
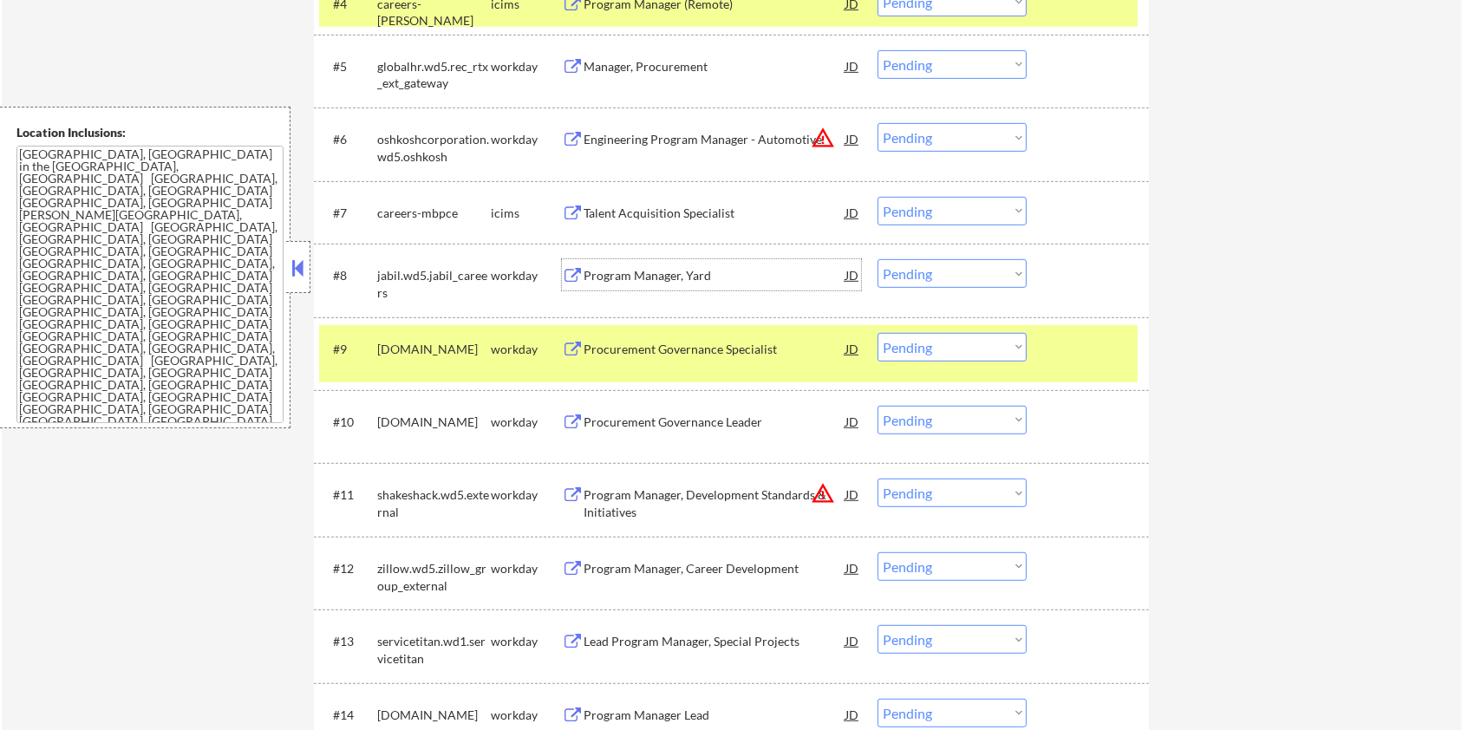
click at [978, 274] on select "Choose an option... Pending Applied Excluded (Questions) Excluded (Expired) Exc…" at bounding box center [951, 273] width 149 height 29
click at [877, 259] on select "Choose an option... Pending Applied Excluded (Questions) Excluded (Expired) Exc…" at bounding box center [951, 273] width 149 height 29
select select ""pending""
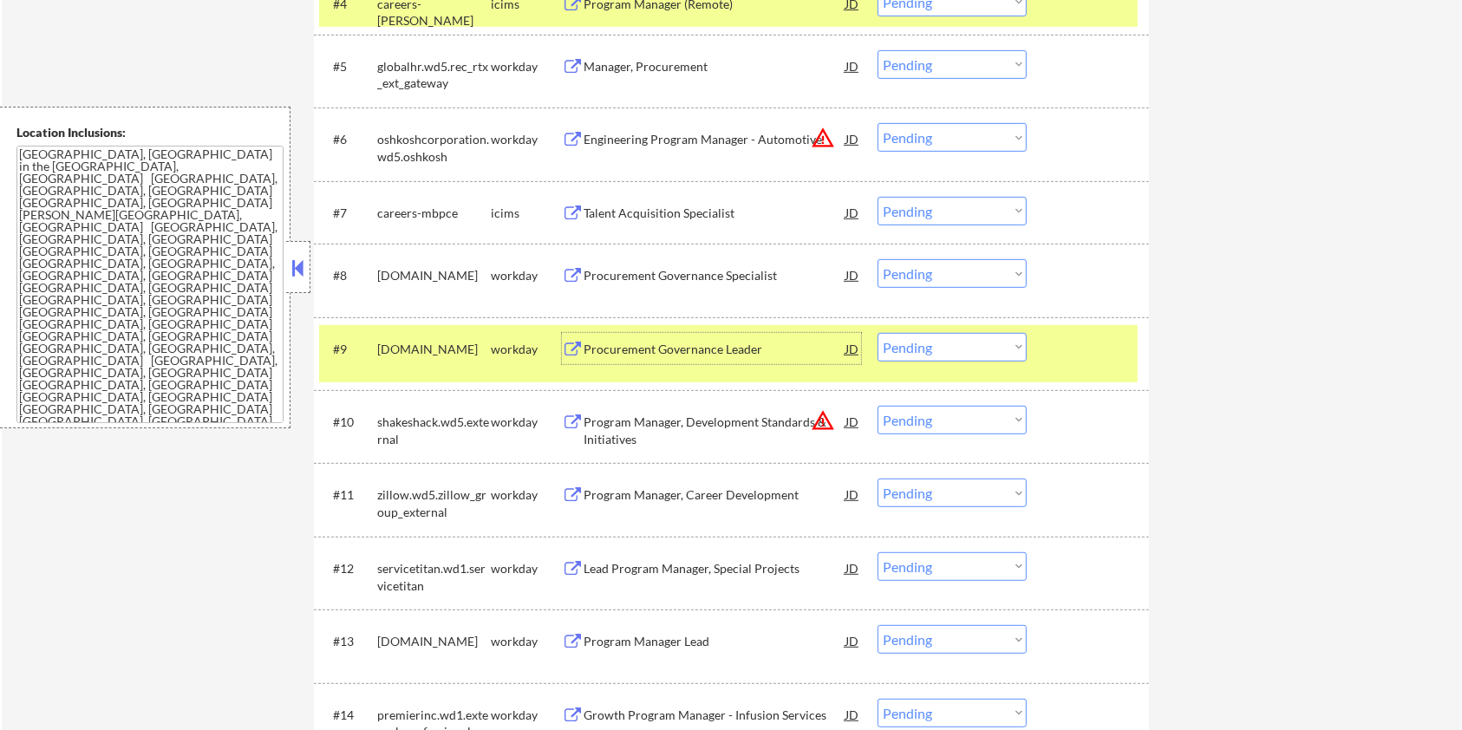
click at [705, 344] on div "Procurement Governance Leader" at bounding box center [714, 349] width 262 height 17
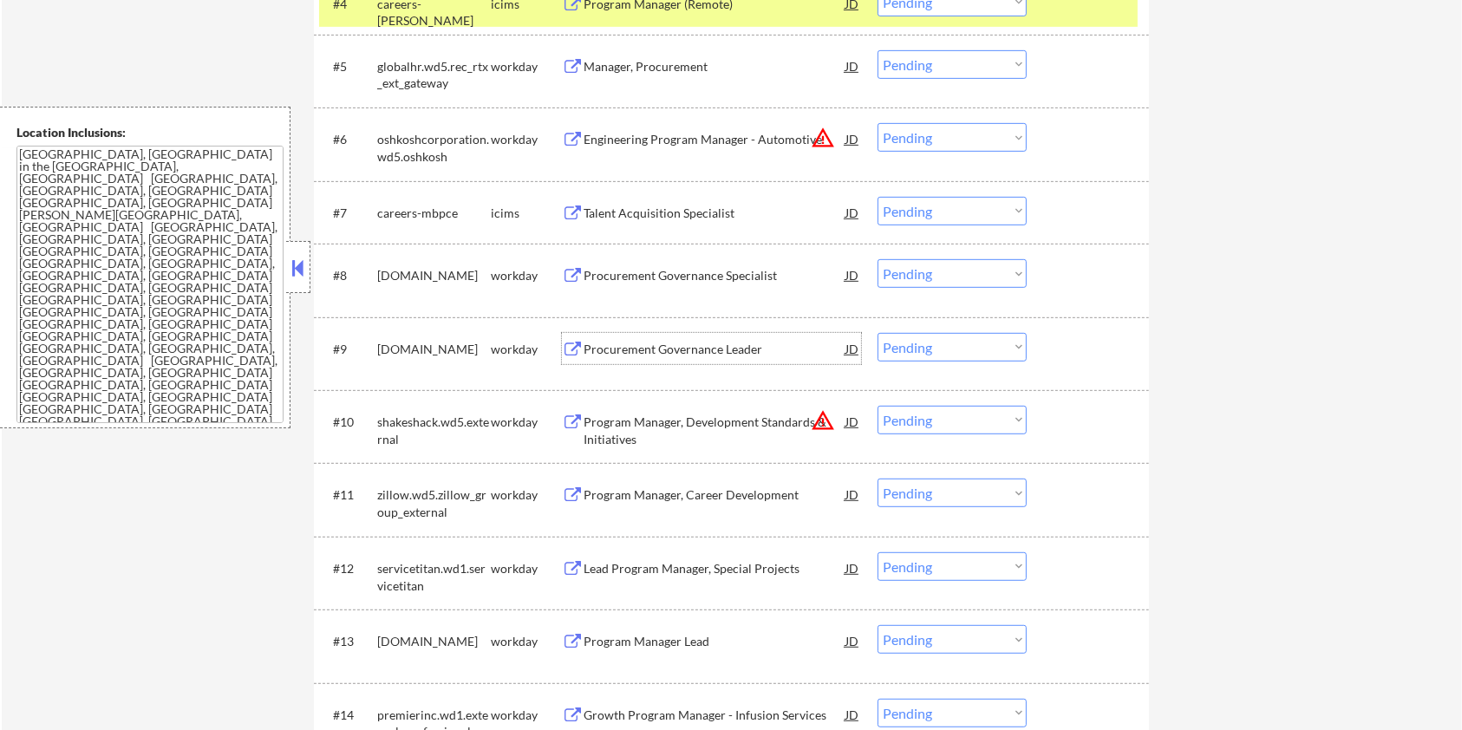
click at [921, 352] on select "Choose an option... Pending Applied Excluded (Questions) Excluded (Expired) Exc…" at bounding box center [951, 347] width 149 height 29
click at [877, 333] on select "Choose an option... Pending Applied Excluded (Questions) Excluded (Expired) Exc…" at bounding box center [951, 347] width 149 height 29
select select ""pending""
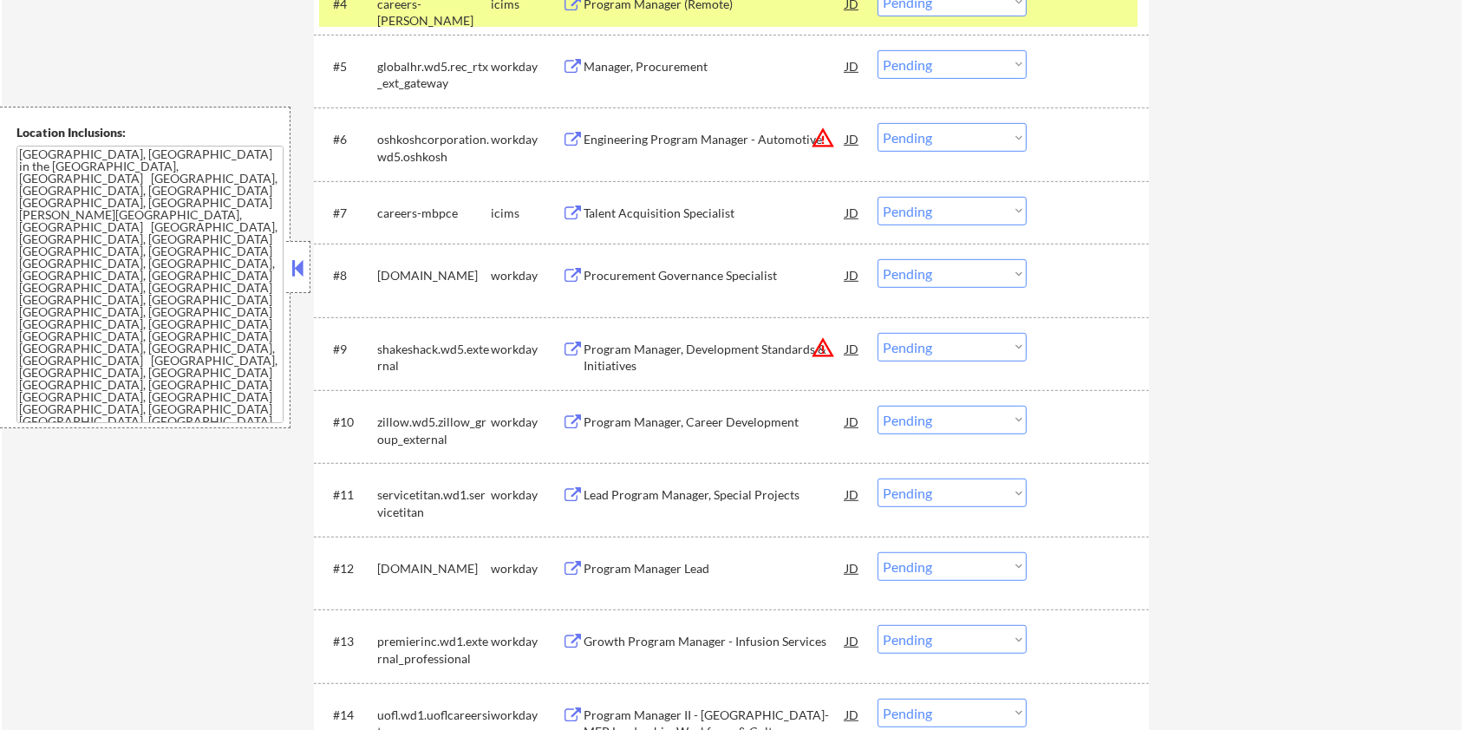
click at [655, 428] on div "Program Manager, Career Development" at bounding box center [714, 421] width 262 height 17
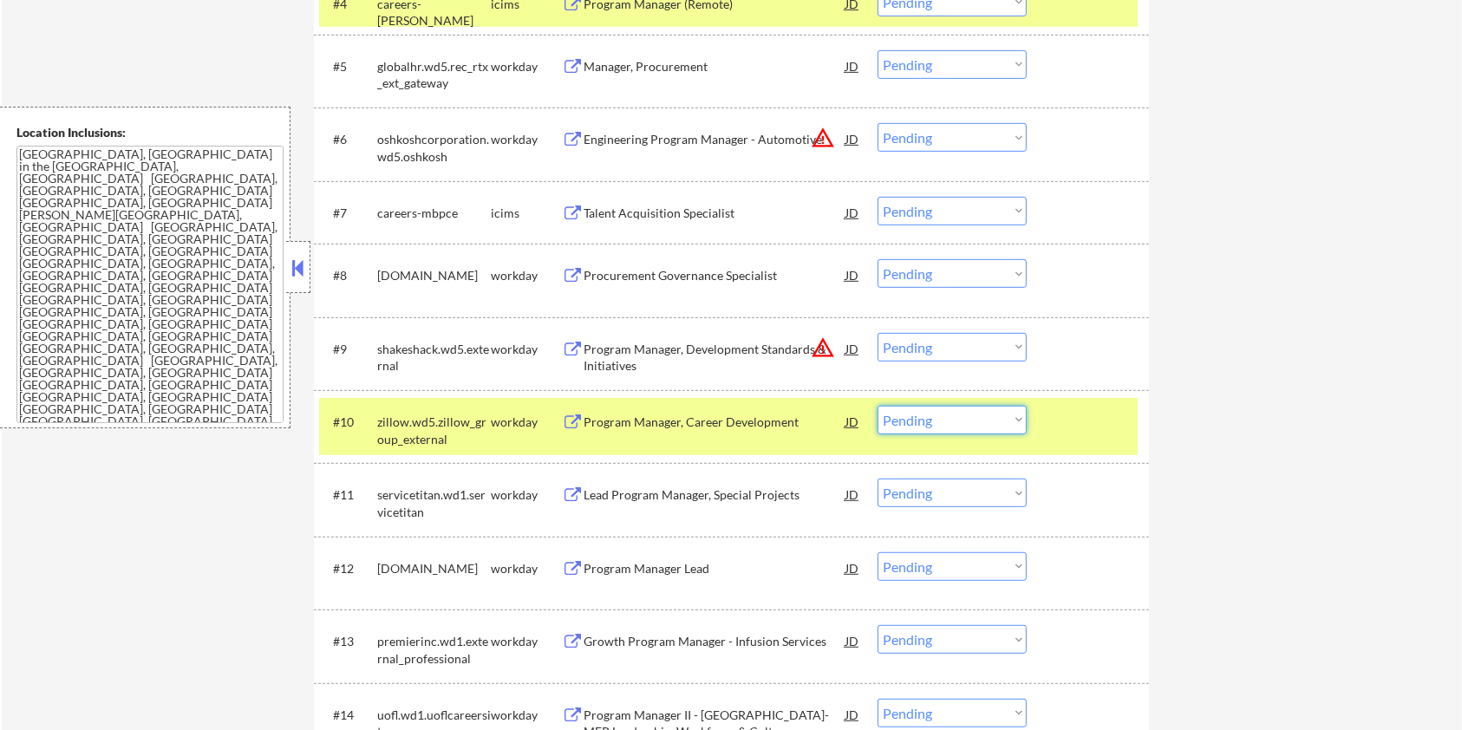
click at [996, 413] on select "Choose an option... Pending Applied Excluded (Questions) Excluded (Expired) Exc…" at bounding box center [951, 420] width 149 height 29
click at [877, 406] on select "Choose an option... Pending Applied Excluded (Questions) Excluded (Expired) Exc…" at bounding box center [951, 420] width 149 height 29
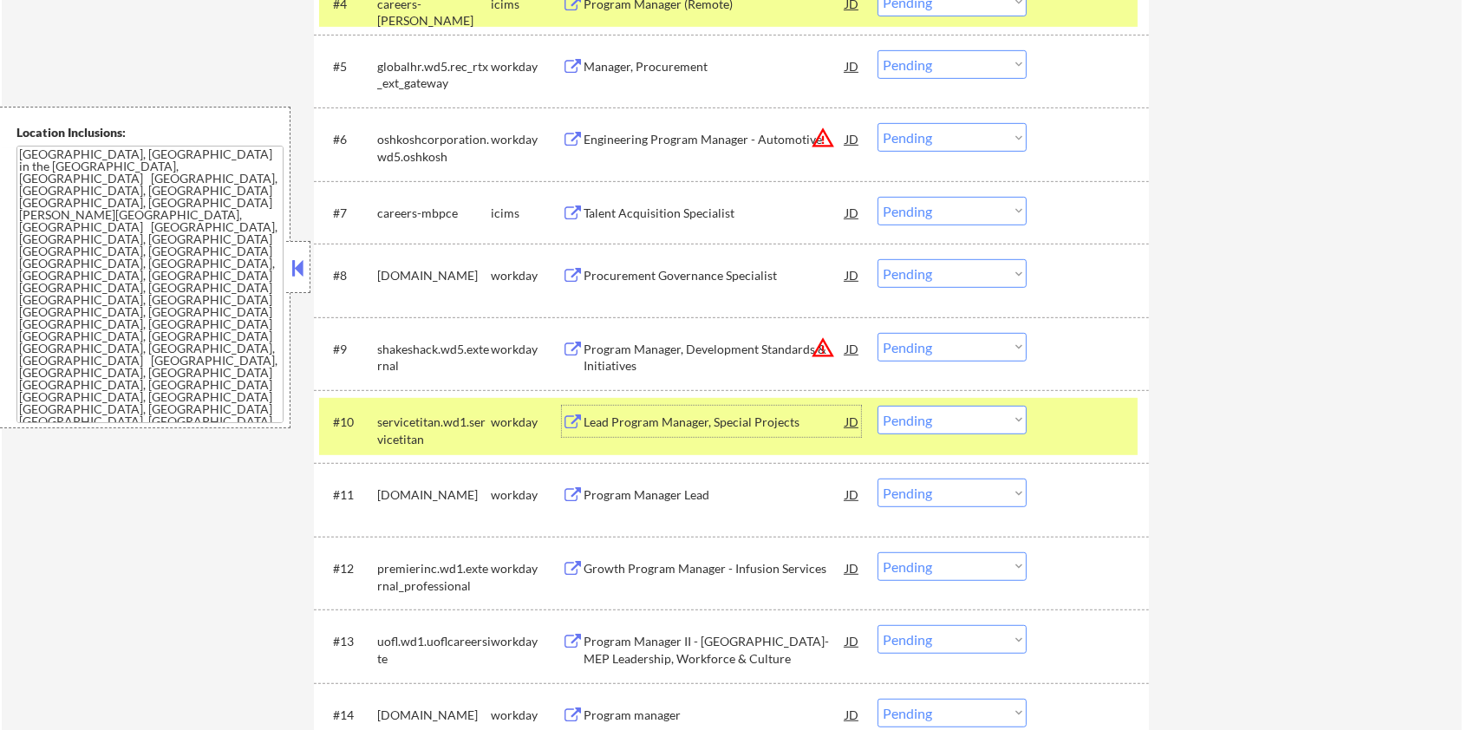
click at [710, 426] on div "Lead Program Manager, Special Projects" at bounding box center [714, 421] width 262 height 17
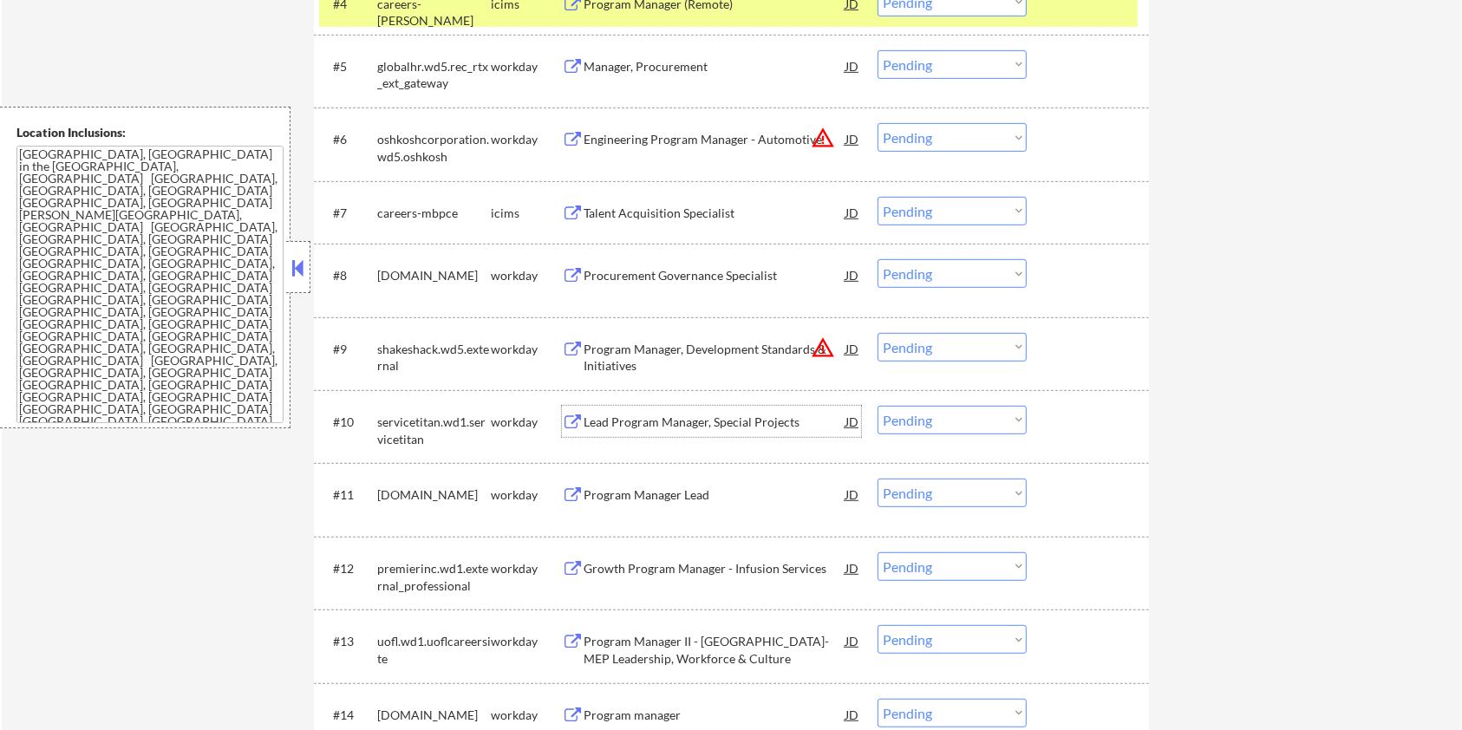
click at [928, 428] on select "Choose an option... Pending Applied Excluded (Questions) Excluded (Expired) Exc…" at bounding box center [951, 420] width 149 height 29
click at [877, 406] on select "Choose an option... Pending Applied Excluded (Questions) Excluded (Expired) Exc…" at bounding box center [951, 420] width 149 height 29
select select ""pending""
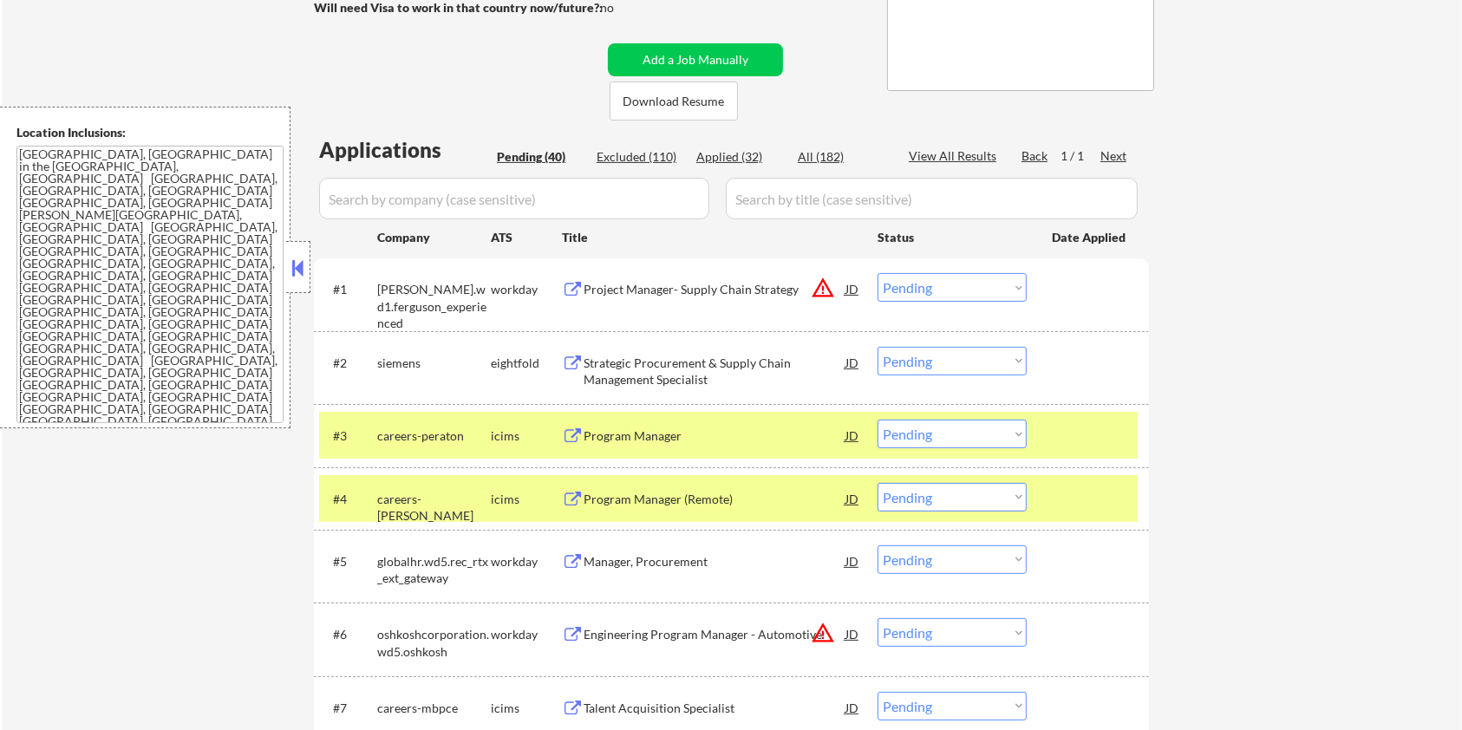
scroll to position [462, 0]
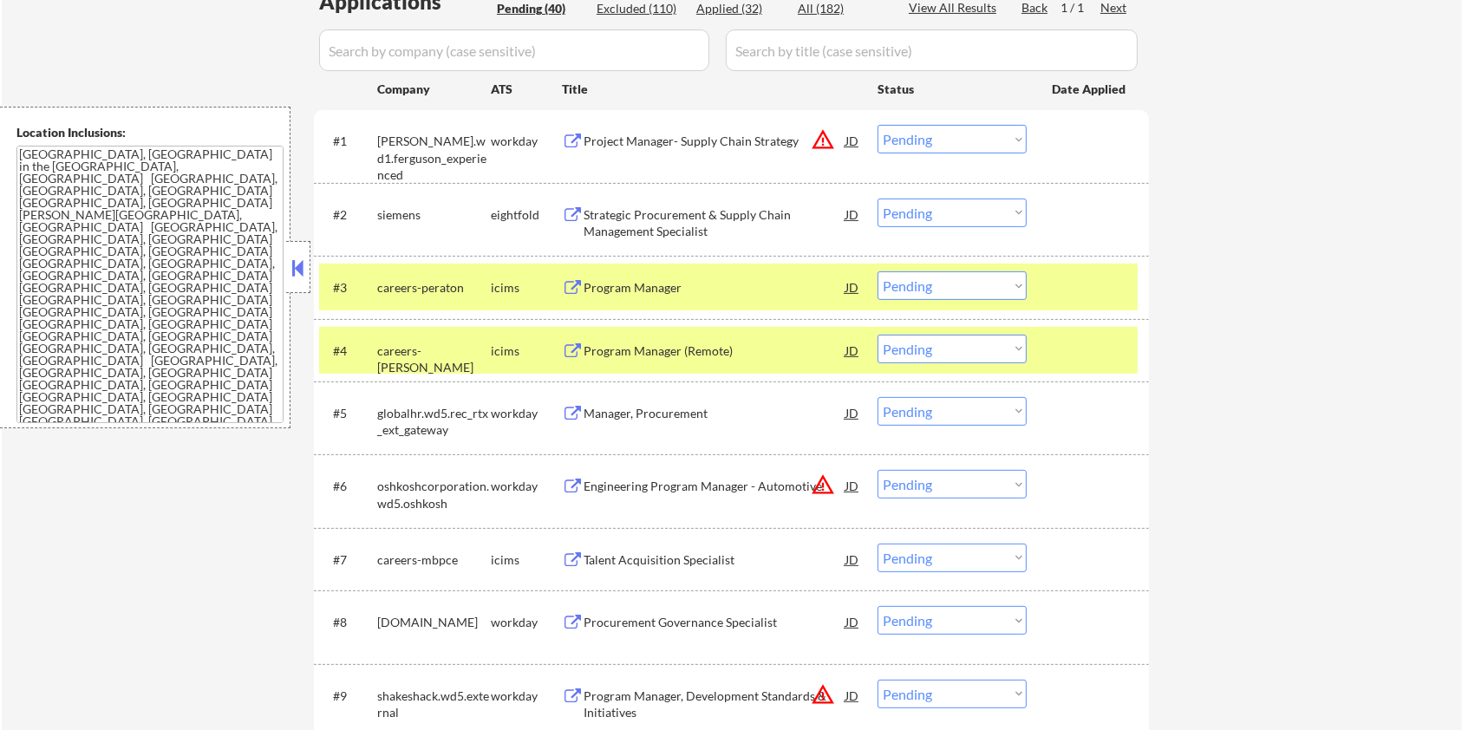
click at [631, 415] on div "Manager, Procurement" at bounding box center [714, 413] width 262 height 17
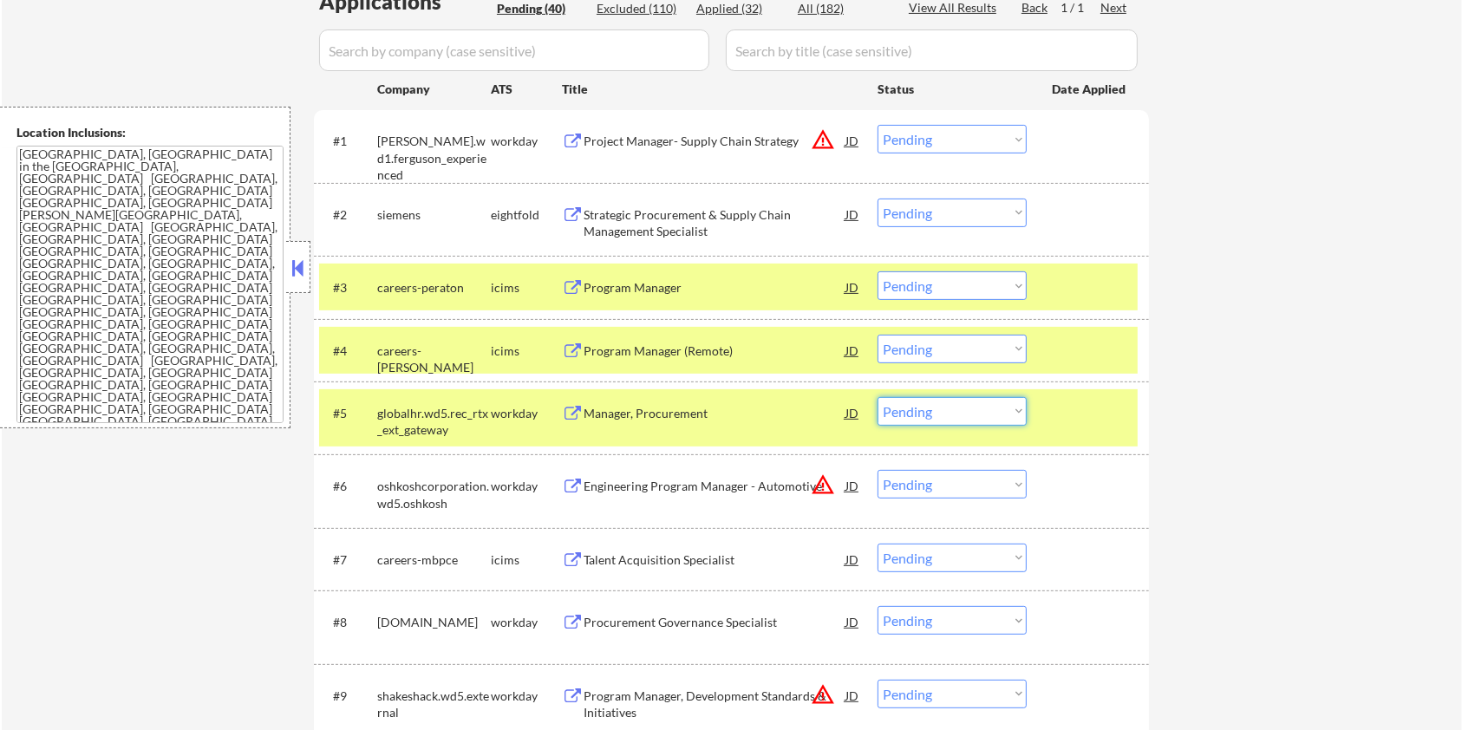
click at [1008, 406] on select "Choose an option... Pending Applied Excluded (Questions) Excluded (Expired) Exc…" at bounding box center [951, 411] width 149 height 29
click at [877, 397] on select "Choose an option... Pending Applied Excluded (Questions) Excluded (Expired) Exc…" at bounding box center [951, 411] width 149 height 29
select select ""pending""
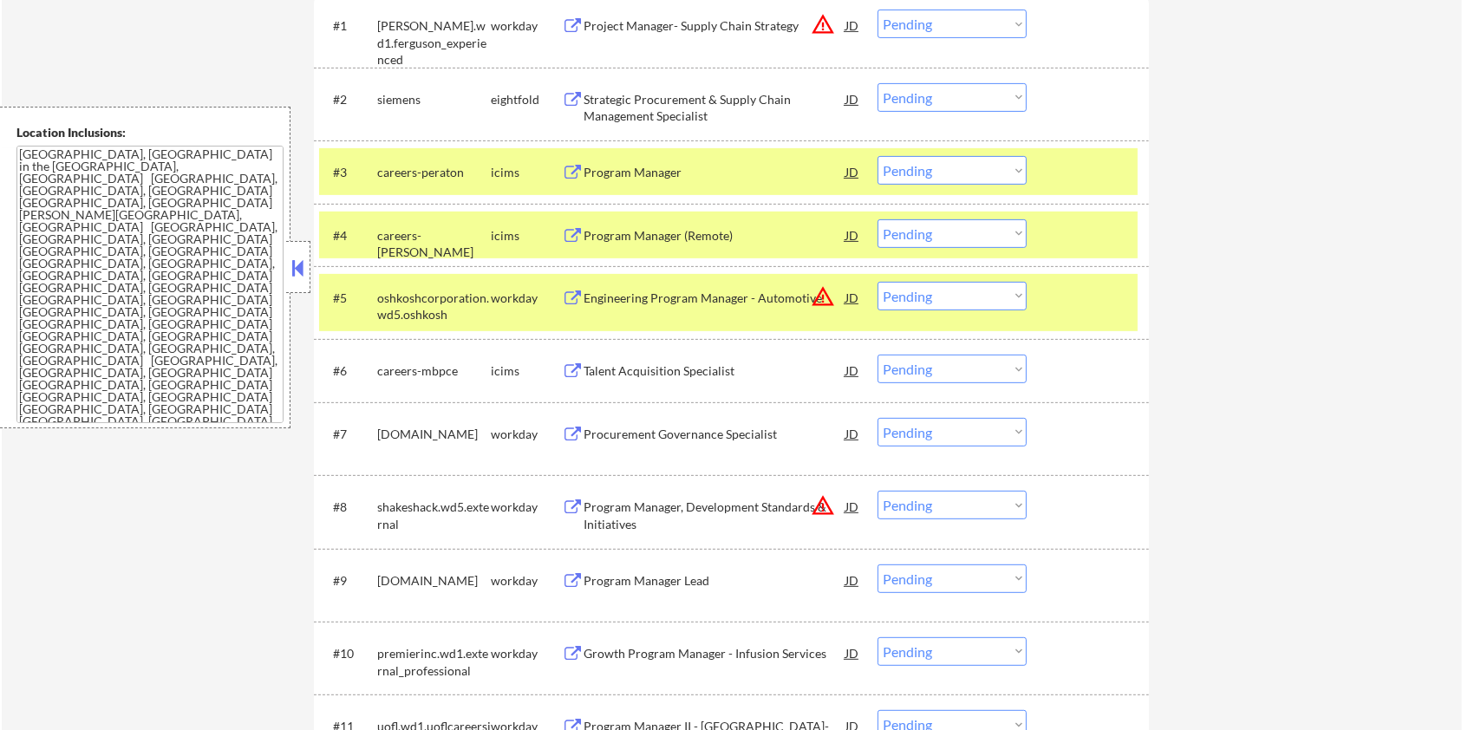
scroll to position [693, 0]
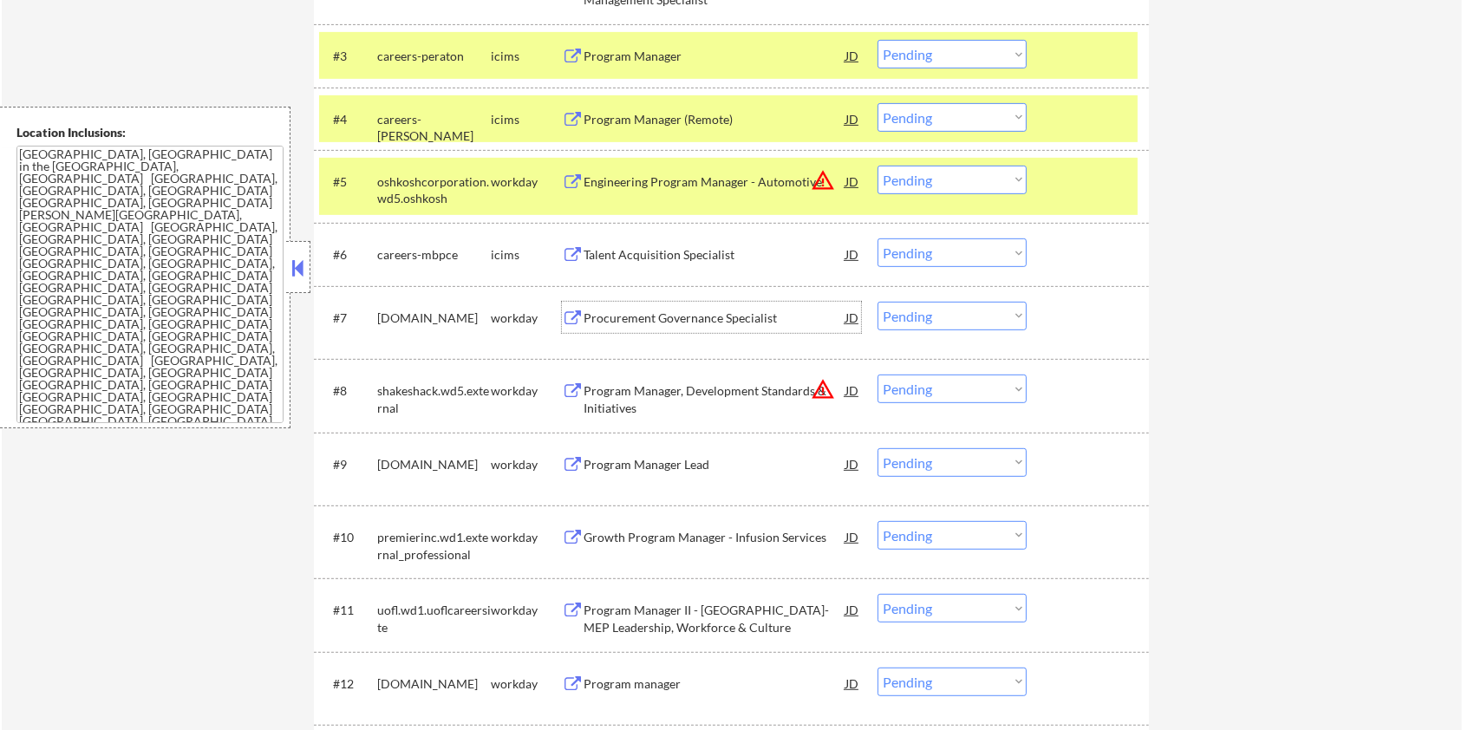
click at [642, 310] on div "Procurement Governance Specialist" at bounding box center [714, 317] width 262 height 17
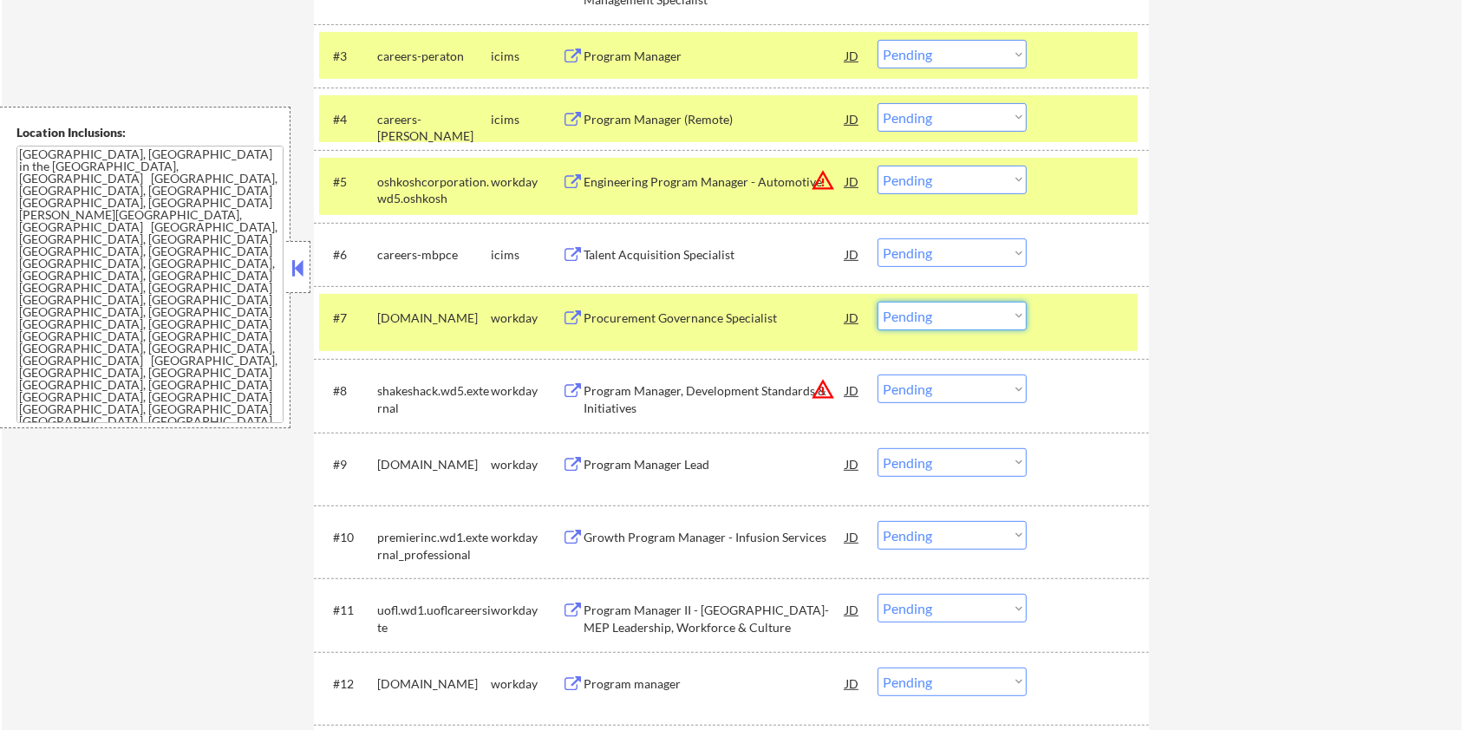
click at [987, 314] on select "Choose an option... Pending Applied Excluded (Questions) Excluded (Expired) Exc…" at bounding box center [951, 316] width 149 height 29
click at [877, 302] on select "Choose an option... Pending Applied Excluded (Questions) Excluded (Expired) Exc…" at bounding box center [951, 316] width 149 height 29
select select ""pending""
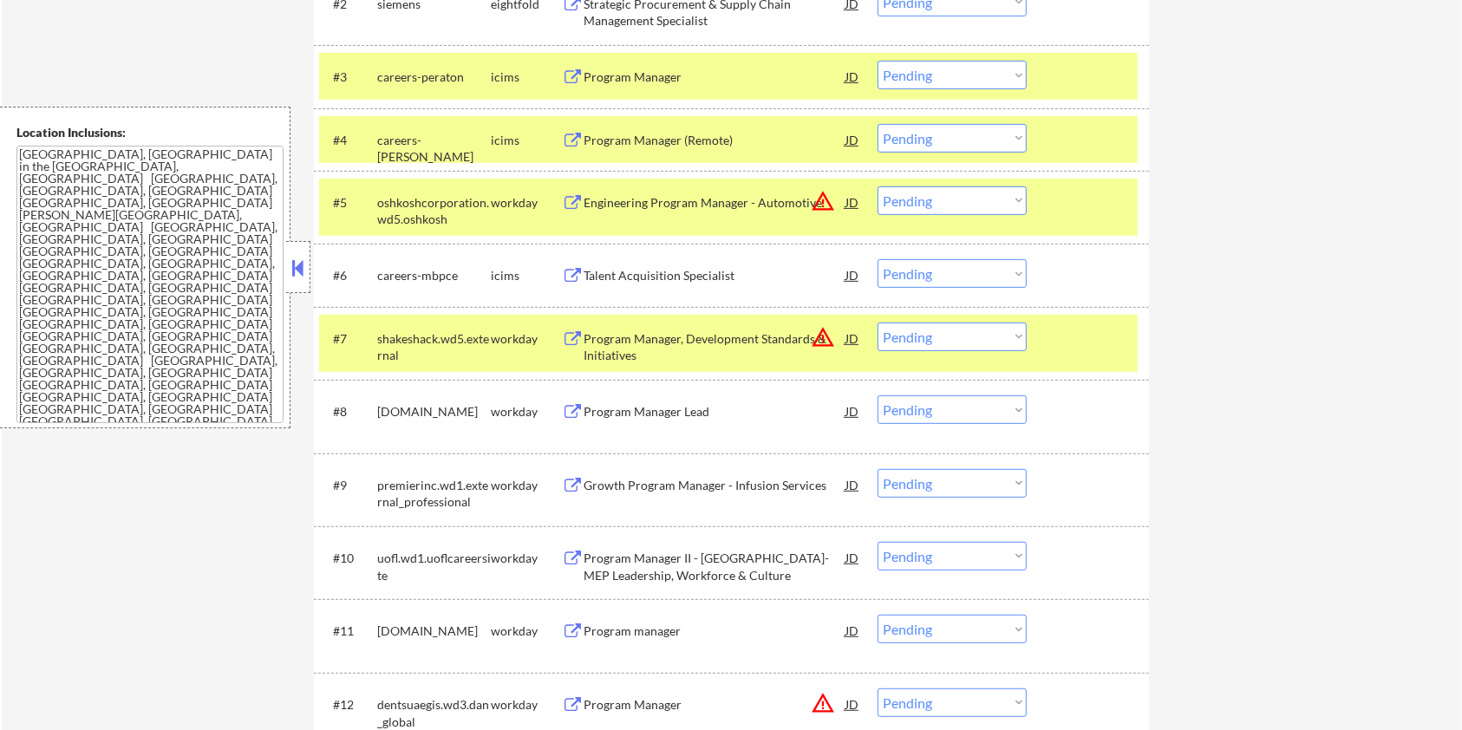
scroll to position [809, 0]
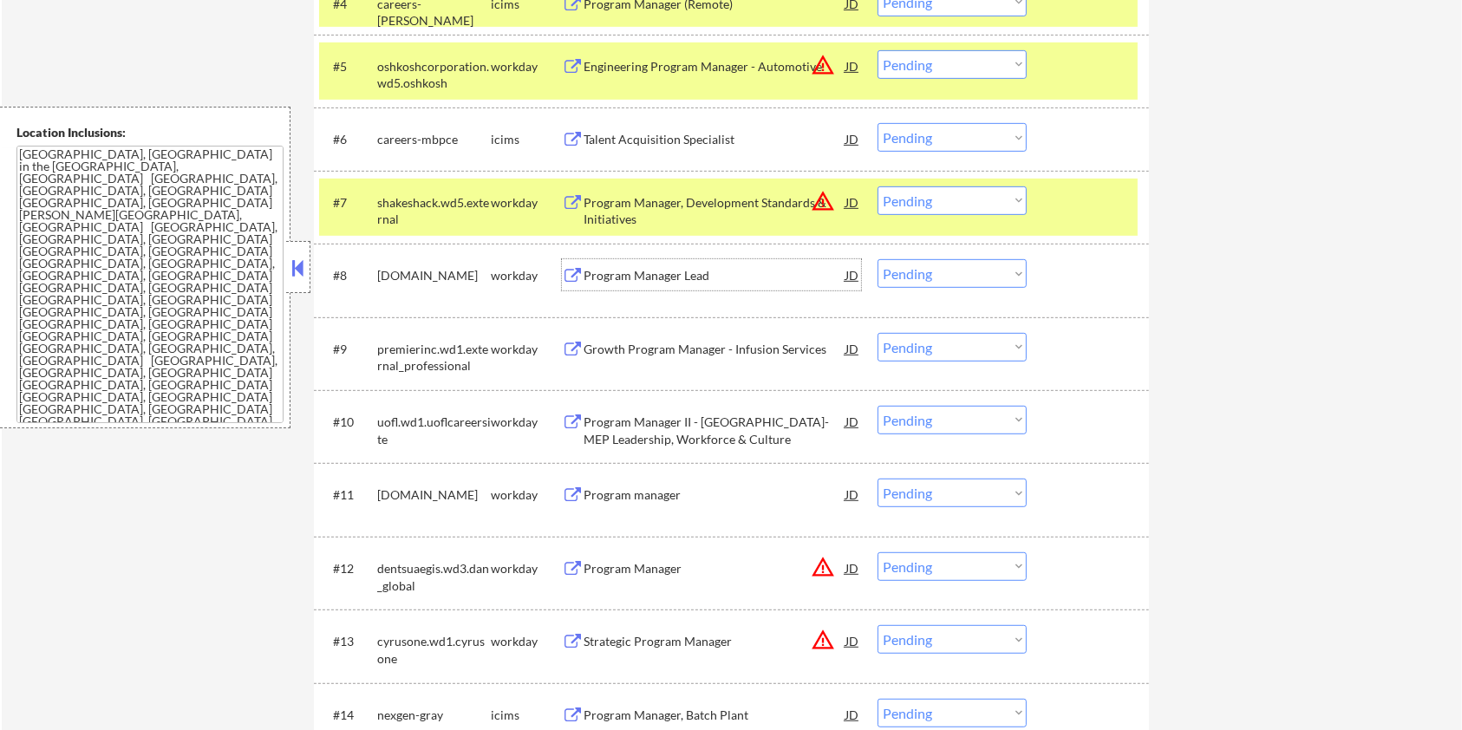
click at [627, 277] on div "Program Manager Lead" at bounding box center [714, 275] width 262 height 17
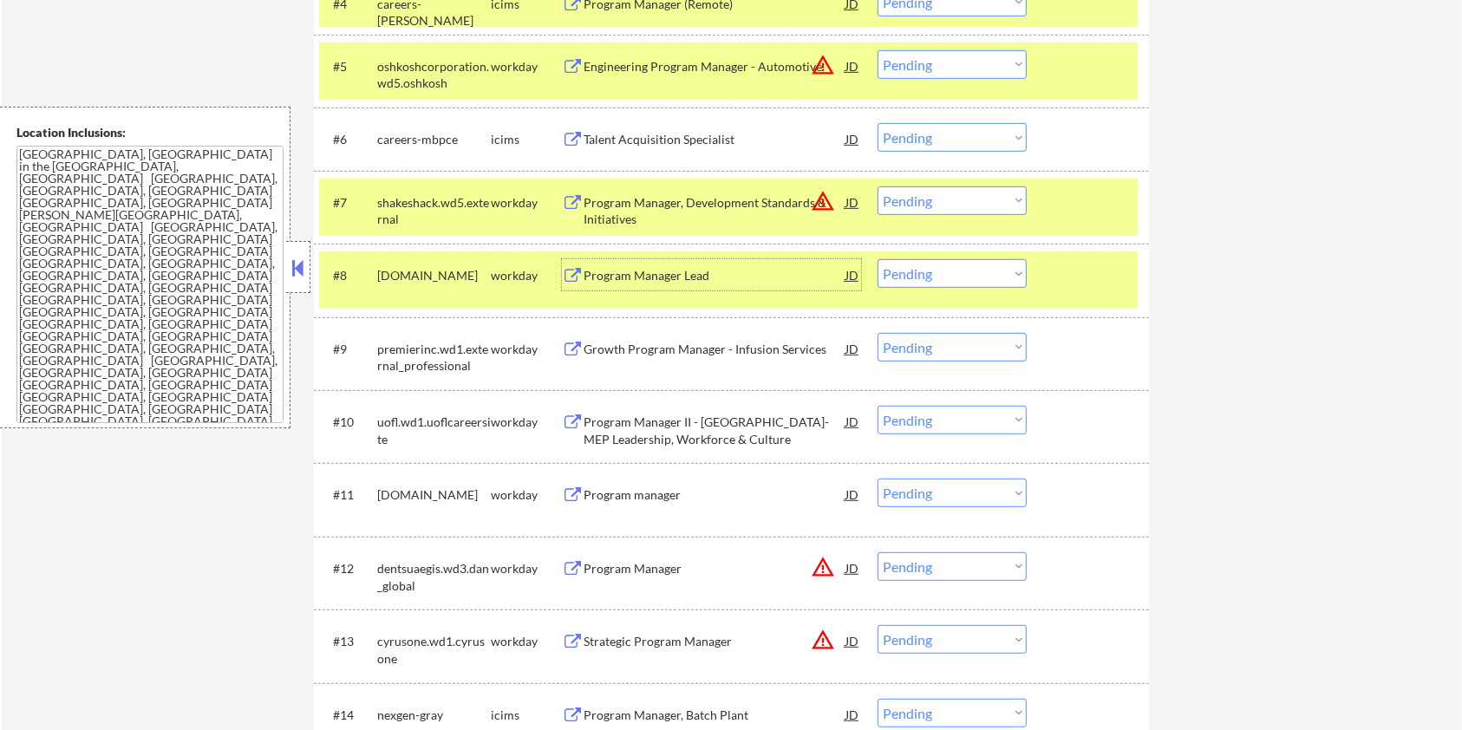
click at [963, 271] on select "Choose an option... Pending Applied Excluded (Questions) Excluded (Expired) Exc…" at bounding box center [951, 273] width 149 height 29
click at [877, 259] on select "Choose an option... Pending Applied Excluded (Questions) Excluded (Expired) Exc…" at bounding box center [951, 273] width 149 height 29
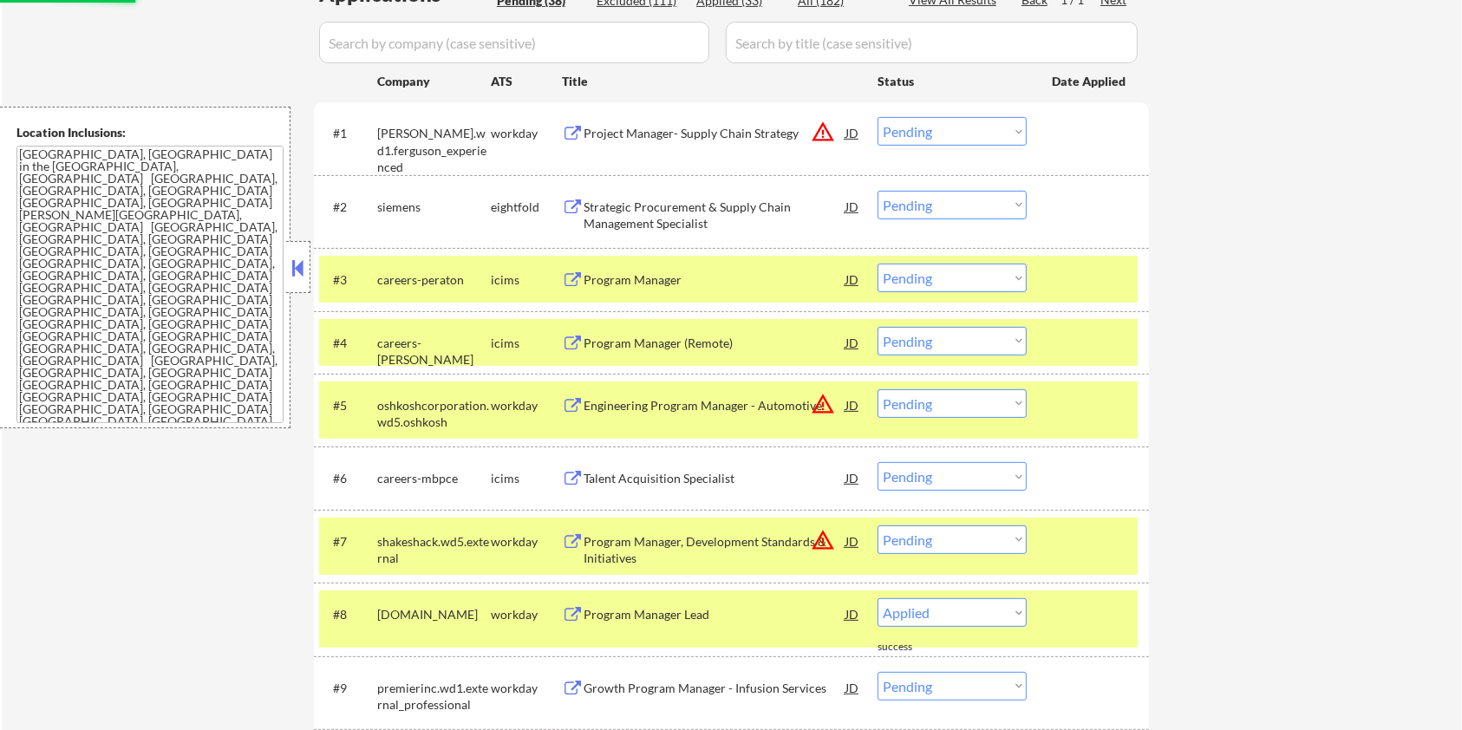
select select ""pending""
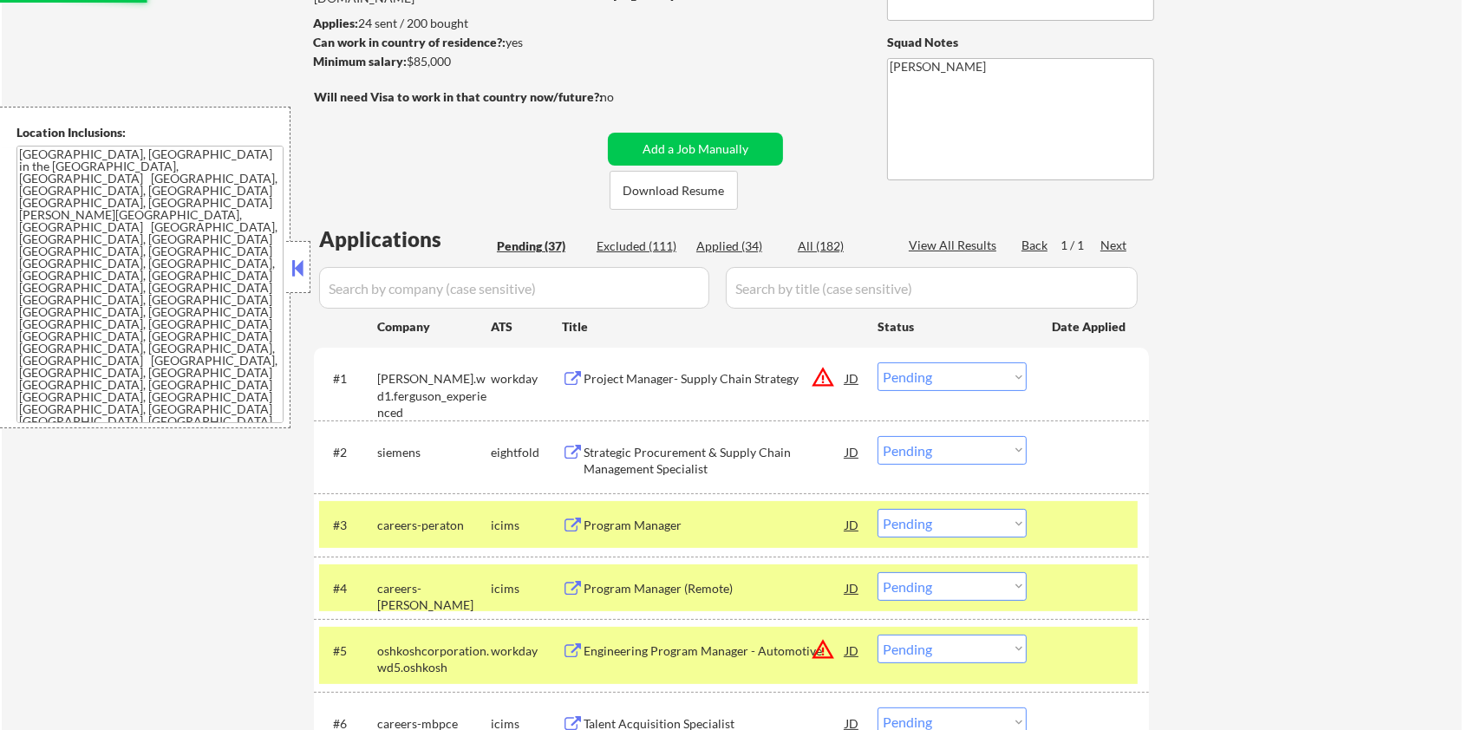
scroll to position [115, 0]
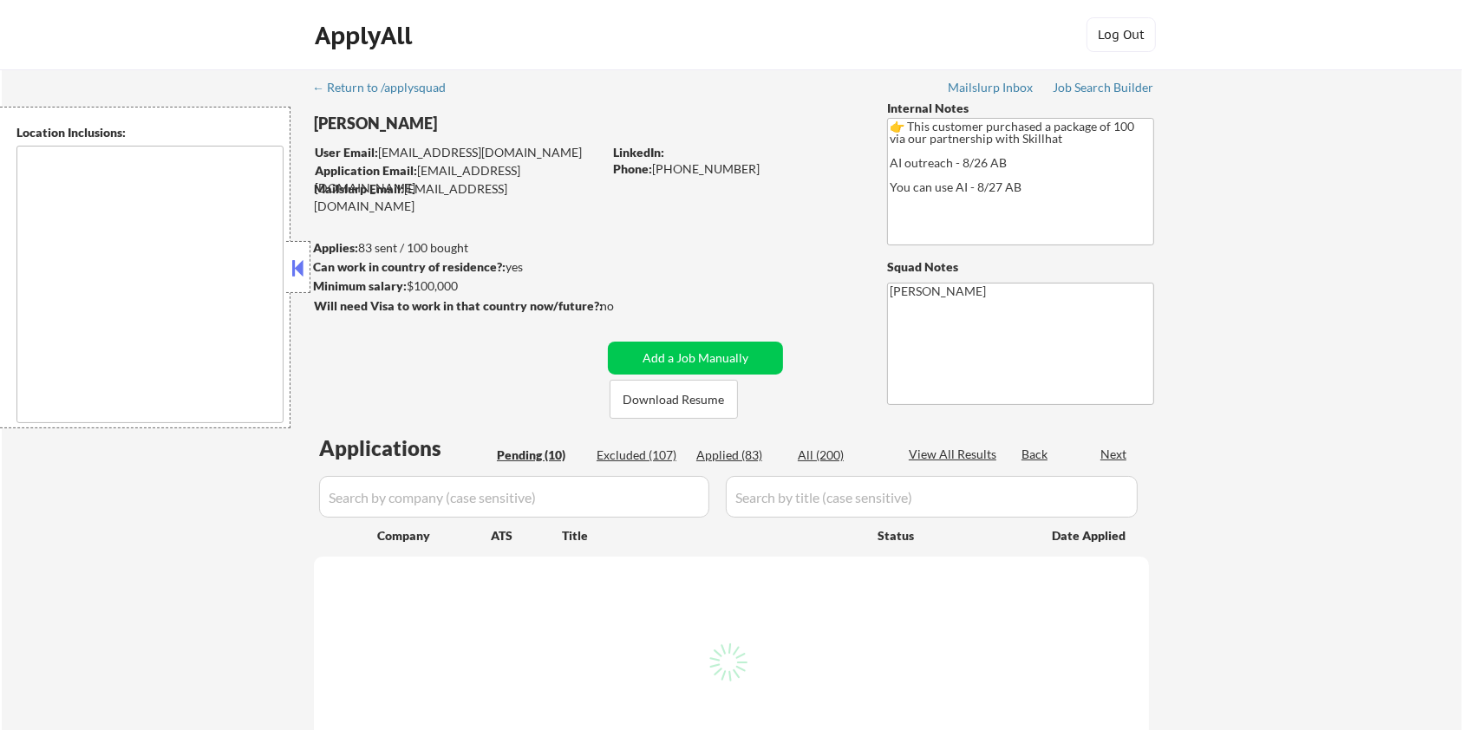
select select ""pending""
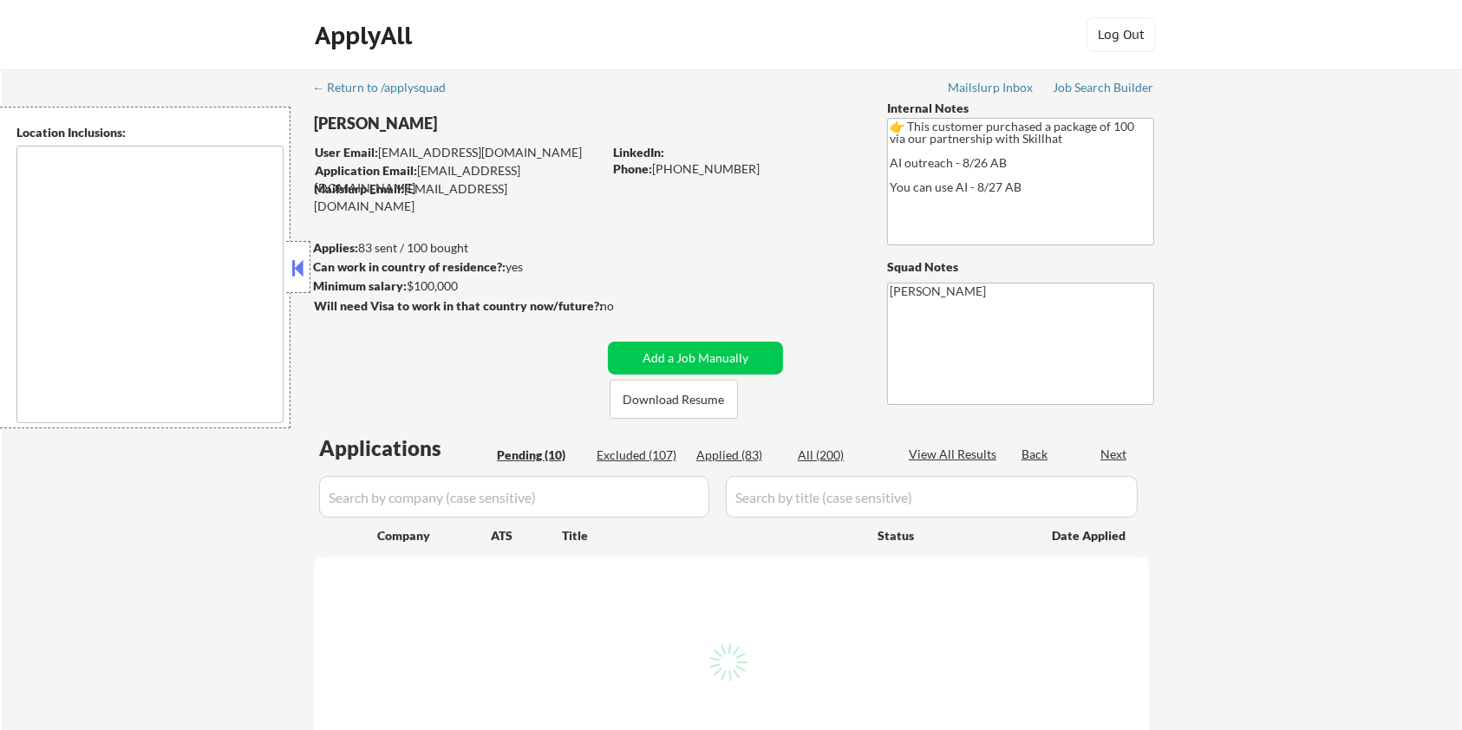
select select ""pending""
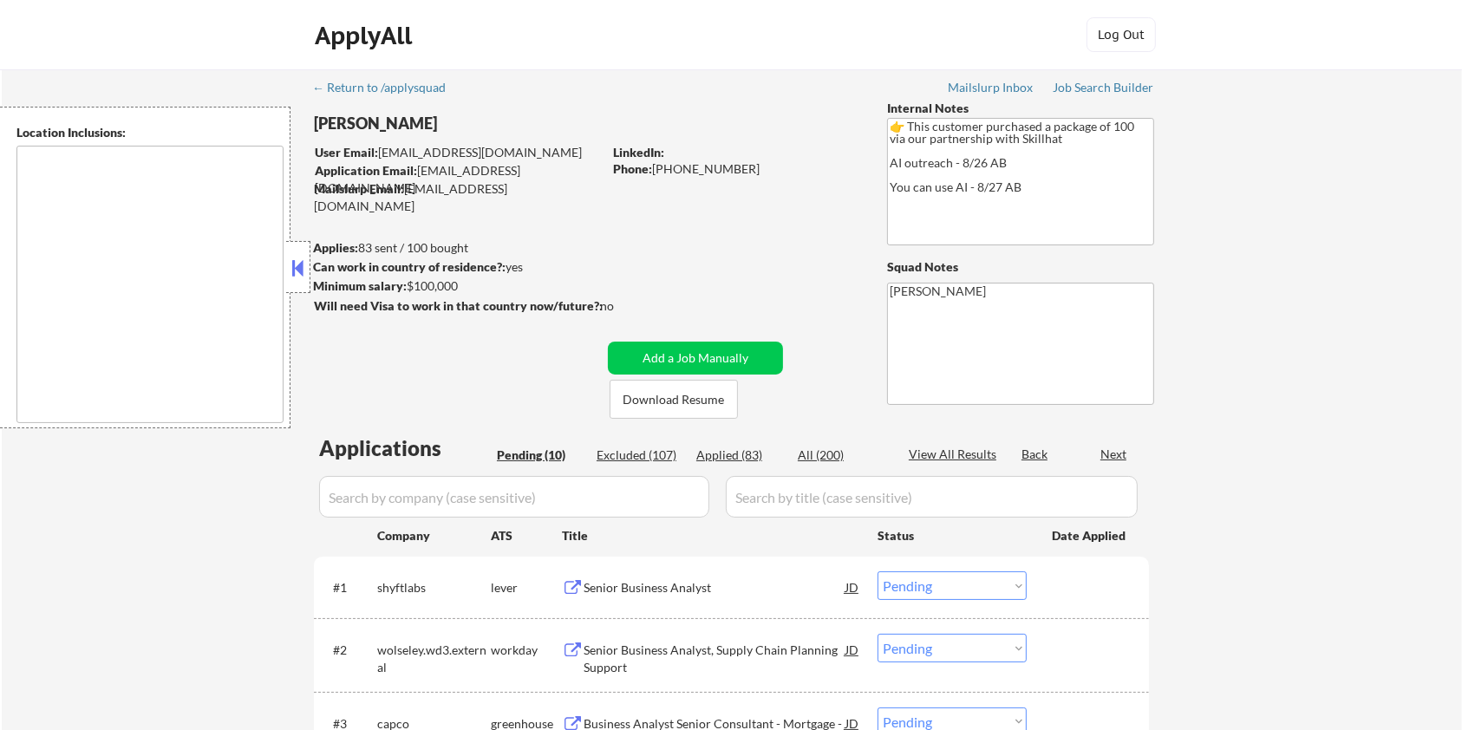
type textarea "Toronto, ON Mississauga, ON Brampton, ON Markham, ON Vaughan, ON Richmond Hill,…"
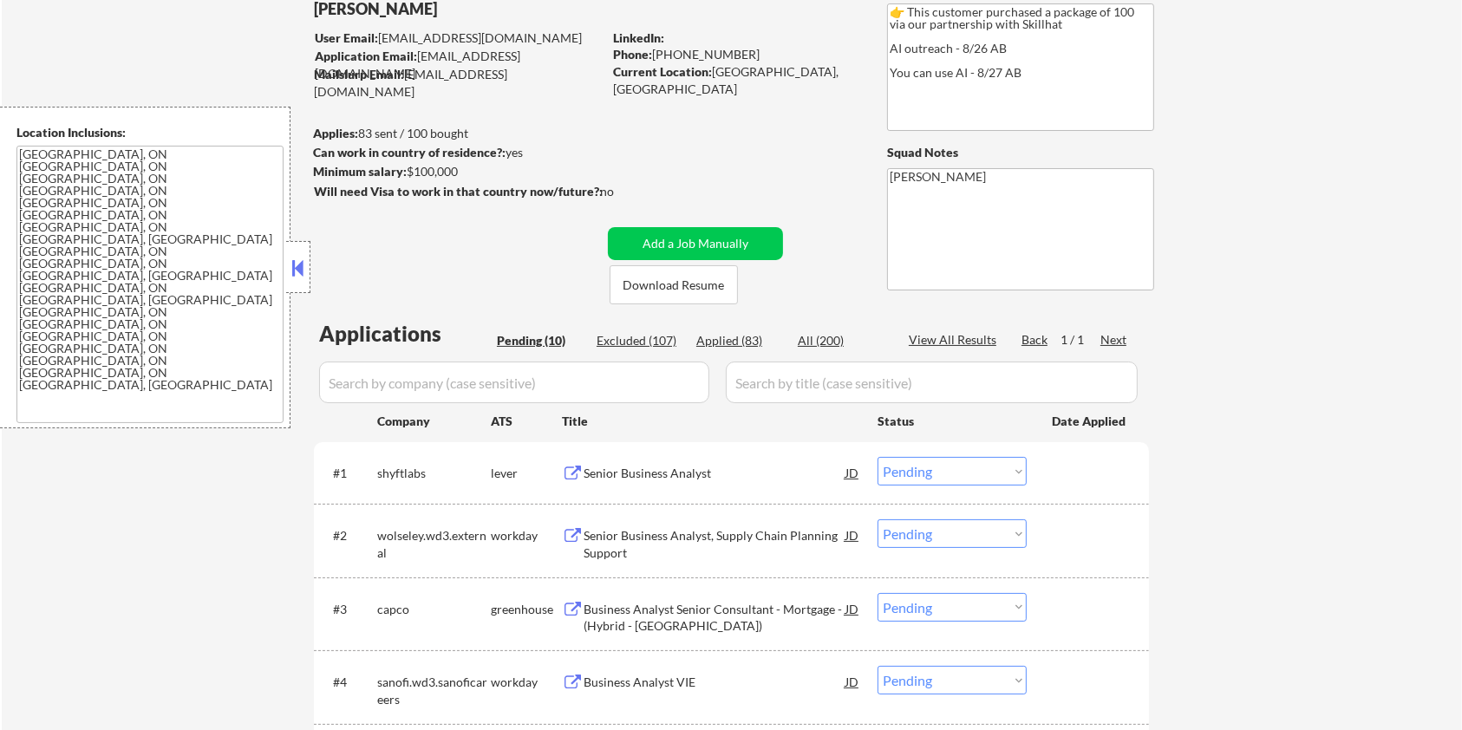
scroll to position [231, 0]
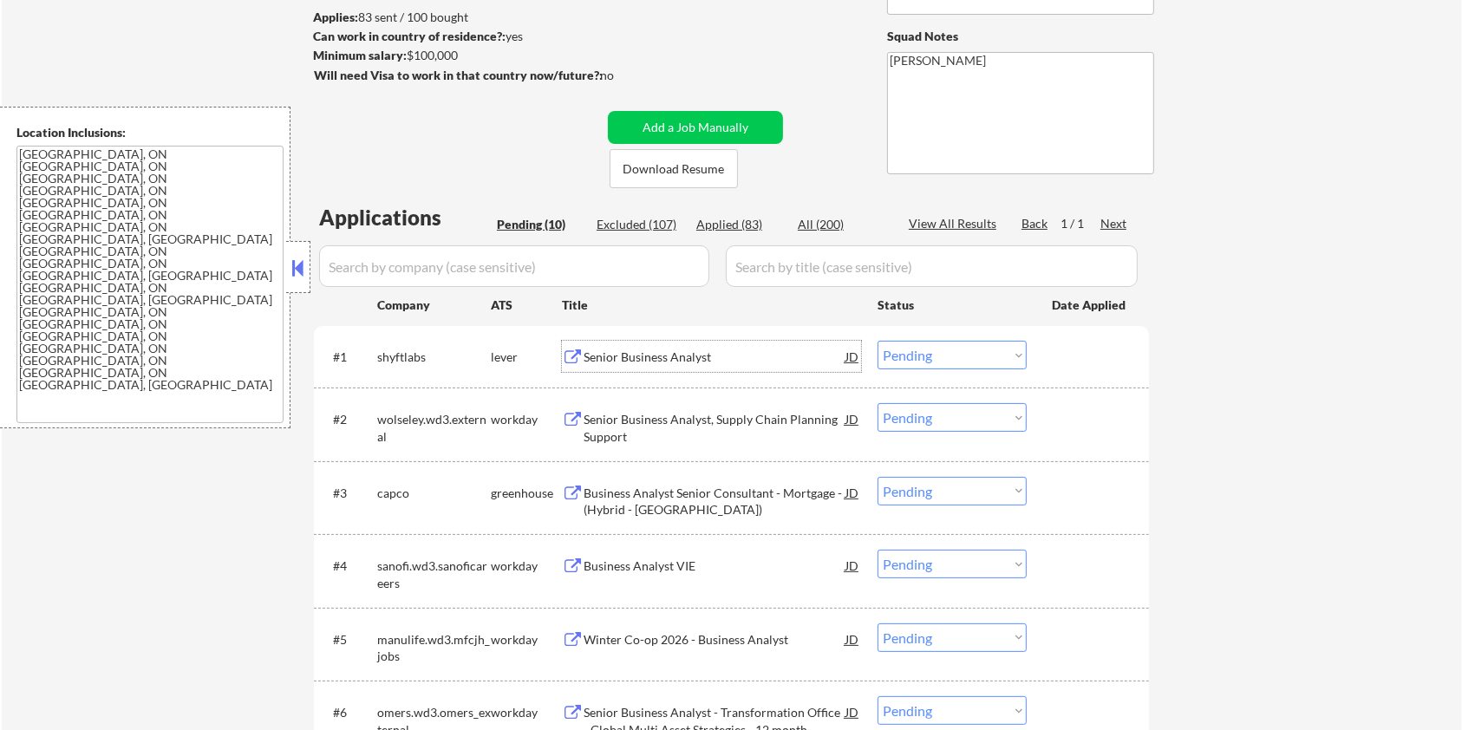
click at [658, 364] on div "Senior Business Analyst" at bounding box center [714, 356] width 262 height 17
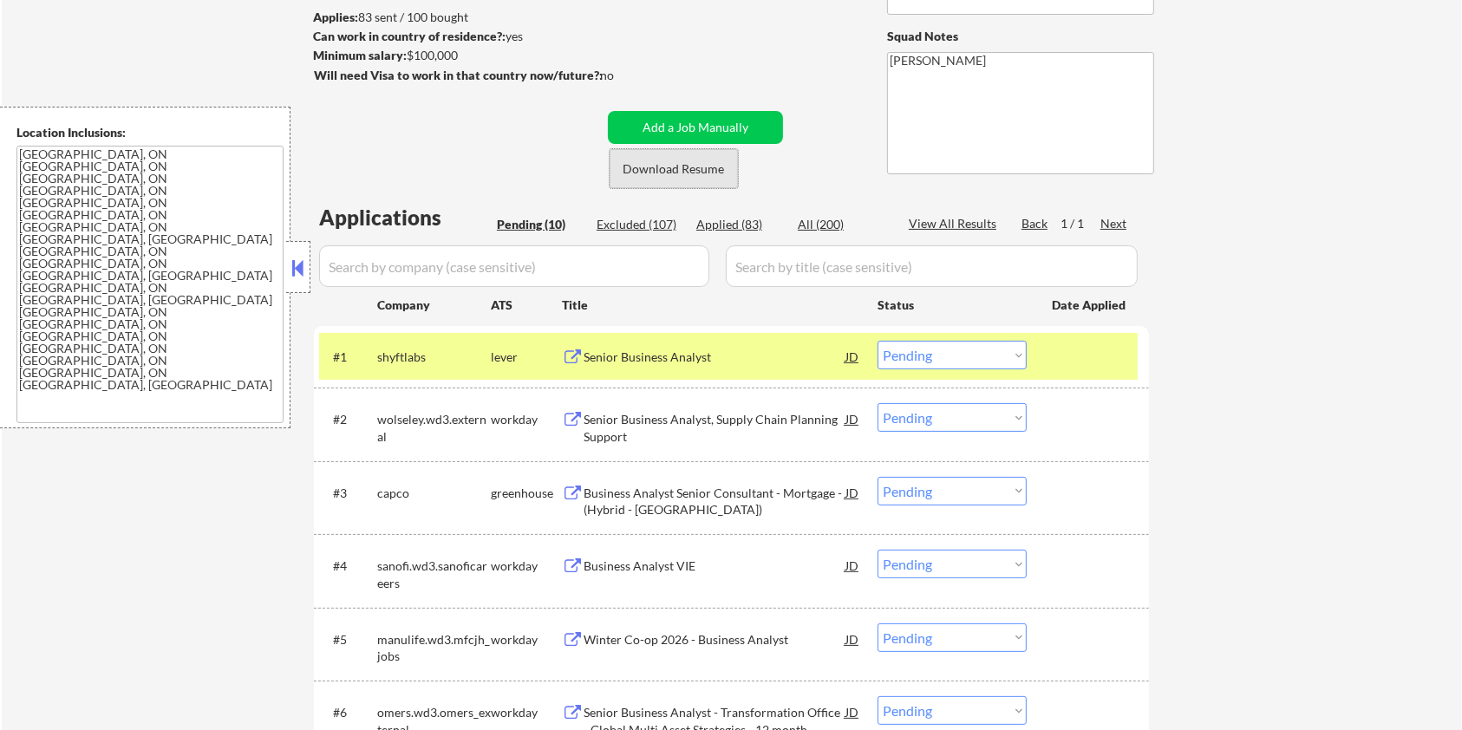
click at [687, 173] on button "Download Resume" at bounding box center [673, 168] width 128 height 39
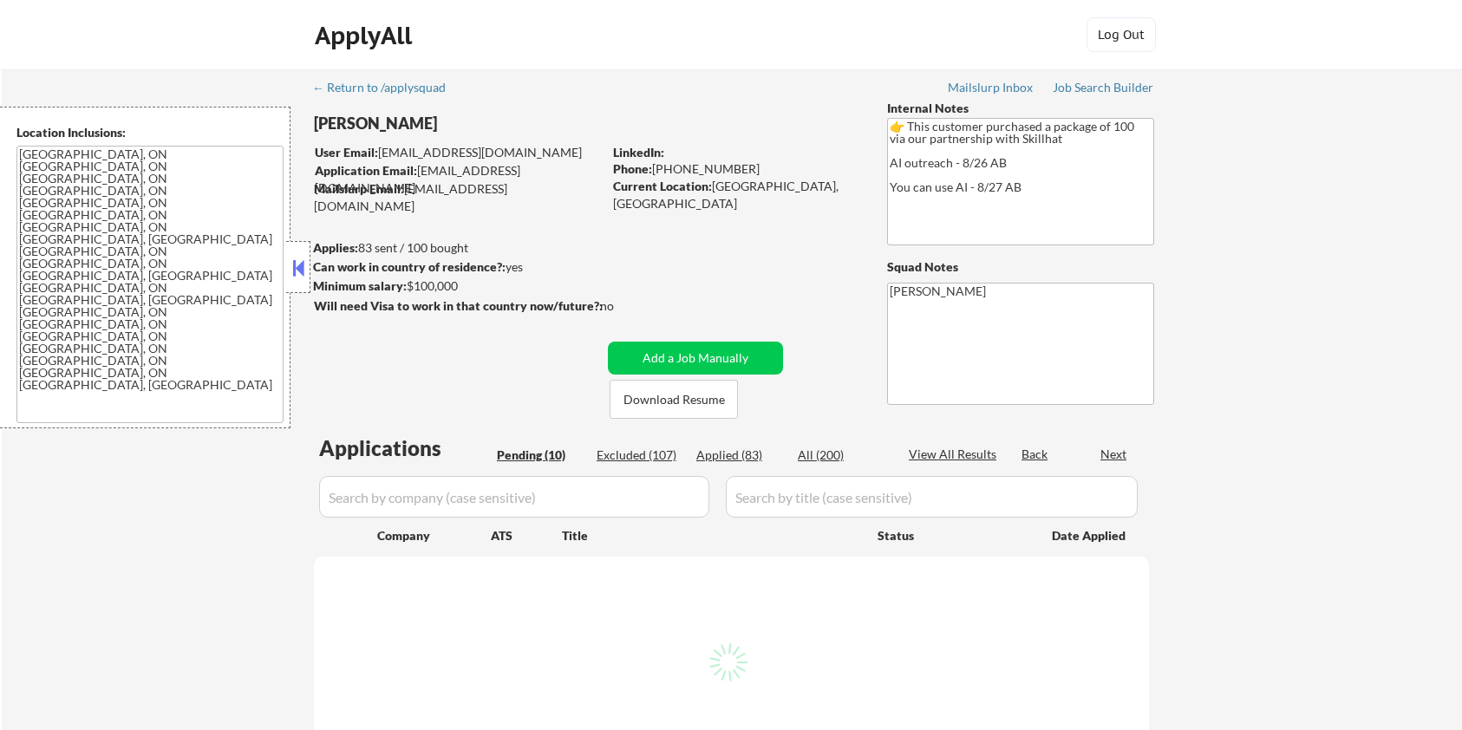
select select ""pending""
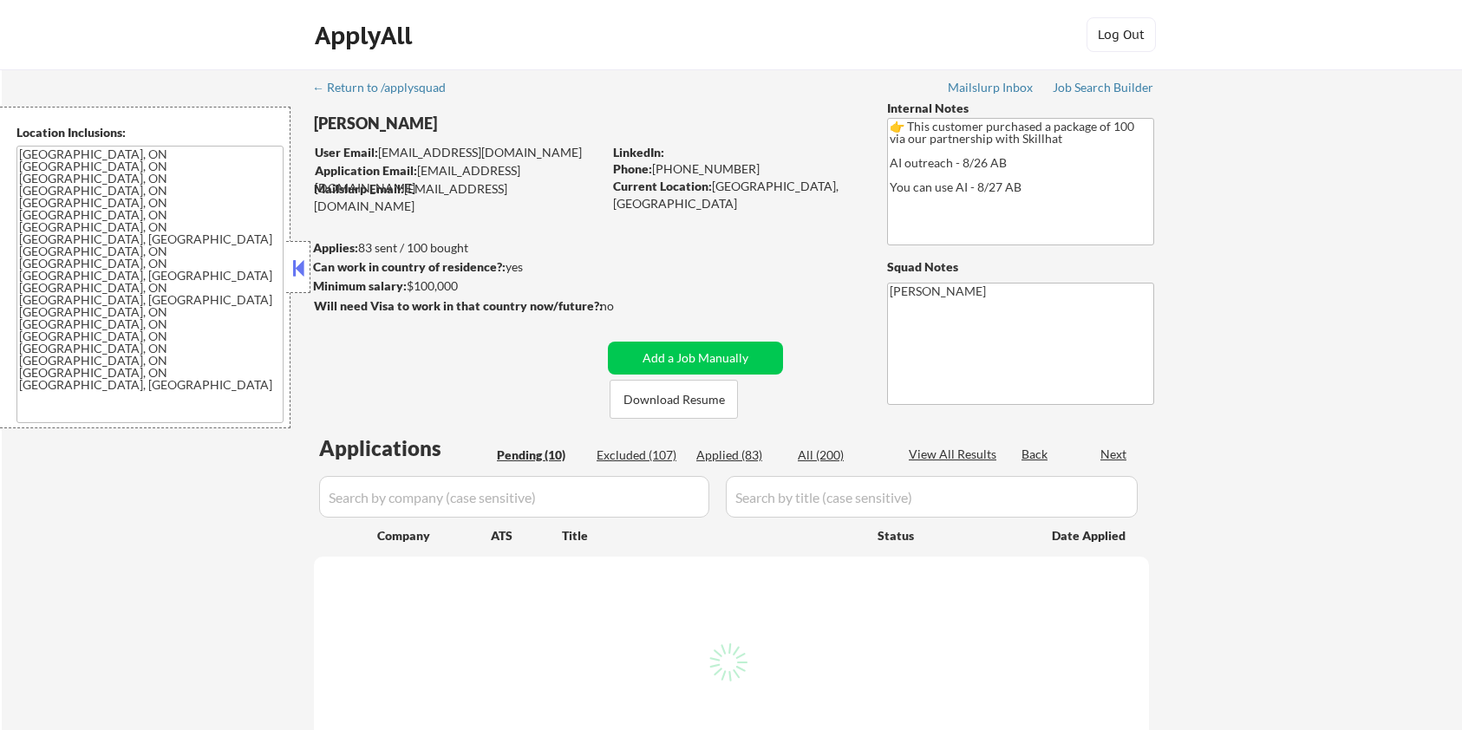
select select ""pending""
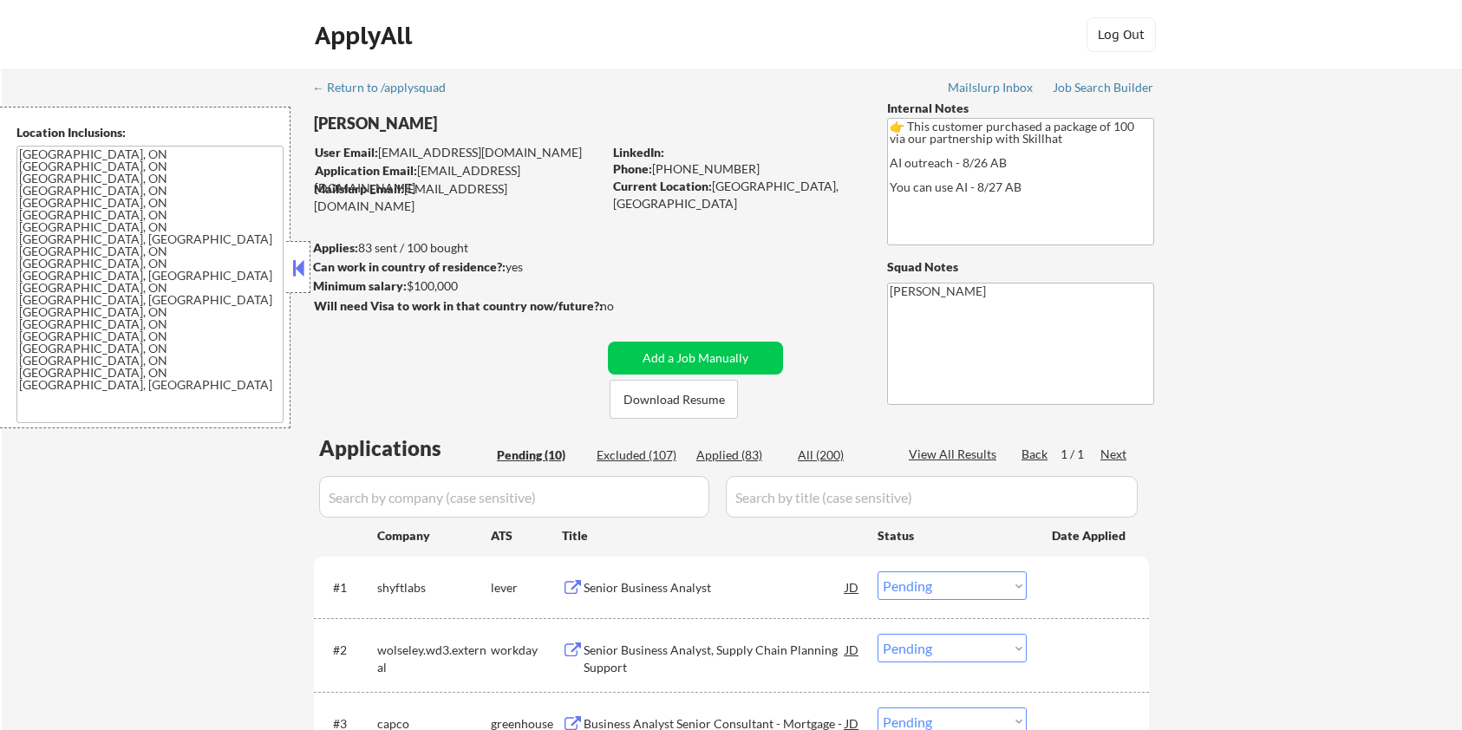
scroll to position [231, 0]
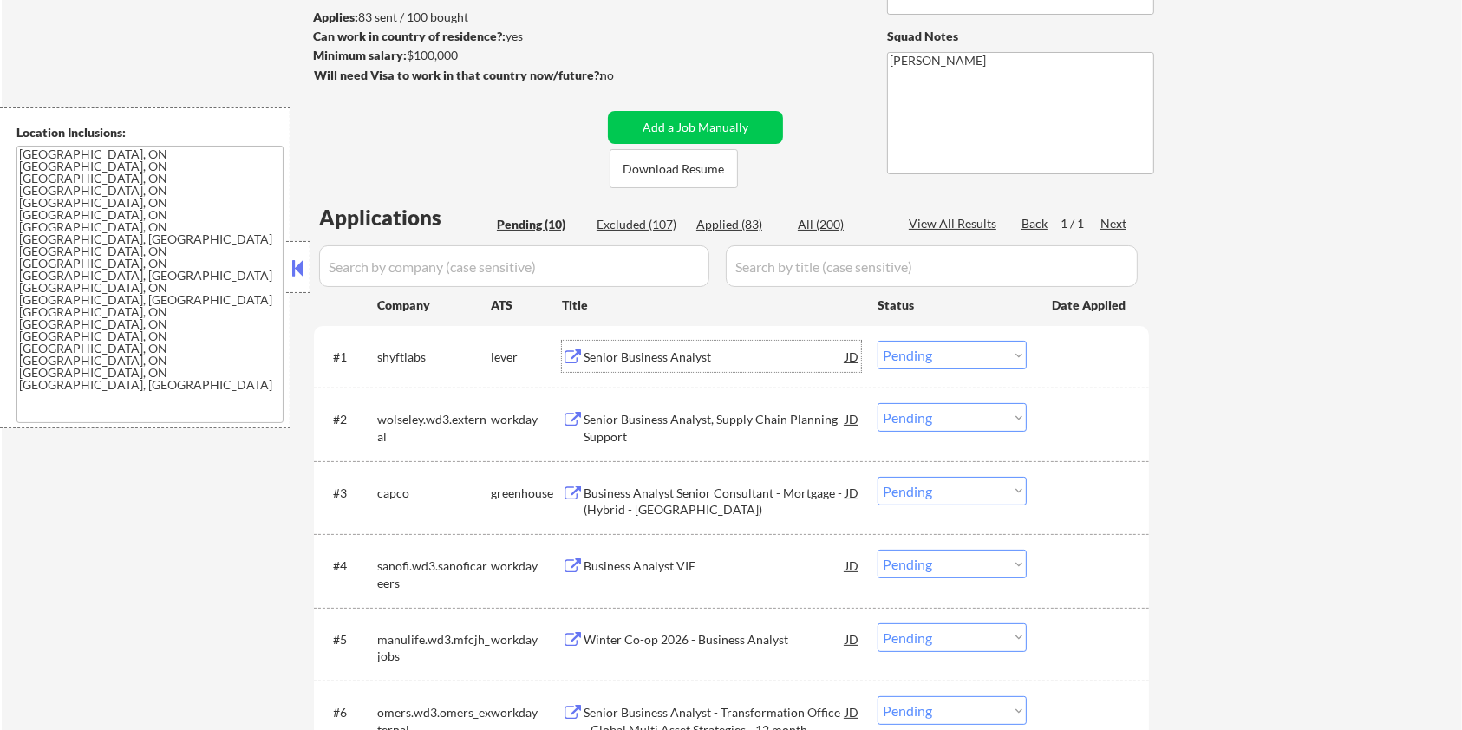
click at [625, 346] on div "Senior Business Analyst" at bounding box center [714, 356] width 262 height 31
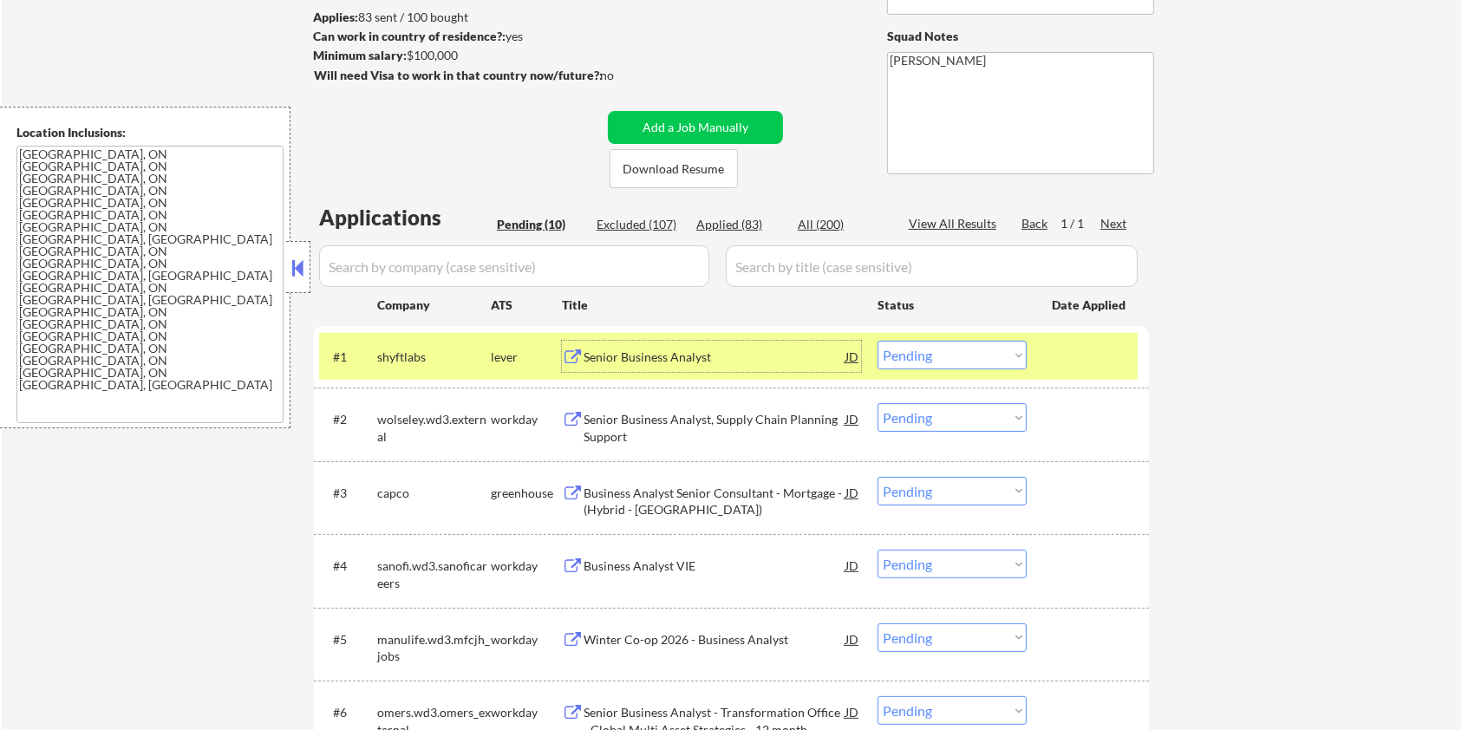
click at [628, 346] on div "Senior Business Analyst" at bounding box center [714, 356] width 262 height 31
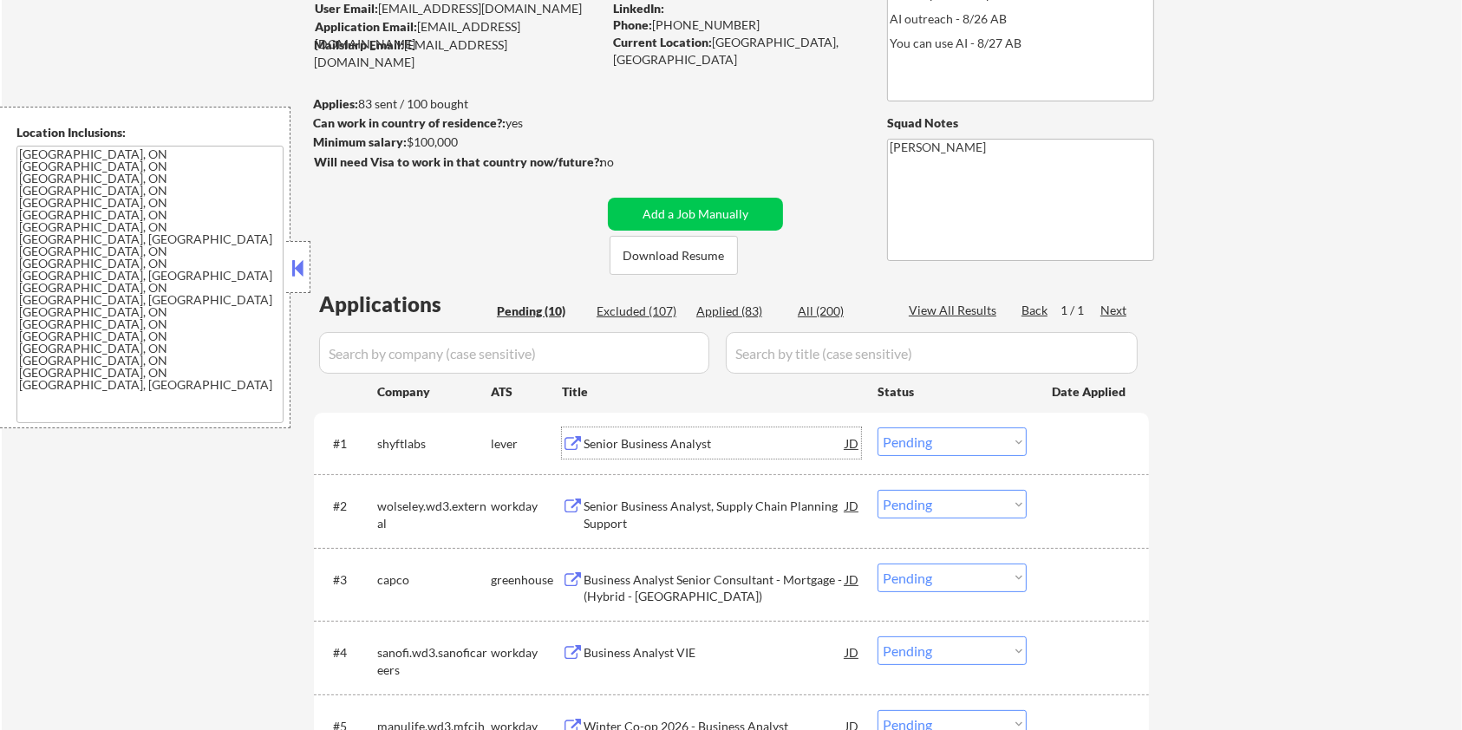
scroll to position [115, 0]
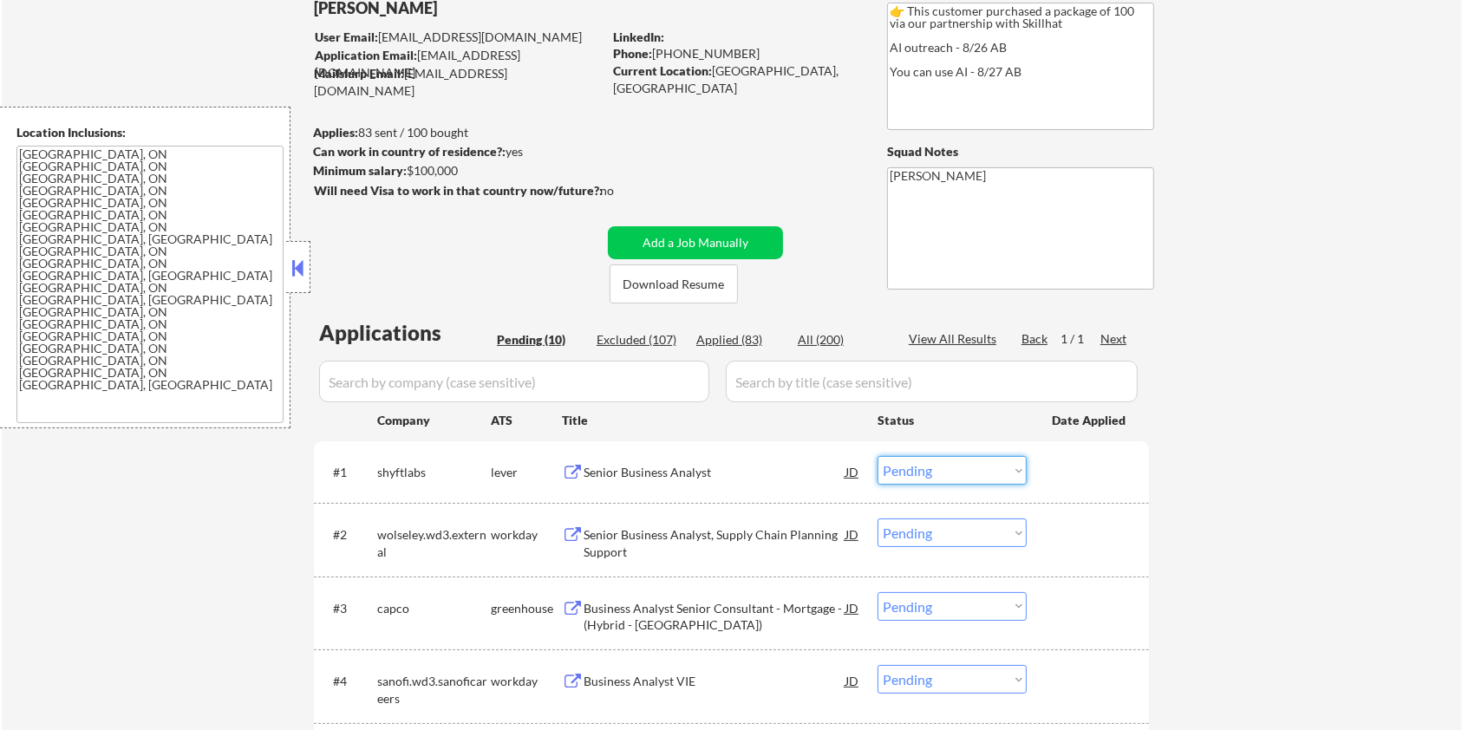
click at [970, 460] on select "Choose an option... Pending Applied Excluded (Questions) Excluded (Expired) Exc…" at bounding box center [951, 470] width 149 height 29
click at [877, 456] on select "Choose an option... Pending Applied Excluded (Questions) Excluded (Expired) Exc…" at bounding box center [951, 470] width 149 height 29
select select ""pending""
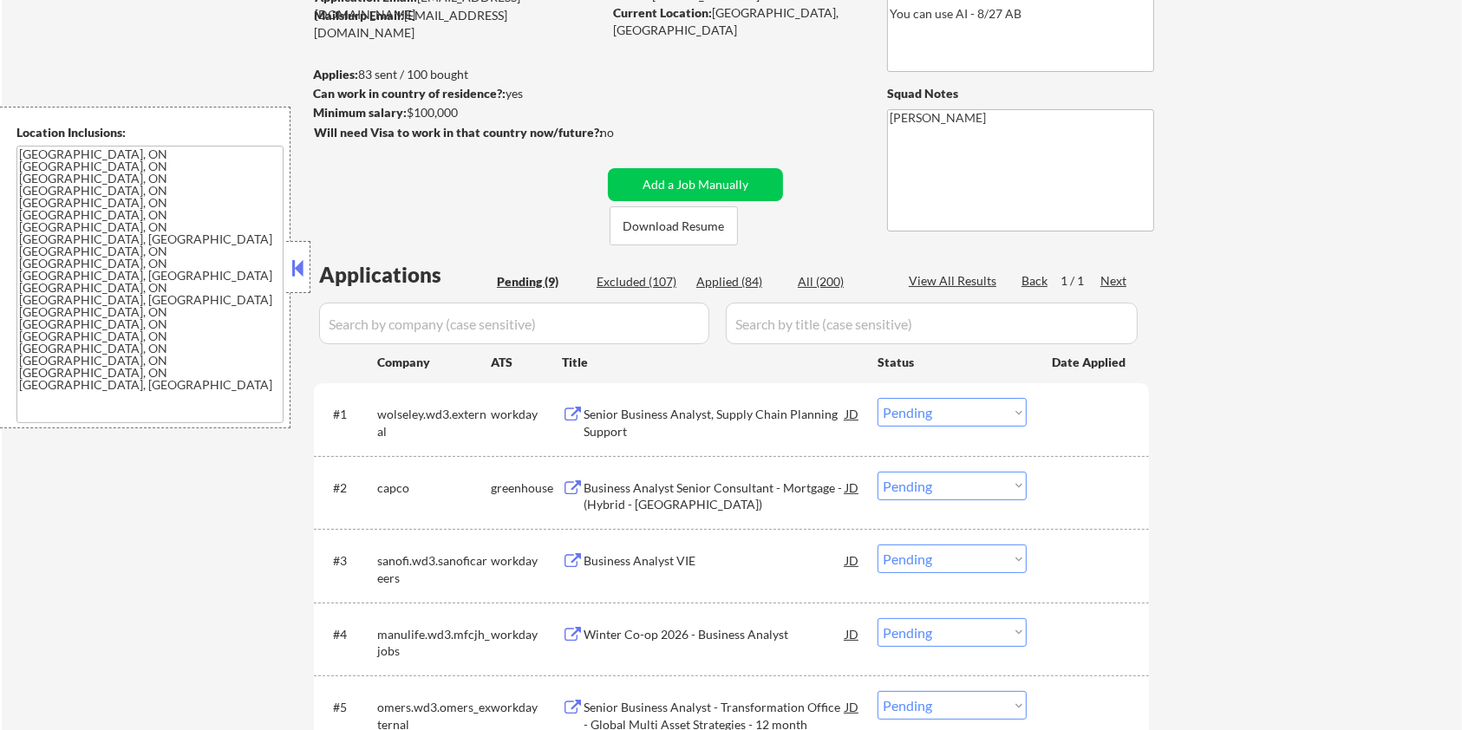
scroll to position [231, 0]
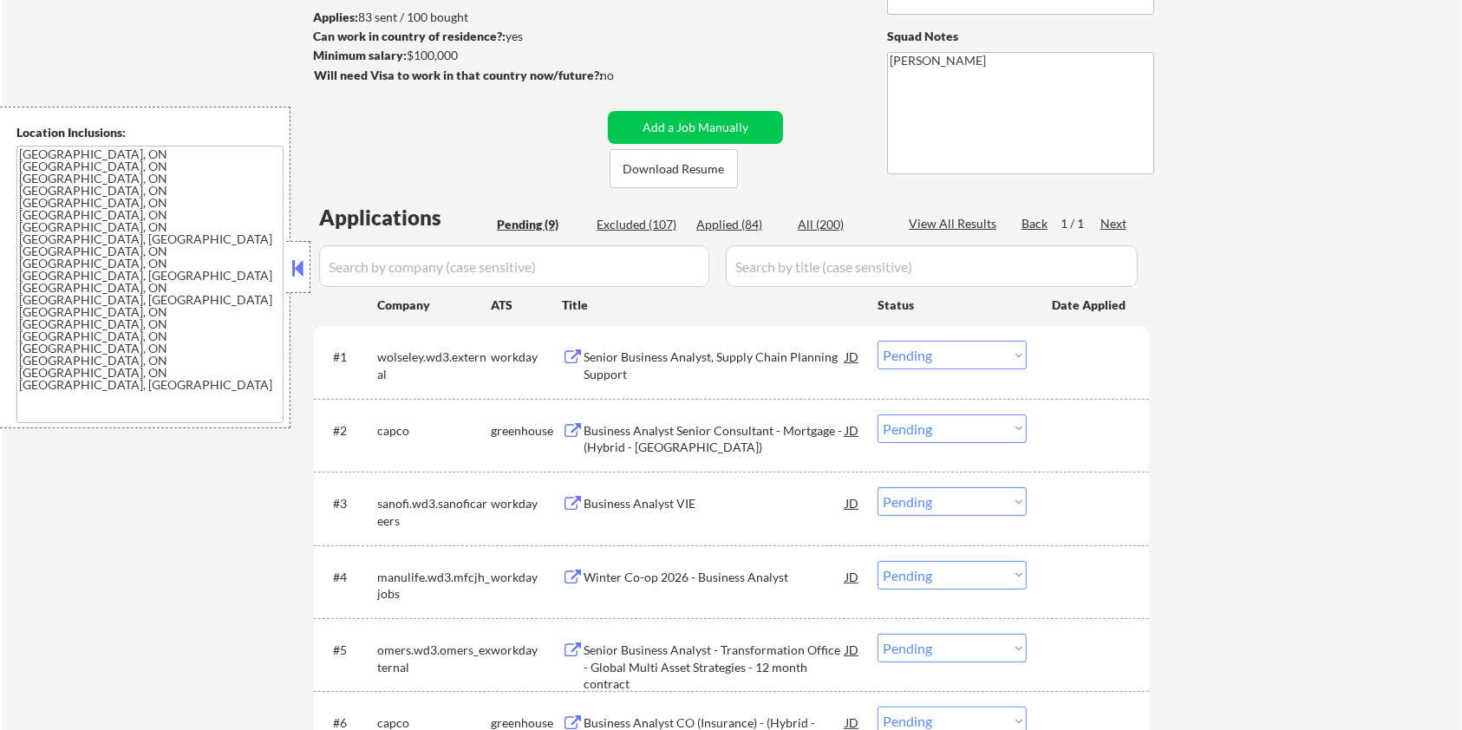
click at [592, 445] on div "Business Analyst Senior Consultant - Mortgage - (Hybrid - [GEOGRAPHIC_DATA])" at bounding box center [714, 439] width 262 height 34
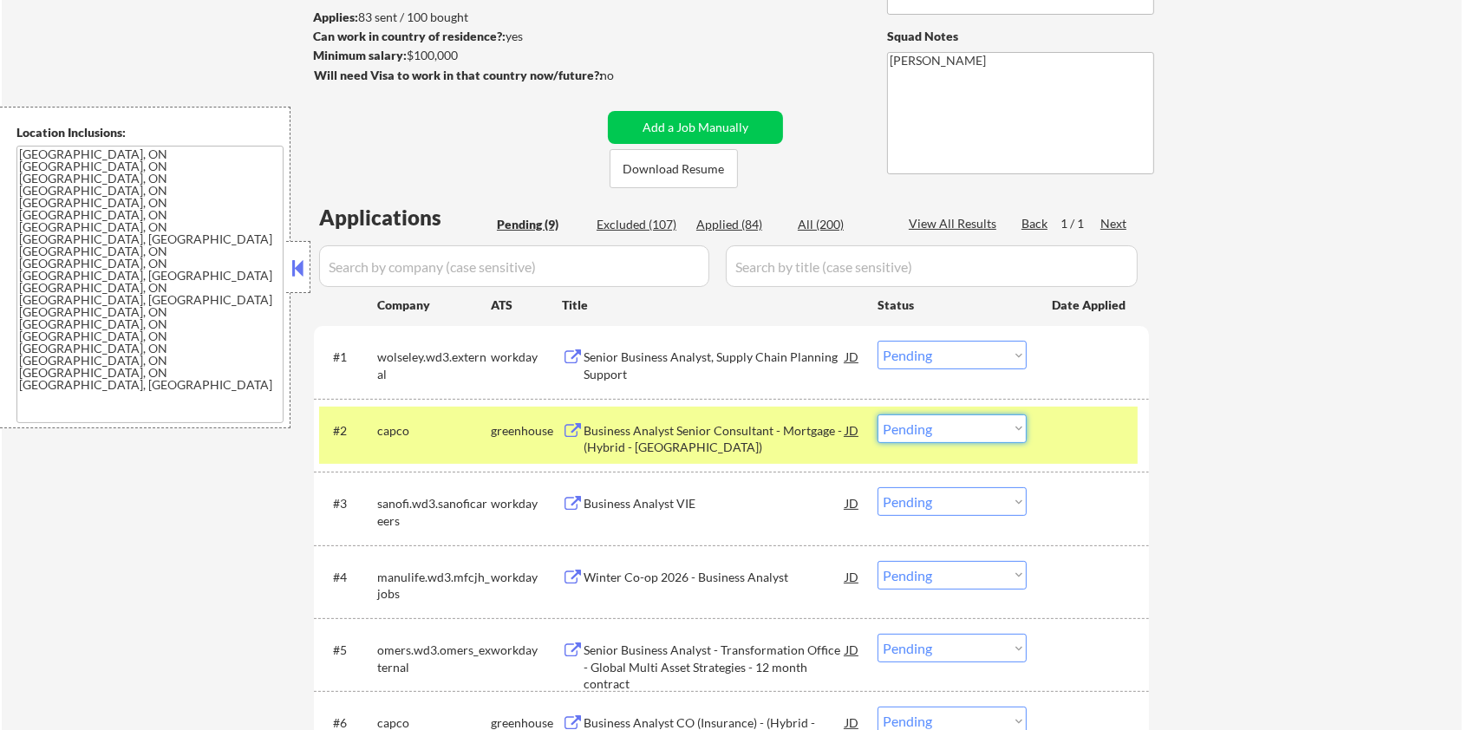
click at [1012, 426] on select "Choose an option... Pending Applied Excluded (Questions) Excluded (Expired) Exc…" at bounding box center [951, 428] width 149 height 29
click at [877, 414] on select "Choose an option... Pending Applied Excluded (Questions) Excluded (Expired) Exc…" at bounding box center [951, 428] width 149 height 29
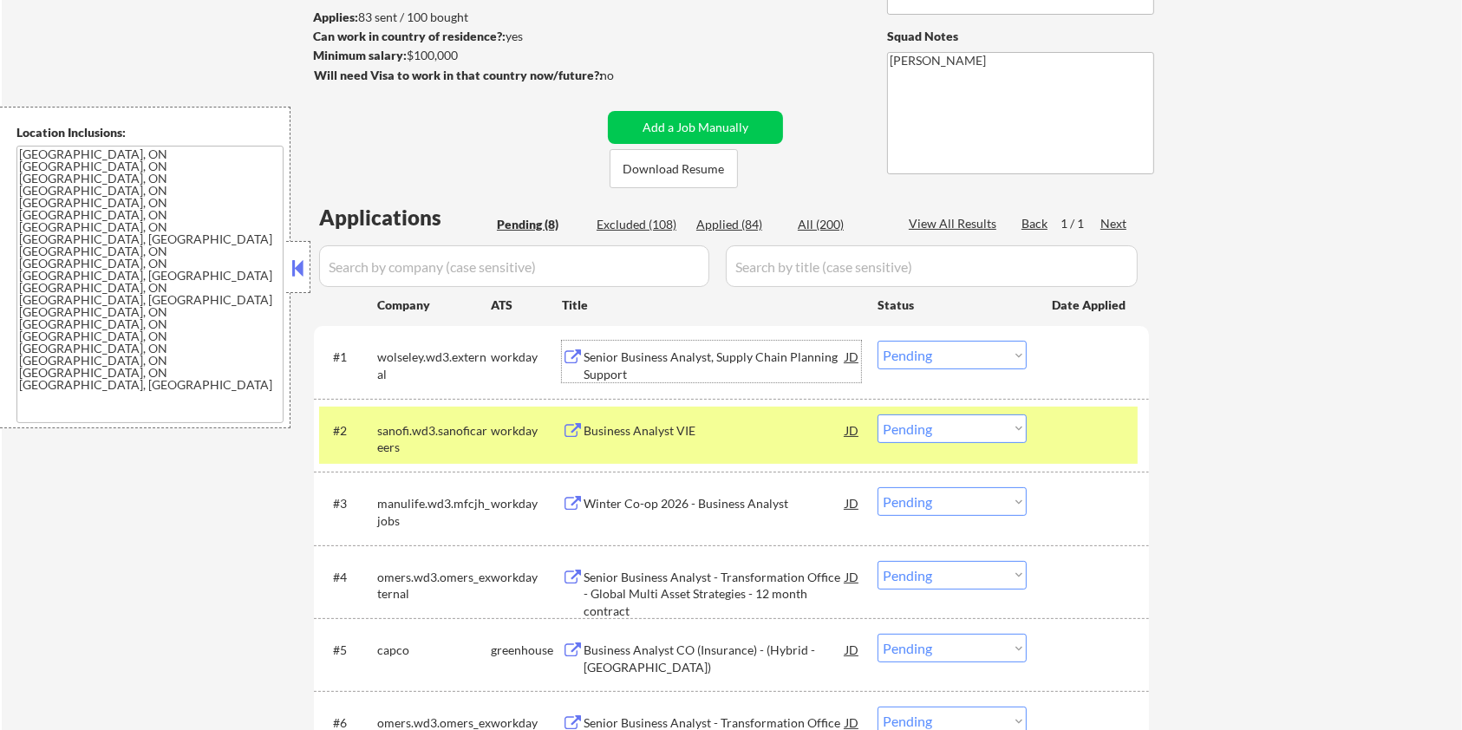
click at [638, 360] on div "Senior Business Analyst, Supply Chain Planning Support" at bounding box center [714, 365] width 262 height 34
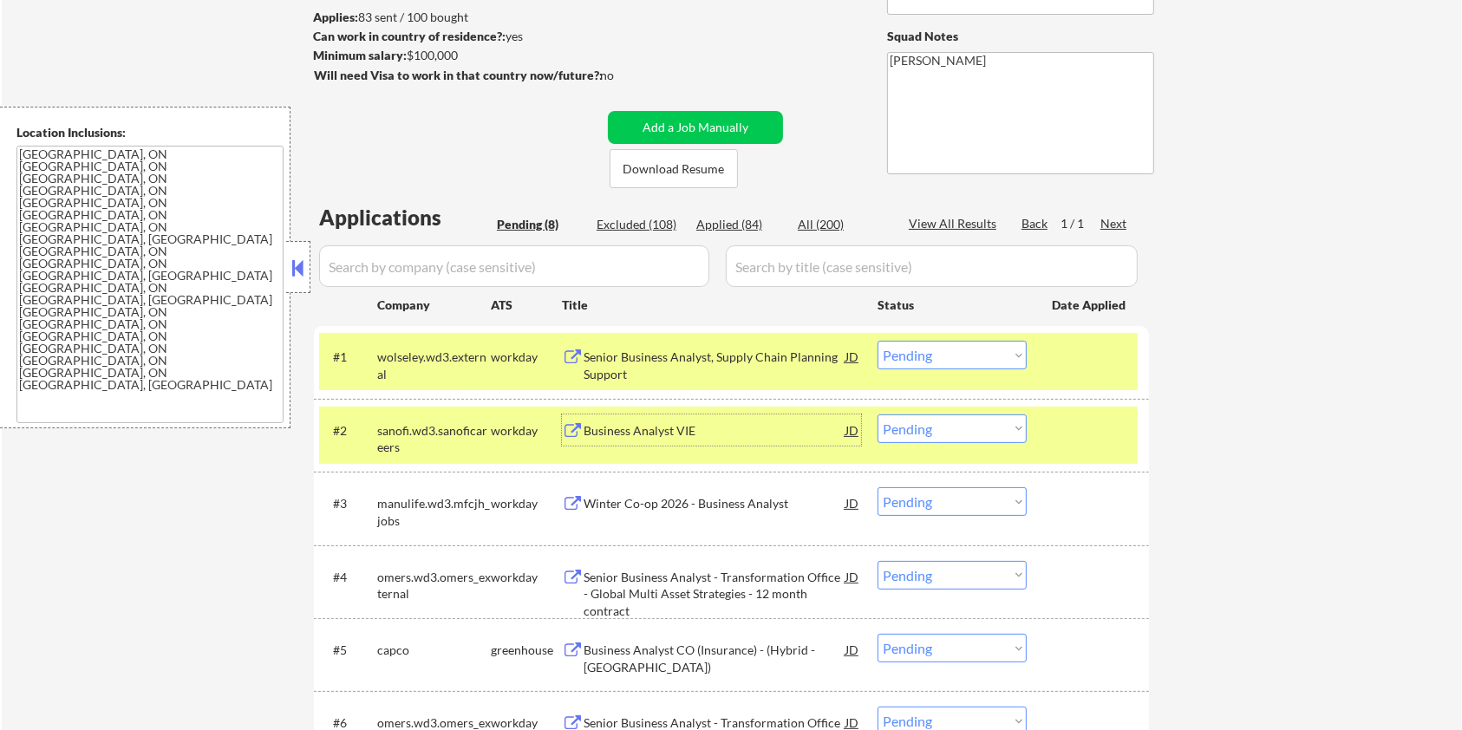
click at [634, 433] on div "Business Analyst VIE" at bounding box center [714, 430] width 262 height 17
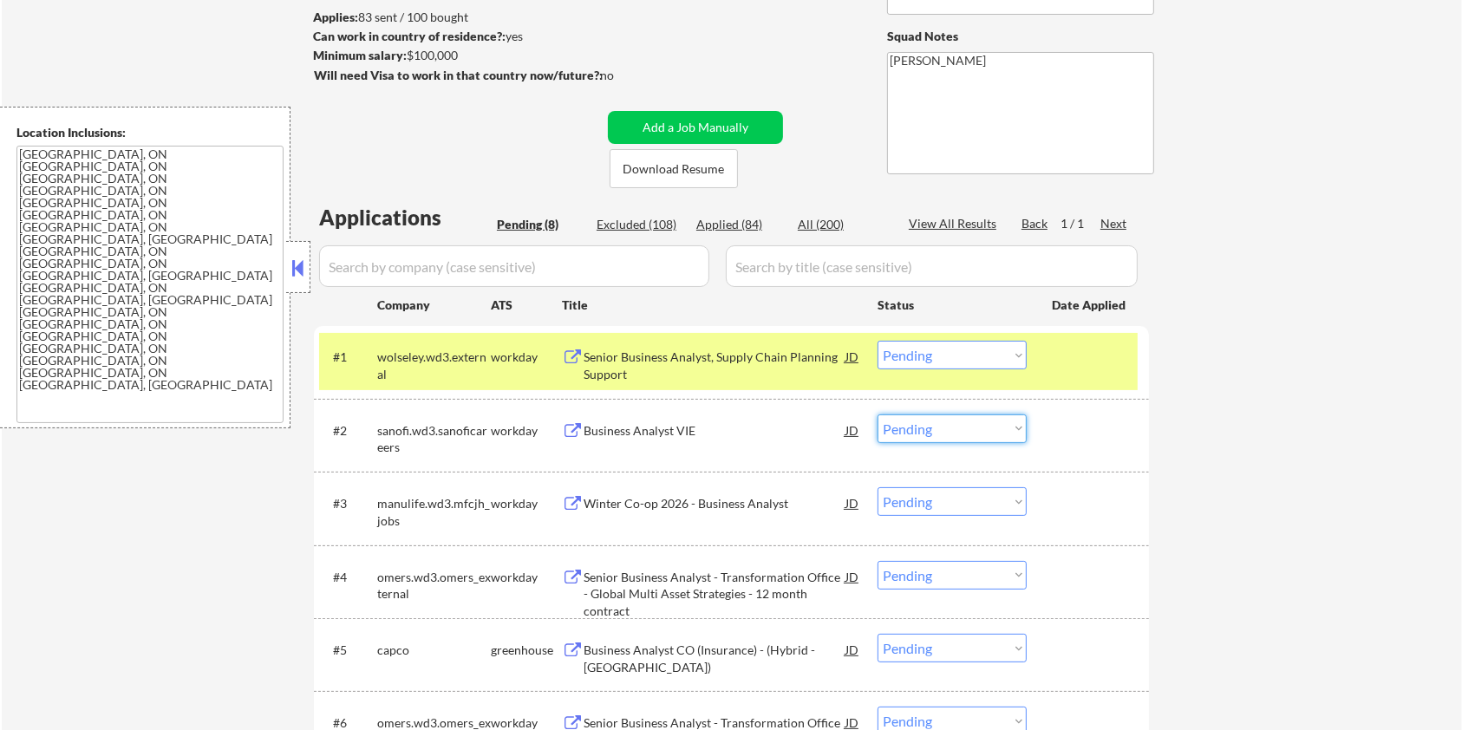
click at [960, 432] on select "Choose an option... Pending Applied Excluded (Questions) Excluded (Expired) Exc…" at bounding box center [951, 428] width 149 height 29
click at [877, 414] on select "Choose an option... Pending Applied Excluded (Questions) Excluded (Expired) Exc…" at bounding box center [951, 428] width 149 height 29
select select ""pending""
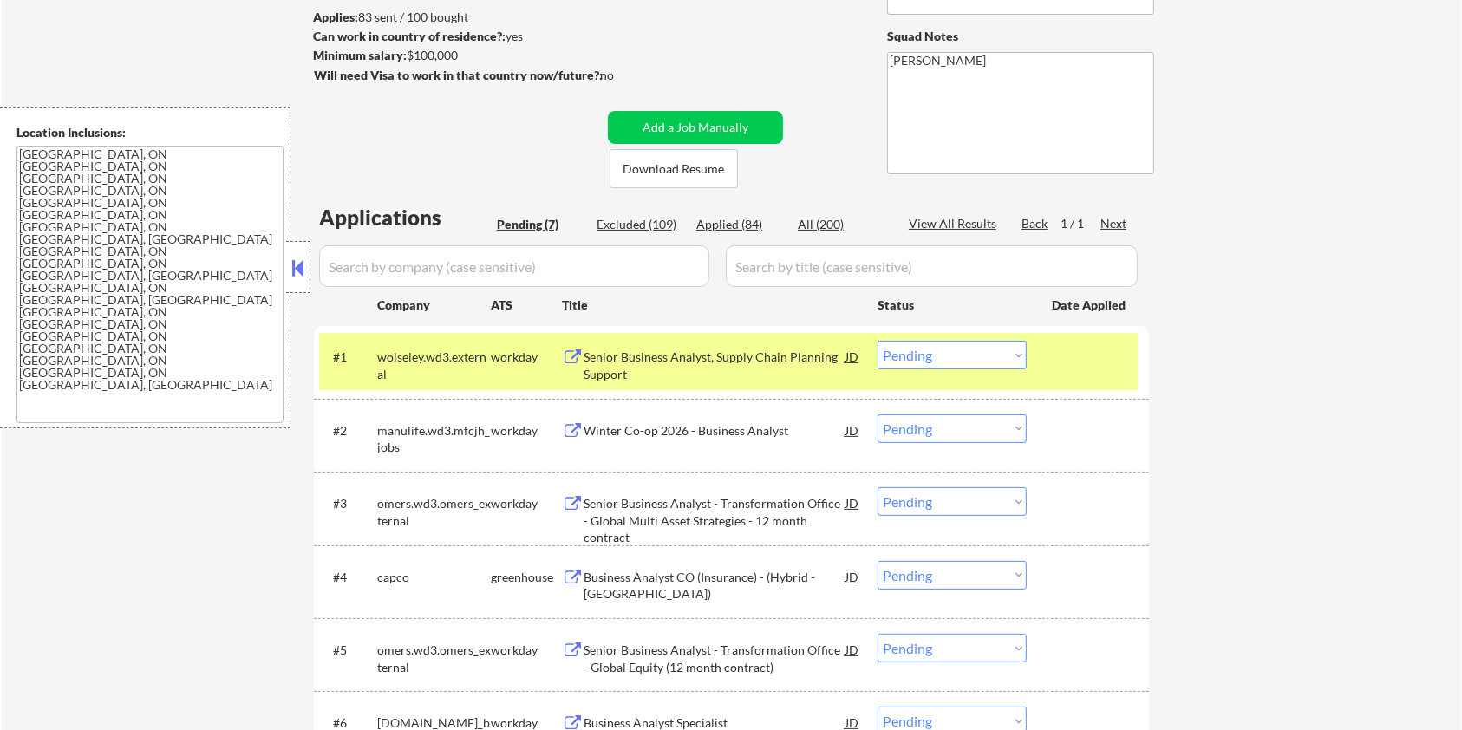
click at [580, 434] on button at bounding box center [573, 431] width 22 height 16
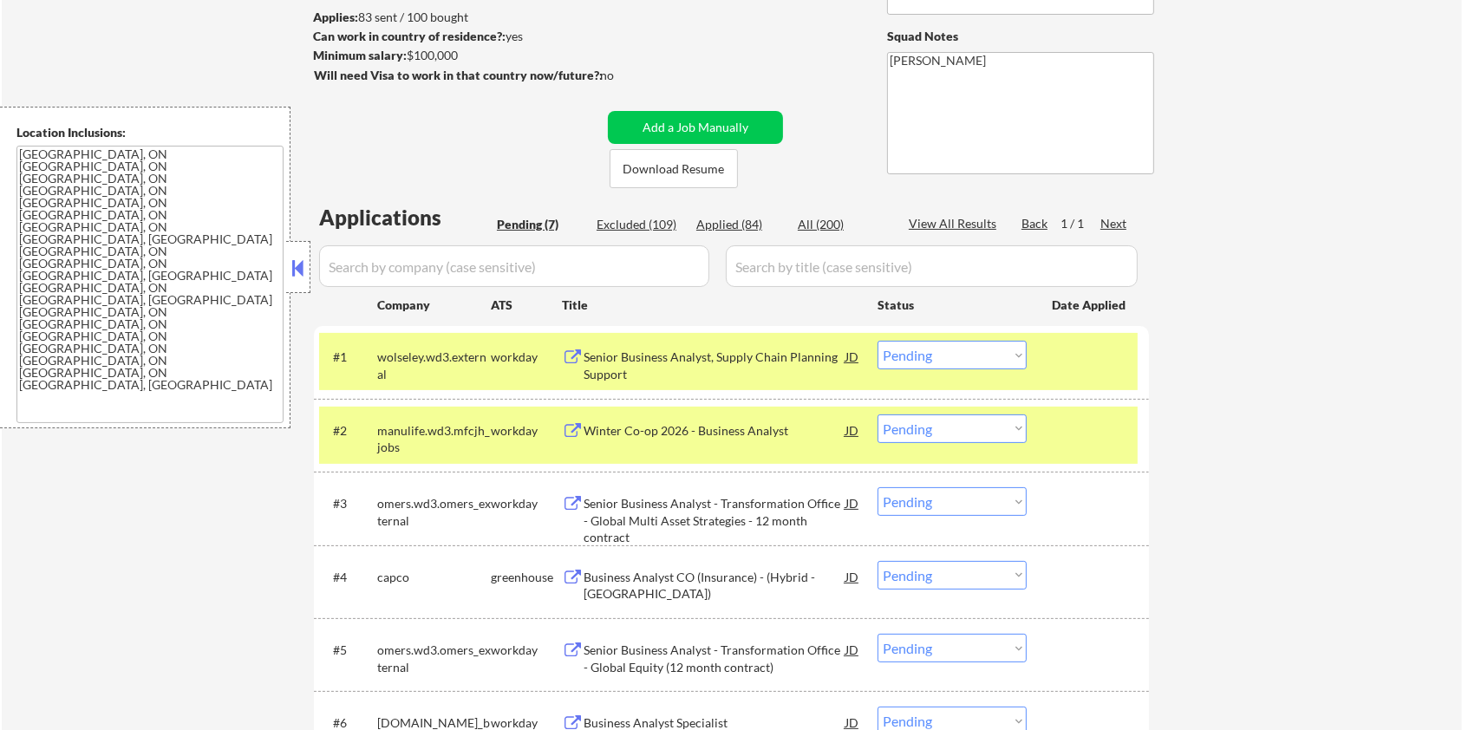
scroll to position [462, 0]
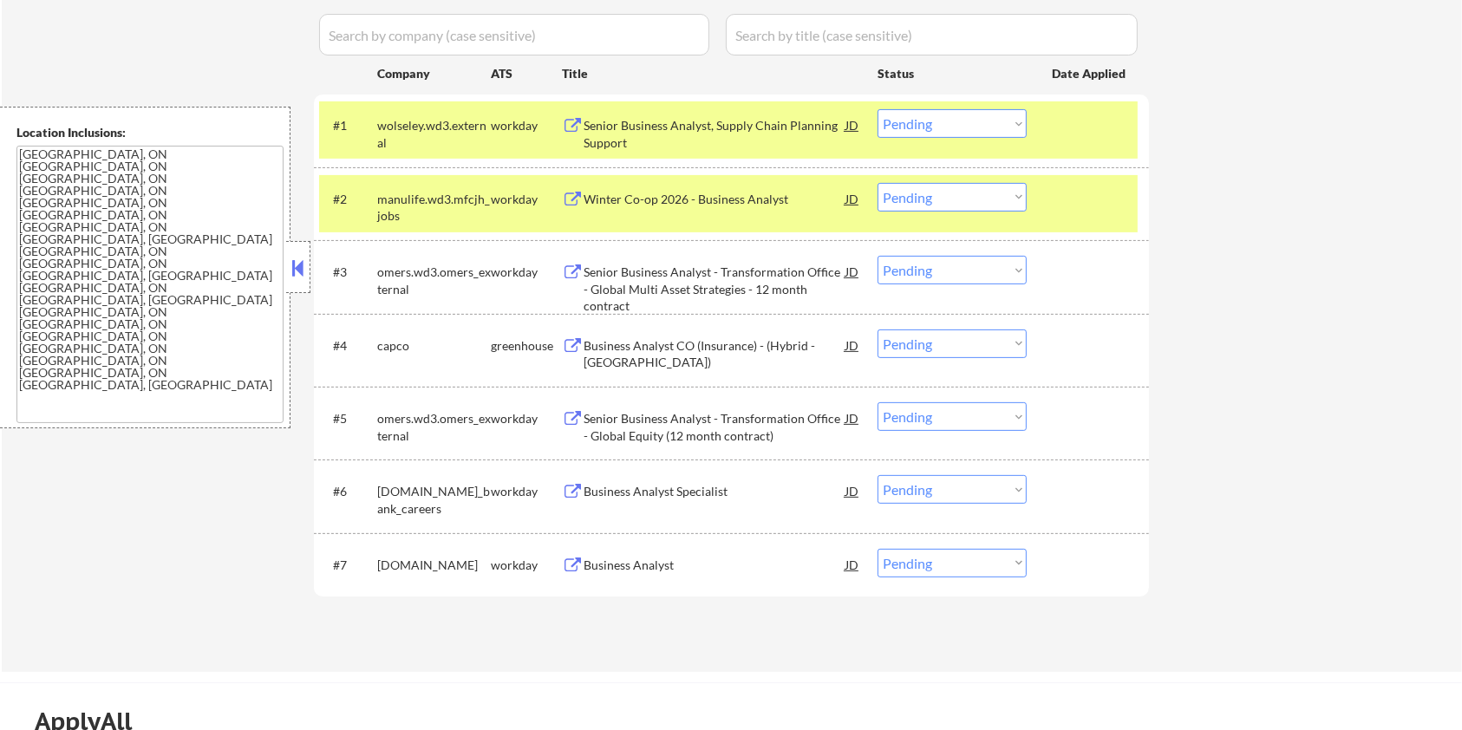
click at [598, 557] on div "Business Analyst" at bounding box center [714, 565] width 262 height 17
